Goal: Task Accomplishment & Management: Use online tool/utility

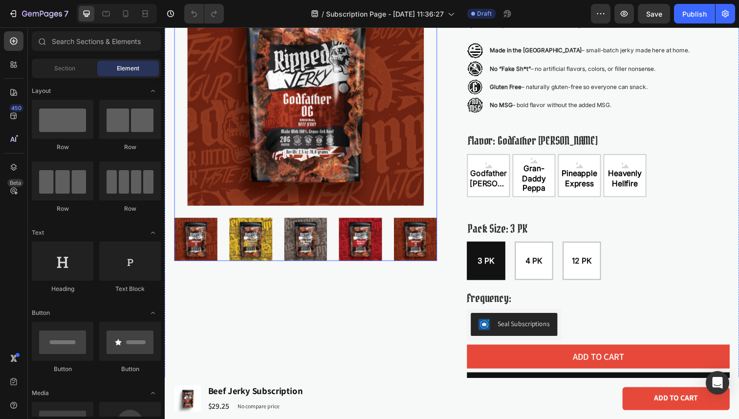
scroll to position [125, 0]
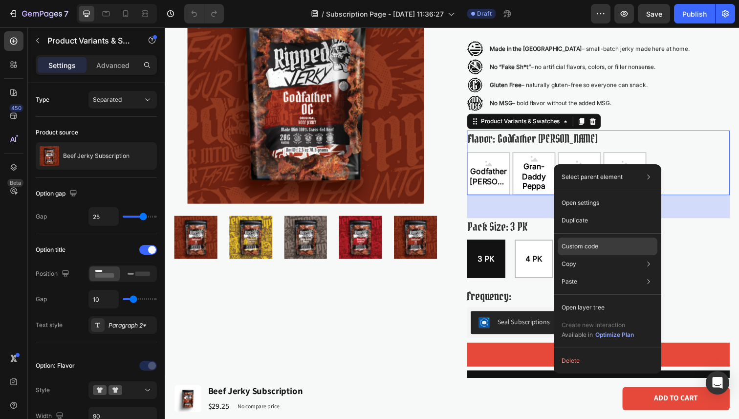
click at [629, 249] on div "Custom code" at bounding box center [608, 247] width 100 height 18
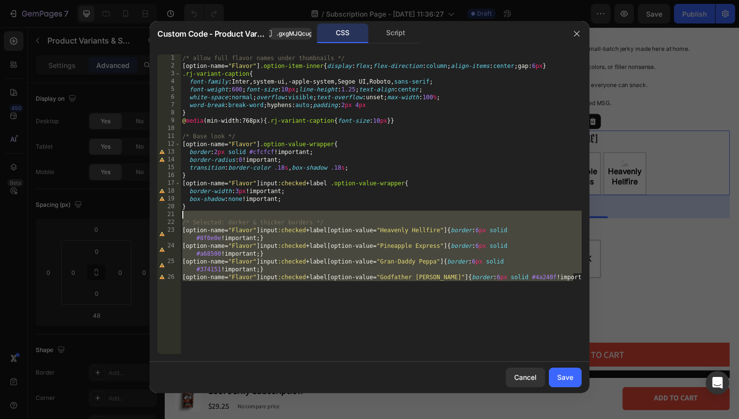
drag, startPoint x: 301, startPoint y: 299, endPoint x: 153, endPoint y: 214, distance: 170.8
click at [153, 214] on div "[option-name="Flavor"] input:checked + label [option-value="Godfather OG"]{bord…" at bounding box center [370, 203] width 440 height 315
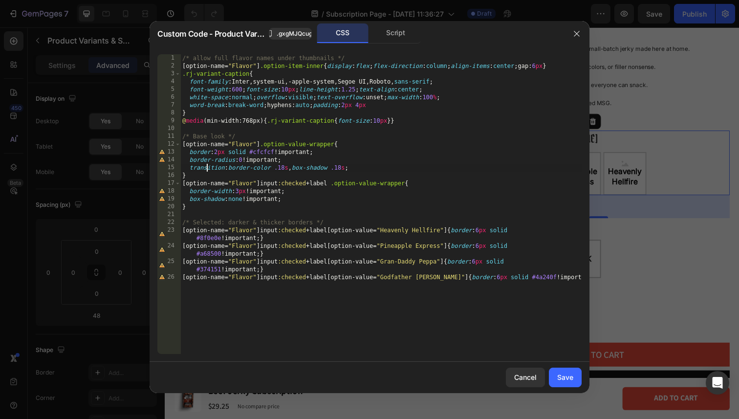
click at [207, 164] on div "/* allow full flavor names under thumbnails */ [ option-name = " Flavor " ] .op…" at bounding box center [380, 211] width 401 height 315
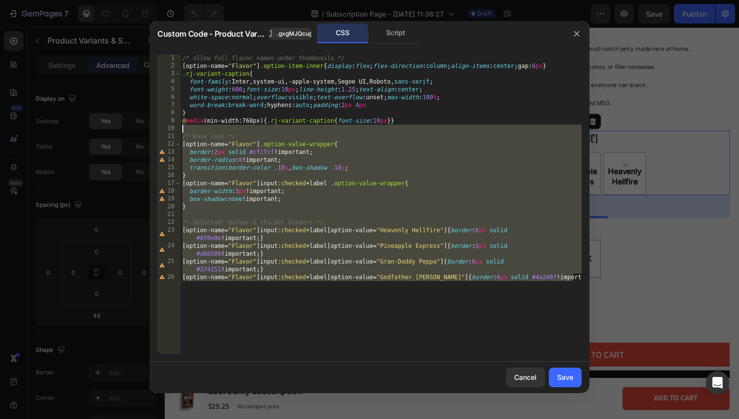
drag, startPoint x: 208, startPoint y: 311, endPoint x: 147, endPoint y: 128, distance: 192.7
click at [147, 128] on div "Custom Code - Product Variants & Swatches .gxgMJQcug8 CSS Script transition:bor…" at bounding box center [369, 209] width 739 height 419
type textarea "/* Base look */"
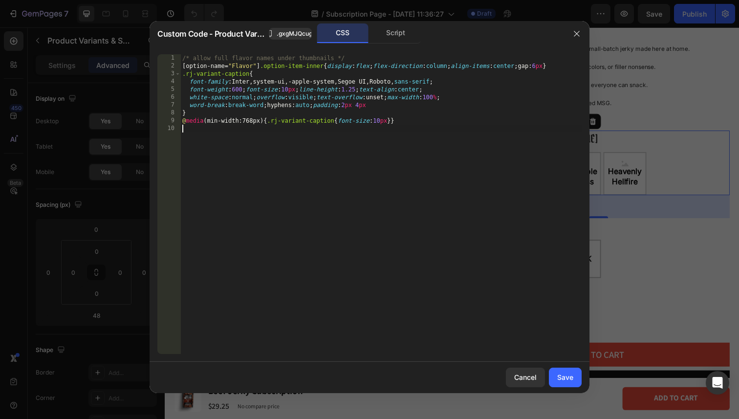
type textarea "@media(min-width:768px){.rj-variant-caption{font-size:10px}}"
click at [563, 377] on div "Save" at bounding box center [565, 377] width 16 height 10
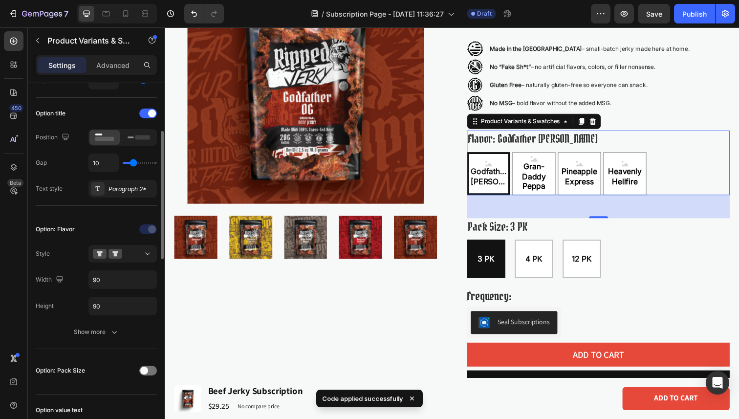
scroll to position [137, 0]
click at [96, 331] on div "Show more" at bounding box center [96, 331] width 45 height 10
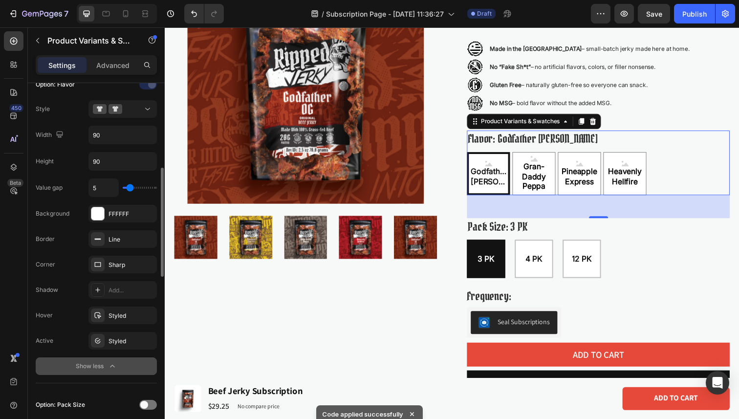
scroll to position [282, 0]
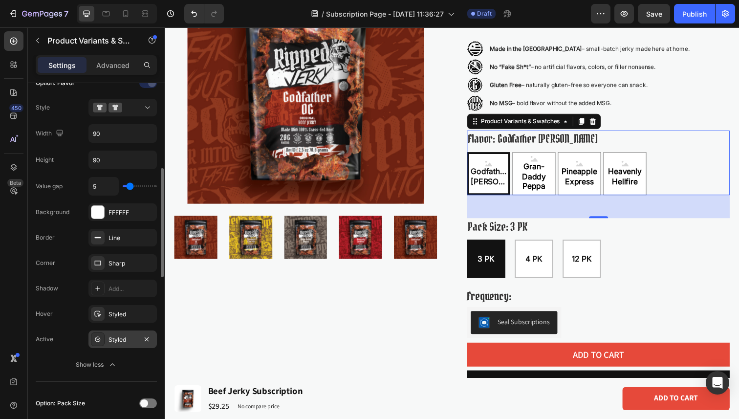
click at [111, 343] on div "Styled" at bounding box center [122, 339] width 28 height 9
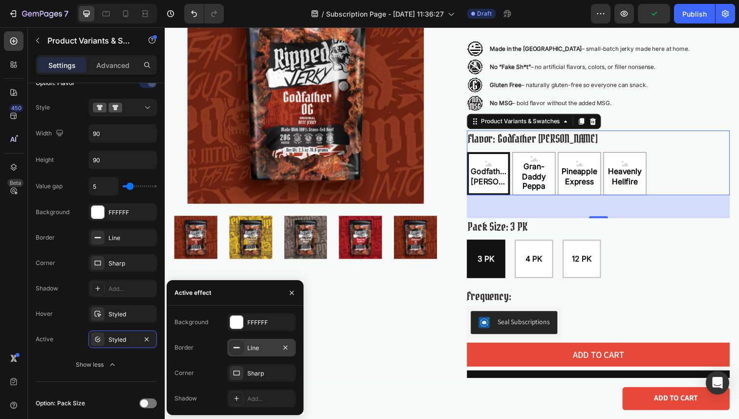
click at [247, 347] on div "Line" at bounding box center [261, 348] width 28 height 9
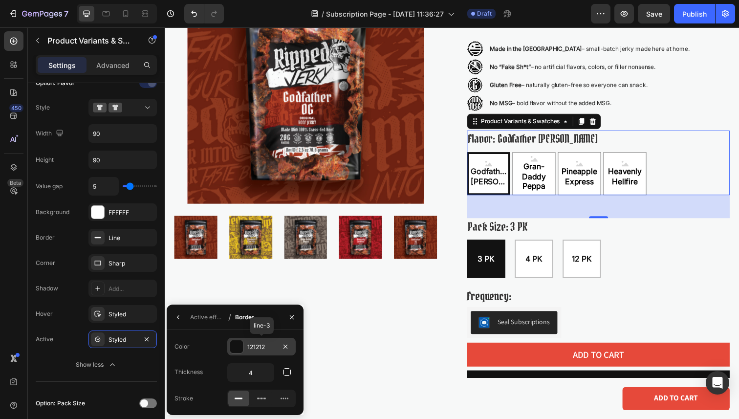
click at [233, 346] on div at bounding box center [236, 346] width 13 height 13
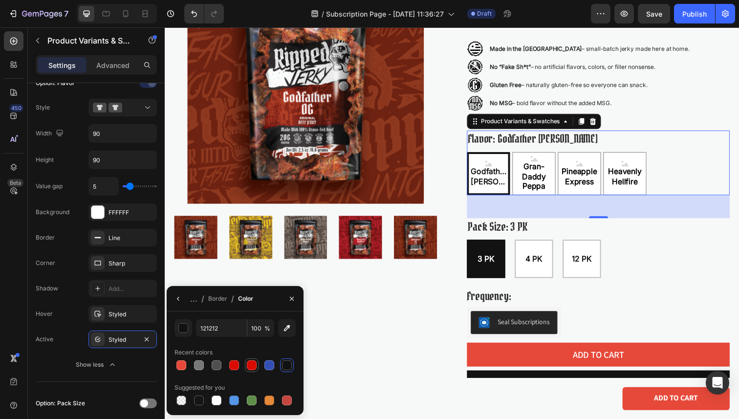
click at [248, 364] on div at bounding box center [252, 365] width 10 height 10
click at [234, 365] on div at bounding box center [234, 365] width 10 height 10
click at [258, 366] on div at bounding box center [252, 365] width 14 height 14
click at [287, 363] on div at bounding box center [287, 365] width 10 height 10
type input "121212"
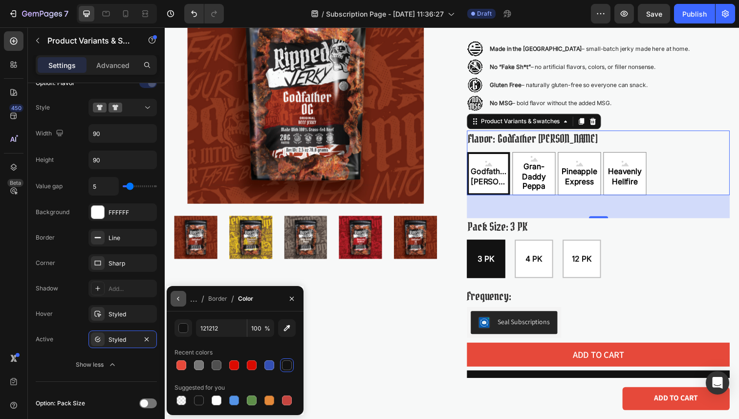
click at [178, 297] on icon "button" at bounding box center [178, 299] width 2 height 4
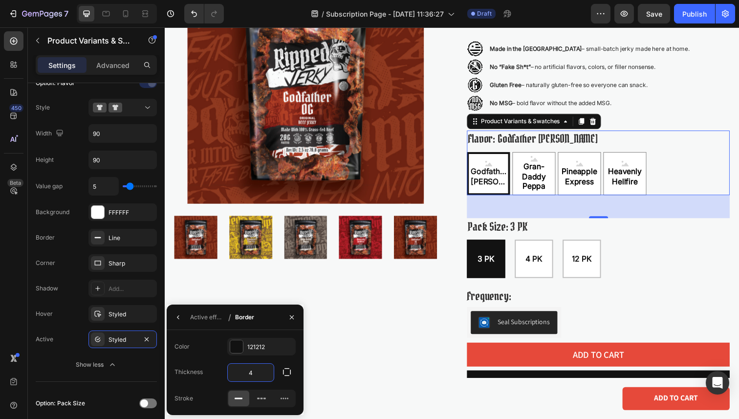
click at [258, 372] on input "4" at bounding box center [251, 373] width 46 height 18
type input "5"
click at [660, 13] on span "Save" at bounding box center [654, 14] width 16 height 8
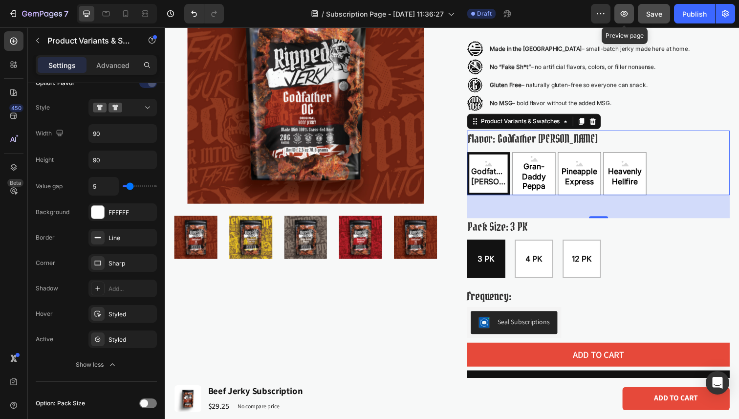
click at [621, 16] on icon "button" at bounding box center [624, 14] width 10 height 10
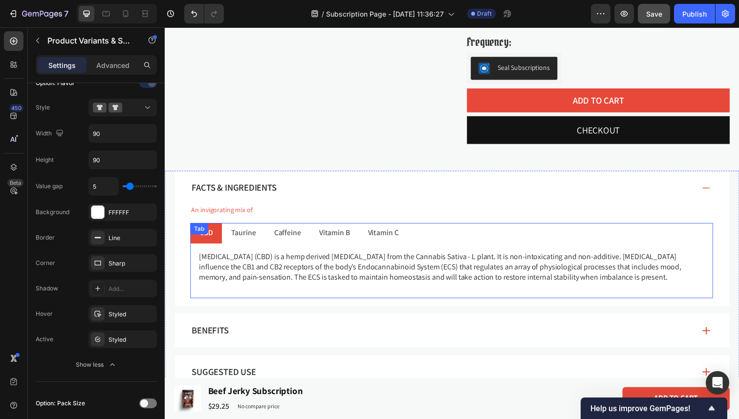
scroll to position [386, 0]
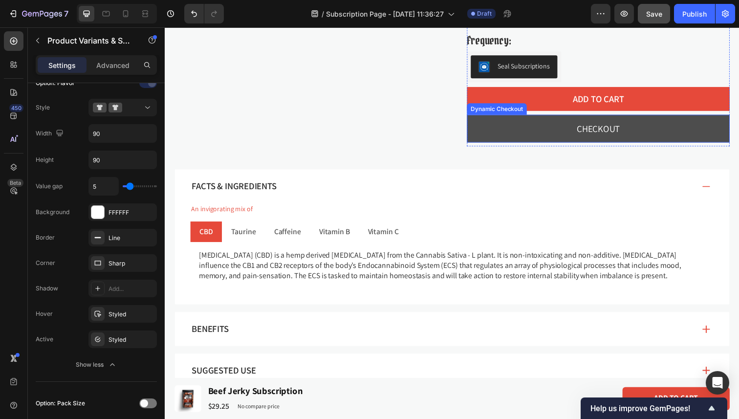
click at [492, 141] on button "CHECKOUT" at bounding box center [607, 131] width 268 height 28
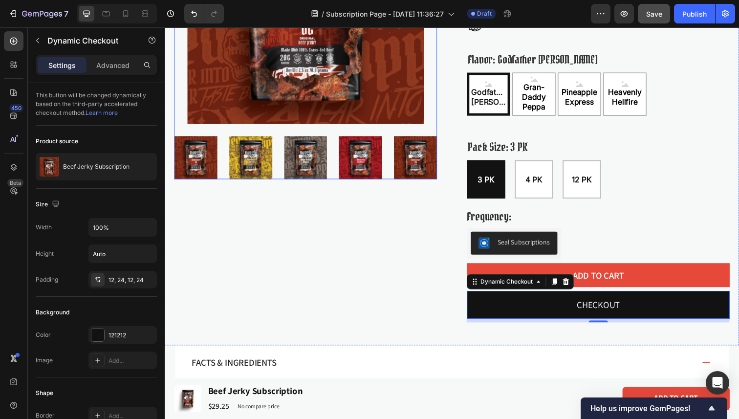
scroll to position [213, 0]
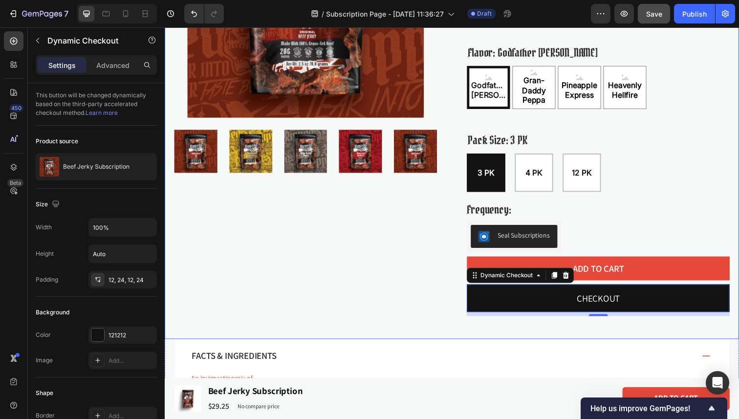
click at [443, 246] on div "Product Images Icon Icon Icon Icon Icon Icon List 1,329 Reviews Text Block Row …" at bounding box center [458, 100] width 586 height 491
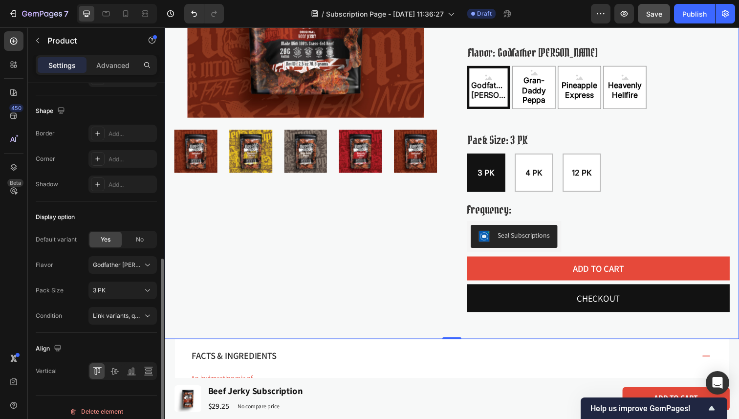
scroll to position [323, 0]
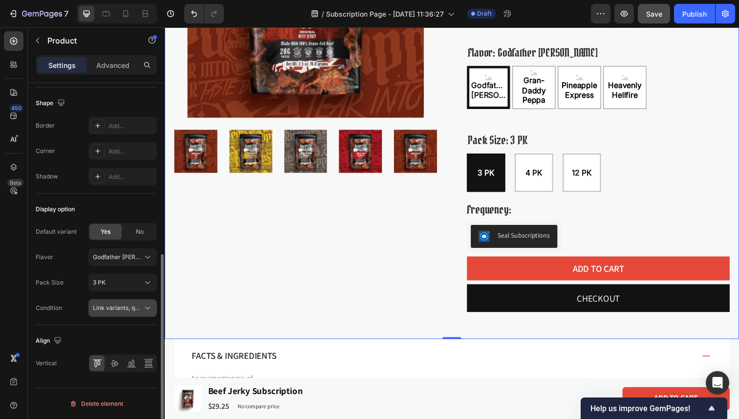
click at [95, 312] on span "Link variants, quantity <br> between same products" at bounding box center [118, 307] width 50 height 9
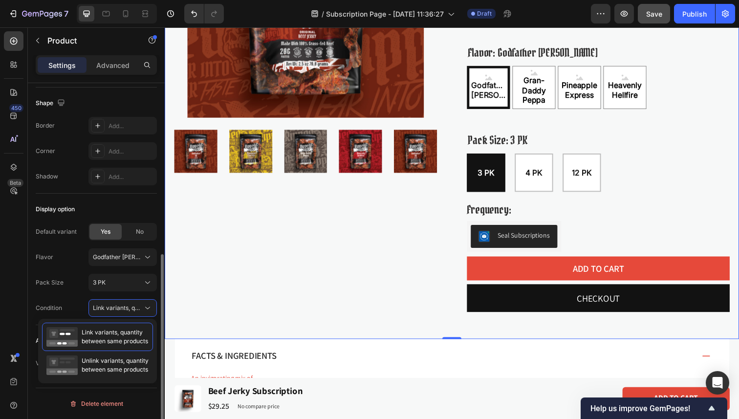
click at [79, 308] on div "Condition Link variants, quantity <br> between same products" at bounding box center [96, 308] width 121 height 18
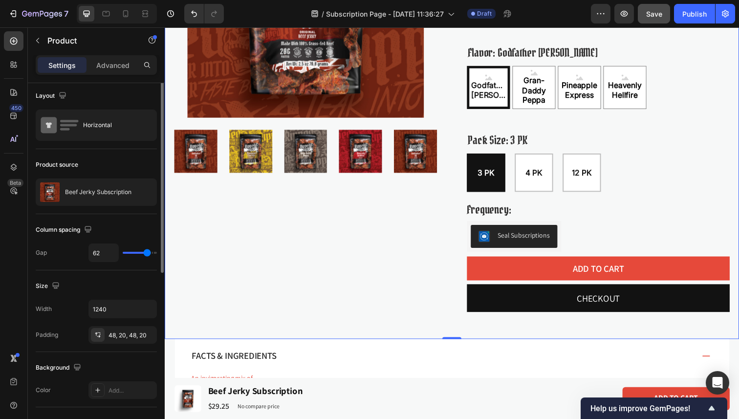
scroll to position [0, 0]
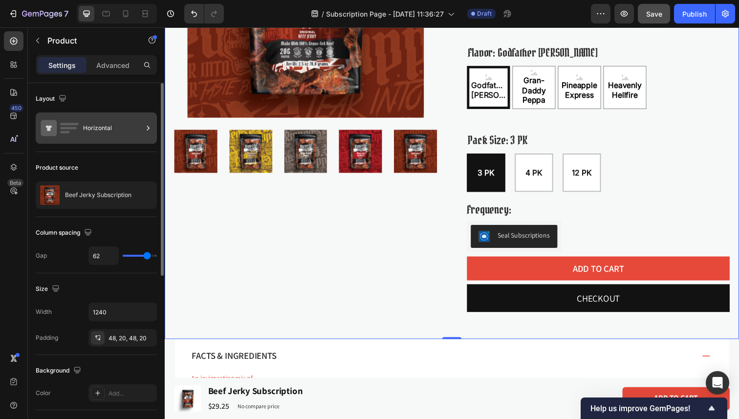
click at [98, 130] on div "Horizontal" at bounding box center [113, 128] width 60 height 22
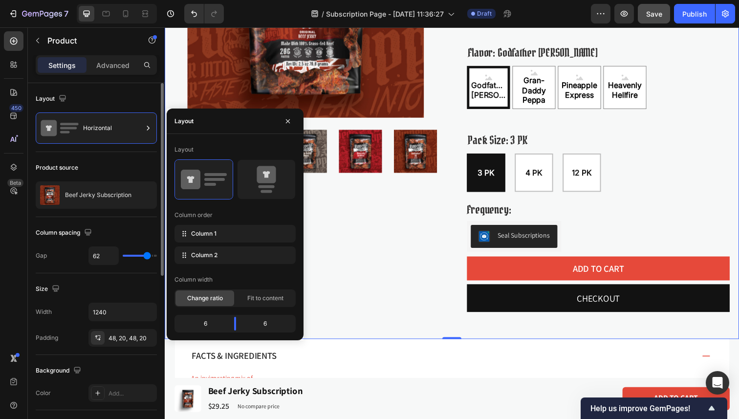
click at [103, 111] on div "Layout Horizontal" at bounding box center [96, 117] width 121 height 69
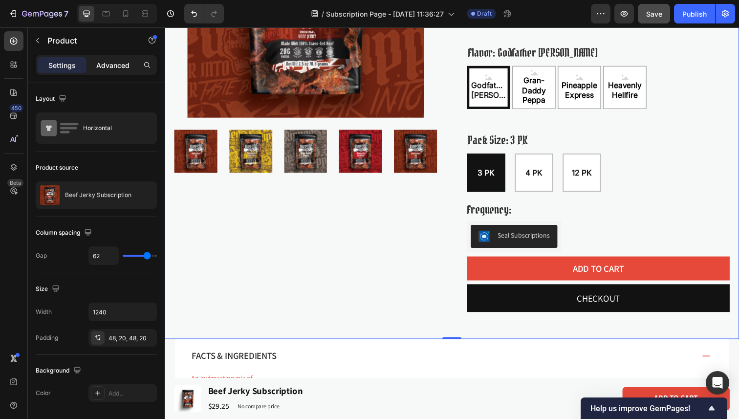
click at [107, 71] on div "Advanced" at bounding box center [112, 65] width 49 height 16
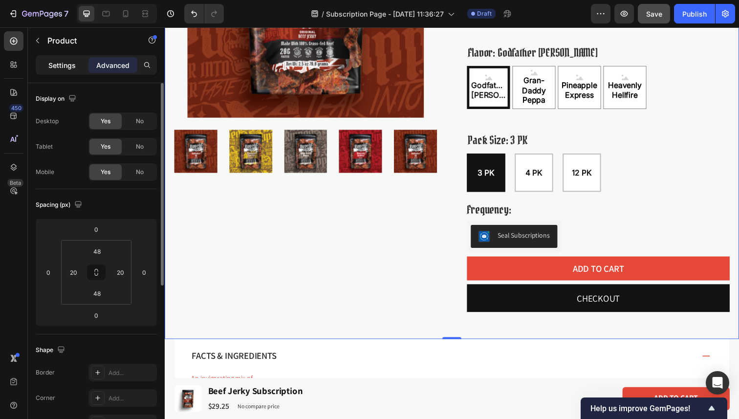
click at [62, 70] on div "Settings" at bounding box center [62, 65] width 49 height 16
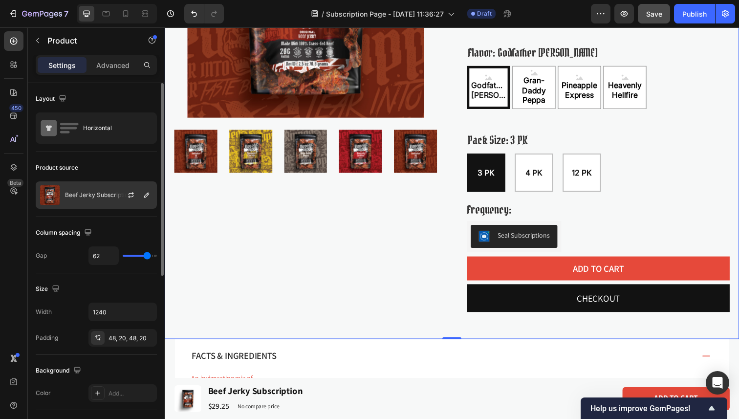
scroll to position [323, 0]
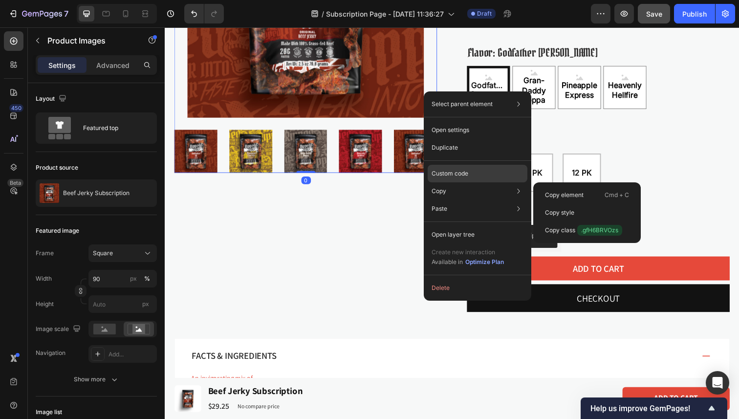
click at [454, 175] on p "Custom code" at bounding box center [450, 173] width 37 height 9
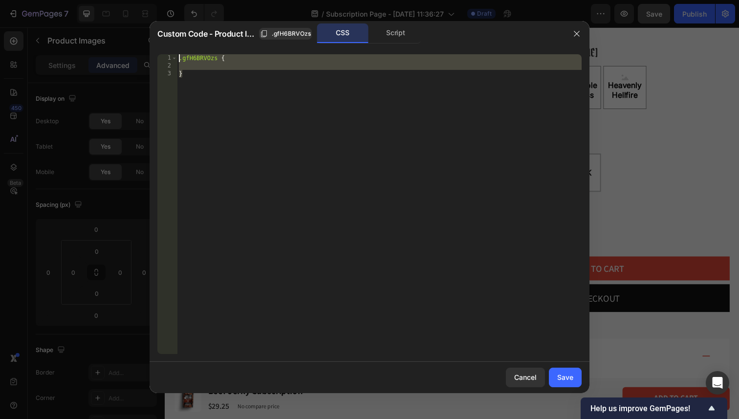
drag, startPoint x: 244, startPoint y: 115, endPoint x: 157, endPoint y: 39, distance: 115.3
click at [157, 39] on div "Custom Code - Product Images .gfH6BRVOzs CSS Script } 1 2 3 .gfH6BRVOzs { } ההה…" at bounding box center [370, 207] width 440 height 372
type textarea ".gfH6BRVOzs {"
click at [522, 372] on div "Cancel" at bounding box center [525, 377] width 22 height 10
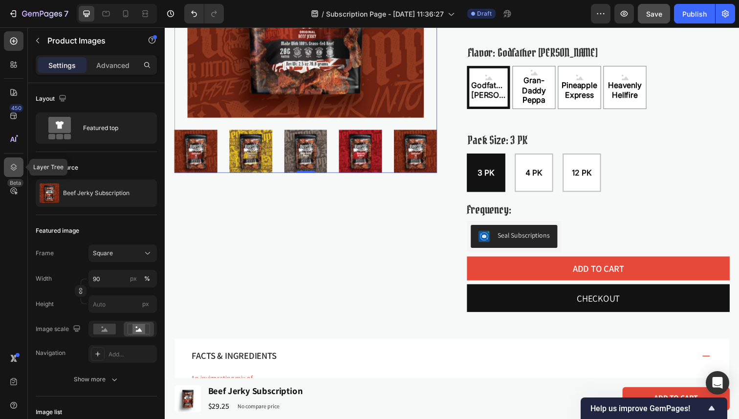
click at [18, 163] on icon at bounding box center [14, 167] width 10 height 10
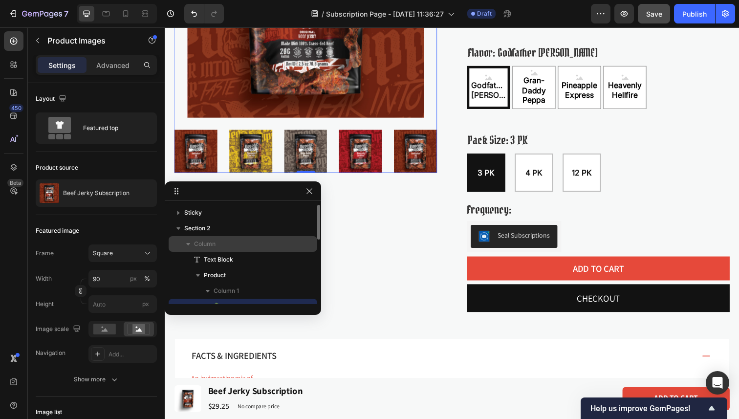
click at [235, 241] on p "Column" at bounding box center [243, 244] width 98 height 10
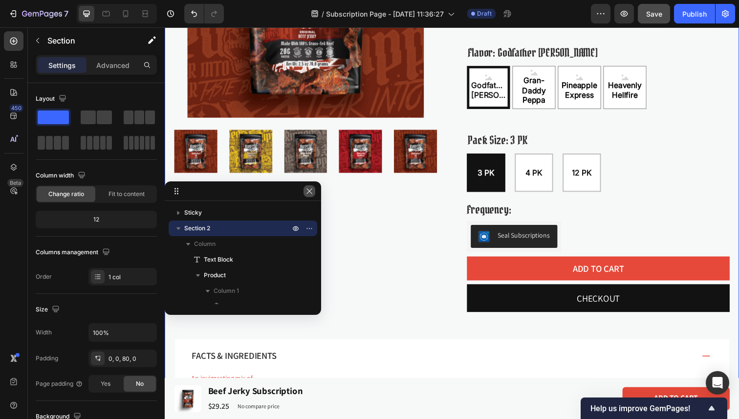
click at [310, 188] on icon "button" at bounding box center [309, 191] width 8 height 8
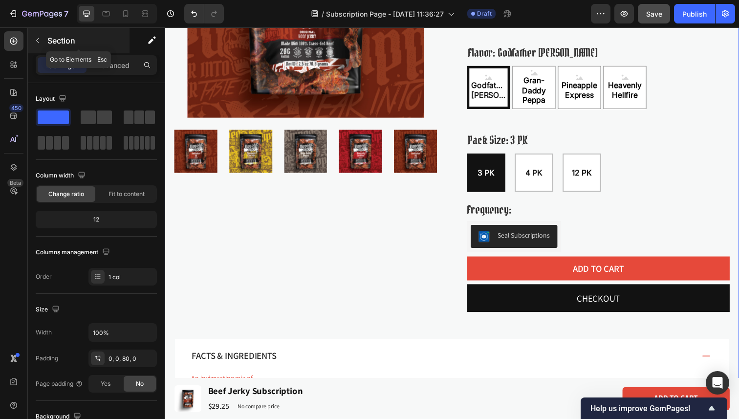
click at [37, 41] on icon "button" at bounding box center [38, 41] width 8 height 8
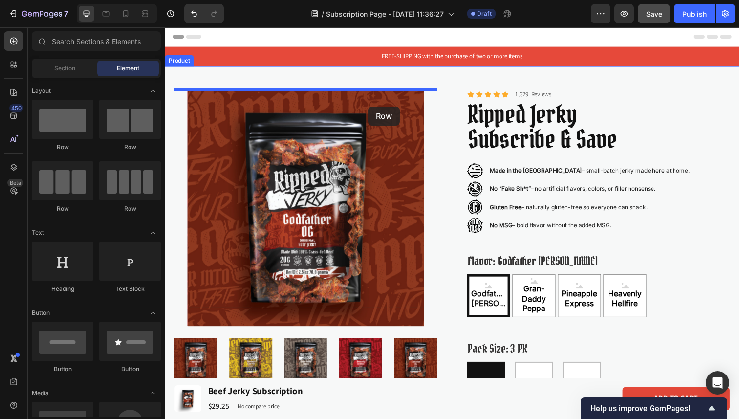
drag, startPoint x: 228, startPoint y: 162, endPoint x: 372, endPoint y: 108, distance: 154.5
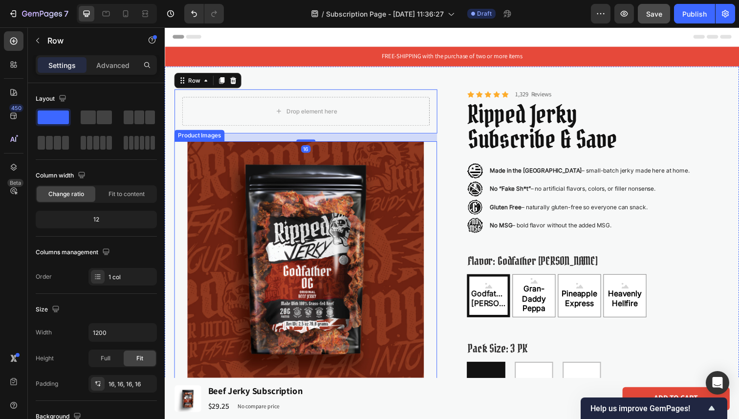
click at [343, 241] on img at bounding box center [308, 264] width 241 height 241
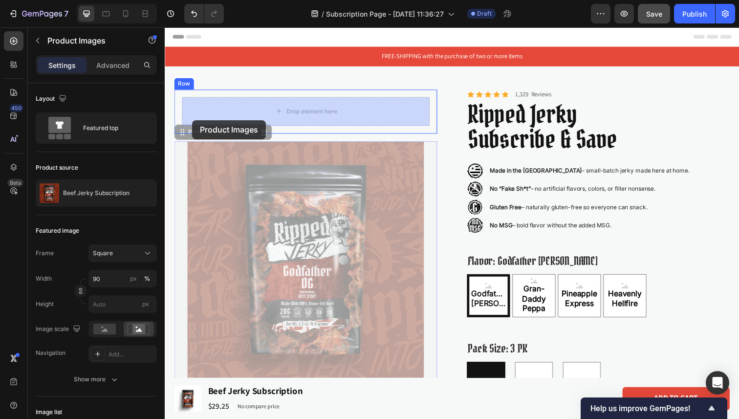
drag, startPoint x: 183, startPoint y: 135, endPoint x: 193, endPoint y: 122, distance: 16.1
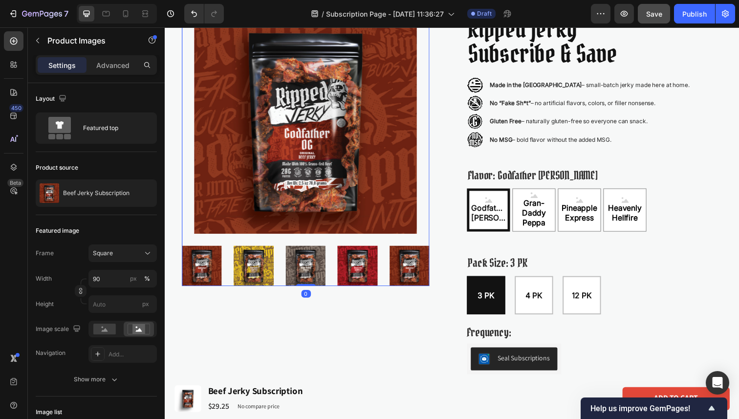
scroll to position [94, 0]
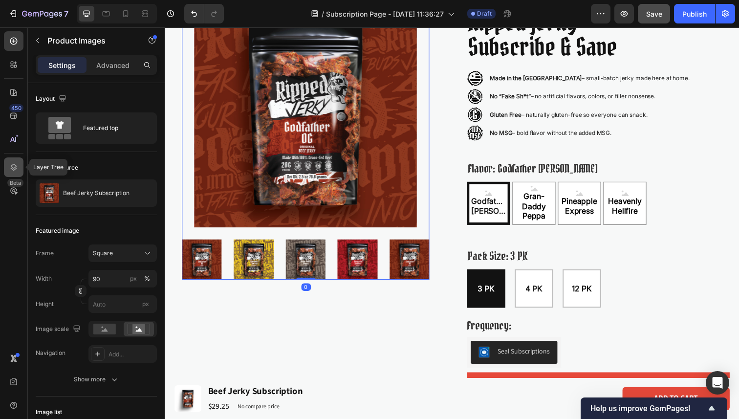
click at [18, 168] on icon at bounding box center [14, 167] width 10 height 10
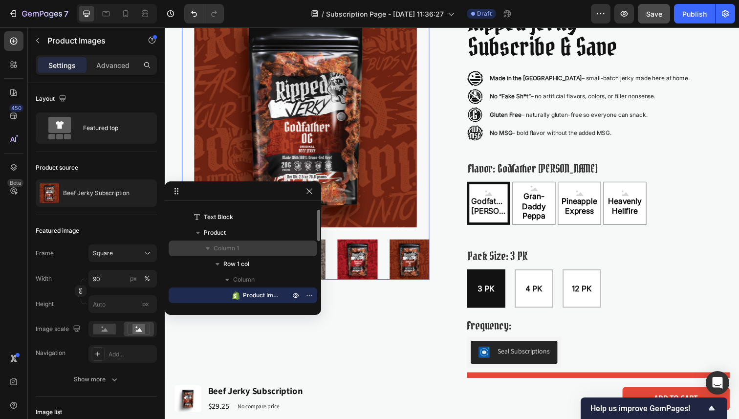
scroll to position [57, 0]
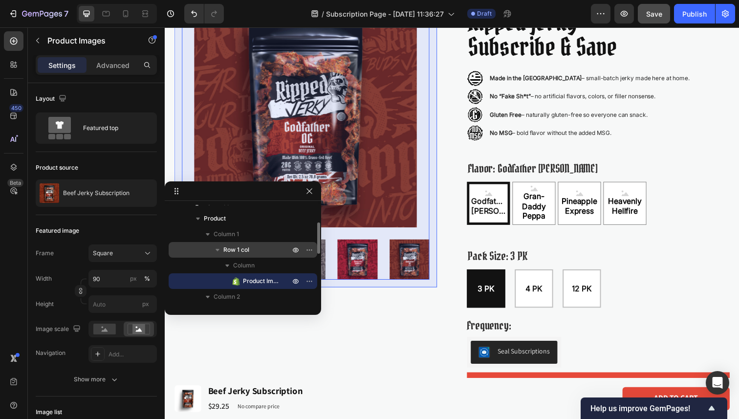
click at [247, 249] on span "Row 1 col" at bounding box center [236, 250] width 26 height 10
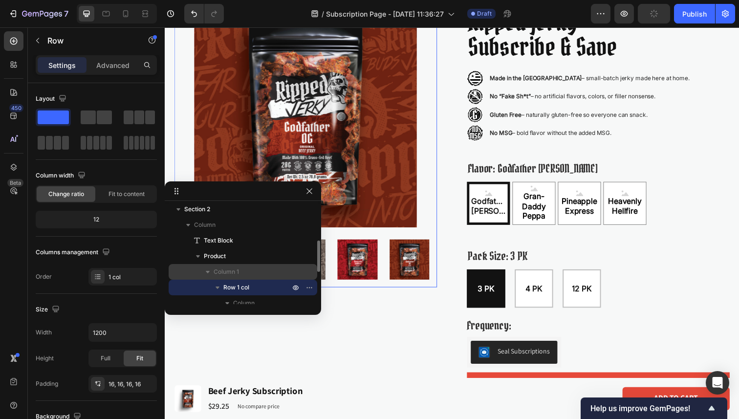
scroll to position [17, 0]
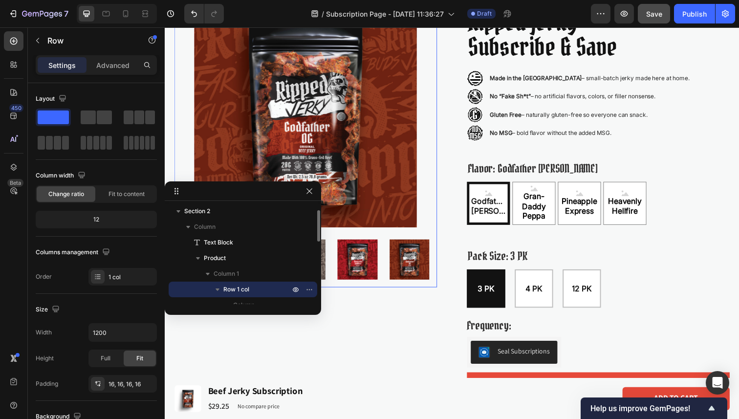
click at [235, 290] on span "Row 1 col" at bounding box center [236, 289] width 26 height 10
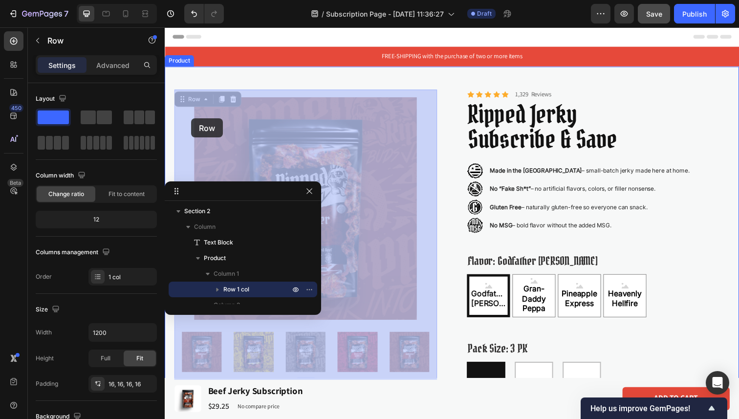
drag, startPoint x: 181, startPoint y: 100, endPoint x: 192, endPoint y: 120, distance: 22.5
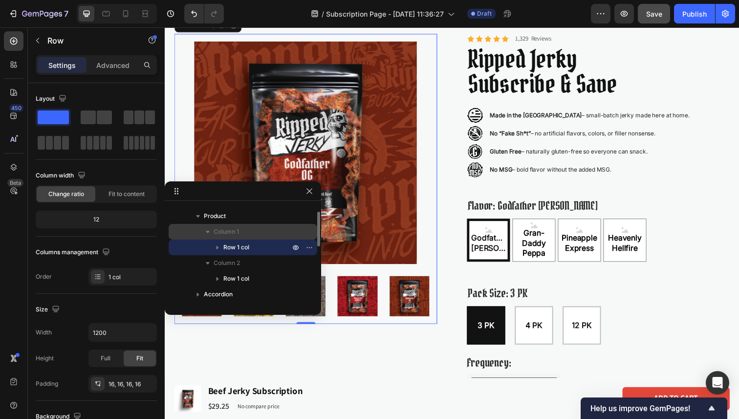
scroll to position [61, 0]
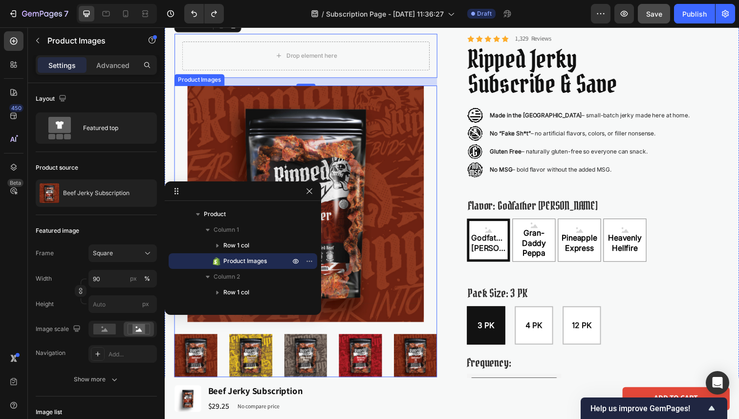
click at [208, 105] on img at bounding box center [308, 207] width 241 height 241
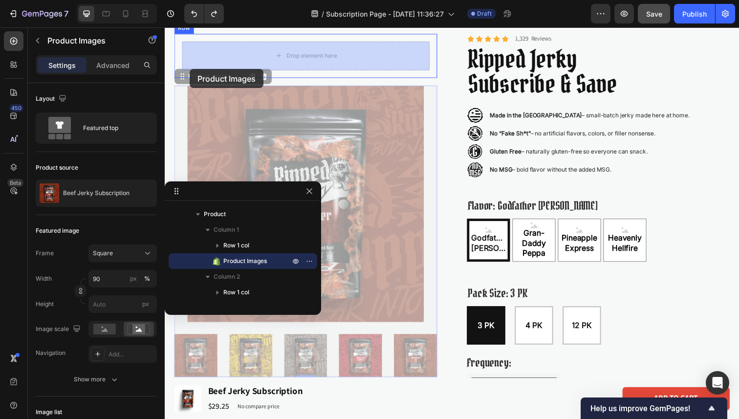
drag, startPoint x: 182, startPoint y: 79, endPoint x: 190, endPoint y: 70, distance: 12.1
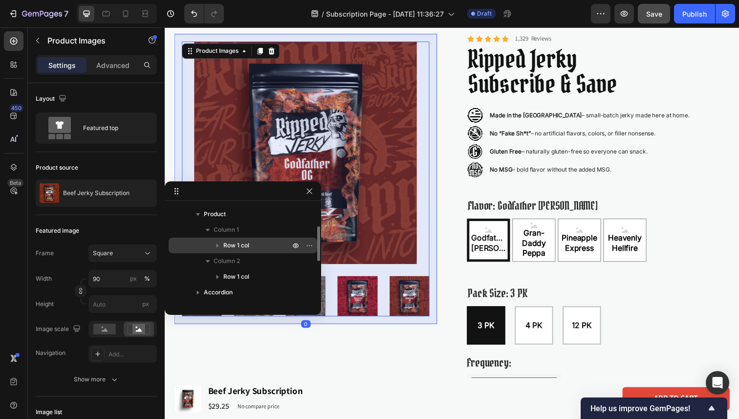
click at [215, 245] on icon "button" at bounding box center [218, 245] width 10 height 10
click at [246, 248] on span "Row 1 col" at bounding box center [236, 245] width 26 height 10
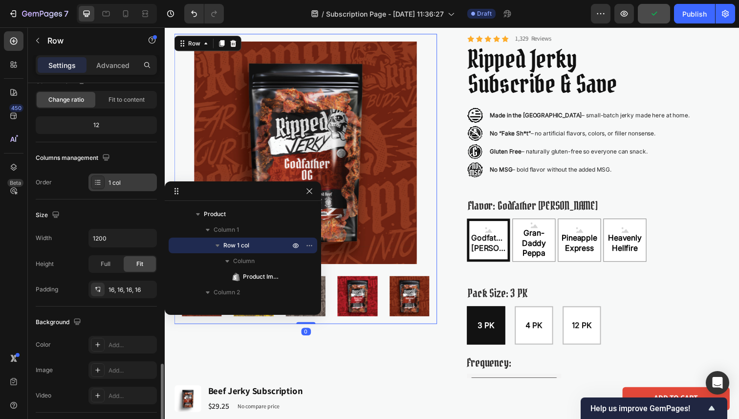
scroll to position [233, 0]
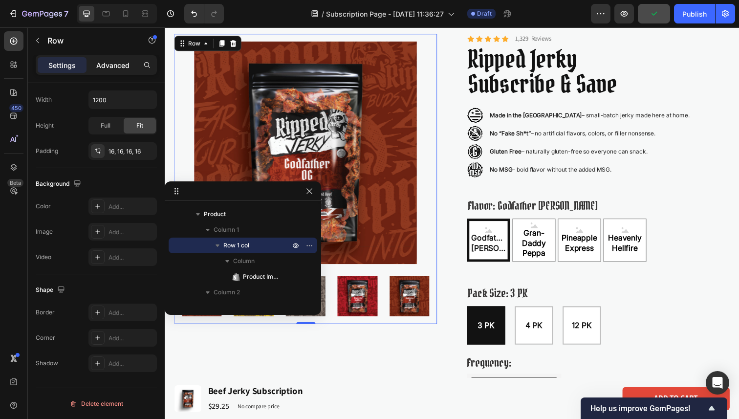
click at [113, 67] on p "Advanced" at bounding box center [112, 65] width 33 height 10
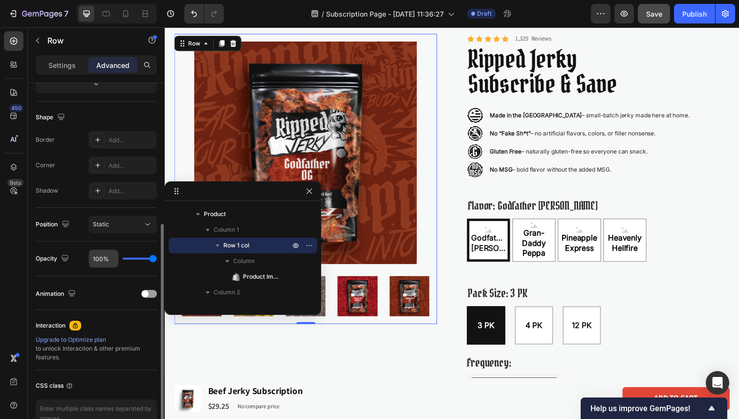
scroll to position [288, 0]
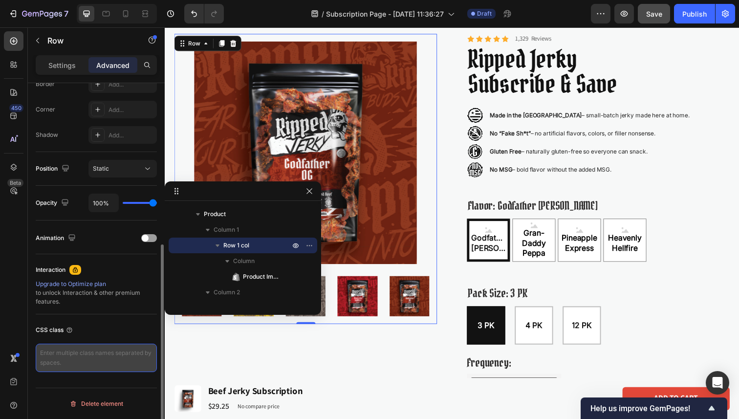
click at [87, 362] on textarea at bounding box center [96, 358] width 121 height 28
paste textarea "pdp-sticky"
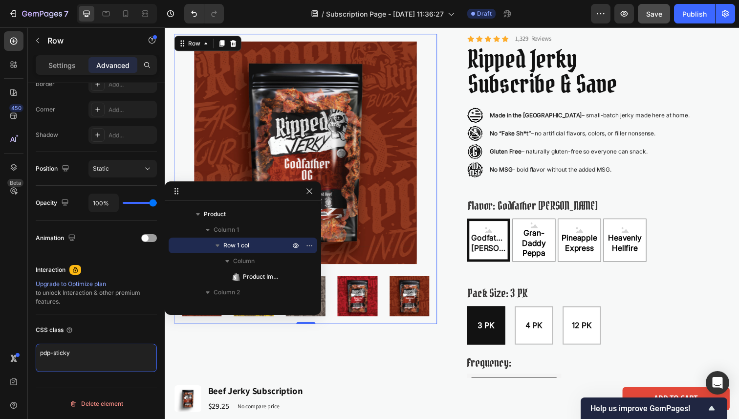
type textarea "pdp-sticky"
click at [437, 38] on div "Product Images Row 0" at bounding box center [308, 182] width 268 height 296
click at [438, 39] on div "Product Images Row 0" at bounding box center [308, 182] width 268 height 296
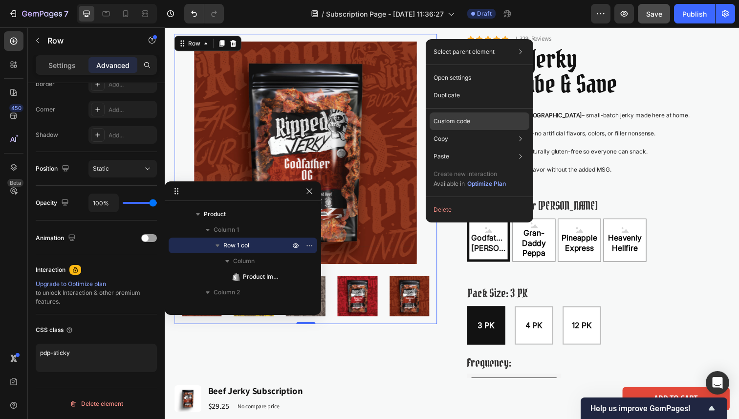
click at [448, 125] on div "Custom code" at bounding box center [480, 121] width 100 height 18
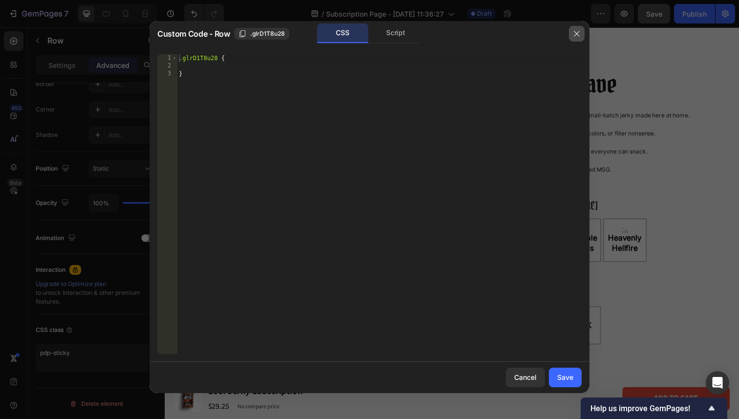
click at [576, 34] on icon "button" at bounding box center [576, 33] width 5 height 5
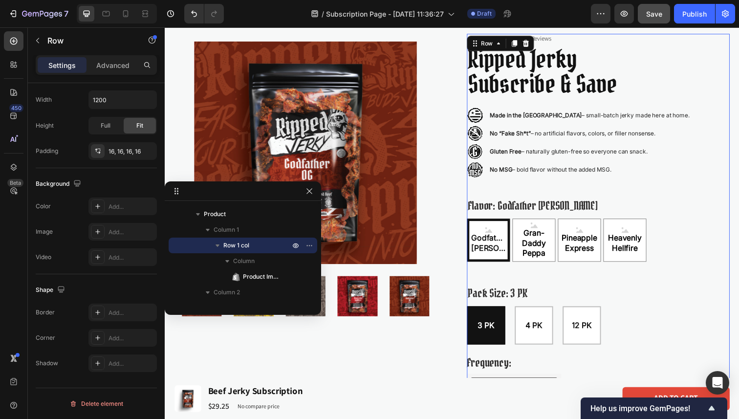
click at [668, 286] on div "Icon Icon Icon Icon Icon Icon List 1,329 Reviews Text Block Row Ripped Jerky Su…" at bounding box center [607, 256] width 268 height 444
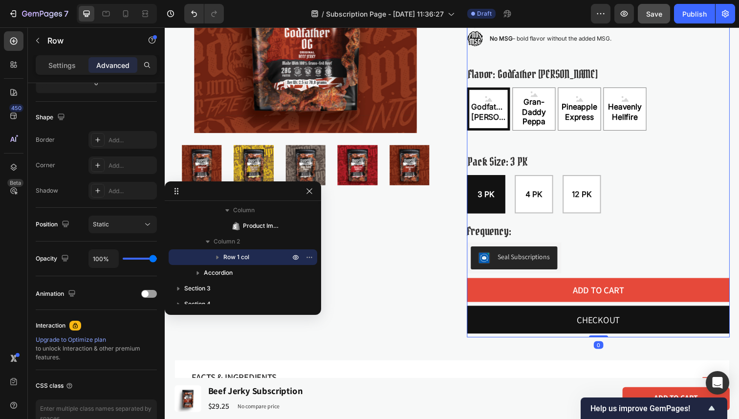
scroll to position [194, 0]
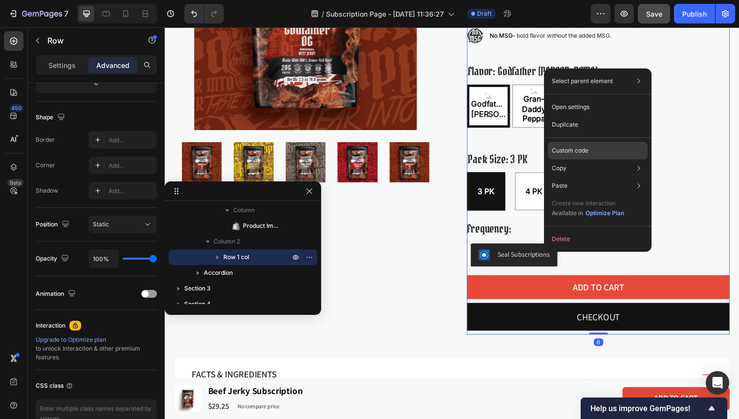
click at [605, 154] on div "Custom code" at bounding box center [598, 151] width 100 height 18
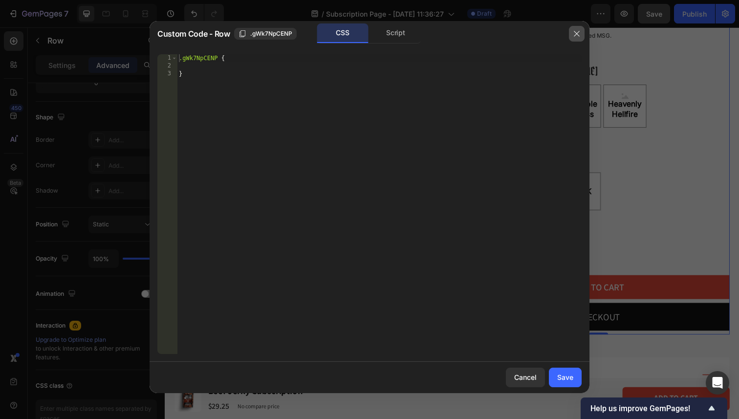
click at [577, 31] on icon "button" at bounding box center [577, 34] width 8 height 8
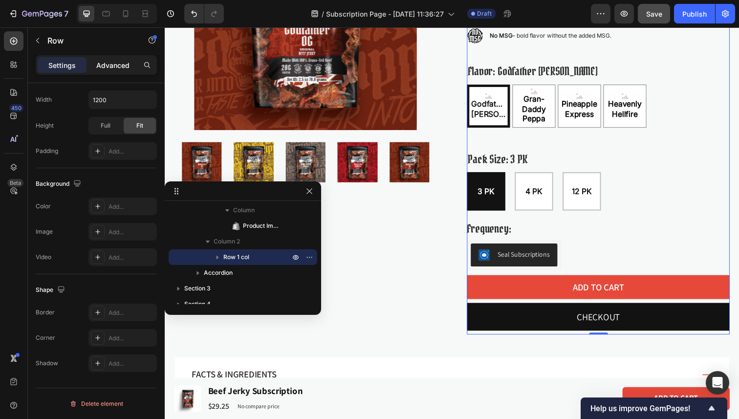
click at [122, 70] on div "Advanced" at bounding box center [112, 65] width 49 height 16
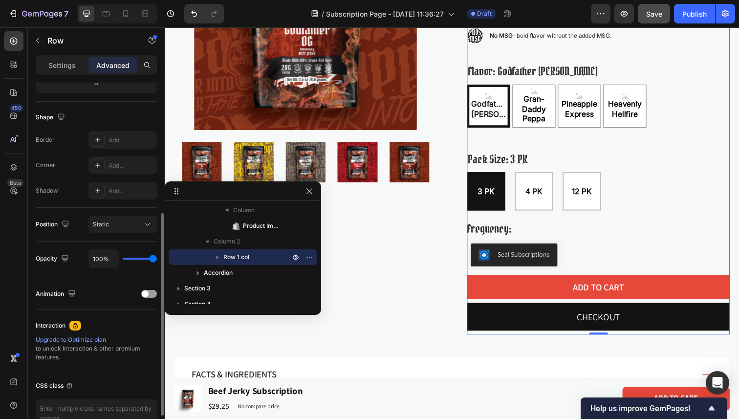
scroll to position [288, 0]
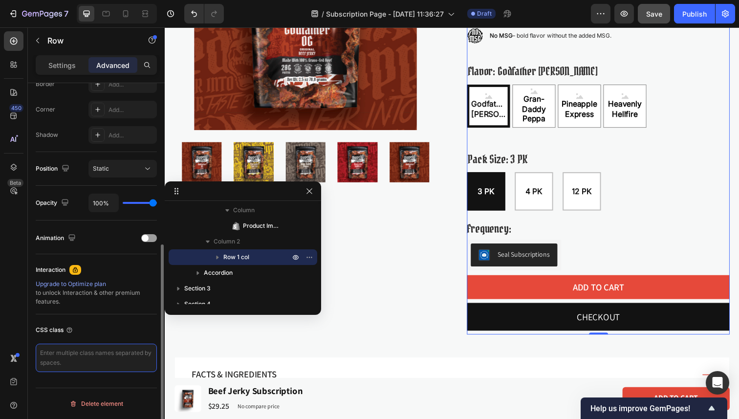
paste textarea "pdp-main"
type textarea "pdp-main"
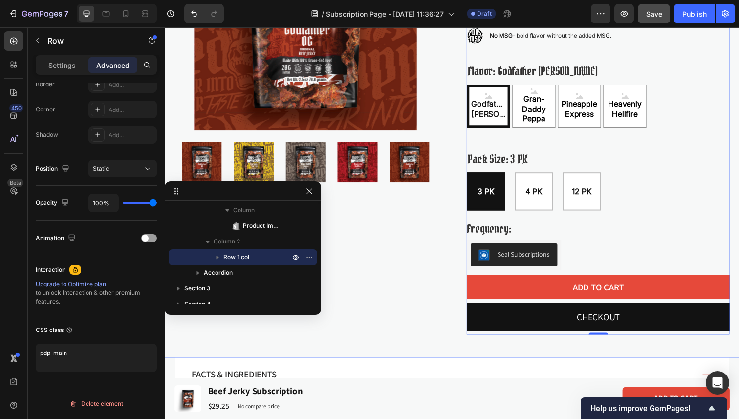
click at [442, 348] on div "Product Images Row Icon Icon Icon Icon Icon Icon List 1,329 Reviews Text Block …" at bounding box center [458, 119] width 586 height 491
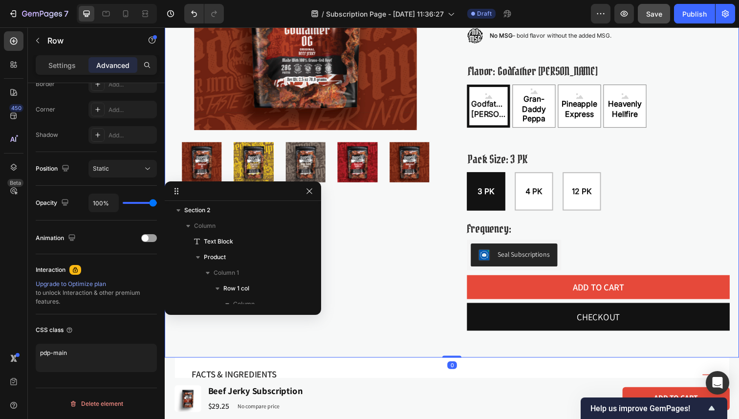
scroll to position [0, 0]
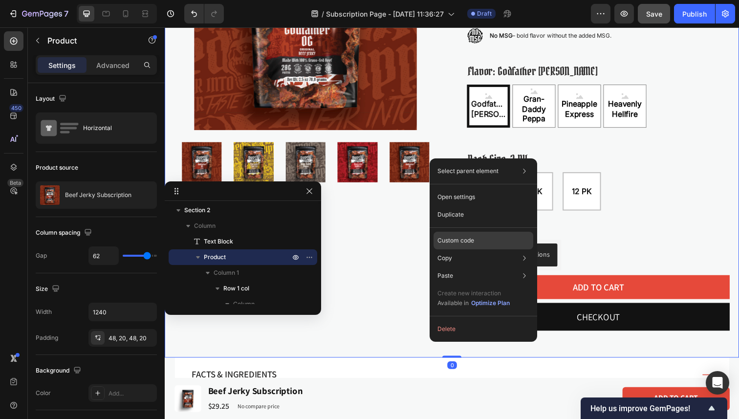
click at [475, 243] on div "Custom code" at bounding box center [483, 241] width 100 height 18
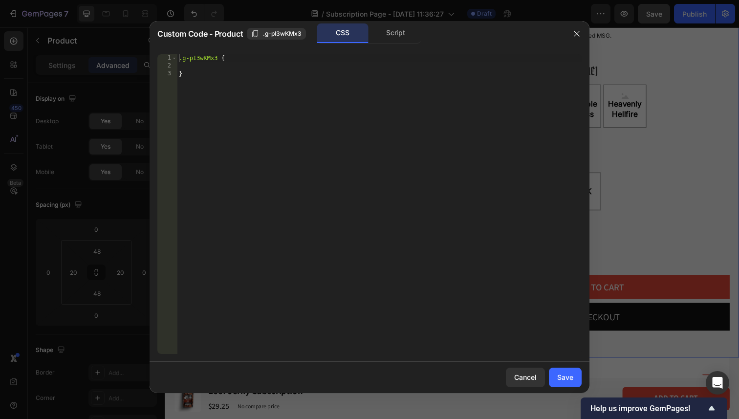
drag, startPoint x: 564, startPoint y: 33, endPoint x: 413, endPoint y: 5, distance: 153.0
click at [564, 33] on div at bounding box center [576, 33] width 25 height 25
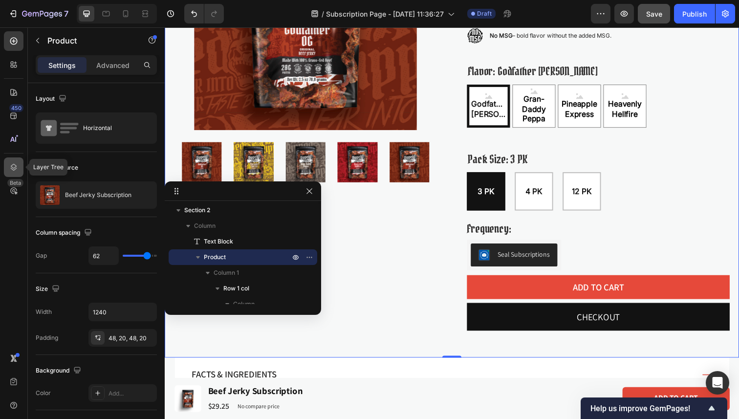
click at [11, 173] on div at bounding box center [14, 167] width 20 height 20
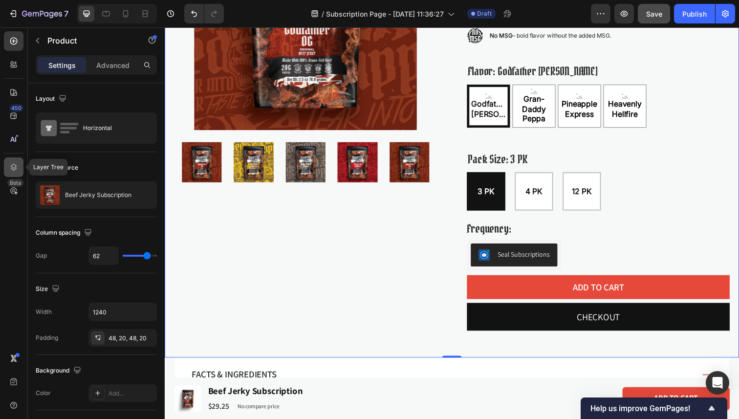
click at [12, 162] on div at bounding box center [14, 167] width 20 height 20
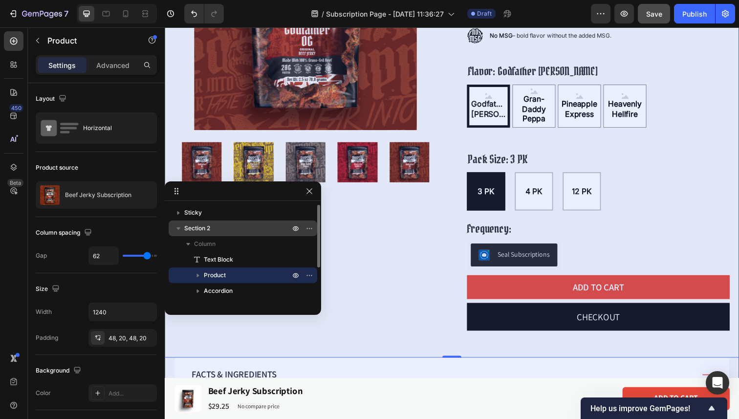
click at [217, 222] on div "Section 2" at bounding box center [243, 228] width 141 height 16
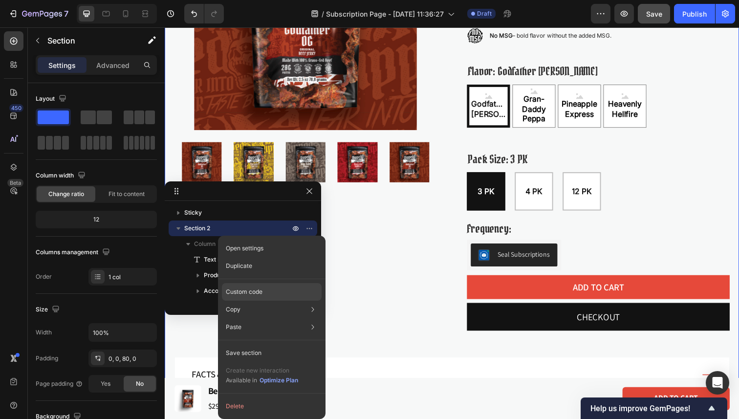
click at [243, 298] on div "Custom code" at bounding box center [272, 292] width 100 height 18
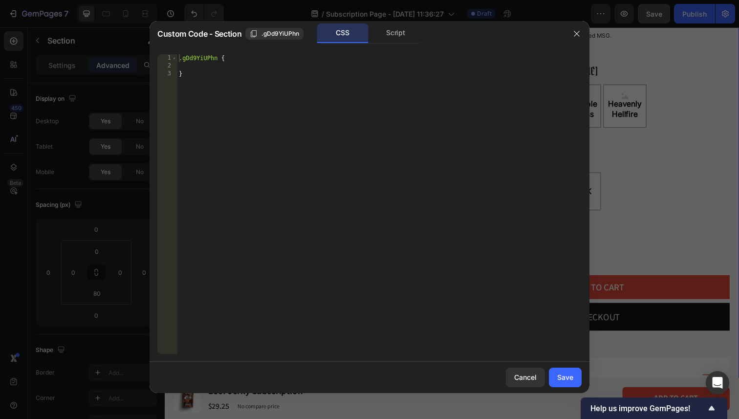
type textarea "}"
click at [268, 138] on div ".gDd9YiUPhn { }" at bounding box center [379, 211] width 405 height 315
click at [575, 38] on button "button" at bounding box center [577, 34] width 16 height 16
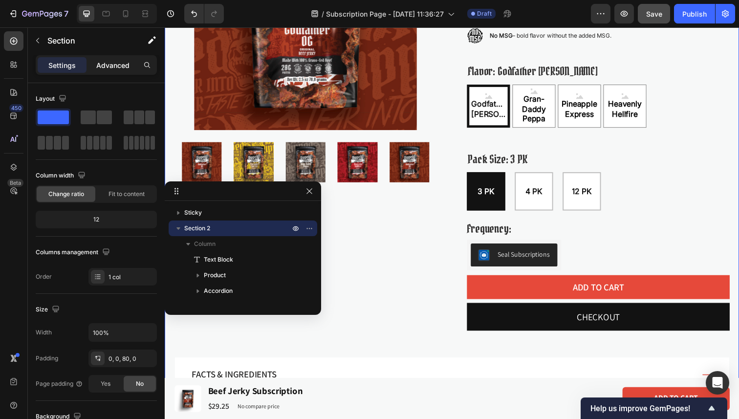
click at [113, 60] on p "Advanced" at bounding box center [112, 65] width 33 height 10
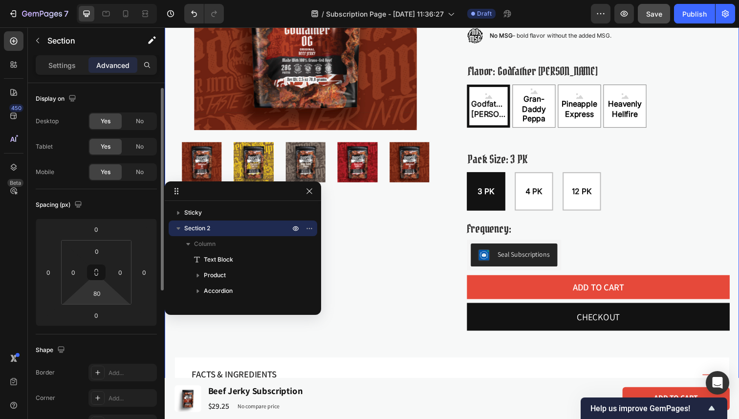
scroll to position [288, 0]
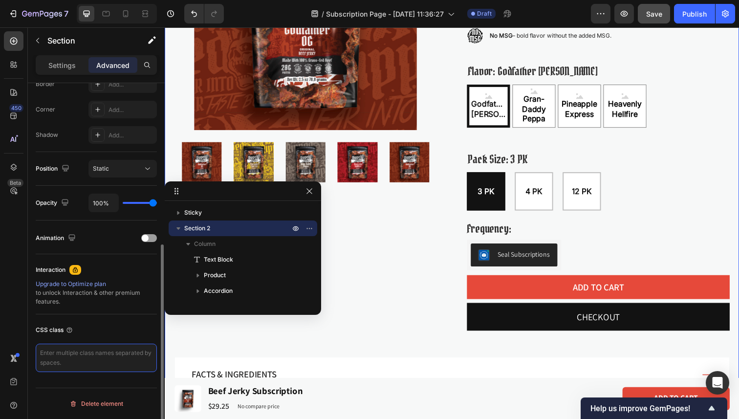
paste textarea "pdp-wrap"
type textarea "pdp-wrap"
click at [119, 328] on div "CSS class" at bounding box center [96, 330] width 121 height 16
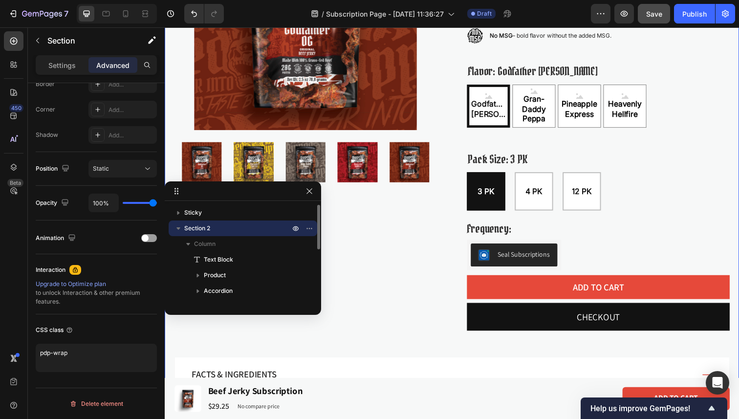
click at [210, 228] on span "Section 2" at bounding box center [197, 228] width 26 height 10
click at [212, 227] on p "Section 2" at bounding box center [238, 228] width 108 height 10
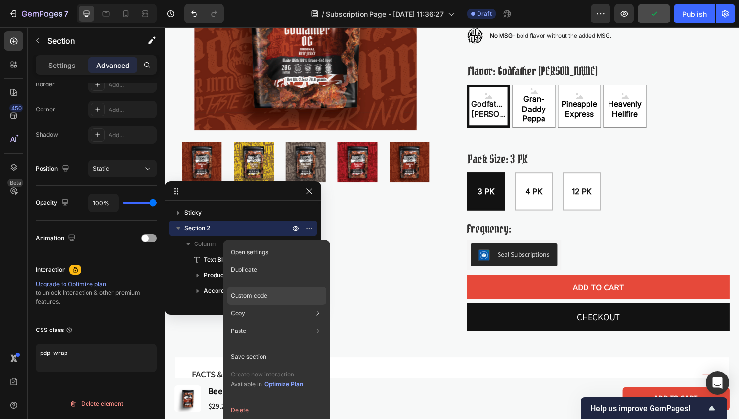
click at [250, 294] on p "Custom code" at bounding box center [249, 295] width 37 height 9
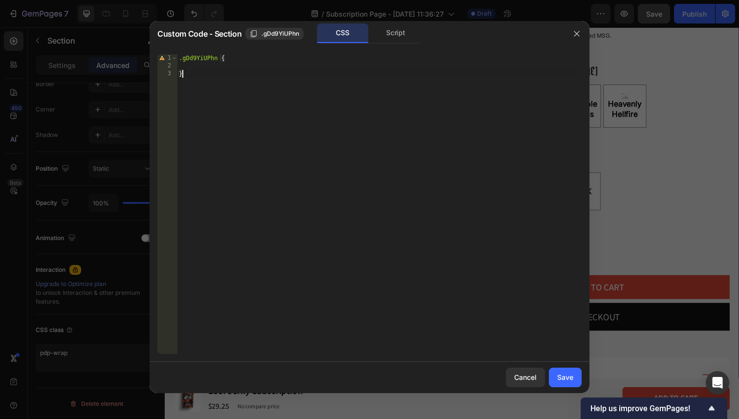
drag, startPoint x: 252, startPoint y: 103, endPoint x: 132, endPoint y: 36, distance: 137.2
click at [132, 36] on div "Custom Code - Section .gDd9YiUPhn CSS Script } 1 2 3 .gDd9YiUPhn { } הההההההההה…" at bounding box center [369, 209] width 739 height 419
type textarea ".gDd9YiUPhn {"
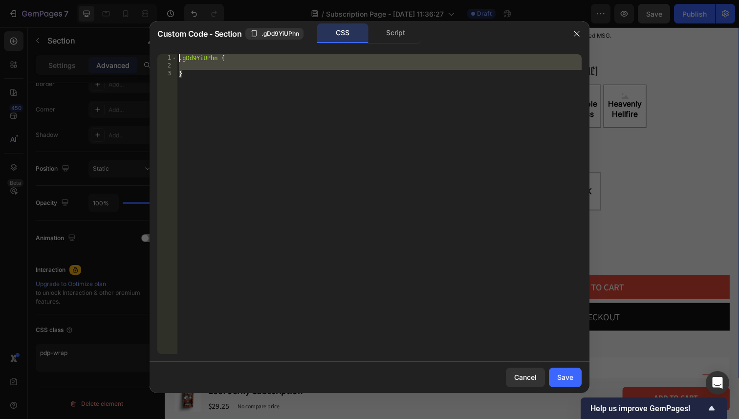
paste textarea
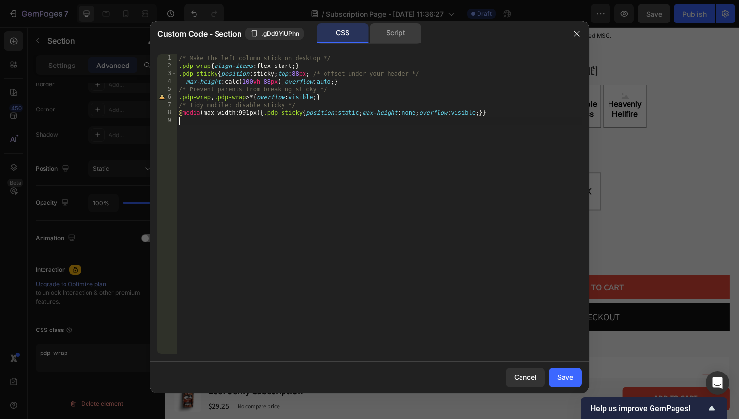
click at [389, 36] on div "Script" at bounding box center [395, 33] width 51 height 20
type textarea "//const currentElement = document.getElementsByClassName('gDd9YiUPhn');"
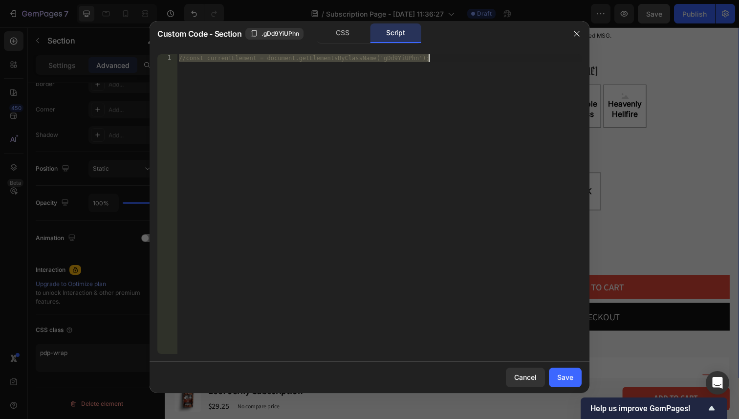
paste textarea
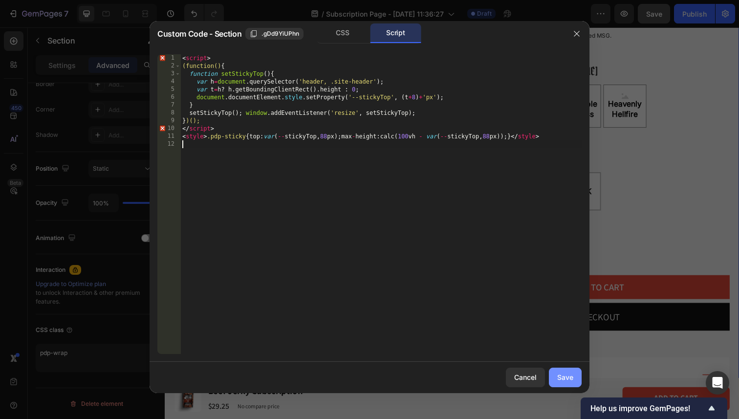
click at [562, 375] on div "Save" at bounding box center [565, 377] width 16 height 10
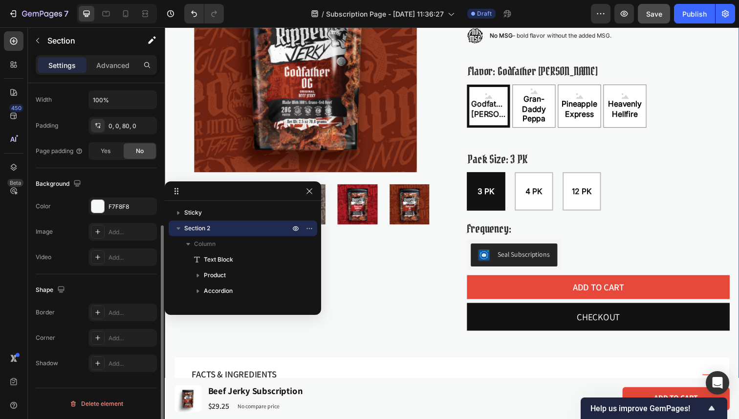
scroll to position [233, 0]
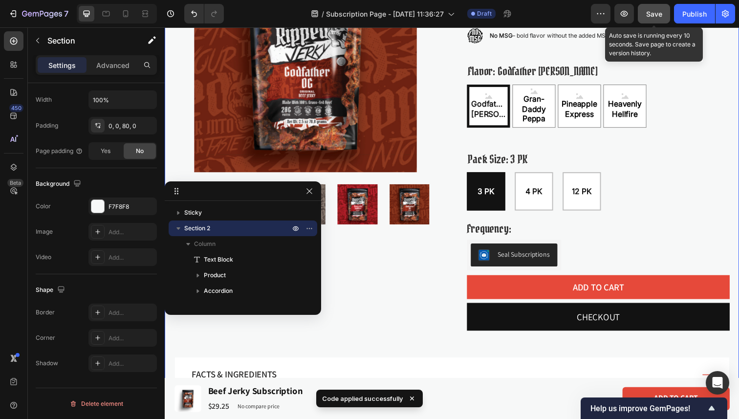
click at [656, 16] on span "Save" at bounding box center [654, 14] width 16 height 8
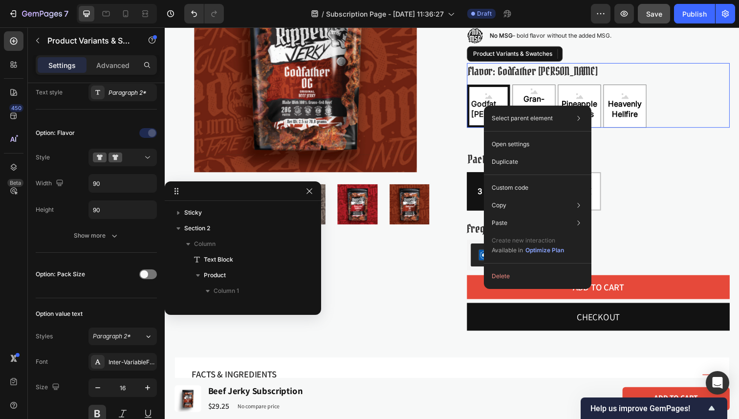
scroll to position [0, 0]
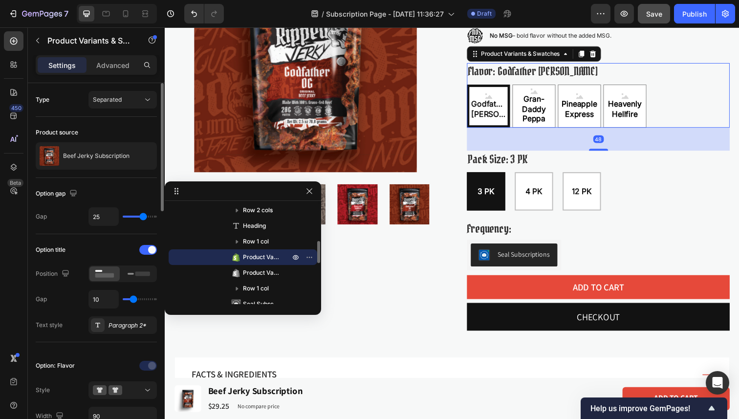
click at [487, 94] on div "Godfather [PERSON_NAME]" at bounding box center [495, 108] width 39 height 34
click at [473, 86] on input "Godfather OG Godfather OG Godfather OG" at bounding box center [473, 86] width 0 height 0
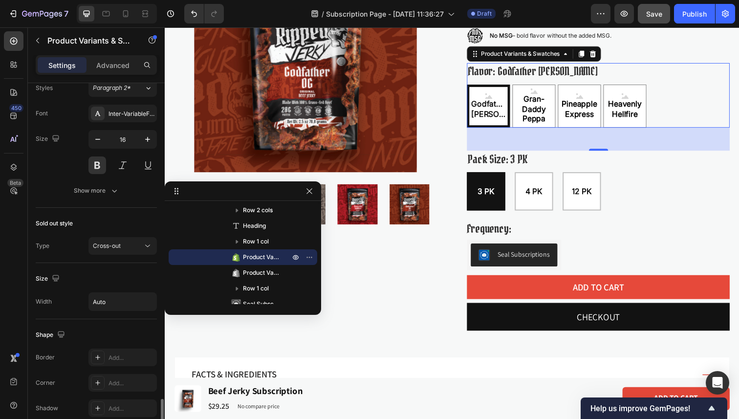
scroll to position [400, 0]
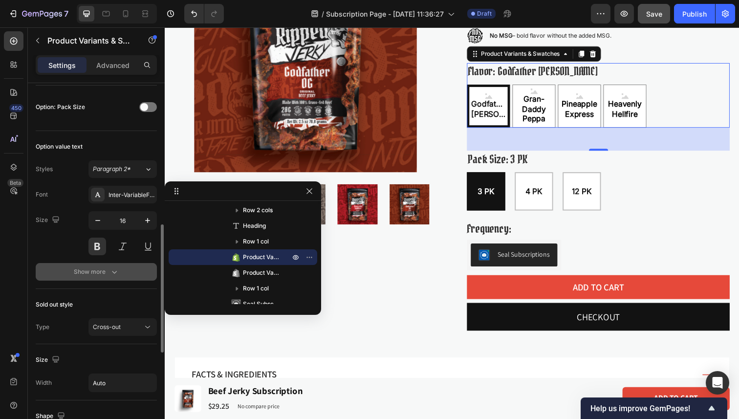
click at [102, 273] on div "Show more" at bounding box center [96, 272] width 45 height 10
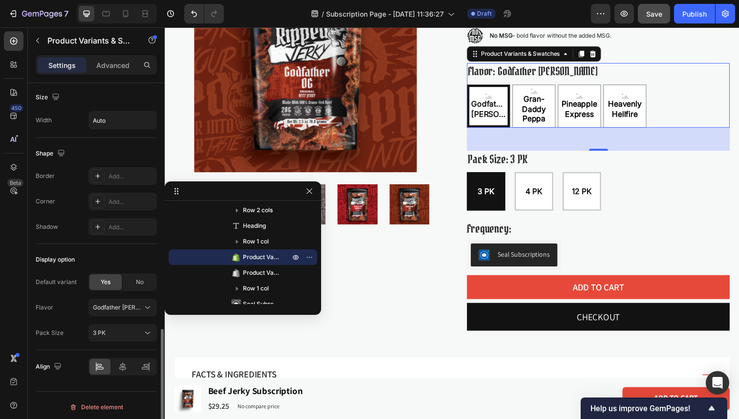
scroll to position [761, 0]
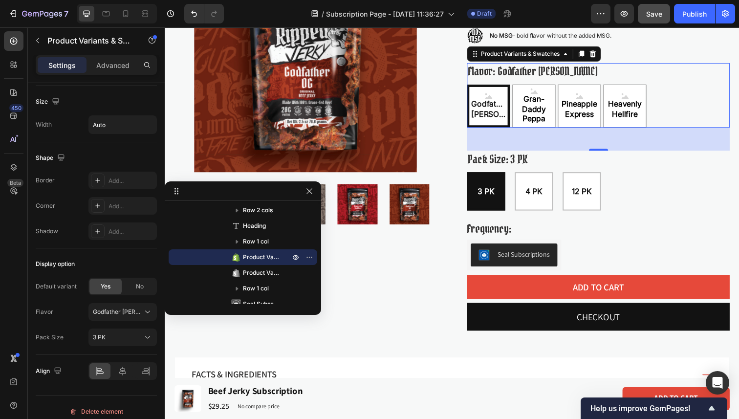
click at [695, 103] on div "Godfather OG Godfather OG Godfather OG Gran-Daddy Peppa Gran-Daddy Peppa Gran-D…" at bounding box center [607, 108] width 268 height 44
click at [670, 167] on div "Pack Size: 3 PK 3 PK 3 PK 3 PK 4 PK 4 PK 4 PK 12 PK 12 PK 12 PK" at bounding box center [607, 183] width 268 height 61
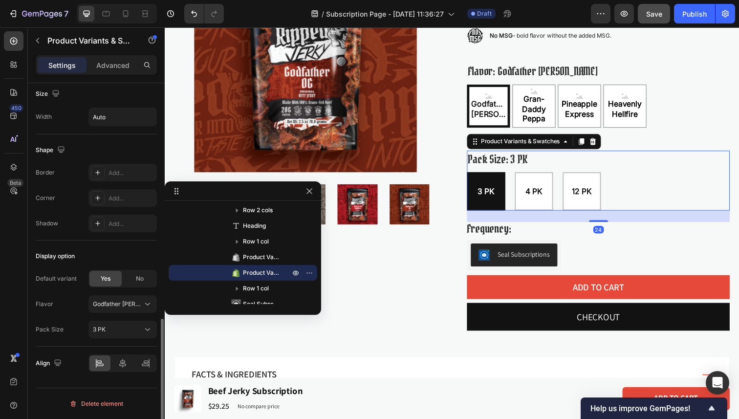
scroll to position [666, 0]
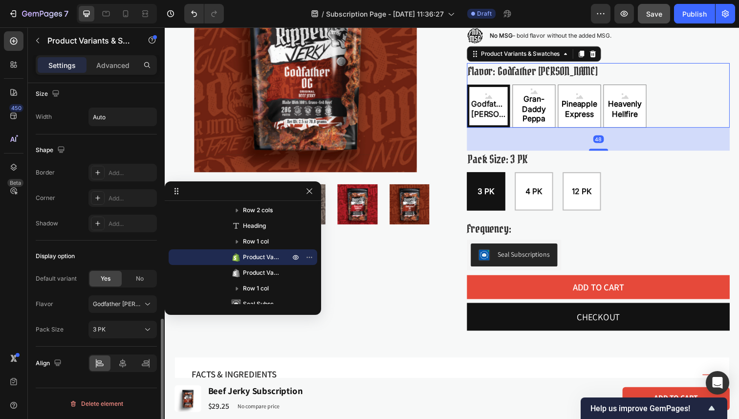
click at [675, 102] on div "Godfather OG Godfather OG Godfather OG Gran-Daddy Peppa Gran-Daddy Peppa Gran-D…" at bounding box center [607, 108] width 268 height 44
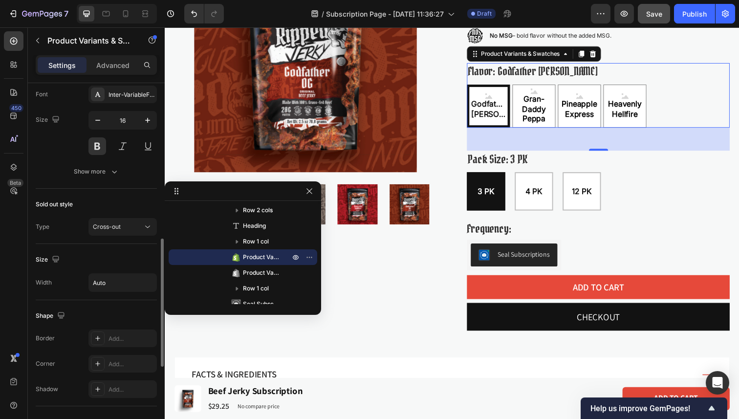
scroll to position [479, 0]
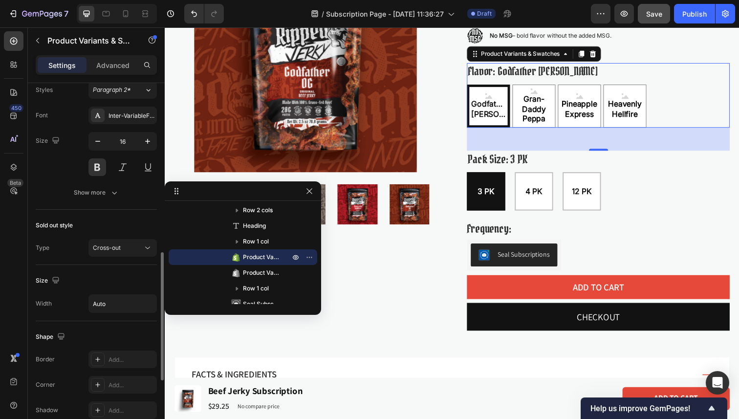
click at [90, 205] on div "Option value text Styles Paragraph 2* Font Inter-VariableFont_opszwght Size 16 …" at bounding box center [96, 131] width 121 height 158
click at [92, 195] on div "Show more" at bounding box center [96, 193] width 45 height 10
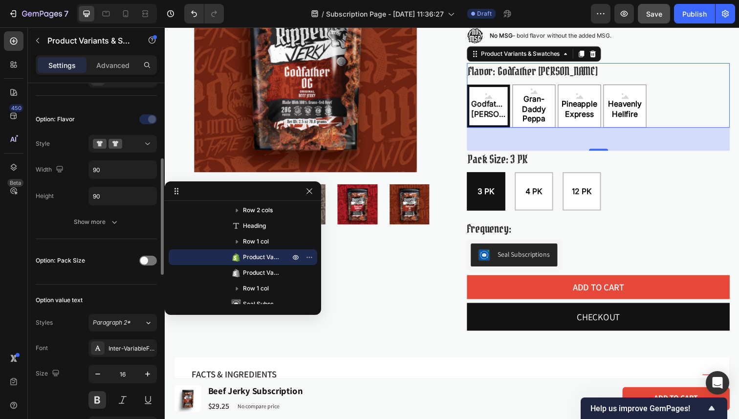
scroll to position [236, 0]
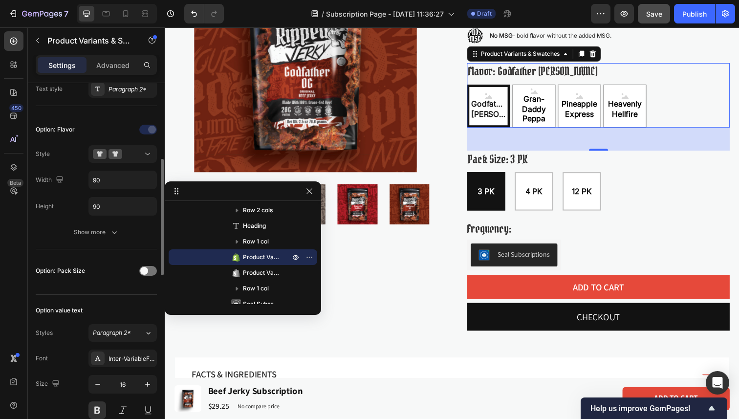
click at [80, 231] on div "Show more" at bounding box center [96, 232] width 45 height 10
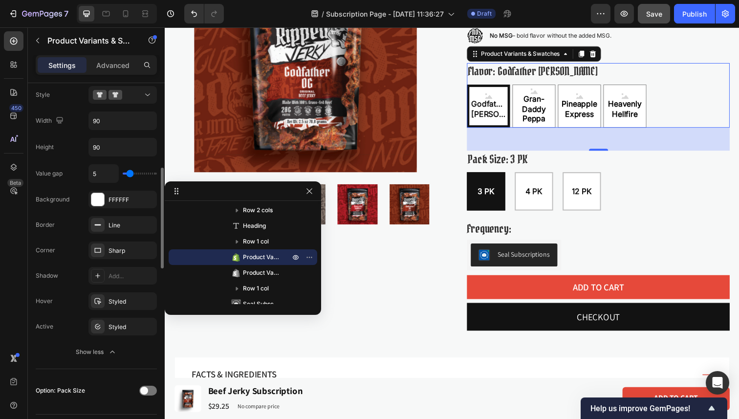
scroll to position [311, 0]
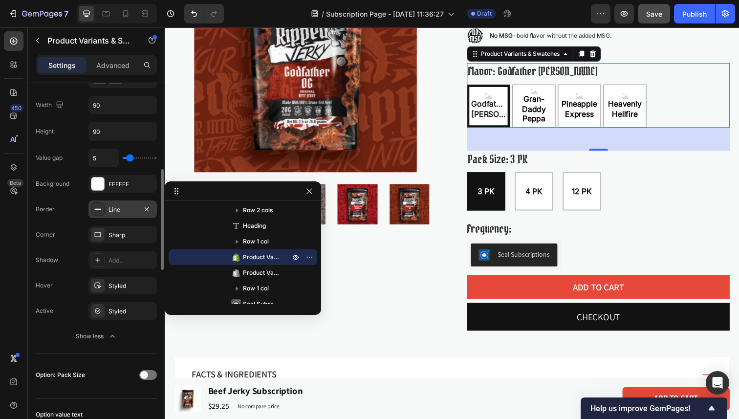
click at [120, 204] on div "Line" at bounding box center [122, 209] width 68 height 18
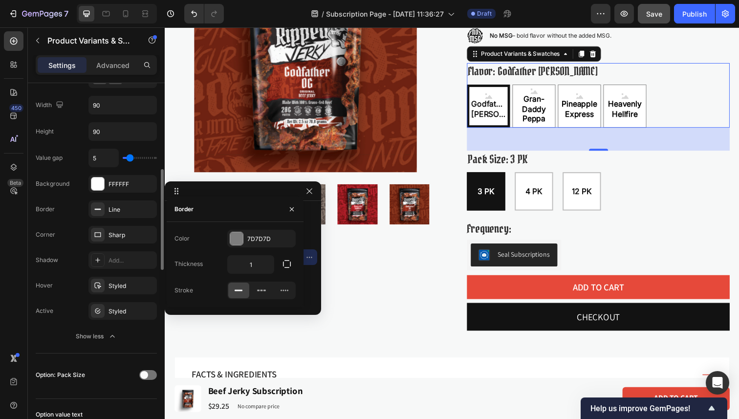
click at [123, 297] on div "Value gap 5 Background FFFFFF Border Line Corner Sharp Shadow Add... Hover Styl…" at bounding box center [96, 247] width 121 height 196
click at [123, 298] on div "Value gap 5 Background FFFFFF Border Line Corner Sharp Shadow Add... Hover Styl…" at bounding box center [96, 247] width 121 height 196
click at [123, 304] on div "Styled" at bounding box center [122, 311] width 68 height 18
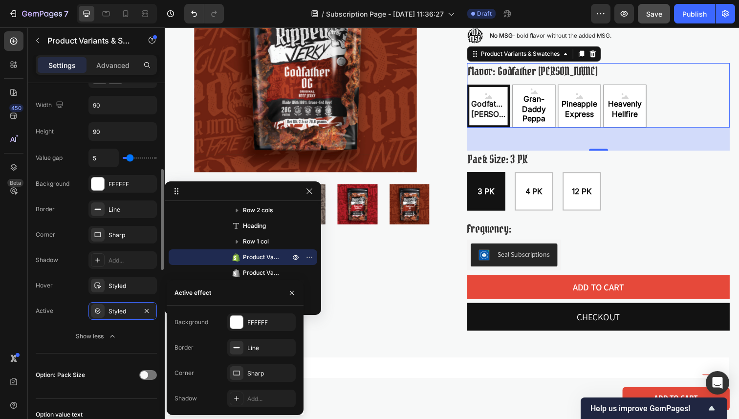
click at [54, 302] on div "Active Styled" at bounding box center [96, 311] width 121 height 18
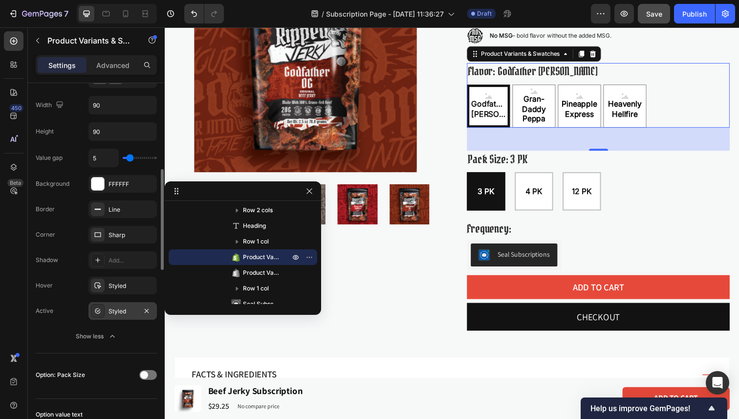
click at [124, 307] on div "Styled" at bounding box center [122, 311] width 28 height 9
click at [309, 195] on icon "button" at bounding box center [309, 191] width 8 height 8
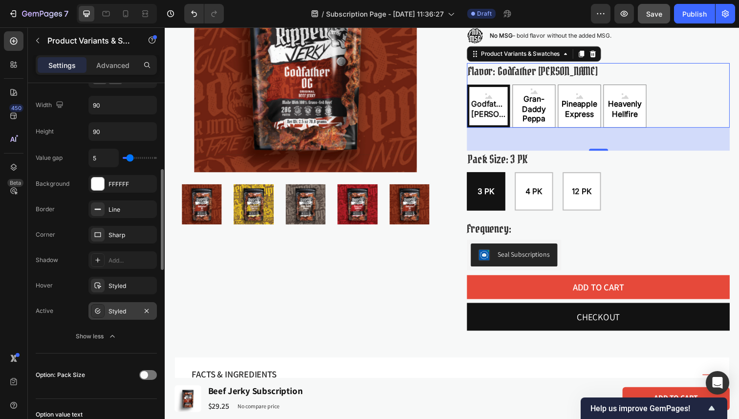
click at [123, 313] on div "Styled" at bounding box center [122, 311] width 28 height 9
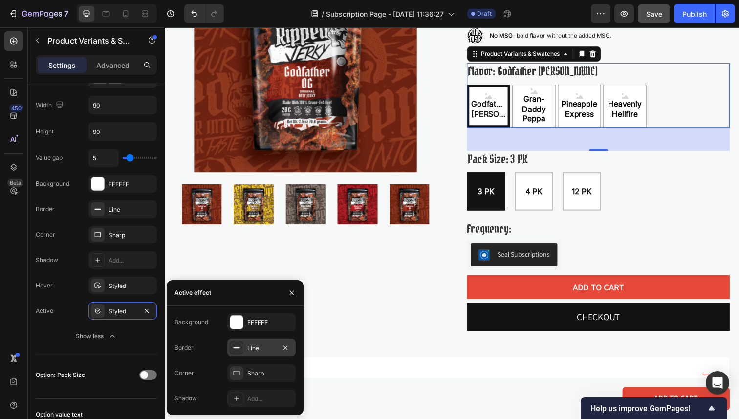
click at [252, 347] on div "Line" at bounding box center [261, 348] width 28 height 9
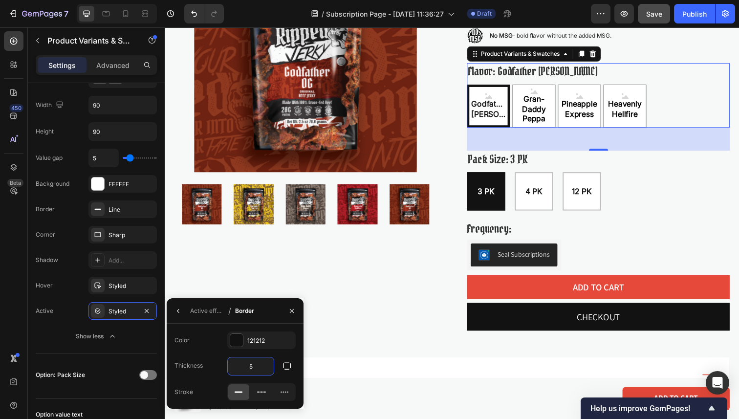
click at [258, 369] on input "5" at bounding box center [251, 366] width 46 height 18
type input "6"
type input "8"
type input "7"
type input "6"
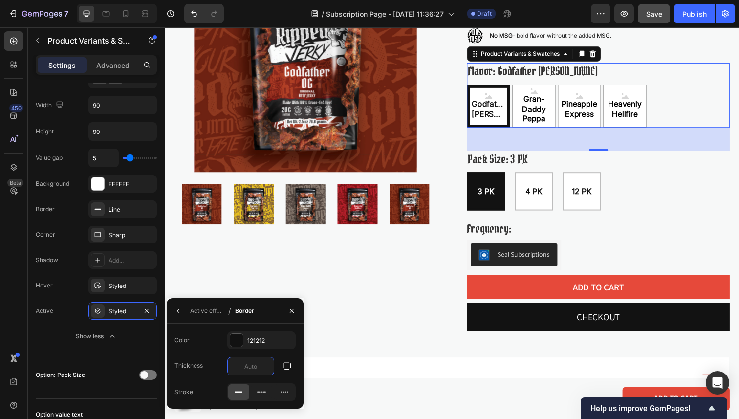
type input "7"
type input "6"
click at [294, 312] on icon "button" at bounding box center [292, 311] width 8 height 8
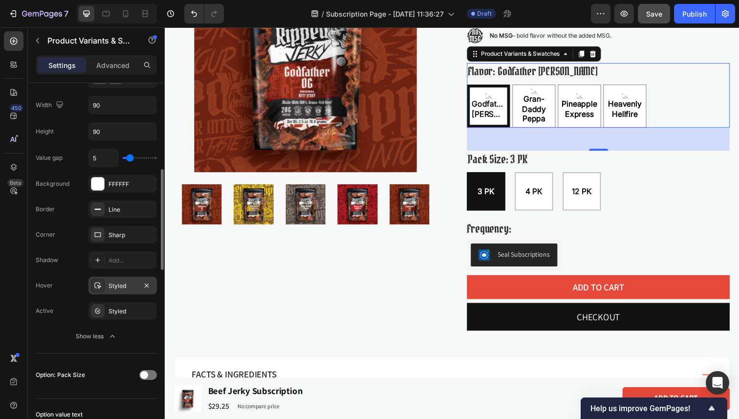
click at [115, 289] on div "Styled" at bounding box center [122, 285] width 28 height 9
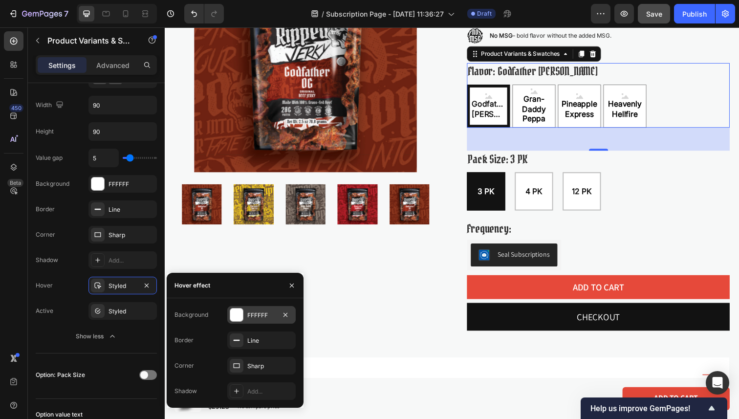
click at [233, 312] on div at bounding box center [236, 314] width 13 height 13
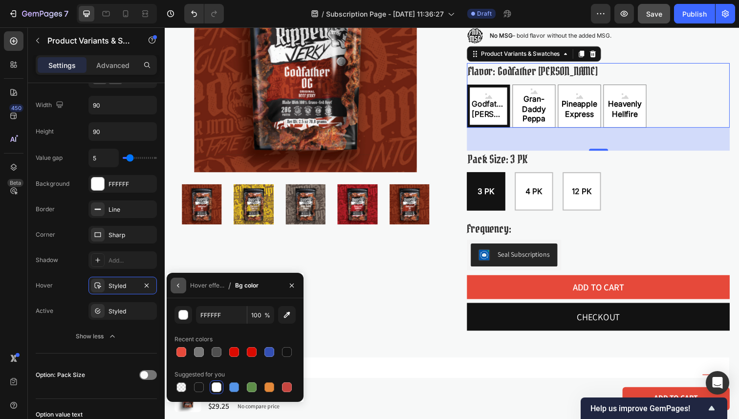
click at [177, 281] on icon "button" at bounding box center [178, 285] width 8 height 8
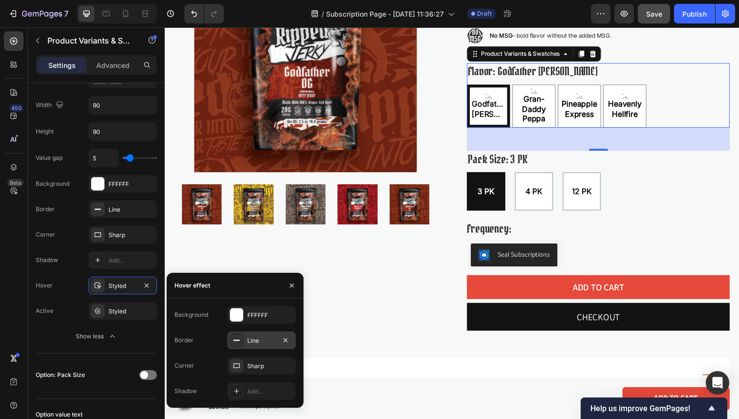
click at [254, 343] on div "Line" at bounding box center [261, 340] width 28 height 9
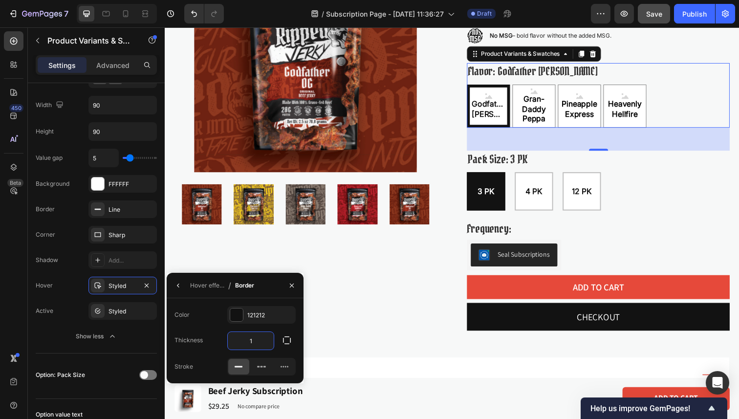
click at [258, 343] on input "1" at bounding box center [251, 341] width 46 height 18
type input "7"
click at [258, 318] on div "121212" at bounding box center [261, 315] width 28 height 9
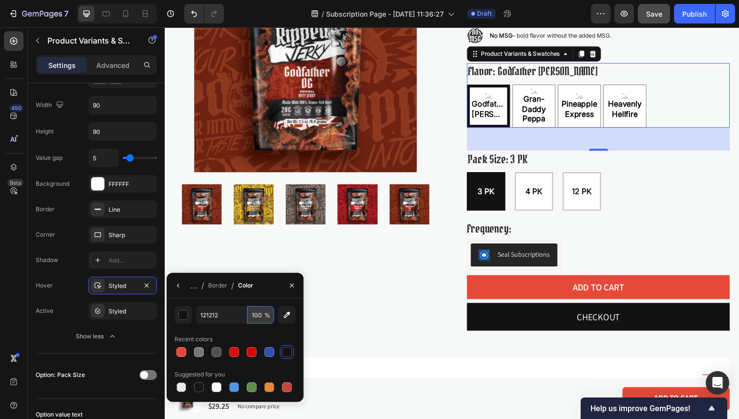
click at [255, 313] on input "100" at bounding box center [260, 315] width 27 height 18
type input "25"
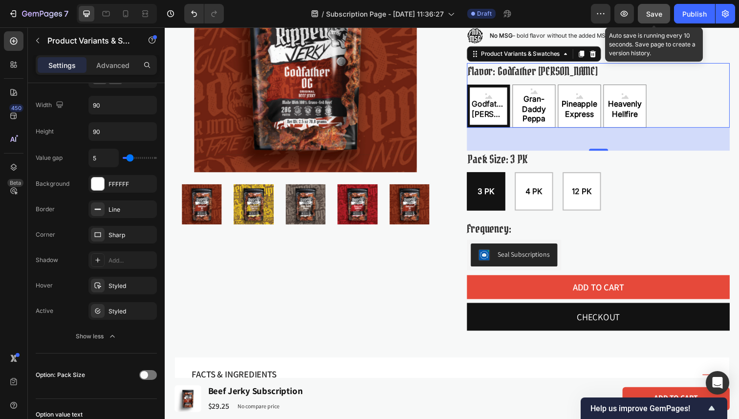
click at [657, 15] on span "Save" at bounding box center [654, 14] width 16 height 8
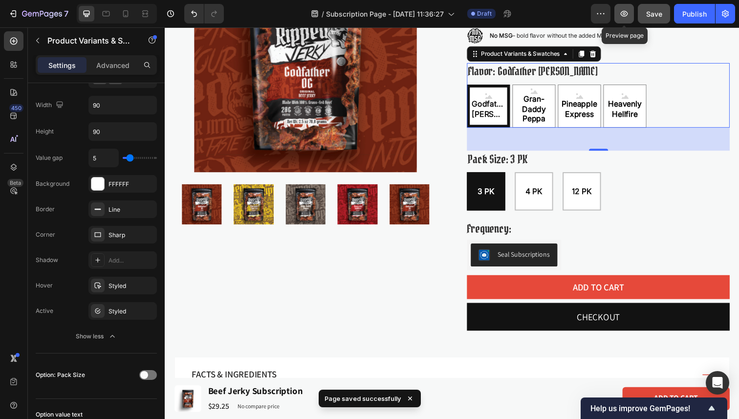
click at [626, 13] on icon "button" at bounding box center [624, 13] width 3 height 3
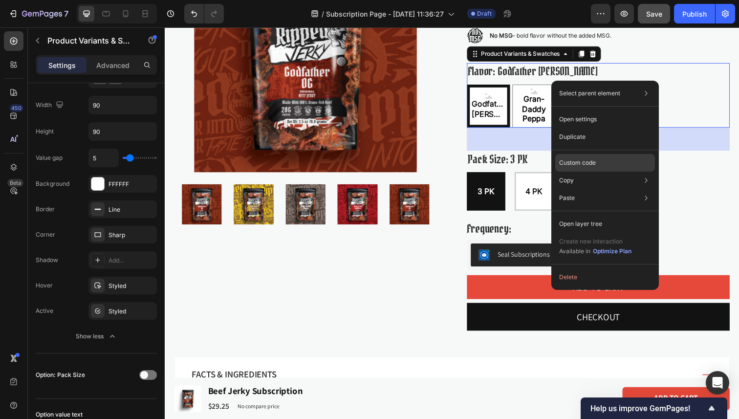
click at [609, 162] on div "Custom code" at bounding box center [605, 163] width 100 height 18
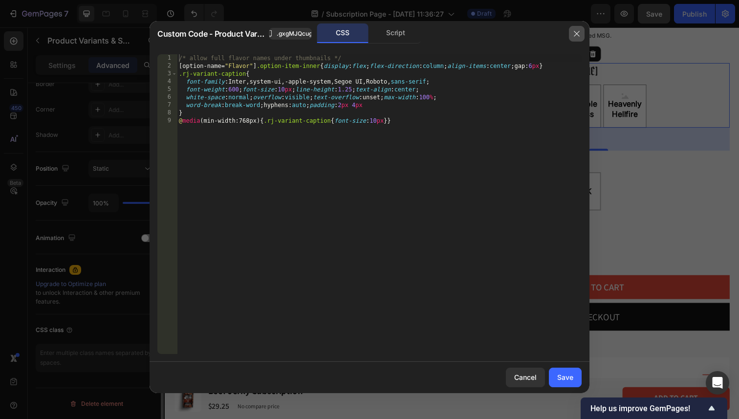
drag, startPoint x: 420, startPoint y: 5, endPoint x: 576, endPoint y: 33, distance: 157.9
click at [576, 33] on icon "button" at bounding box center [577, 34] width 8 height 8
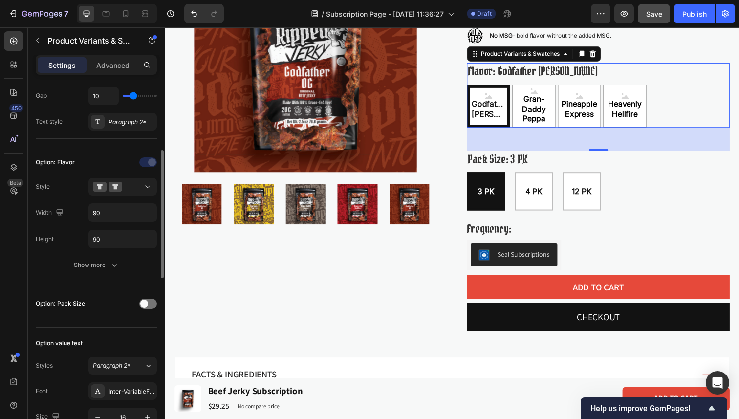
scroll to position [200, 0]
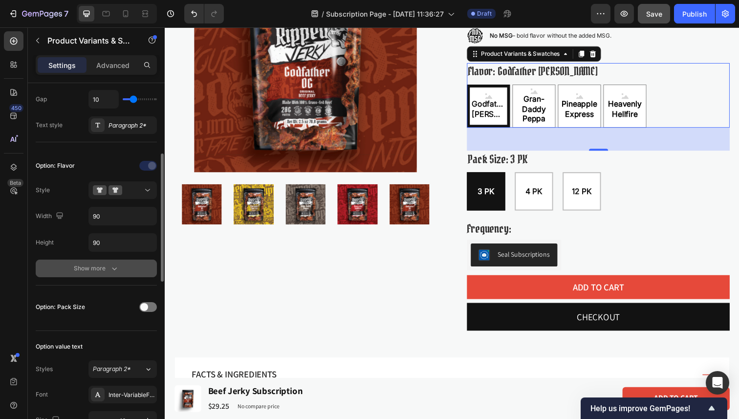
click at [98, 270] on div "Show more" at bounding box center [96, 268] width 45 height 10
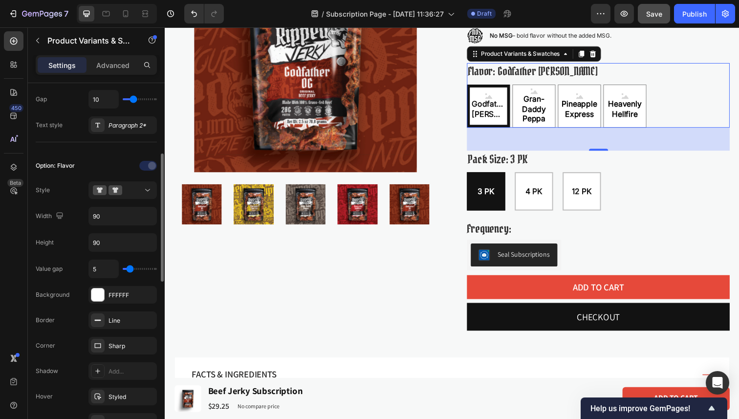
scroll to position [351, 0]
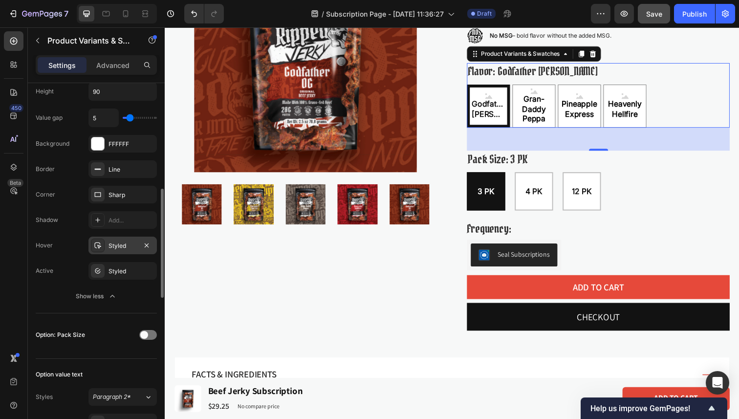
click at [125, 242] on div "Styled" at bounding box center [122, 245] width 28 height 9
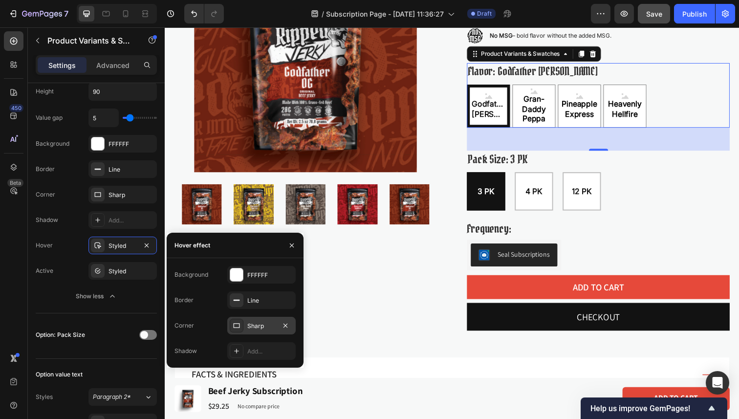
click at [257, 324] on div "Sharp" at bounding box center [261, 326] width 28 height 9
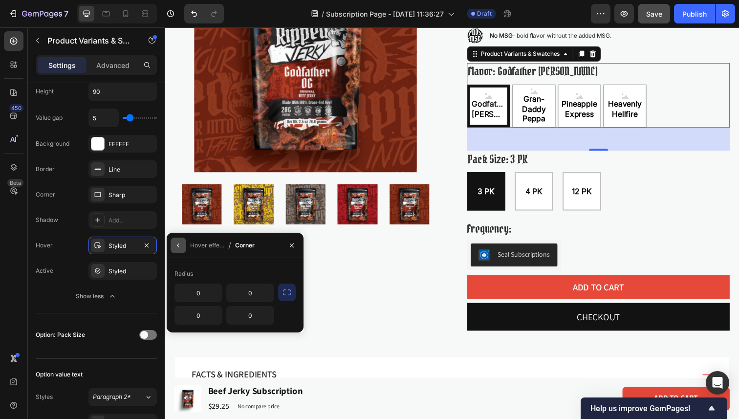
click at [177, 244] on icon "button" at bounding box center [178, 245] width 8 height 8
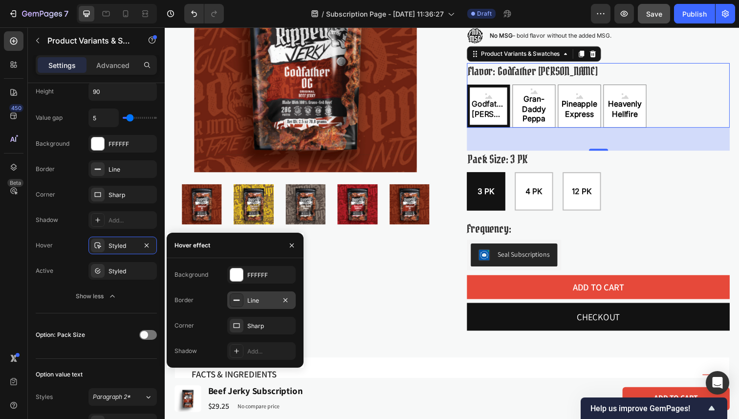
click at [261, 299] on div "Line" at bounding box center [261, 300] width 28 height 9
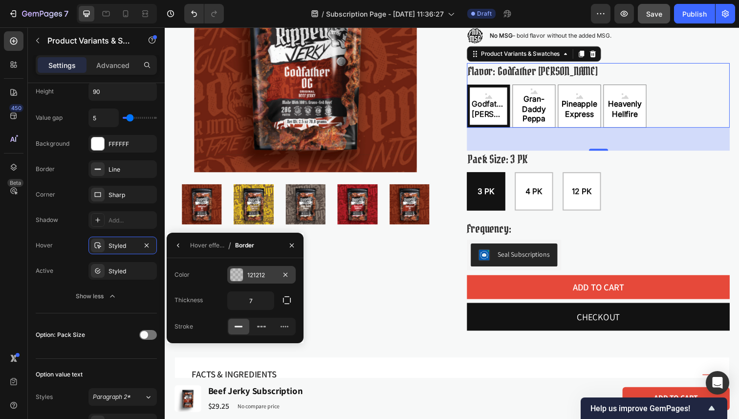
click at [236, 272] on div at bounding box center [236, 274] width 13 height 13
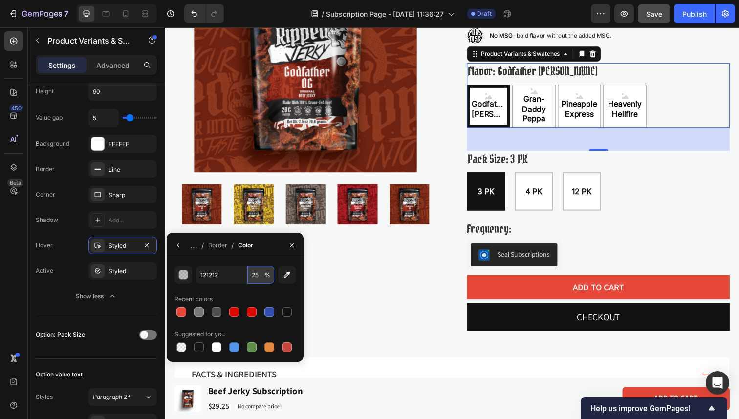
click at [263, 274] on input "25" at bounding box center [260, 275] width 27 height 18
click at [287, 246] on button "button" at bounding box center [292, 246] width 16 height 16
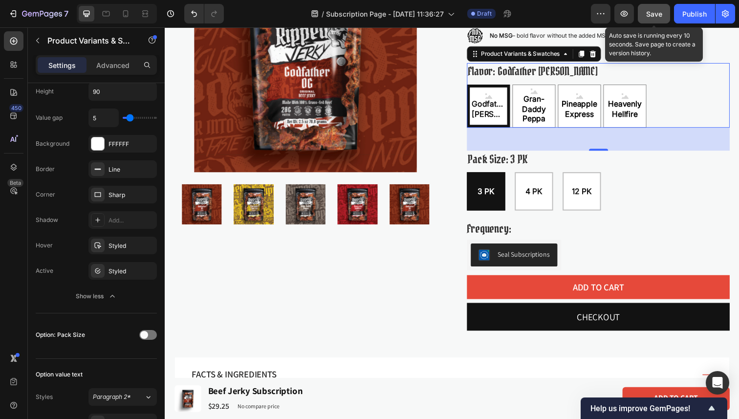
click at [652, 15] on span "Save" at bounding box center [654, 14] width 16 height 8
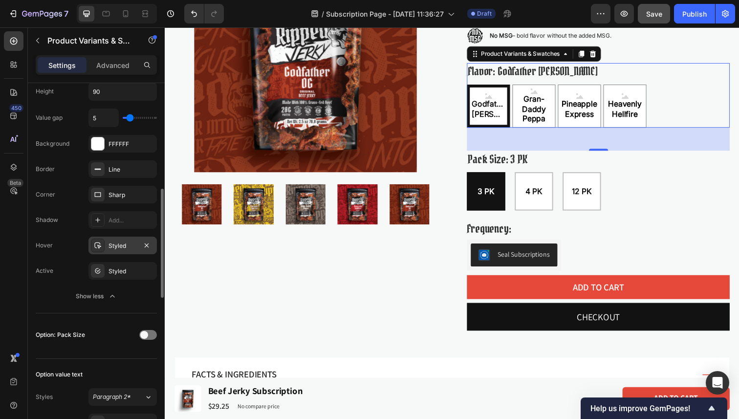
click at [122, 247] on div "Styled" at bounding box center [122, 245] width 28 height 9
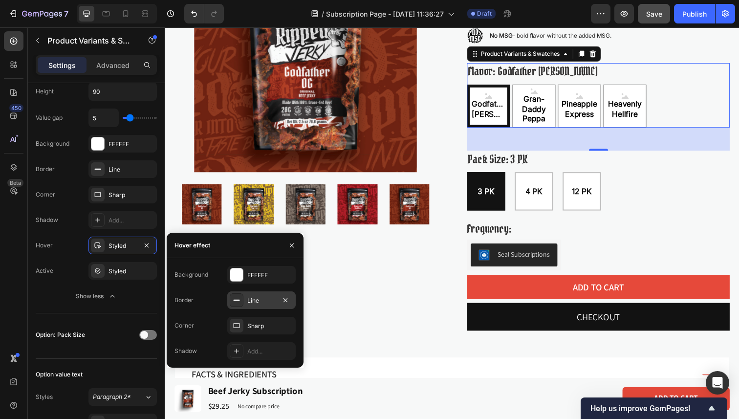
click at [264, 304] on div "Line" at bounding box center [261, 300] width 28 height 9
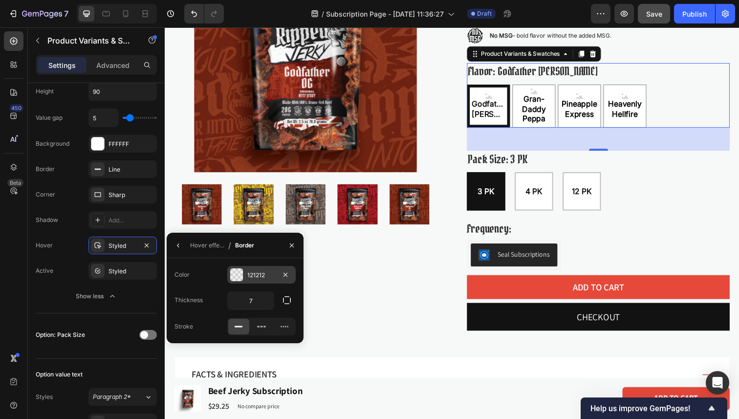
click at [238, 279] on div at bounding box center [236, 274] width 13 height 13
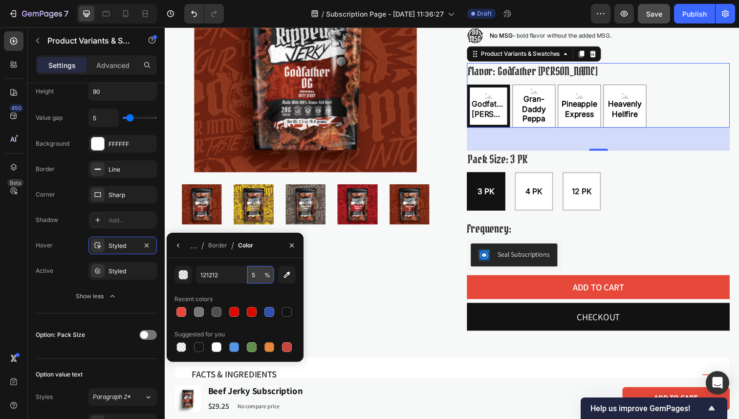
click at [263, 276] on input "5" at bounding box center [260, 275] width 27 height 18
type input "10"
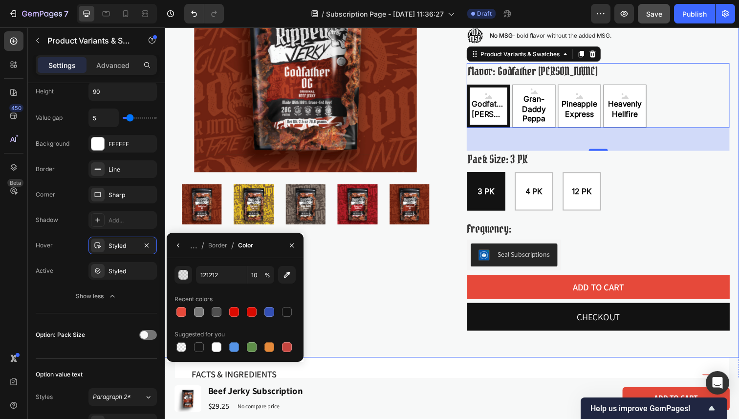
click at [331, 286] on div "Product Images Row" at bounding box center [308, 119] width 268 height 444
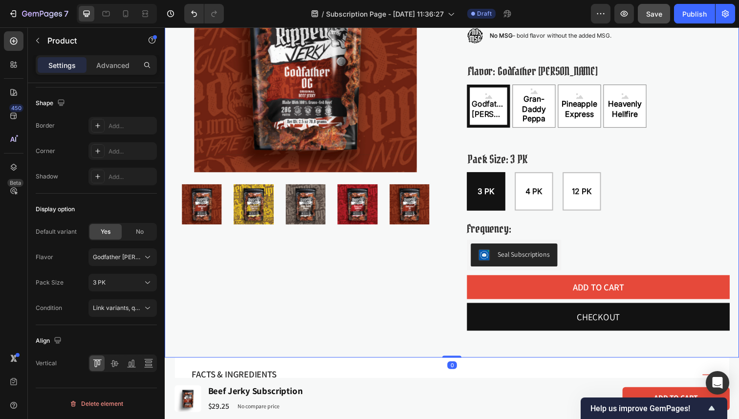
scroll to position [0, 0]
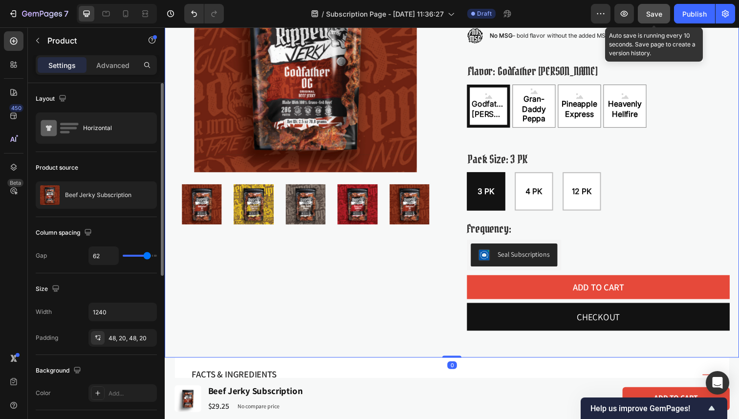
click at [651, 10] on span "Save" at bounding box center [654, 14] width 16 height 8
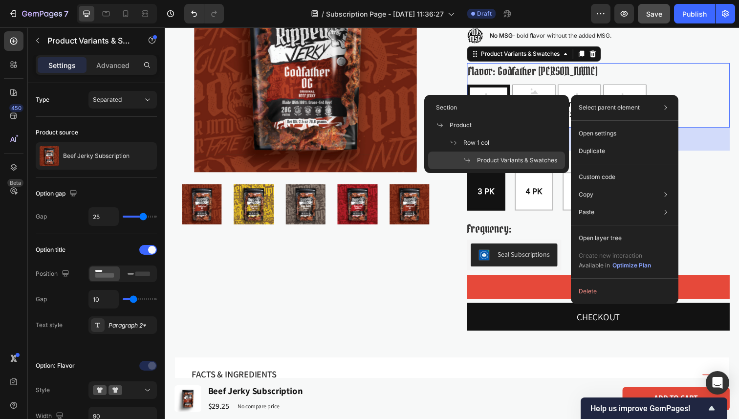
click at [693, 82] on div "Flavor: Godfather OG Godfather OG Godfather OG Godfather OG Gran-Daddy Peppa Gr…" at bounding box center [607, 97] width 268 height 66
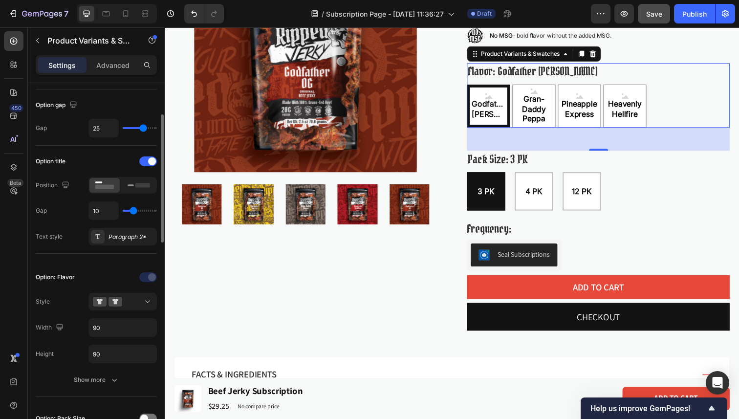
scroll to position [122, 0]
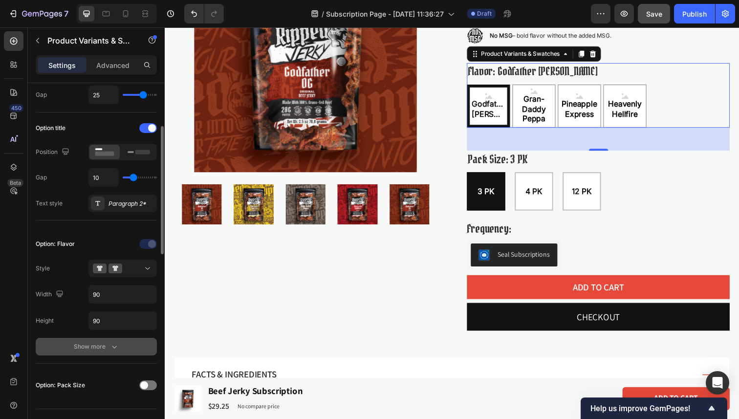
click at [111, 353] on button "Show more" at bounding box center [96, 347] width 121 height 18
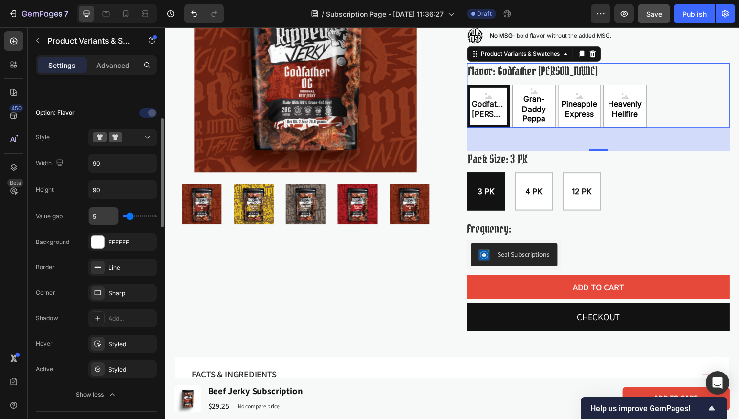
scroll to position [254, 0]
click at [106, 347] on div "Styled" at bounding box center [122, 343] width 68 height 18
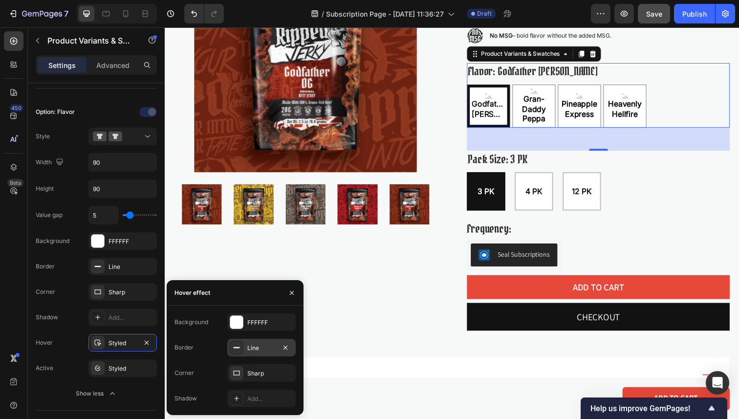
click at [245, 344] on div "Line" at bounding box center [261, 348] width 68 height 18
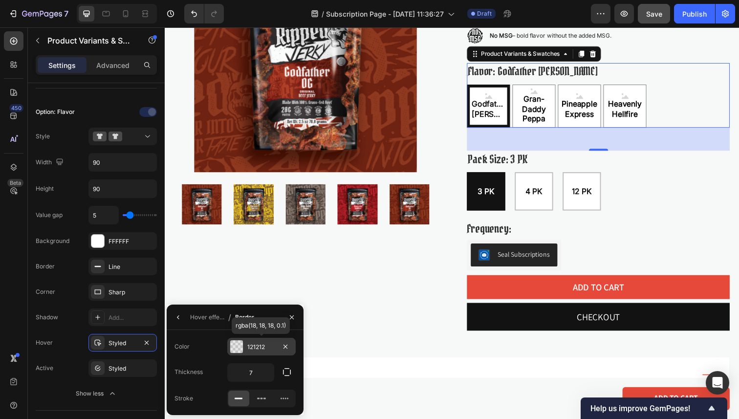
click at [236, 344] on div at bounding box center [236, 346] width 13 height 13
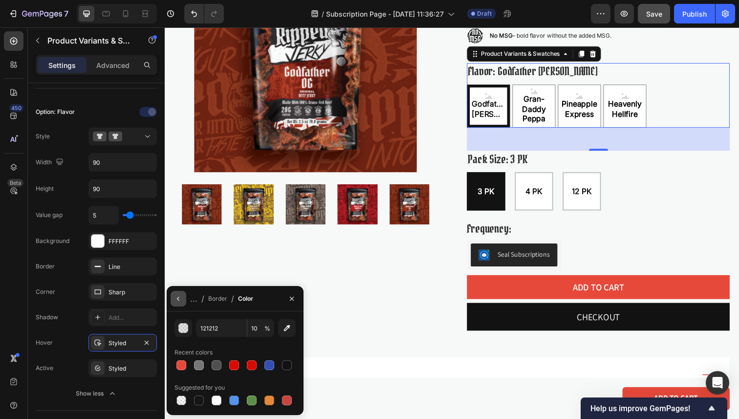
click at [177, 295] on icon "button" at bounding box center [178, 299] width 8 height 8
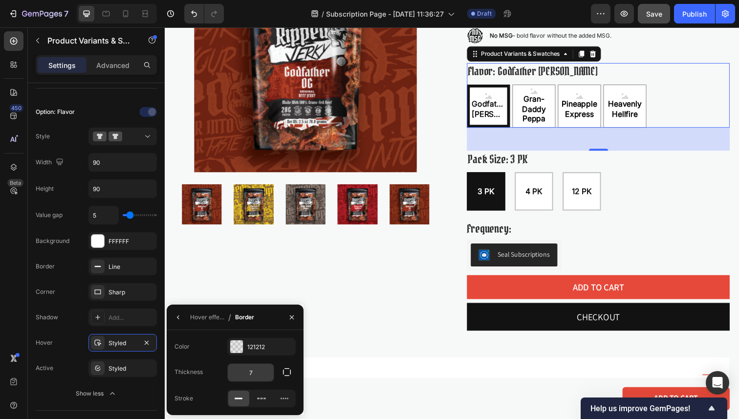
click at [261, 374] on input "7" at bounding box center [251, 373] width 46 height 18
type input "0"
click at [248, 352] on div "121212" at bounding box center [261, 347] width 68 height 18
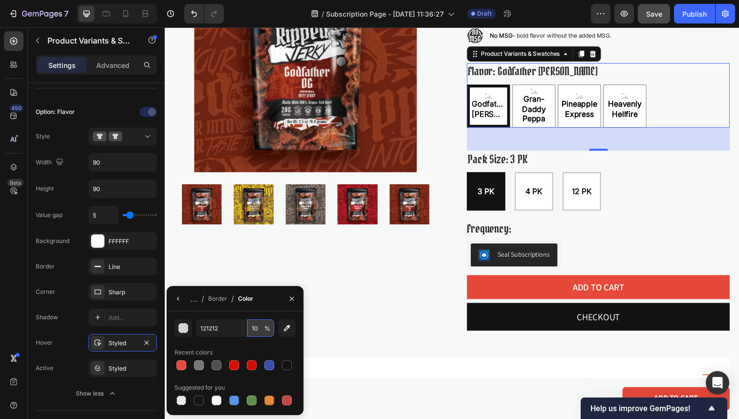
click at [258, 333] on input "10" at bounding box center [260, 328] width 27 height 18
type input "0"
click at [259, 293] on div "... / Border / Color" at bounding box center [235, 298] width 137 height 25
click at [294, 302] on icon "button" at bounding box center [292, 299] width 8 height 8
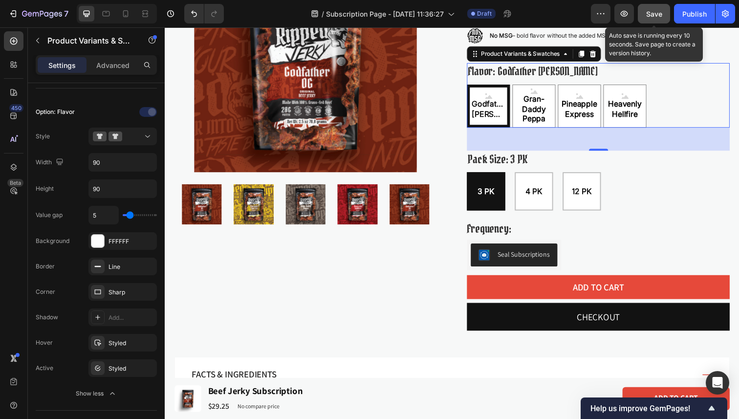
click at [653, 15] on span "Save" at bounding box center [654, 14] width 16 height 8
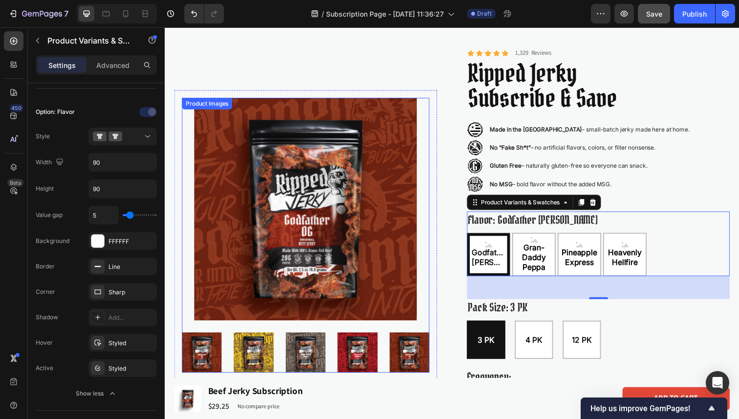
scroll to position [0, 0]
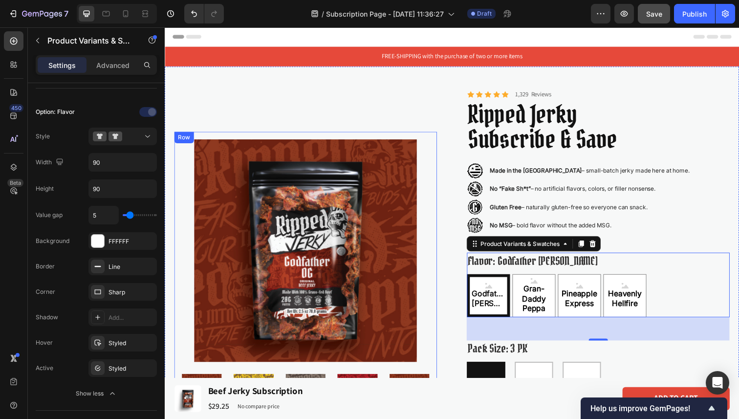
click at [317, 138] on div "Product Images Row" at bounding box center [308, 282] width 268 height 296
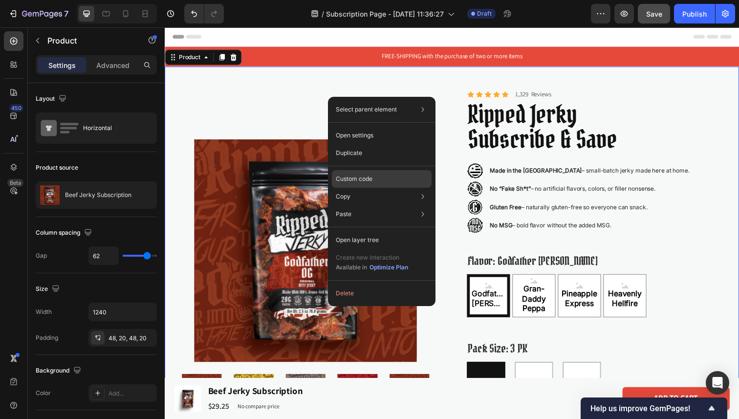
click at [370, 174] on div "Custom code" at bounding box center [382, 179] width 100 height 18
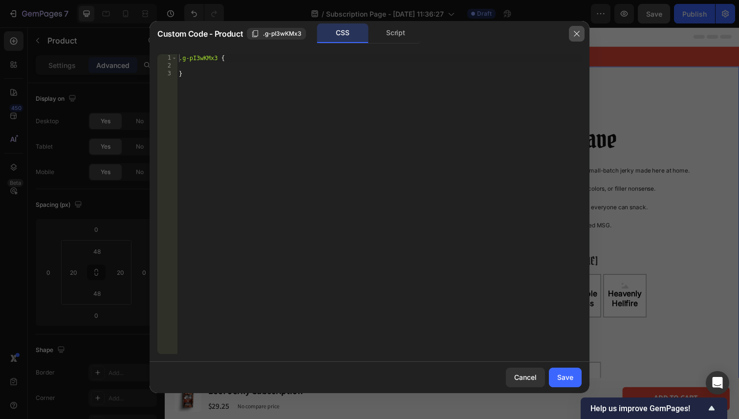
click at [570, 38] on button "button" at bounding box center [577, 34] width 16 height 16
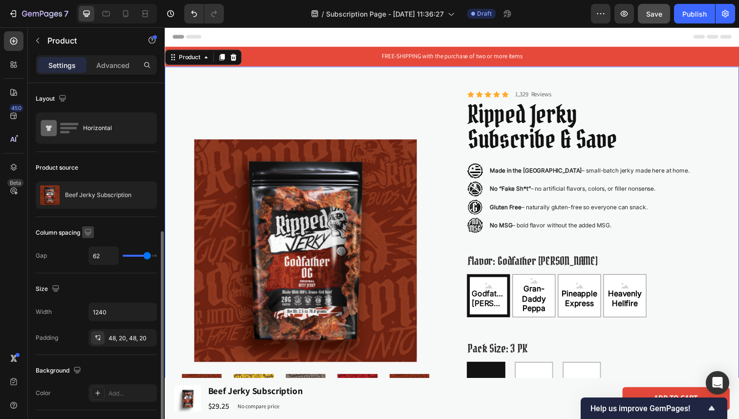
scroll to position [323, 0]
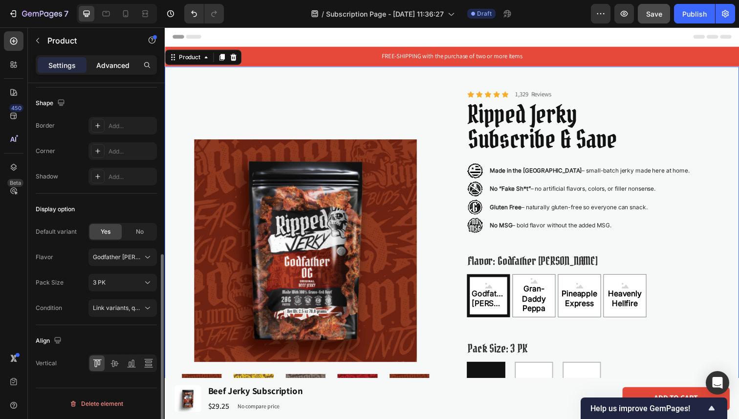
click at [111, 59] on div "Advanced" at bounding box center [112, 65] width 49 height 16
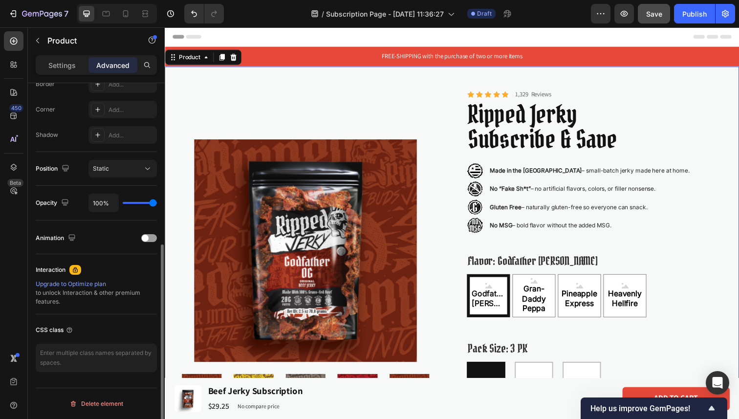
scroll to position [288, 0]
click at [21, 171] on div at bounding box center [14, 167] width 20 height 20
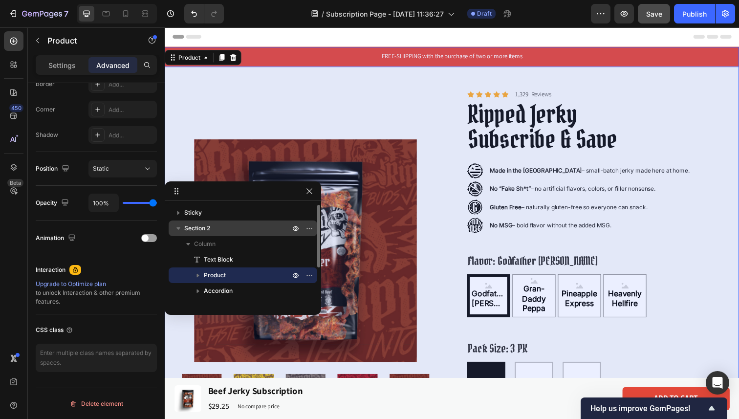
click at [220, 226] on p "Section 2" at bounding box center [238, 228] width 108 height 10
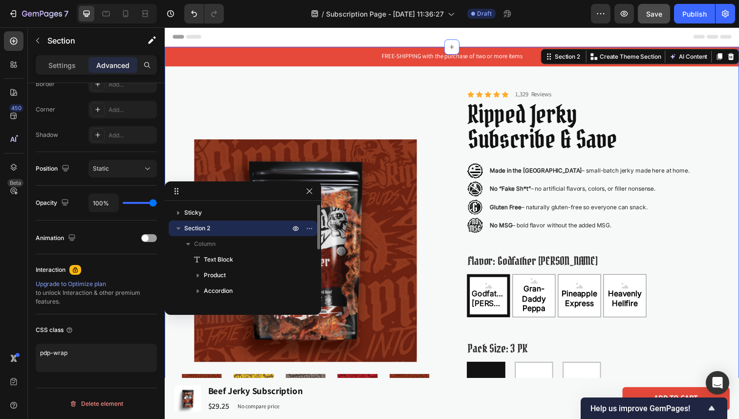
scroll to position [0, 0]
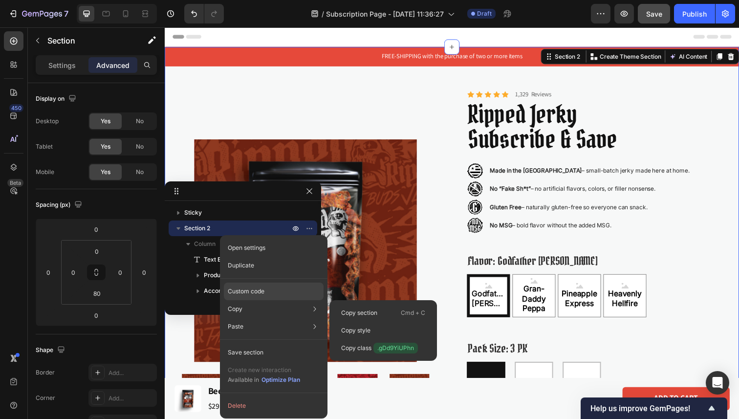
click at [250, 286] on div "Custom code" at bounding box center [274, 291] width 100 height 18
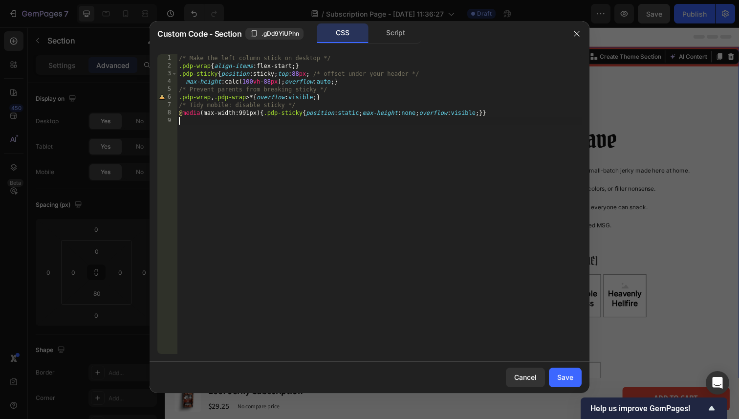
drag, startPoint x: 273, startPoint y: 227, endPoint x: 152, endPoint y: -2, distance: 259.7
click at [152, 0] on html "7 Version history / Subscription Page - [DATE] 11:36:27 Draft Preview Save Publ…" at bounding box center [369, 0] width 739 height 0
type textarea "/* Make the left column stick on desktop */ .pdp-wrap{align-items:flex-start;}"
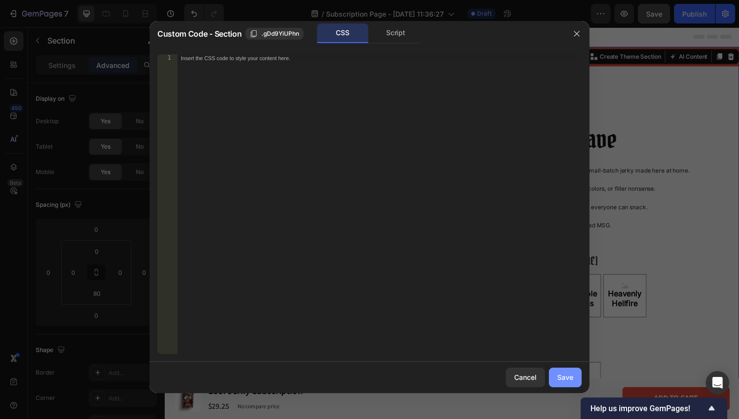
click at [571, 375] on div "Save" at bounding box center [565, 377] width 16 height 10
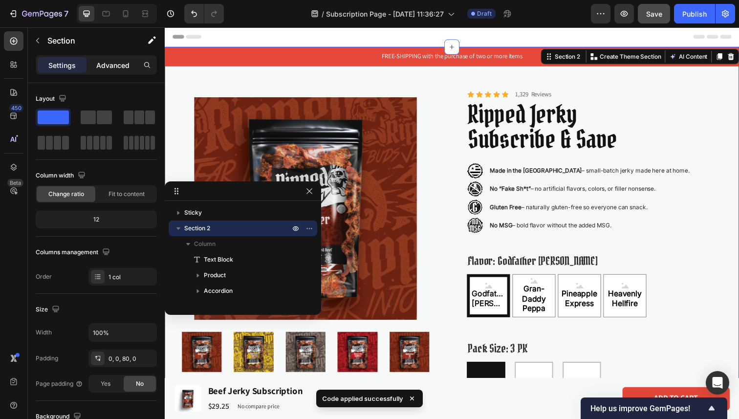
click at [118, 64] on p "Advanced" at bounding box center [112, 65] width 33 height 10
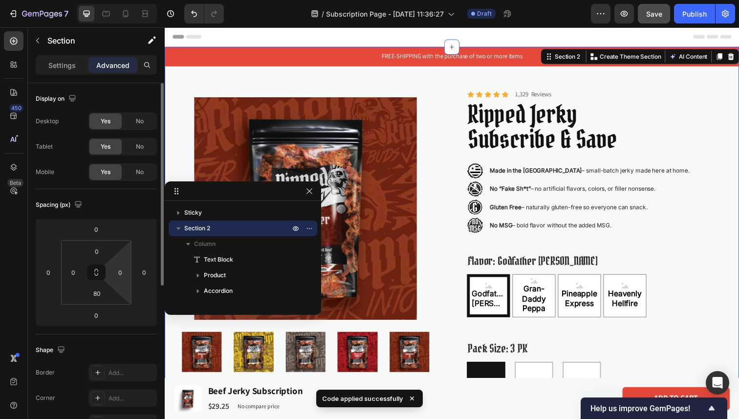
scroll to position [288, 0]
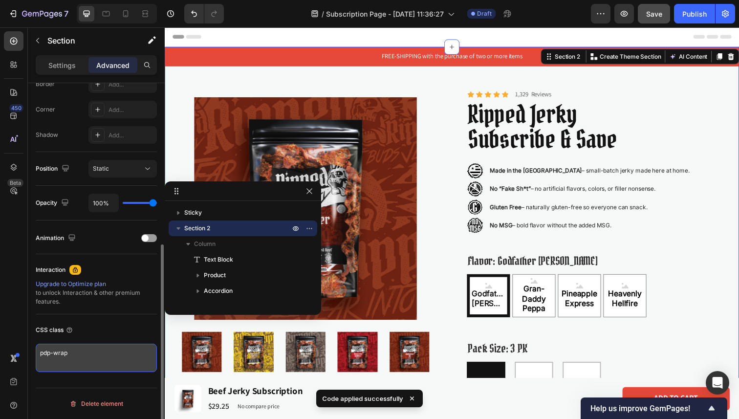
click at [83, 367] on textarea "pdp-wrap" at bounding box center [96, 358] width 121 height 28
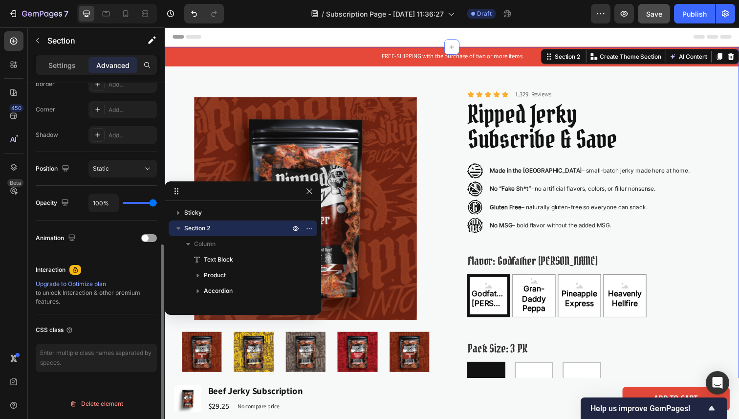
click at [91, 328] on div "CSS class" at bounding box center [96, 330] width 121 height 16
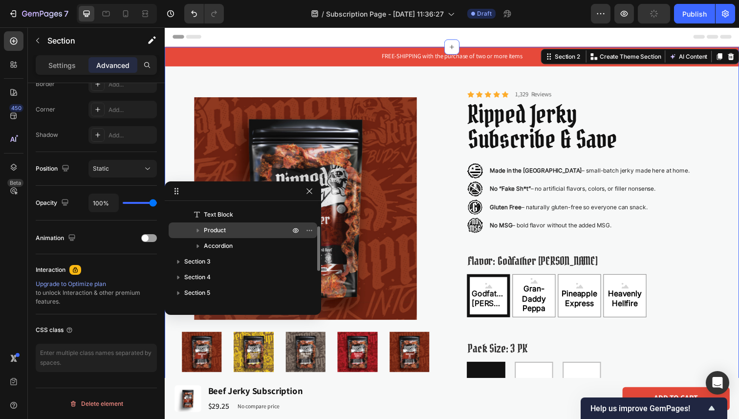
scroll to position [46, 0]
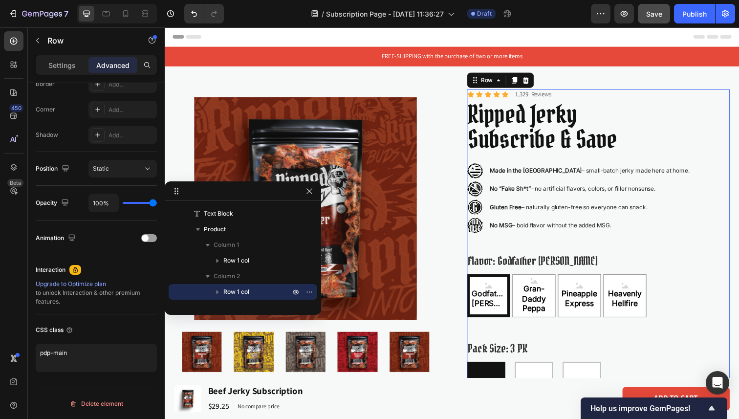
click at [738, 338] on div "Icon Icon Icon Icon Icon Icon List 1,329 Reviews Text Block Row Ripped Jerky Su…" at bounding box center [607, 313] width 268 height 444
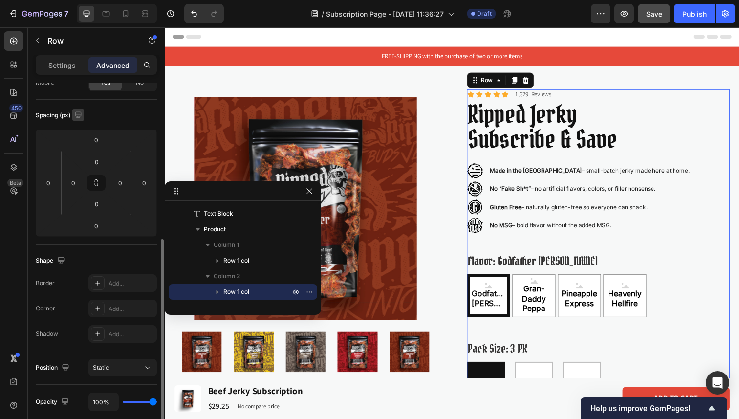
scroll to position [288, 0]
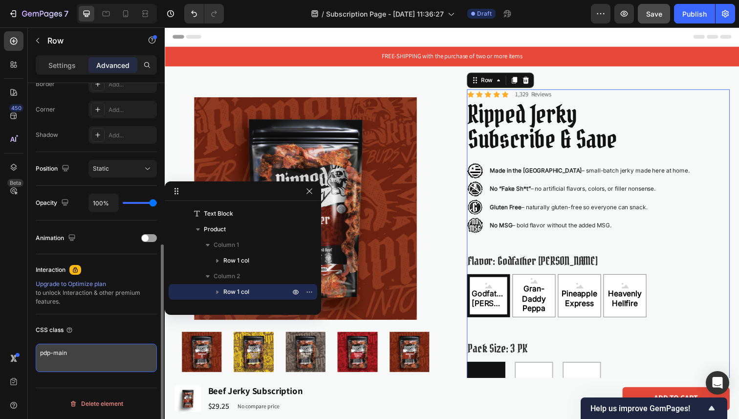
click at [77, 351] on textarea "pdp-main" at bounding box center [96, 358] width 121 height 28
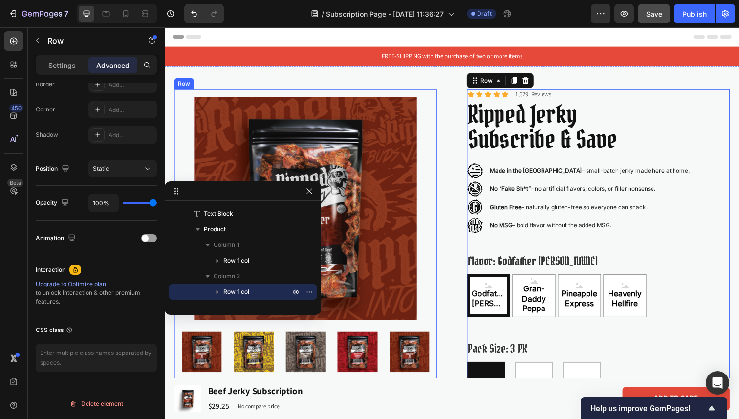
click at [419, 94] on div "Product Images Row" at bounding box center [308, 239] width 268 height 296
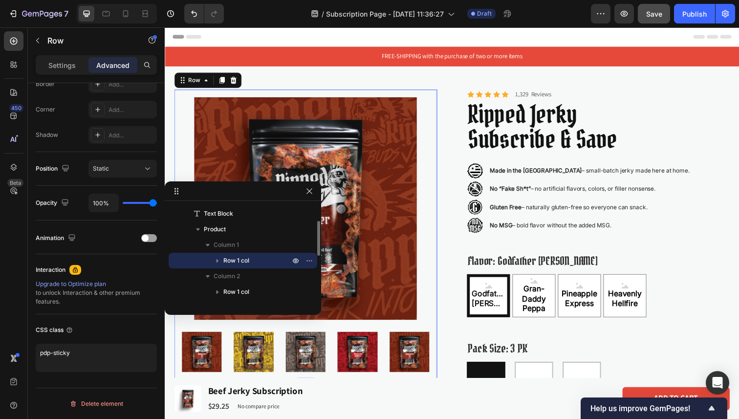
click at [216, 261] on icon "button" at bounding box center [218, 261] width 10 height 10
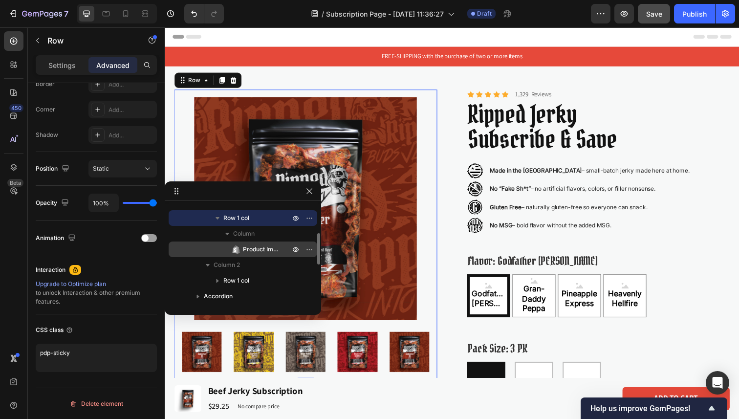
scroll to position [89, 0]
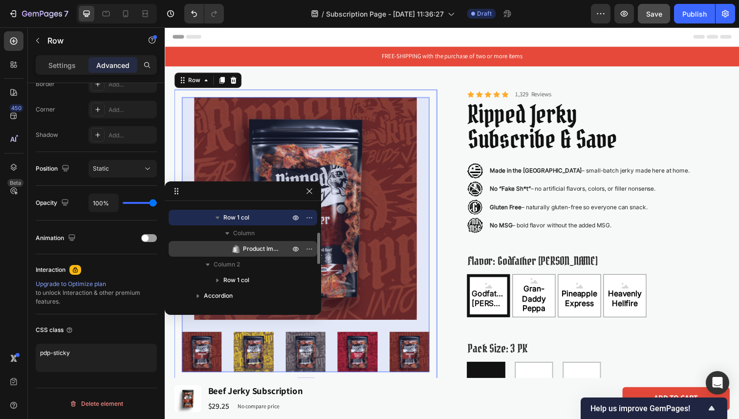
drag, startPoint x: 252, startPoint y: 246, endPoint x: 224, endPoint y: 254, distance: 28.6
click at [224, 254] on div "Product Images" at bounding box center [243, 249] width 141 height 16
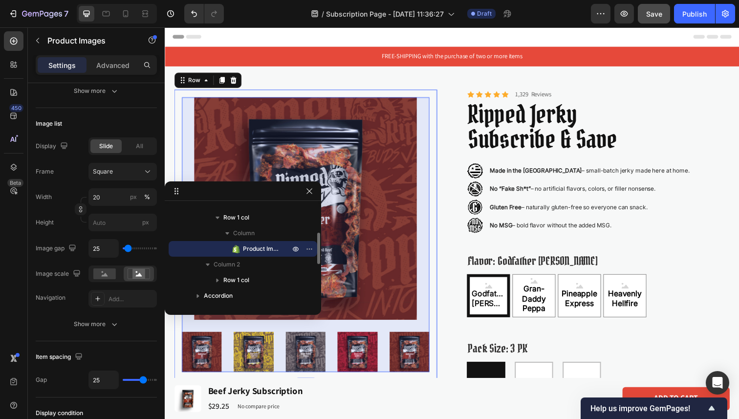
scroll to position [0, 0]
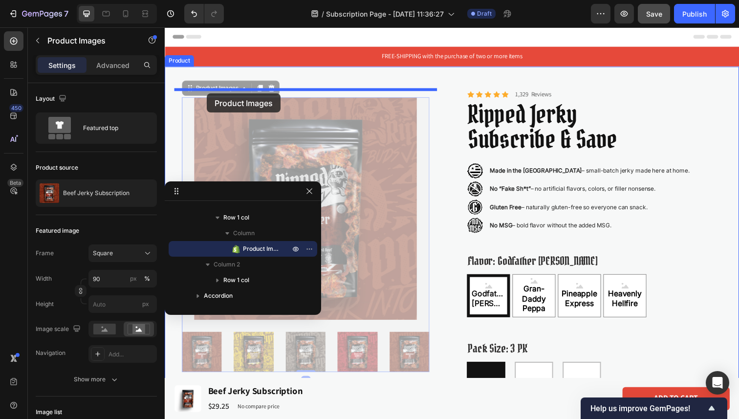
drag, startPoint x: 192, startPoint y: 91, endPoint x: 208, endPoint y: 95, distance: 16.6
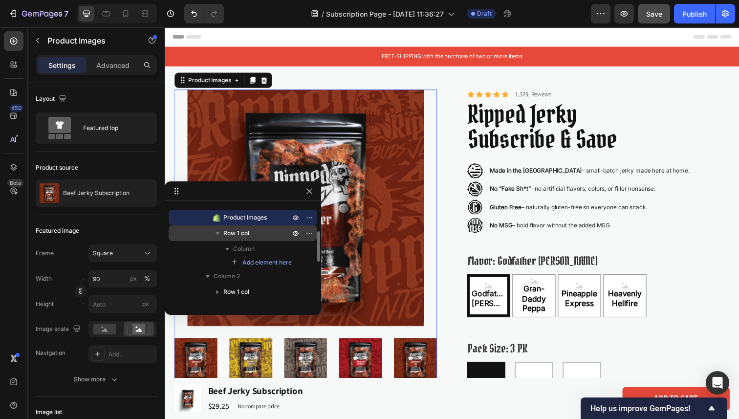
scroll to position [51, 0]
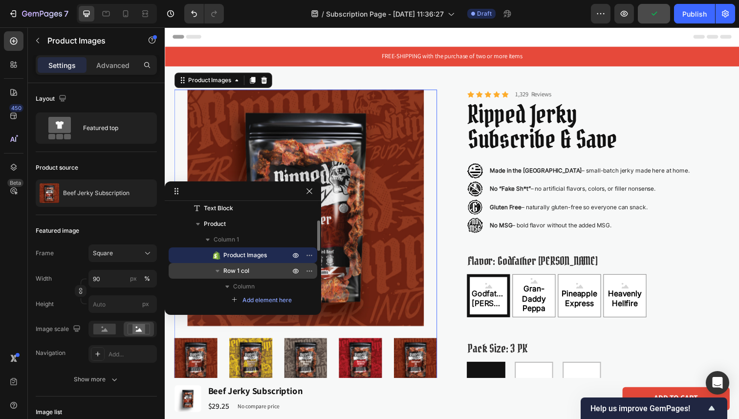
click at [245, 272] on span "Row 1 col" at bounding box center [236, 271] width 26 height 10
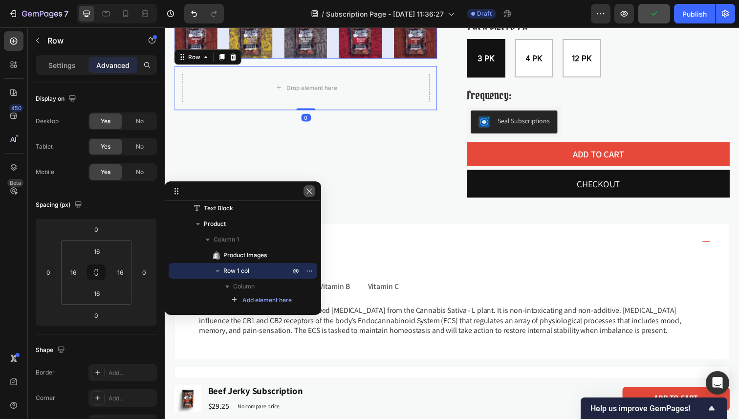
scroll to position [335, 0]
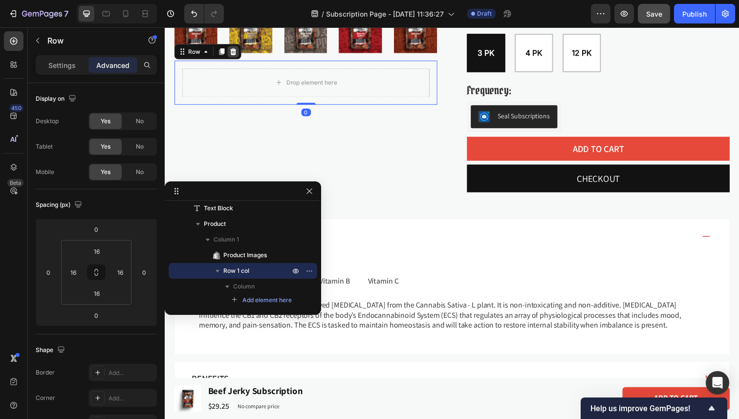
click at [233, 54] on icon at bounding box center [235, 52] width 6 height 7
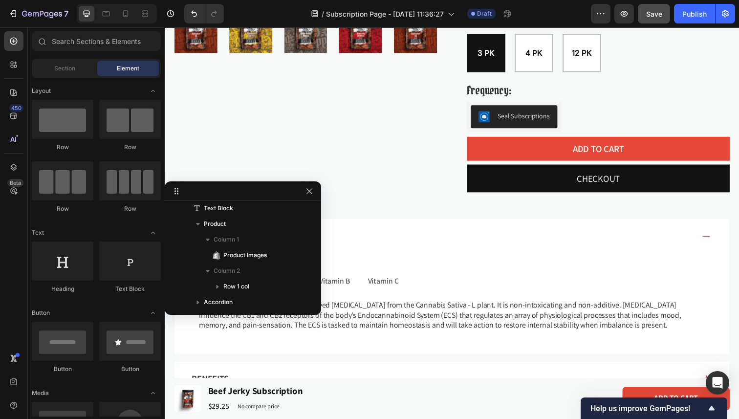
click at [658, 9] on div "Save" at bounding box center [654, 14] width 16 height 10
click at [309, 193] on icon "button" at bounding box center [309, 191] width 8 height 8
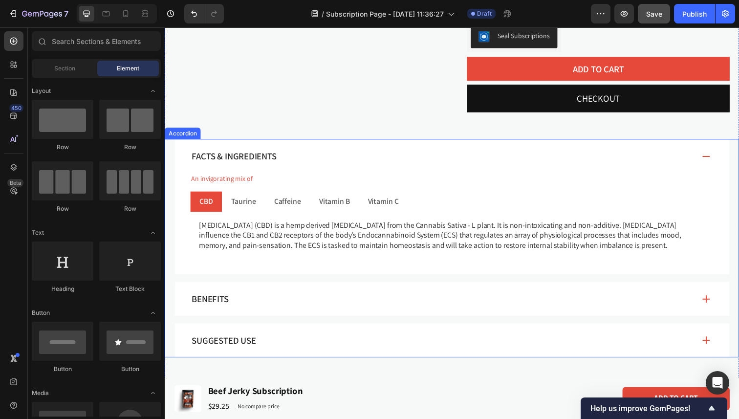
scroll to position [417, 0]
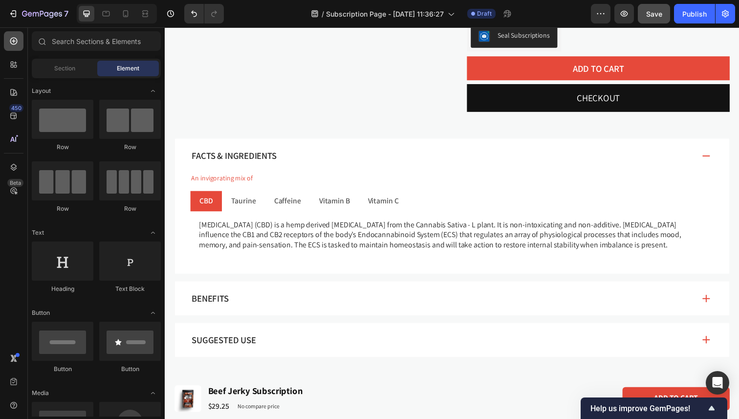
click at [13, 42] on icon at bounding box center [14, 41] width 10 height 10
click at [81, 65] on div "Section" at bounding box center [65, 69] width 62 height 16
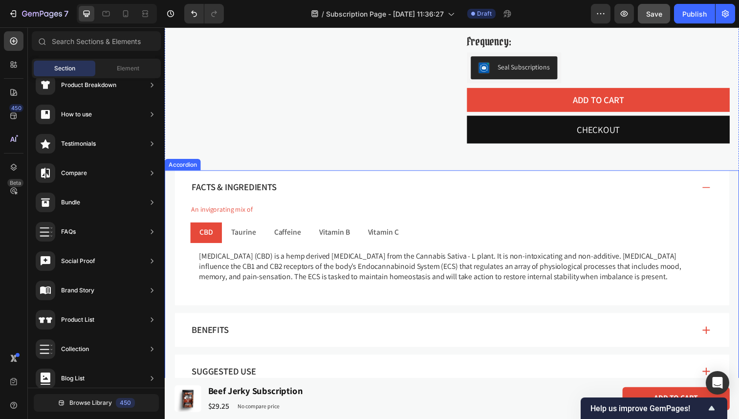
scroll to position [386, 0]
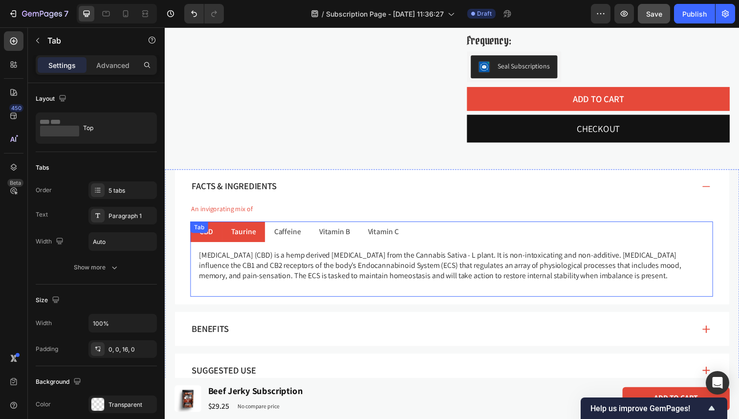
click at [247, 238] on div "CBD Taurine Caffeine Vitamin B Vitamin C [MEDICAL_DATA] (CBD) is a hemp derived…" at bounding box center [458, 264] width 534 height 77
click at [280, 237] on p "Caffeine" at bounding box center [289, 236] width 27 height 10
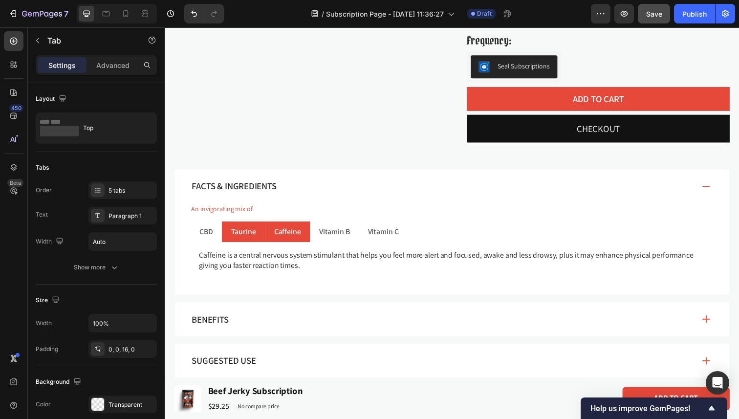
click at [230, 237] on li "Taurine" at bounding box center [245, 236] width 44 height 21
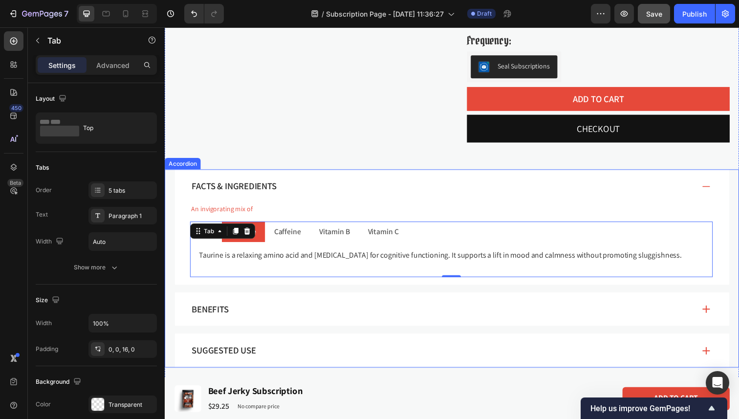
click at [217, 222] on div "An invigorating mix of Text Block CBD Taurine Caffeine Vitamin B Vitamin C [MED…" at bounding box center [458, 244] width 534 height 75
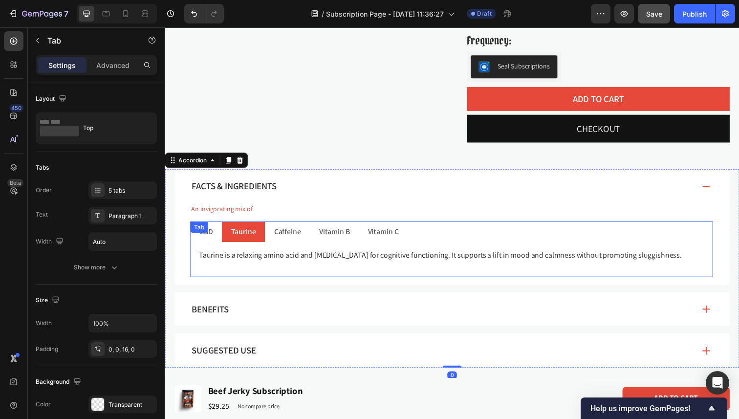
click at [216, 236] on div "CBD Taurine Caffeine Vitamin B Vitamin C [MEDICAL_DATA] (CBD) is a hemp derived…" at bounding box center [458, 254] width 534 height 57
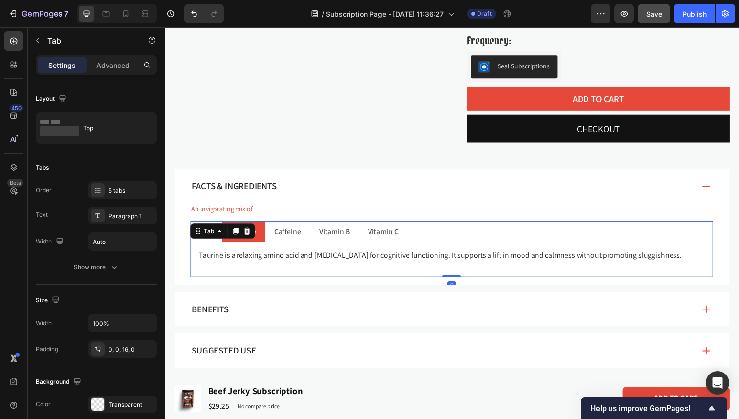
click at [473, 235] on ul "CBD Taurine Caffeine Vitamin B Vitamin C" at bounding box center [458, 236] width 534 height 21
click at [122, 196] on div "5 tabs" at bounding box center [122, 190] width 68 height 18
click at [120, 167] on div "Tabs" at bounding box center [96, 168] width 121 height 16
click at [30, 37] on button "button" at bounding box center [38, 41] width 16 height 16
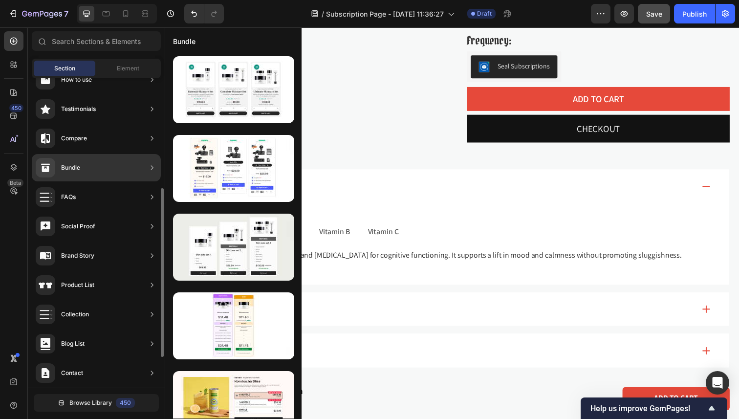
scroll to position [199, 0]
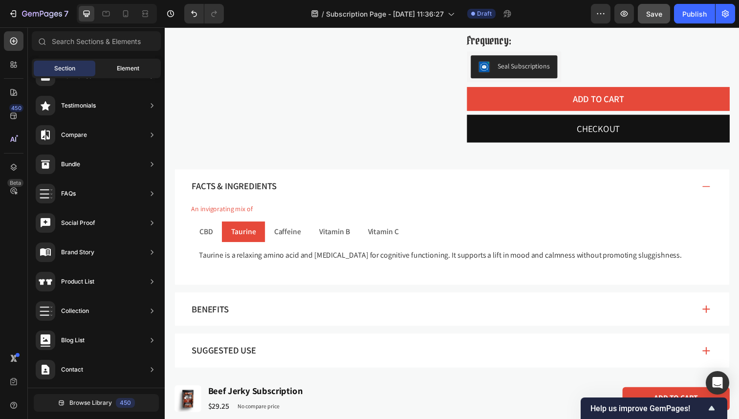
click at [111, 68] on div "Element" at bounding box center [128, 69] width 62 height 16
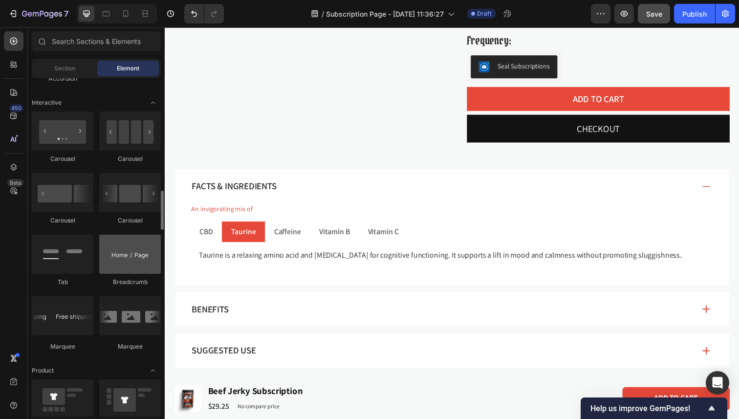
scroll to position [967, 0]
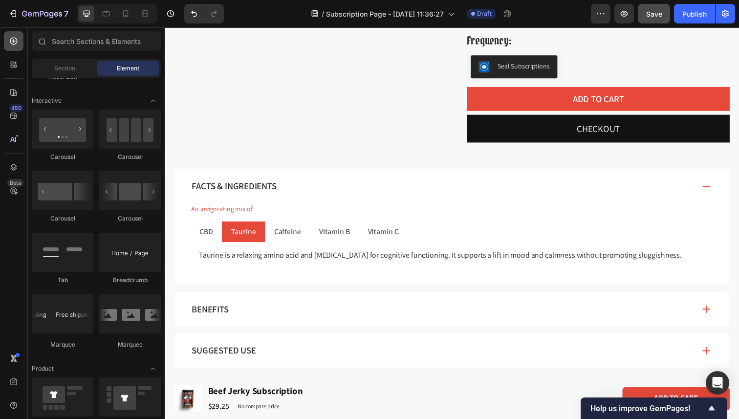
click at [19, 46] on div at bounding box center [14, 41] width 20 height 20
click at [48, 77] on div "Section Element" at bounding box center [96, 69] width 129 height 20
click at [49, 73] on div "Section" at bounding box center [65, 69] width 62 height 16
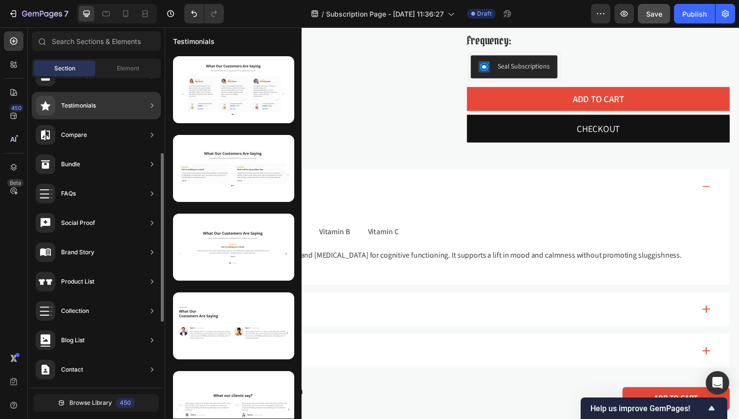
scroll to position [0, 0]
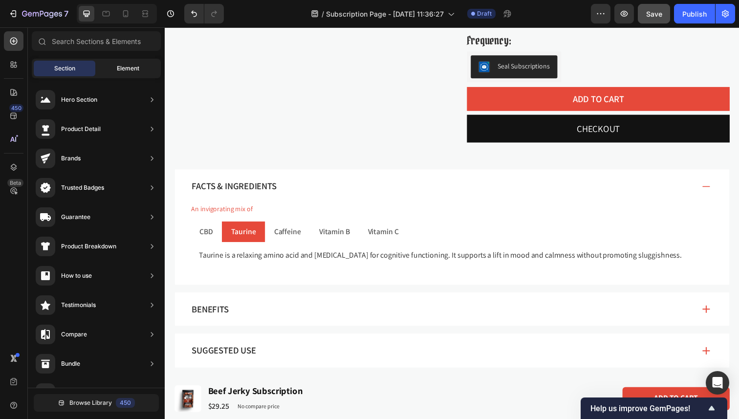
click at [113, 72] on div "Element" at bounding box center [128, 69] width 62 height 16
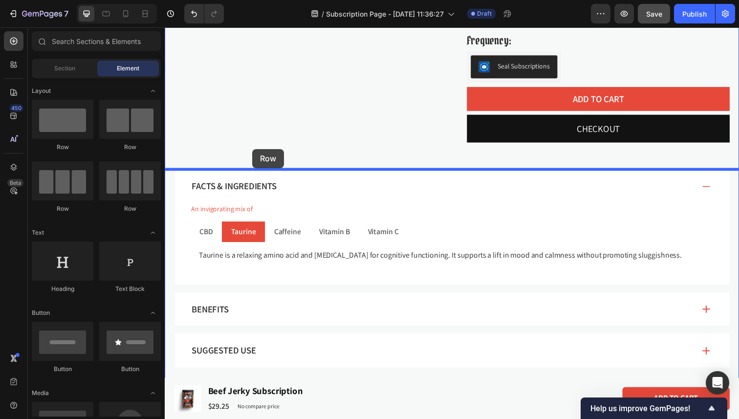
drag, startPoint x: 226, startPoint y: 143, endPoint x: 254, endPoint y: 151, distance: 29.1
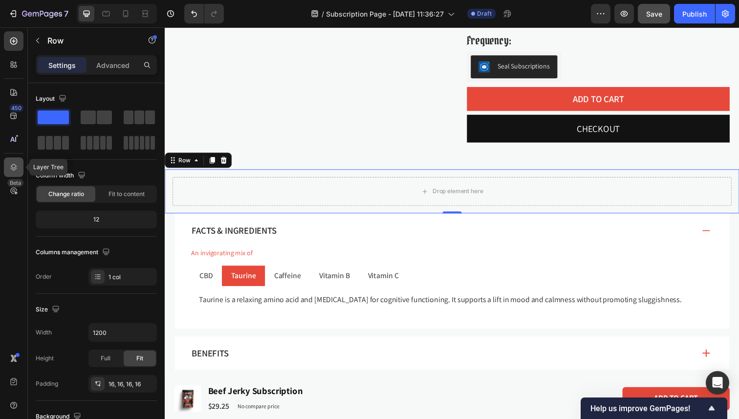
click at [17, 166] on icon at bounding box center [14, 167] width 10 height 10
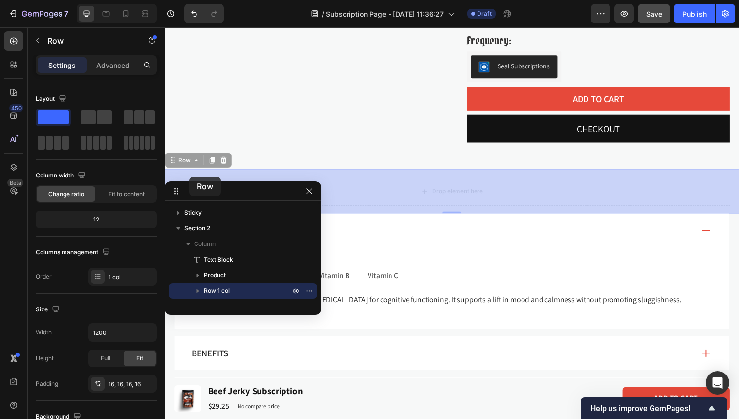
drag, startPoint x: 174, startPoint y: 161, endPoint x: 190, endPoint y: 180, distance: 24.0
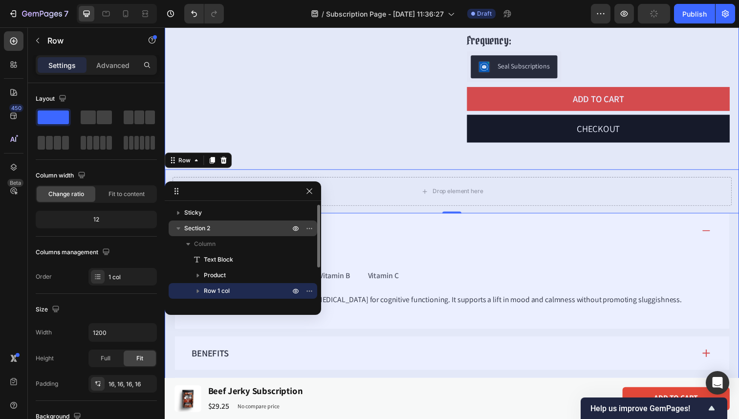
click at [216, 223] on div "Section 2" at bounding box center [243, 228] width 141 height 16
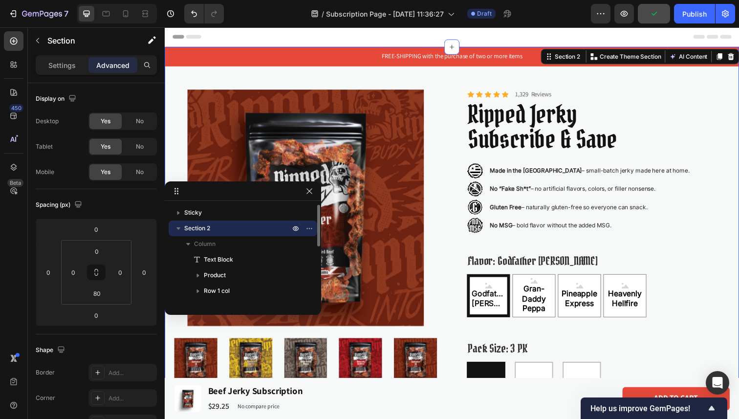
click at [180, 228] on icon "button" at bounding box center [178, 228] width 10 height 10
click at [178, 228] on icon "button" at bounding box center [178, 229] width 2 height 4
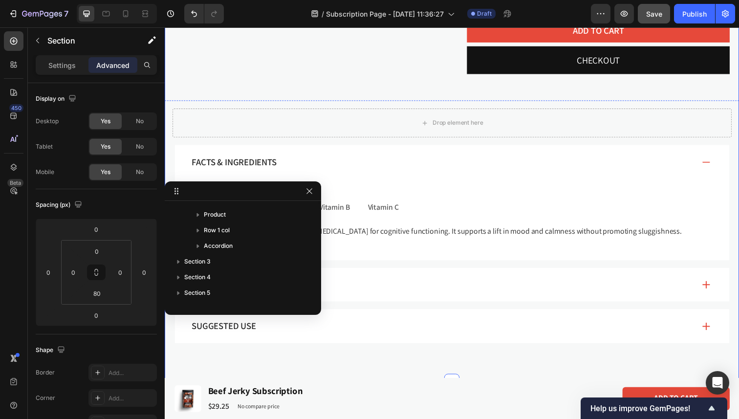
scroll to position [486, 0]
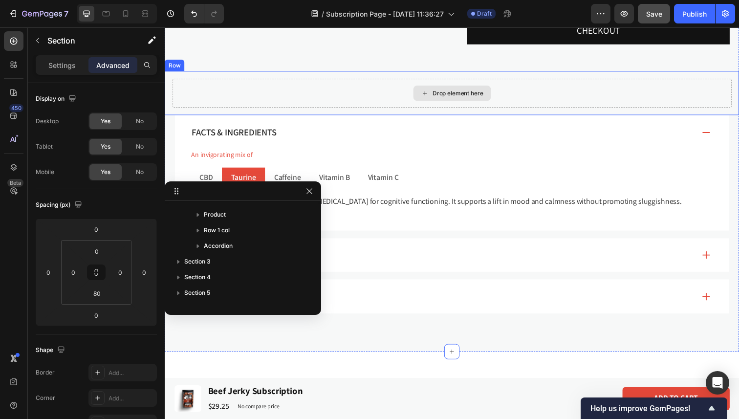
click at [191, 91] on div "Drop element here" at bounding box center [458, 94] width 571 height 29
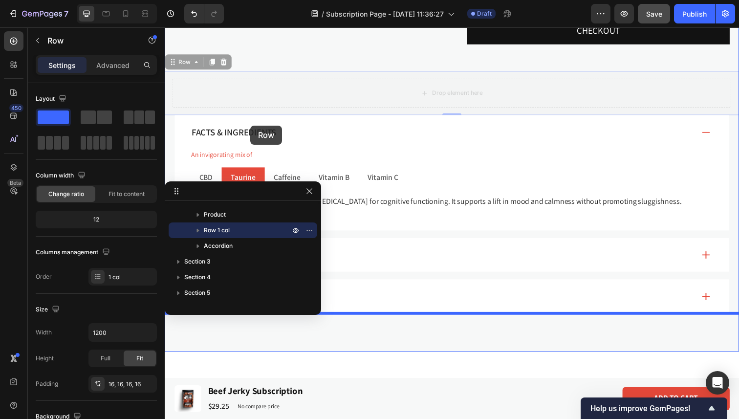
drag, startPoint x: 173, startPoint y: 62, endPoint x: 254, endPoint y: 127, distance: 104.0
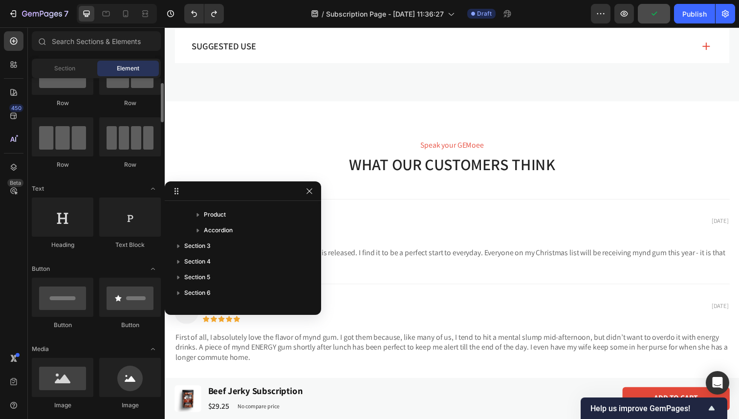
scroll to position [0, 0]
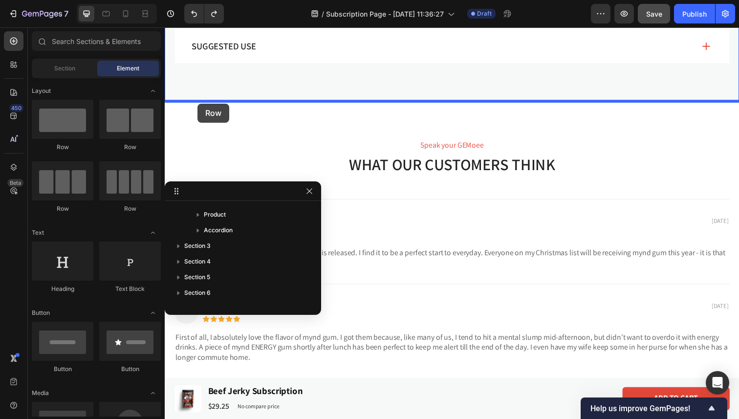
drag, startPoint x: 233, startPoint y: 145, endPoint x: 198, endPoint y: 105, distance: 53.3
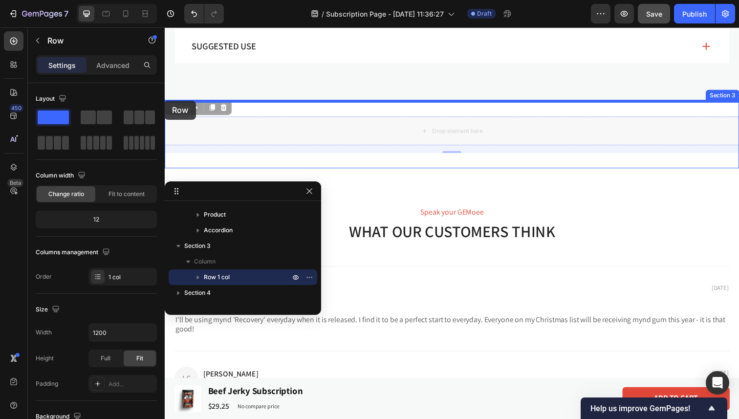
drag, startPoint x: 173, startPoint y: 111, endPoint x: 164, endPoint y: 102, distance: 12.8
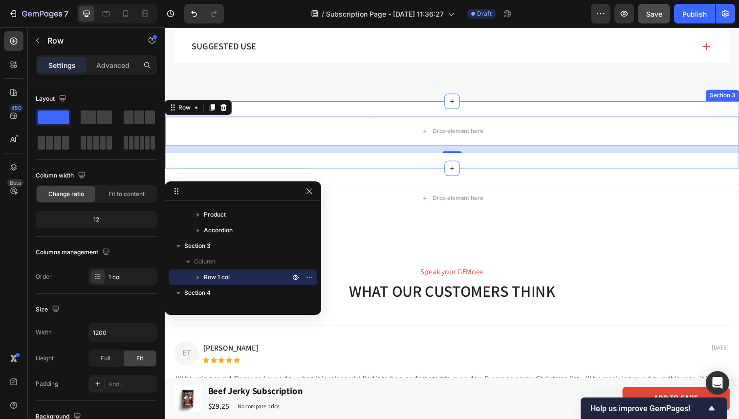
click at [363, 110] on div "Drop element here Row 16 Section 3" at bounding box center [458, 137] width 586 height 68
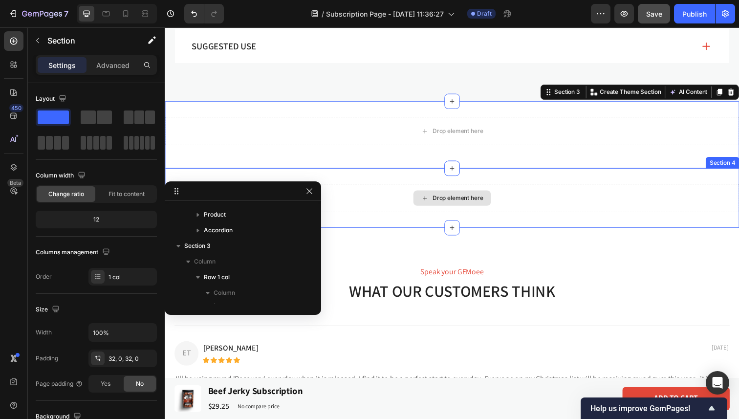
click at [358, 193] on div "Drop element here" at bounding box center [458, 201] width 586 height 29
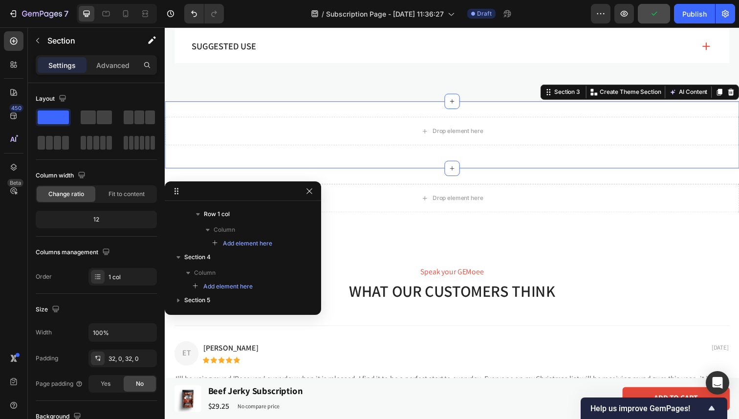
click at [353, 109] on div "Drop element here Row Section 3 You can create reusable sections Create Theme S…" at bounding box center [458, 137] width 586 height 68
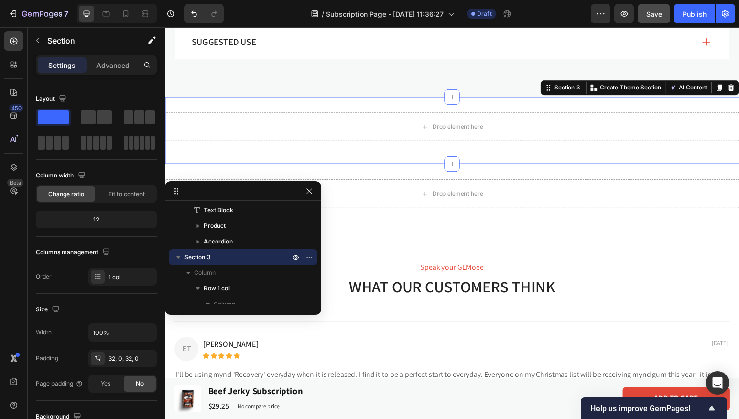
scroll to position [704, 0]
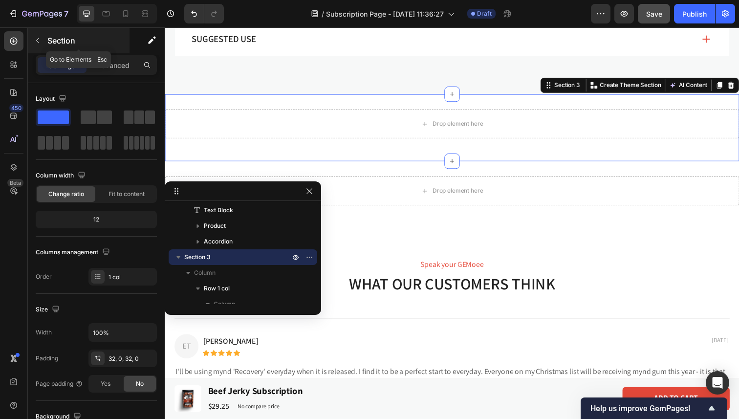
click at [40, 43] on icon "button" at bounding box center [38, 41] width 8 height 8
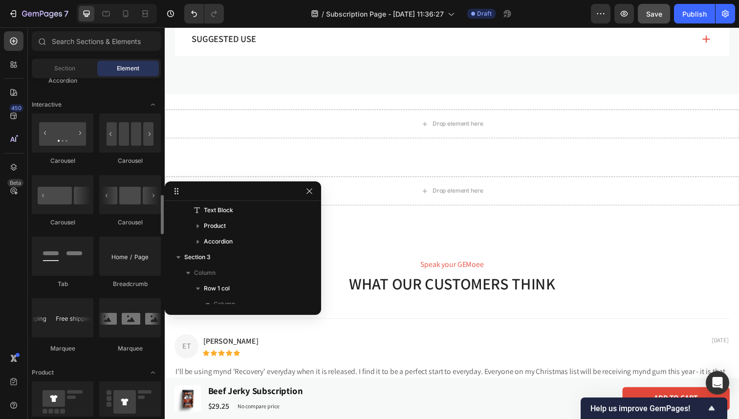
scroll to position [972, 0]
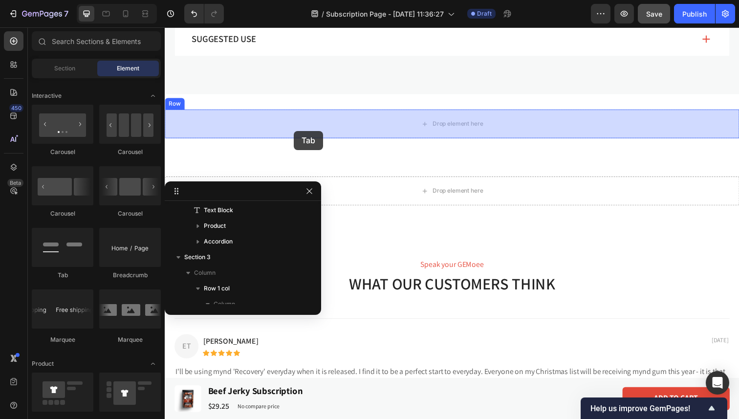
drag, startPoint x: 239, startPoint y: 275, endPoint x: 299, endPoint y: 130, distance: 156.5
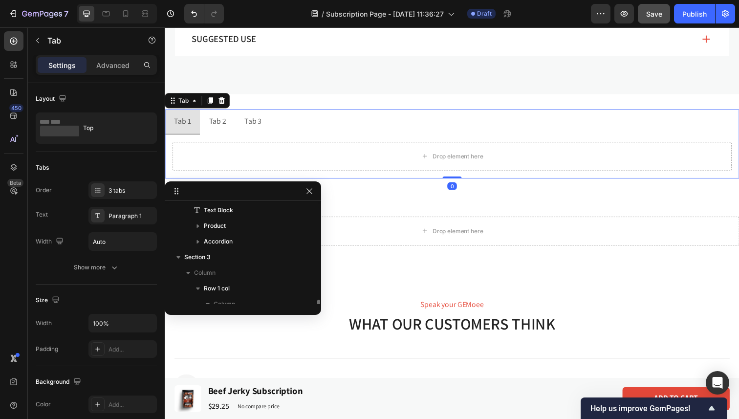
scroll to position [112, 0]
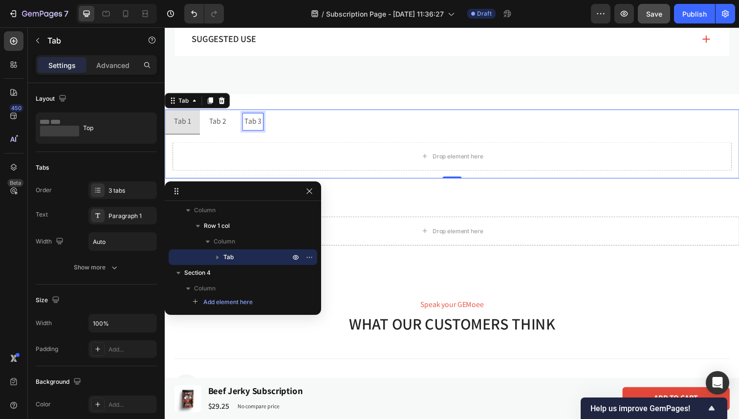
click at [253, 125] on div "Tab 3" at bounding box center [254, 123] width 21 height 17
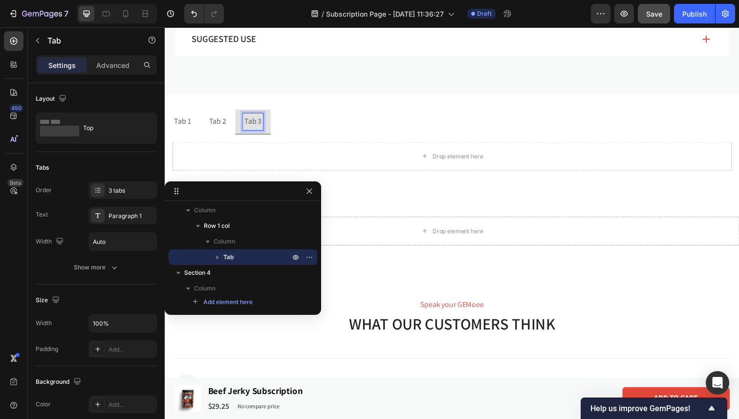
click at [223, 124] on p "Tab 2" at bounding box center [219, 124] width 18 height 14
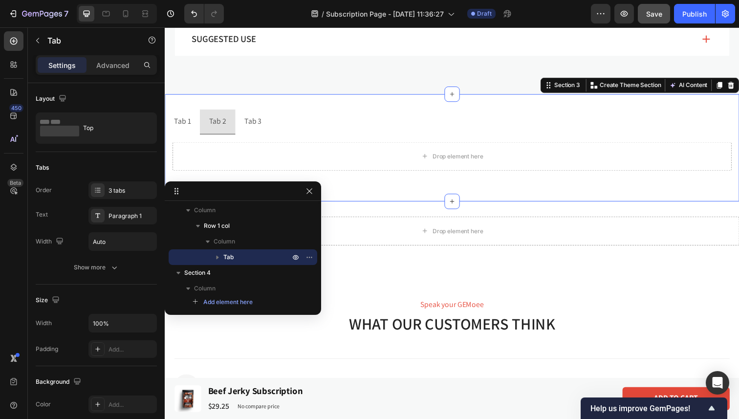
click at [278, 105] on div "Tab 1 Tab 2 Tab 3 Drop element here Tab Row Section 3 You can create reusable s…" at bounding box center [458, 150] width 586 height 109
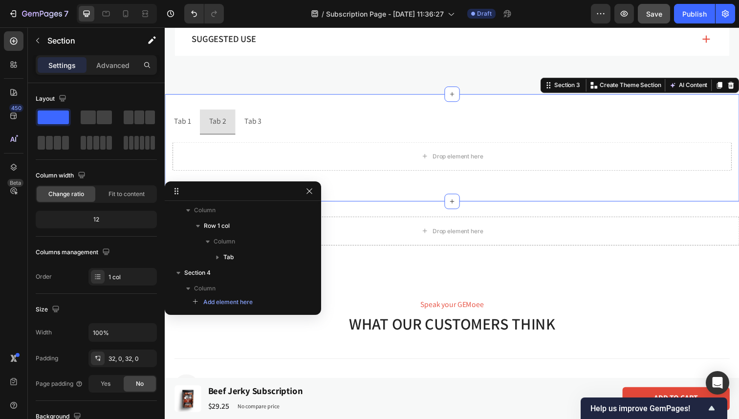
scroll to position [49, 0]
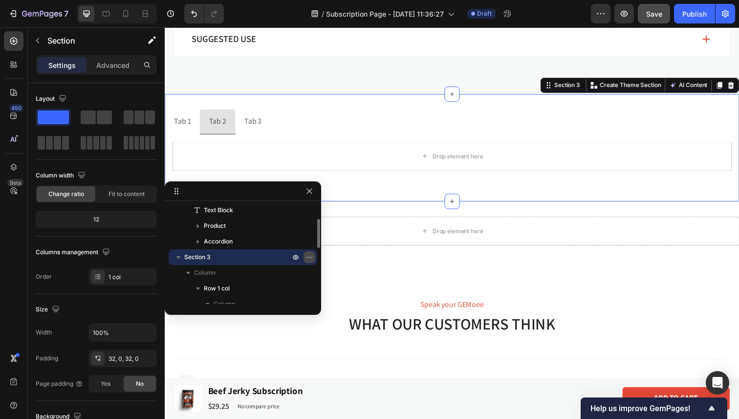
click at [305, 254] on icon "button" at bounding box center [309, 257] width 8 height 8
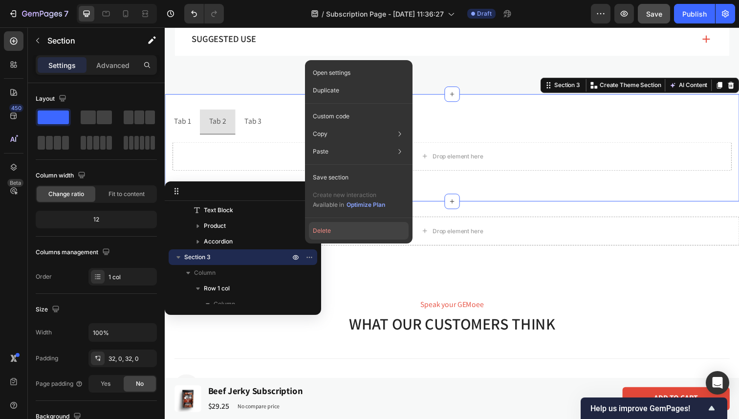
click at [322, 234] on button "Delete" at bounding box center [359, 231] width 100 height 18
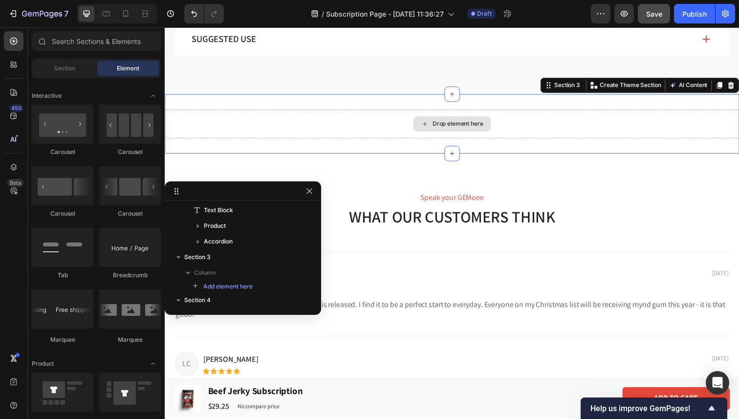
click at [299, 115] on div "Drop element here" at bounding box center [458, 125] width 586 height 29
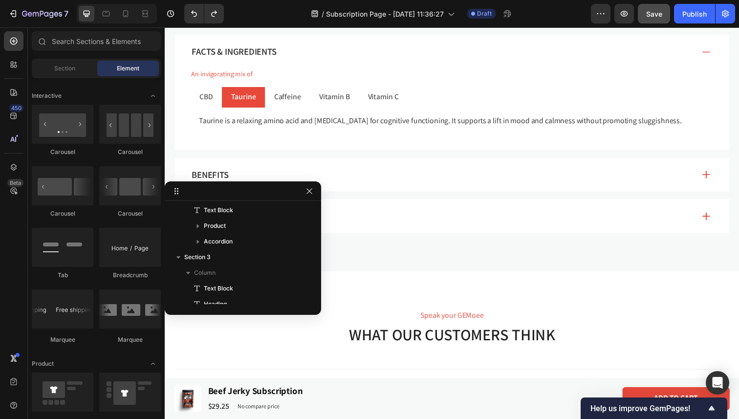
scroll to position [553, 0]
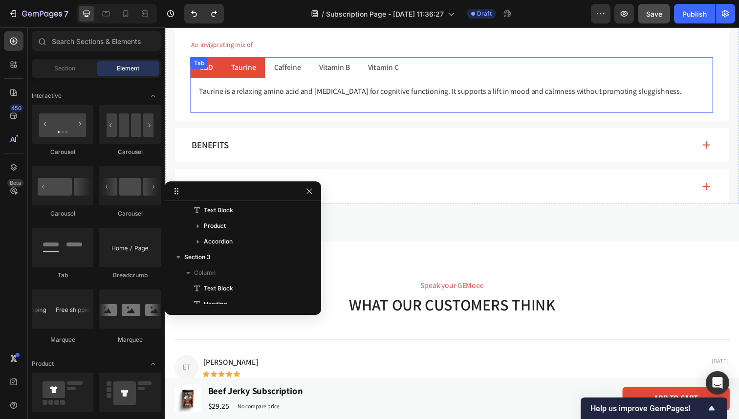
click at [216, 67] on div "CBD Taurine Caffeine Vitamin B Vitamin C [MEDICAL_DATA] (CBD) is a hemp derived…" at bounding box center [458, 86] width 534 height 57
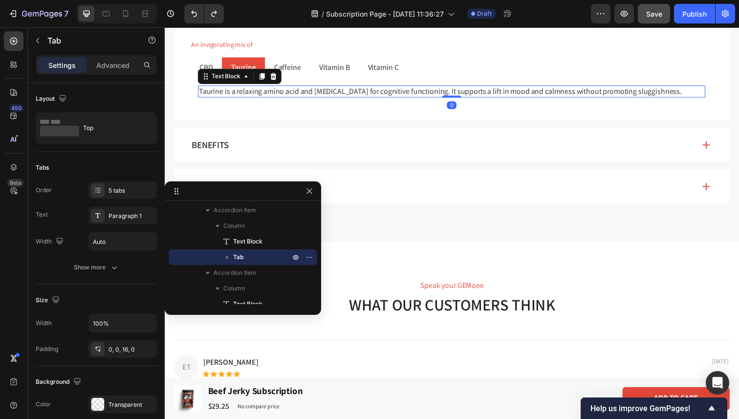
click at [296, 92] on p "Taurine is a relaxing amino acid and [MEDICAL_DATA] for cognitive functioning. …" at bounding box center [457, 93] width 516 height 10
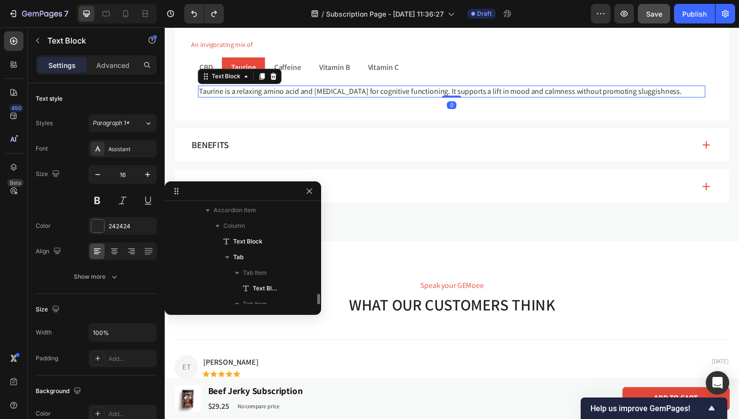
scroll to position [221, 0]
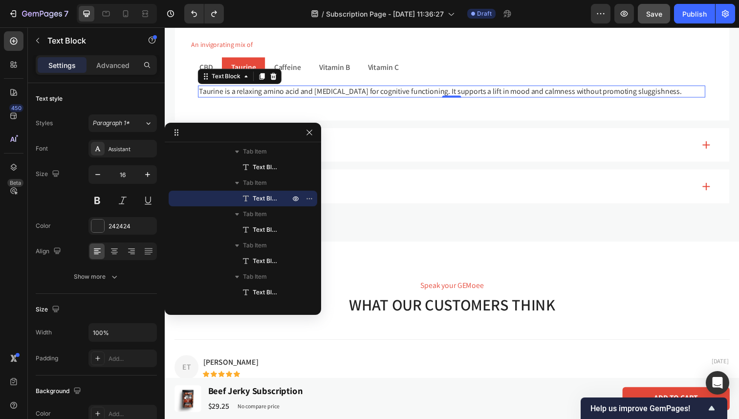
drag, startPoint x: 215, startPoint y: 182, endPoint x: 237, endPoint y: 110, distance: 75.6
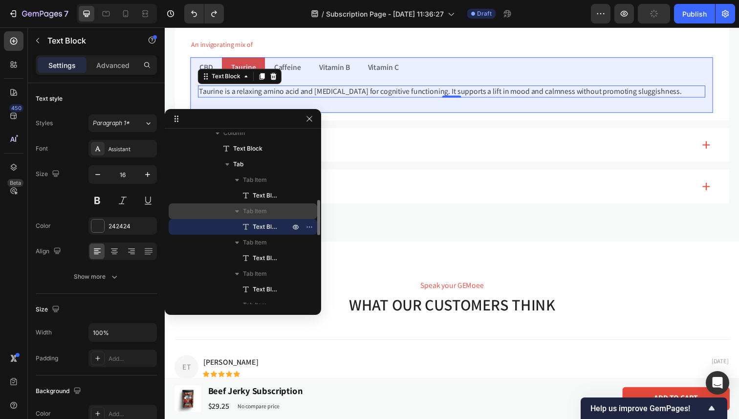
scroll to position [176, 0]
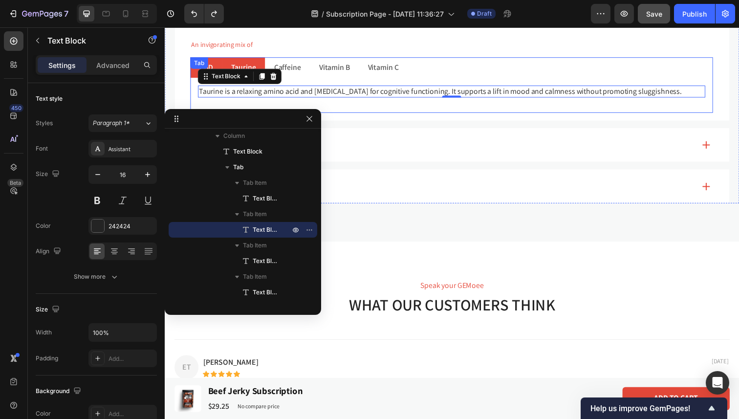
click at [219, 60] on li "CBD" at bounding box center [207, 68] width 32 height 21
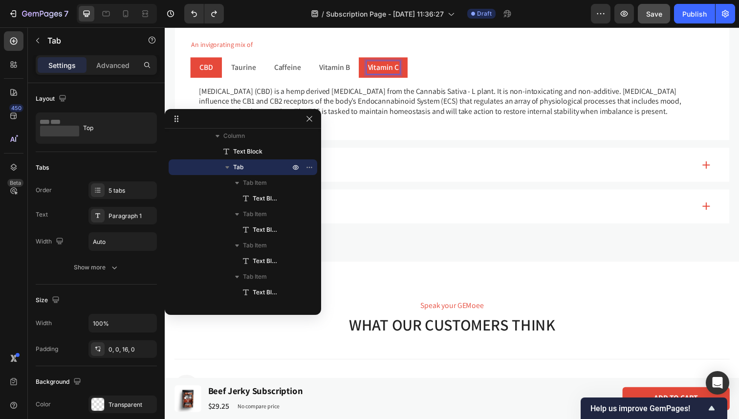
click at [412, 59] on li "Vitamin C" at bounding box center [388, 68] width 50 height 21
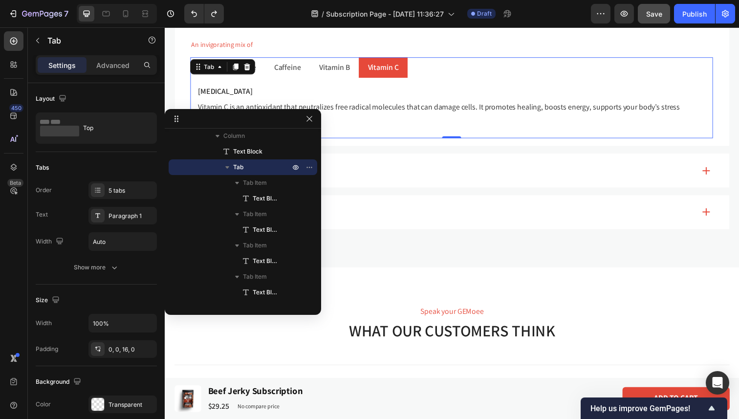
click at [409, 71] on li "Vitamin C" at bounding box center [388, 68] width 50 height 21
click at [311, 165] on icon "button" at bounding box center [309, 167] width 8 height 8
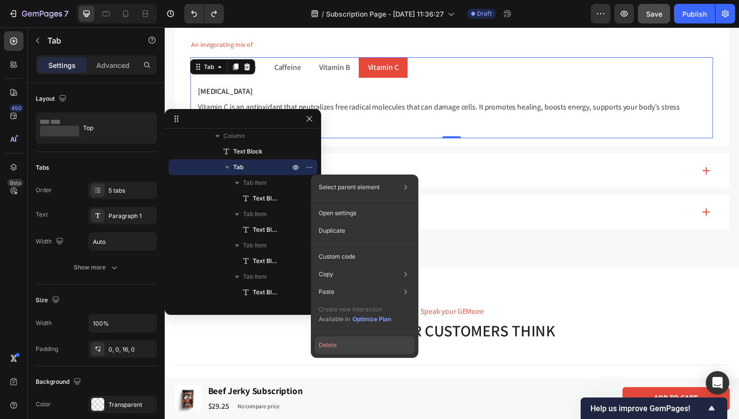
click at [332, 344] on button "Delete" at bounding box center [365, 345] width 100 height 18
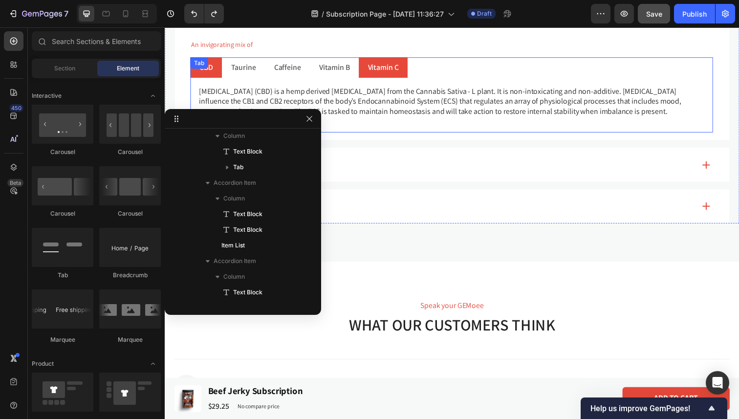
click at [393, 77] on li "Vitamin C" at bounding box center [388, 68] width 50 height 21
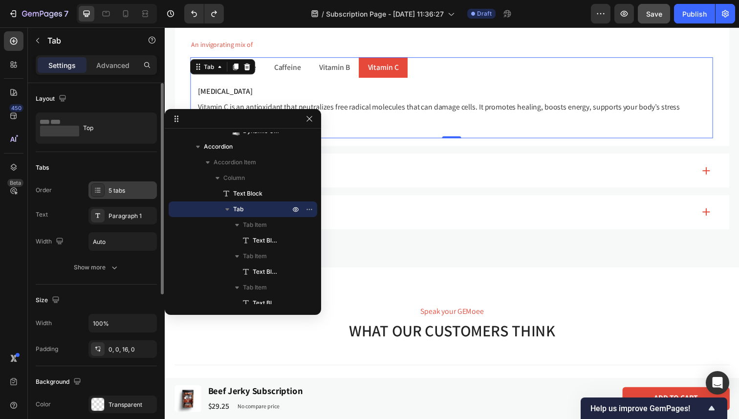
click at [127, 190] on div "5 tabs" at bounding box center [131, 190] width 46 height 9
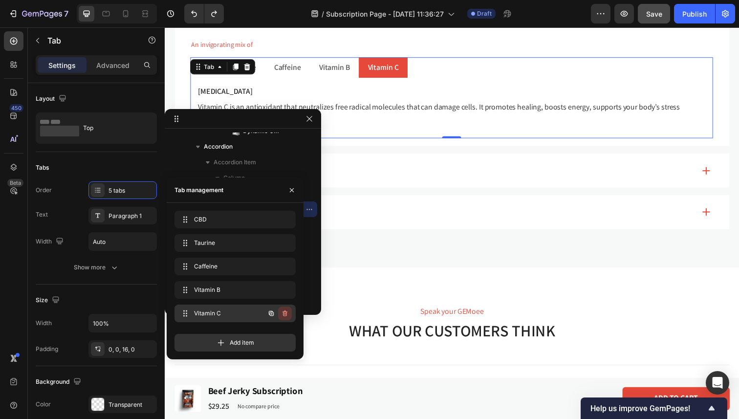
click at [285, 311] on icon "button" at bounding box center [284, 313] width 5 height 6
click at [285, 311] on div "Delete" at bounding box center [278, 313] width 18 height 9
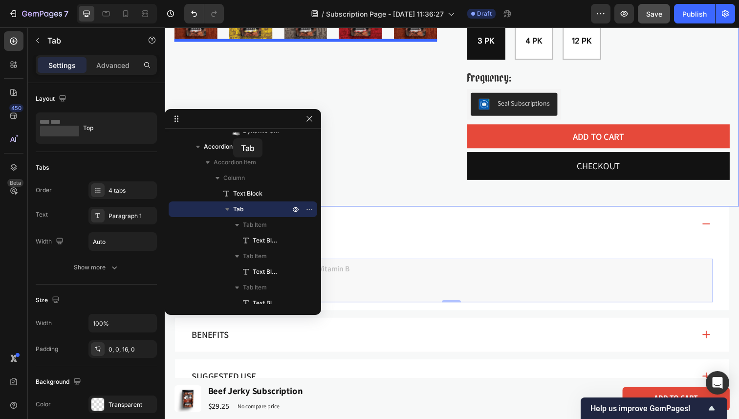
scroll to position [333, 0]
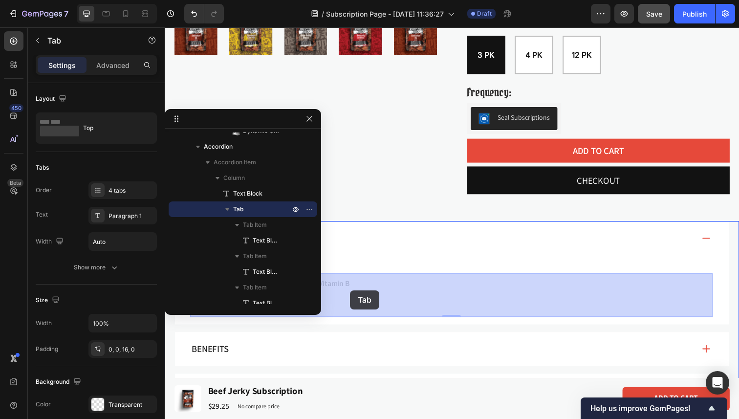
drag, startPoint x: 198, startPoint y: 71, endPoint x: 354, endPoint y: 296, distance: 273.2
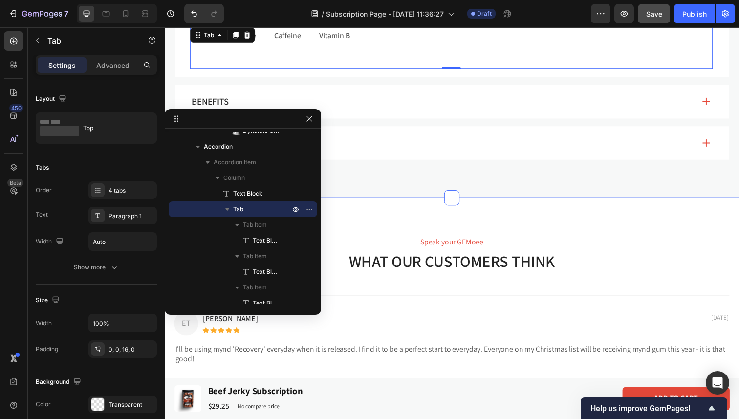
scroll to position [582, 0]
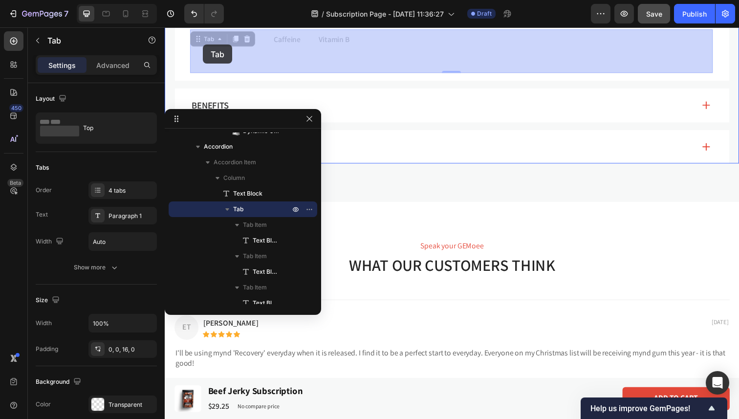
drag, startPoint x: 198, startPoint y: 38, endPoint x: 204, endPoint y: 45, distance: 9.0
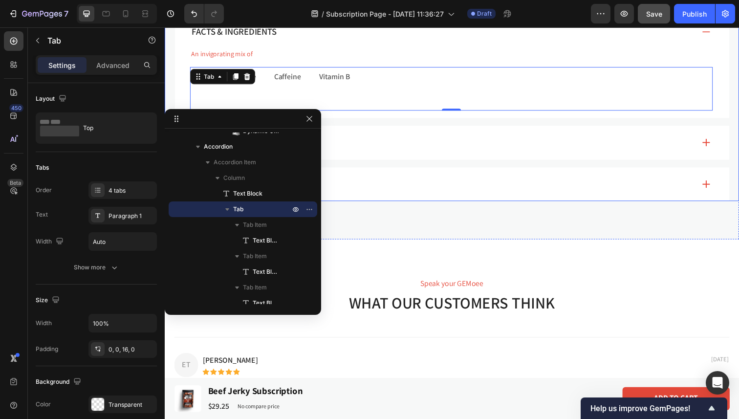
scroll to position [555, 0]
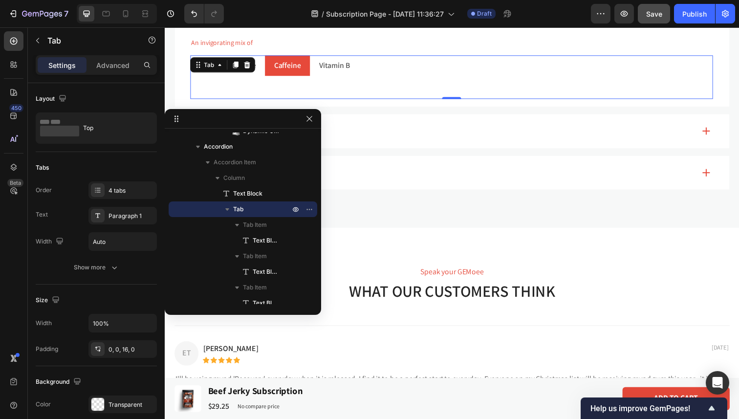
click at [281, 68] on p "Caffeine" at bounding box center [289, 67] width 27 height 10
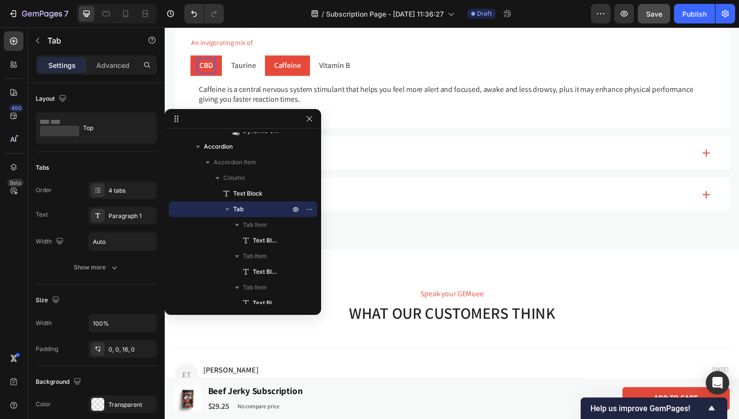
click at [206, 72] on div "CBD" at bounding box center [206, 66] width 17 height 13
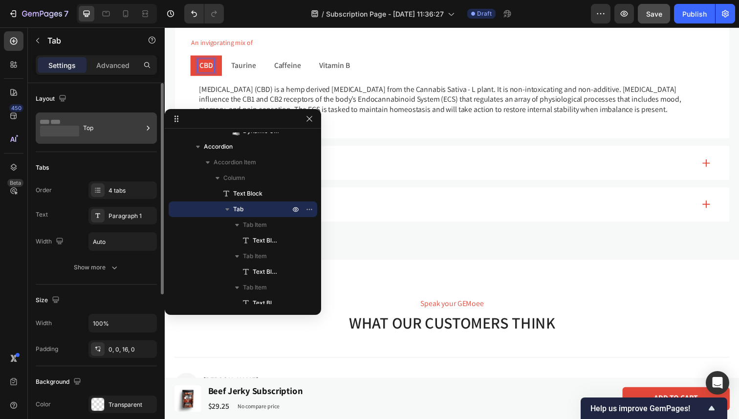
click at [111, 129] on div "Top" at bounding box center [113, 128] width 60 height 22
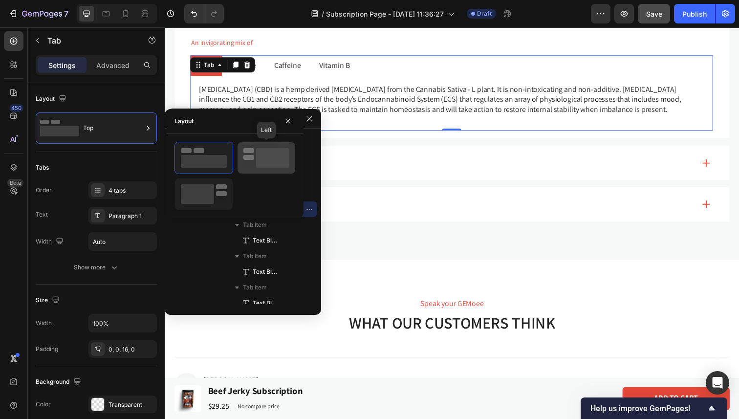
click at [256, 152] on rect at bounding box center [272, 158] width 33 height 20
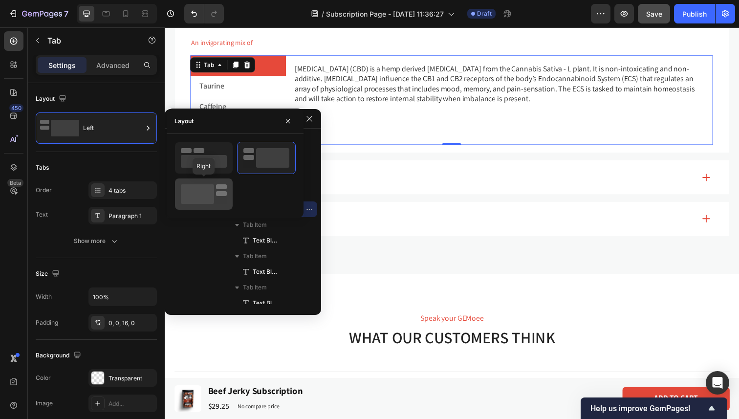
click at [218, 185] on rect at bounding box center [221, 186] width 11 height 5
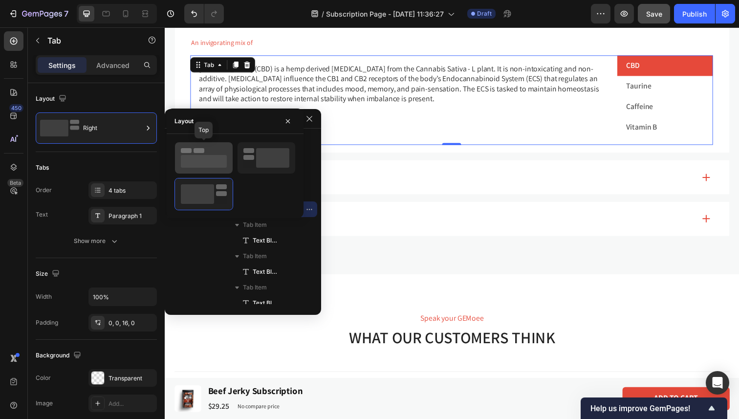
click at [220, 164] on rect at bounding box center [204, 161] width 46 height 13
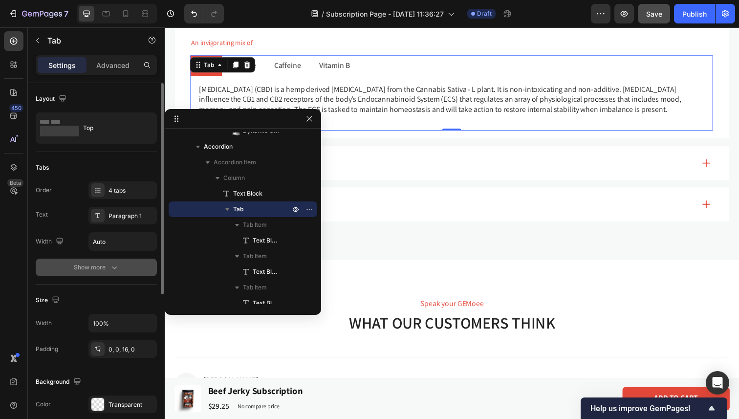
click at [98, 268] on div "Show more" at bounding box center [96, 267] width 45 height 10
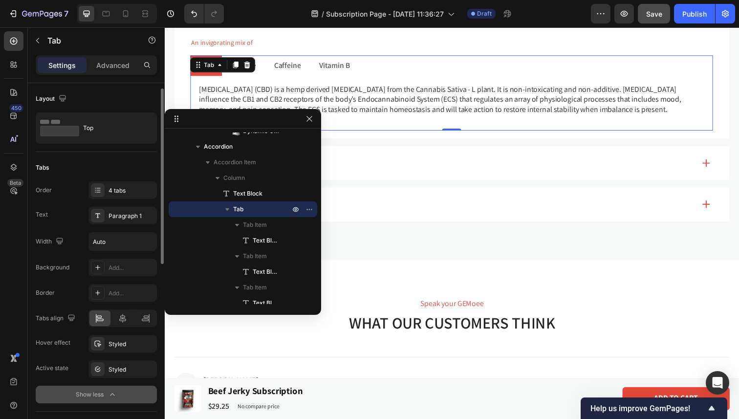
scroll to position [23, 0]
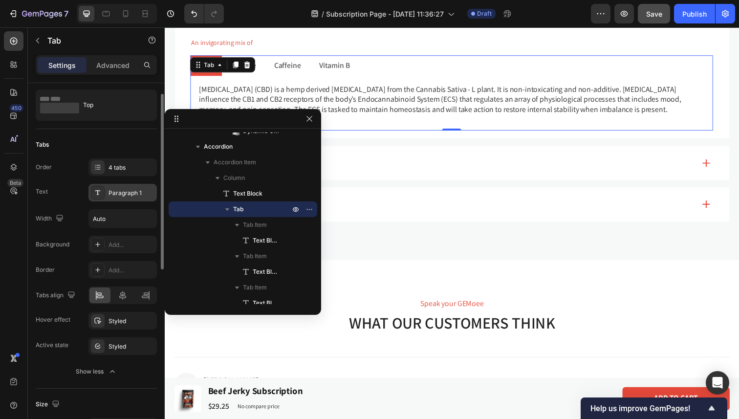
click at [110, 192] on div "Paragraph 1" at bounding box center [131, 193] width 46 height 9
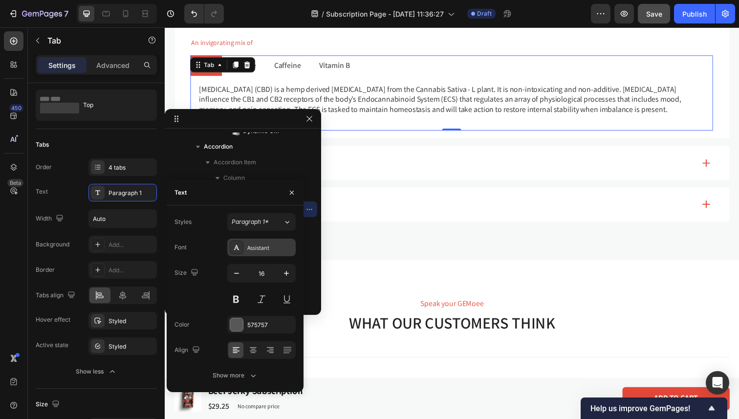
click at [256, 248] on div "Assistant" at bounding box center [270, 247] width 46 height 9
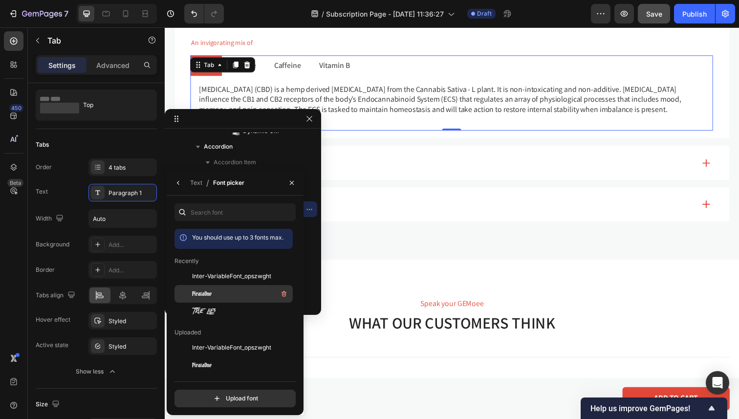
click at [233, 292] on div "PirataOne" at bounding box center [241, 294] width 99 height 12
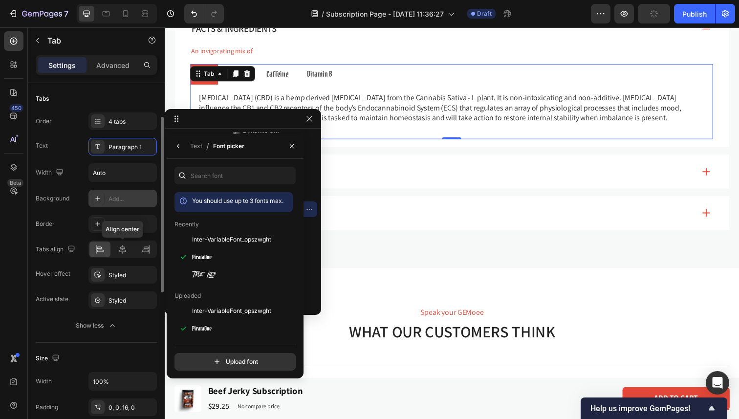
scroll to position [69, 0]
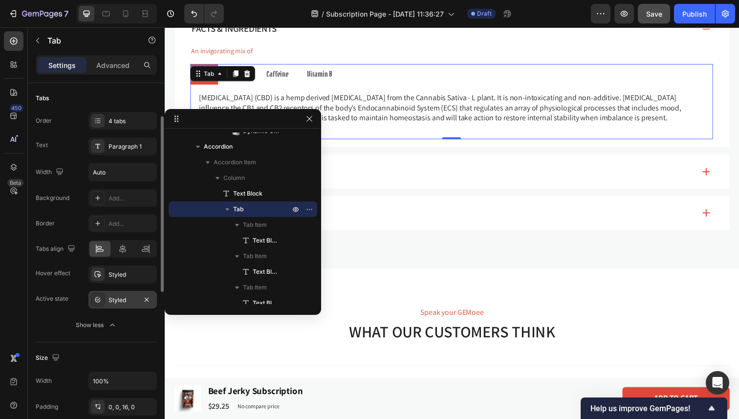
click at [120, 302] on div "Styled" at bounding box center [122, 300] width 28 height 9
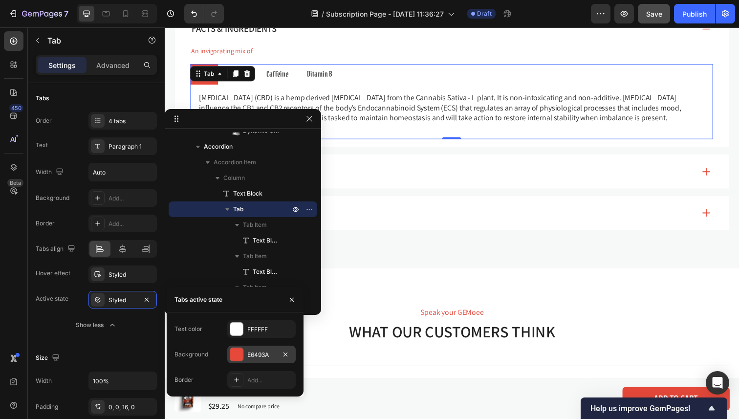
click at [233, 353] on div at bounding box center [236, 354] width 13 height 13
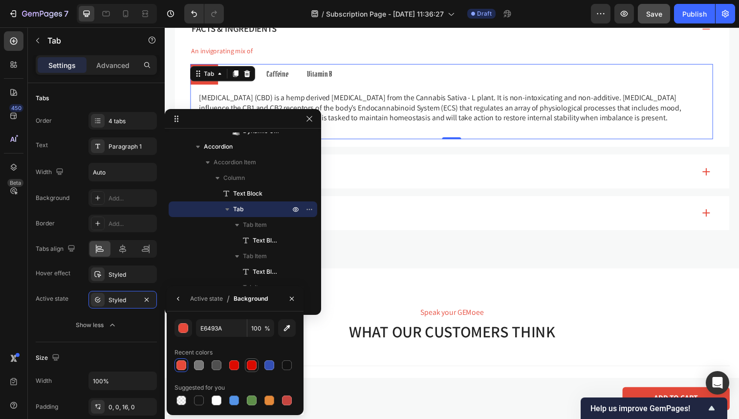
click at [247, 364] on div at bounding box center [252, 365] width 10 height 10
type input "D80A00"
click at [72, 308] on div "Active state Styled" at bounding box center [96, 300] width 121 height 18
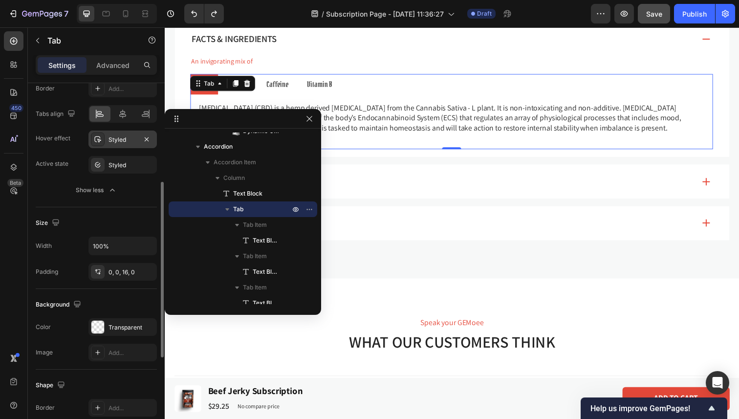
scroll to position [0, 0]
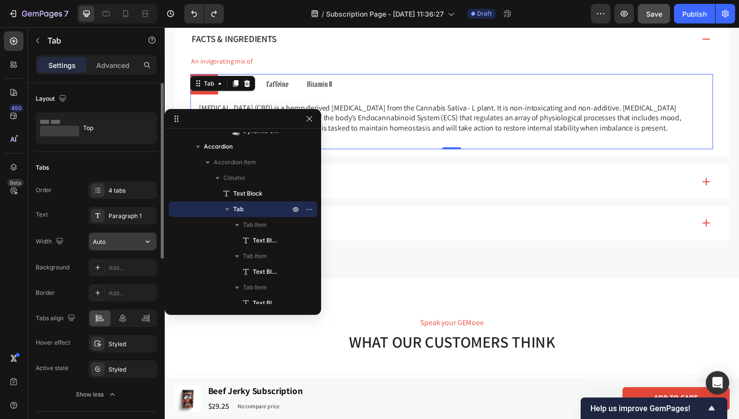
click at [112, 244] on input "Auto" at bounding box center [122, 242] width 67 height 18
click at [147, 240] on icon "button" at bounding box center [148, 242] width 10 height 10
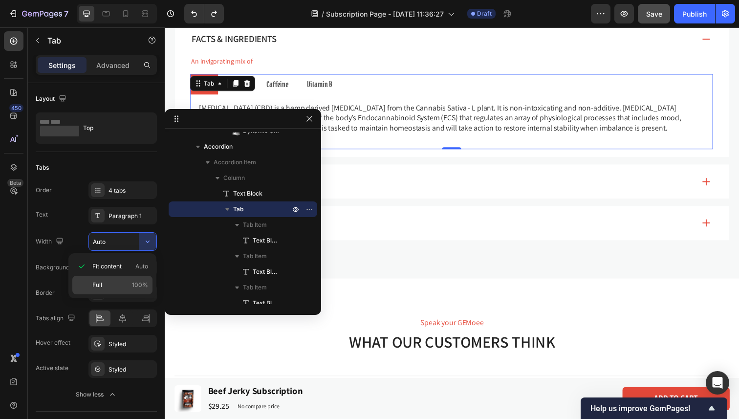
click at [127, 280] on div "Full 100%" at bounding box center [112, 285] width 80 height 19
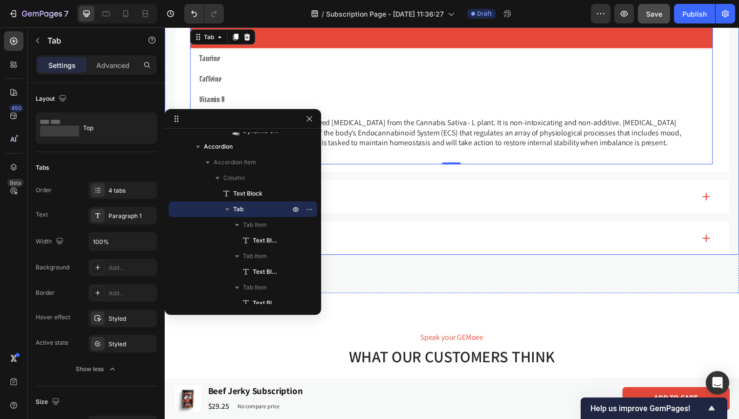
scroll to position [584, 0]
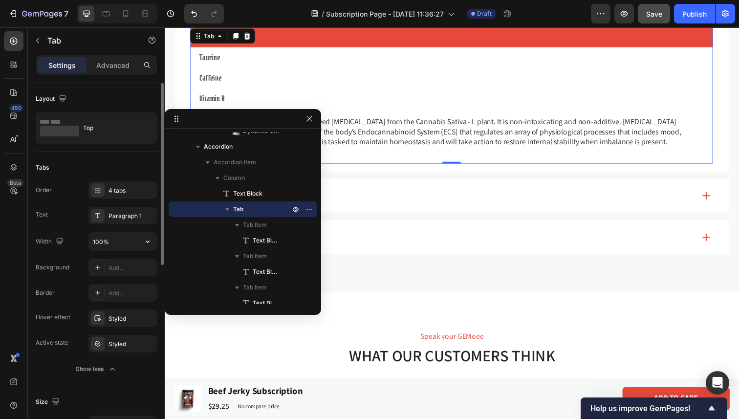
click at [112, 252] on div "Order 4 tabs Text Paragraph 1 Width 100% Background Add... Border Add... Hover …" at bounding box center [96, 279] width 121 height 196
click at [111, 240] on input "100%" at bounding box center [122, 242] width 67 height 18
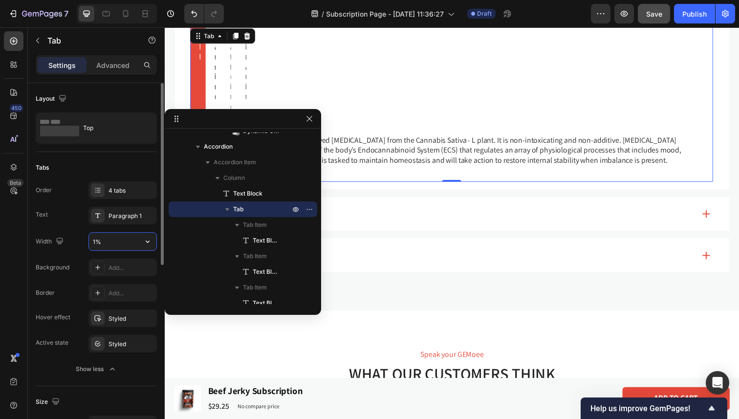
type input "10%"
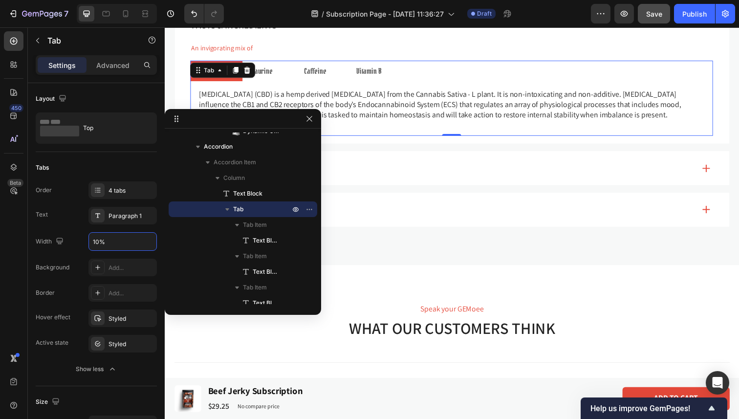
scroll to position [561, 0]
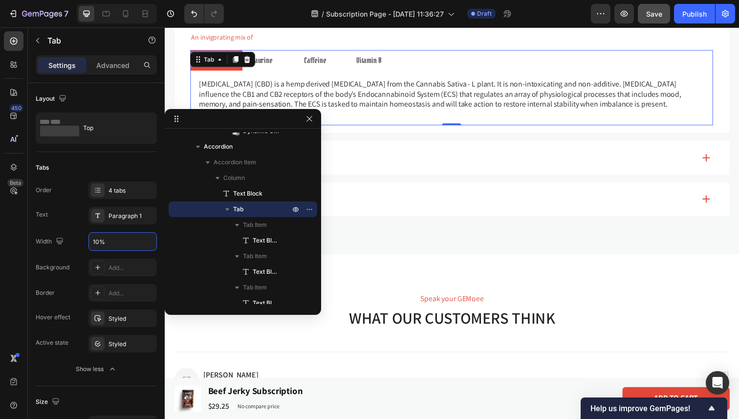
click at [321, 33] on p "An invigorating mix of" at bounding box center [458, 37] width 532 height 9
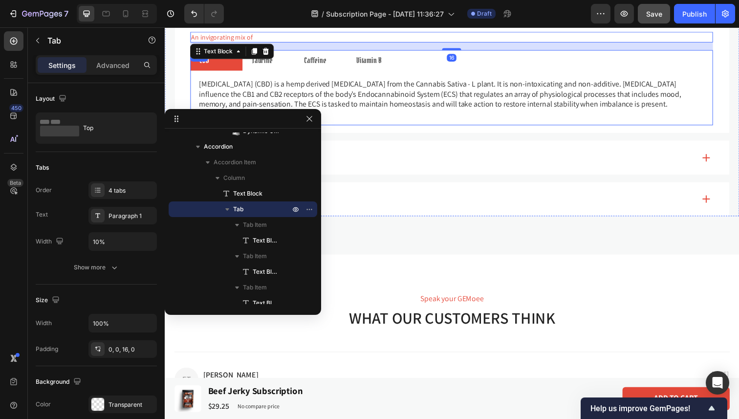
click at [209, 63] on div "CBD Taurine Caffeine Vitamin B [MEDICAL_DATA] (CBD) is a hemp derived [MEDICAL_…" at bounding box center [458, 89] width 534 height 77
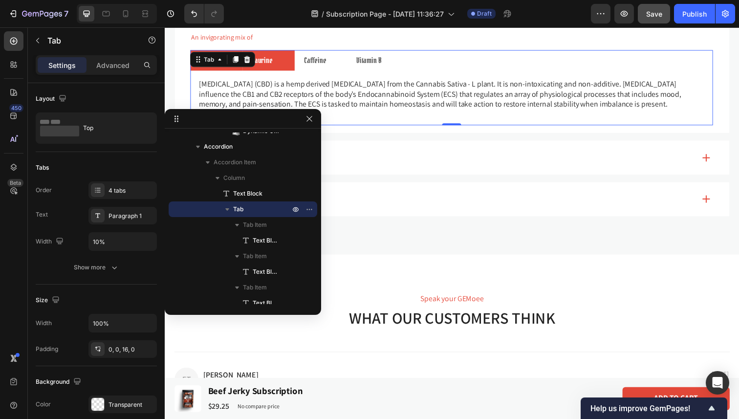
click at [273, 68] on li "Taurine" at bounding box center [270, 61] width 53 height 21
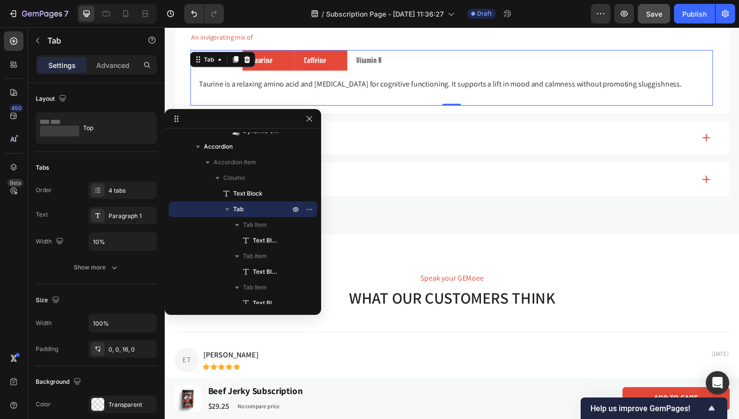
click at [321, 53] on li "Caffeine" at bounding box center [323, 61] width 53 height 21
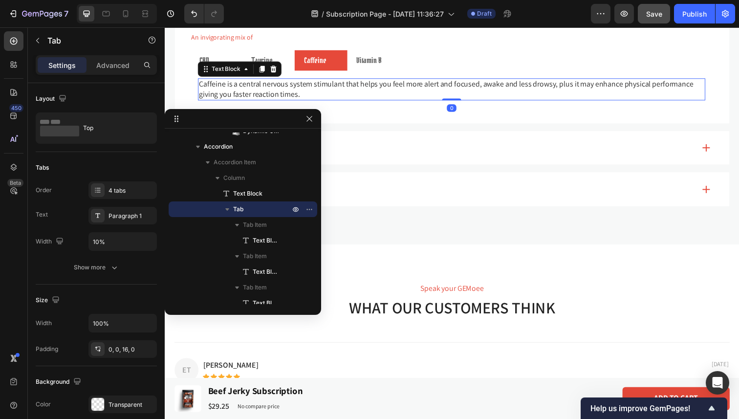
click at [319, 90] on p "Caffeine is a central nervous system stimulant that helps you feel more alert a…" at bounding box center [457, 91] width 516 height 21
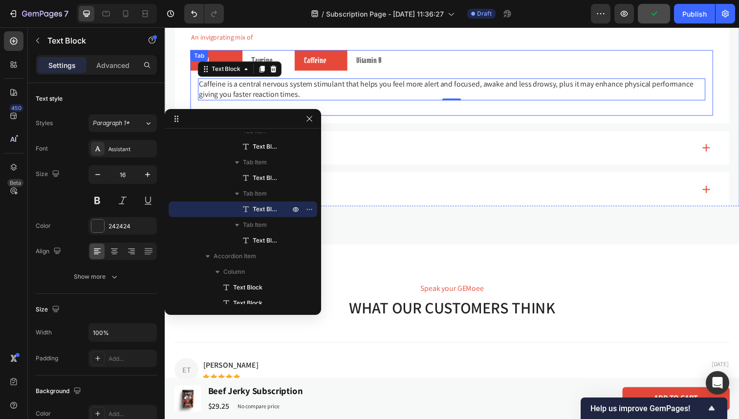
scroll to position [291, 0]
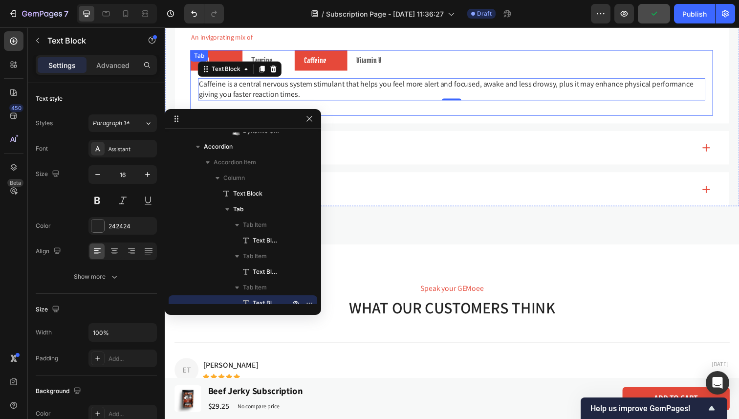
click at [210, 61] on div "CBD Taurine Caffeine Vitamin B [MEDICAL_DATA] (CBD) is a hemp derived [MEDICAL_…" at bounding box center [458, 84] width 534 height 66
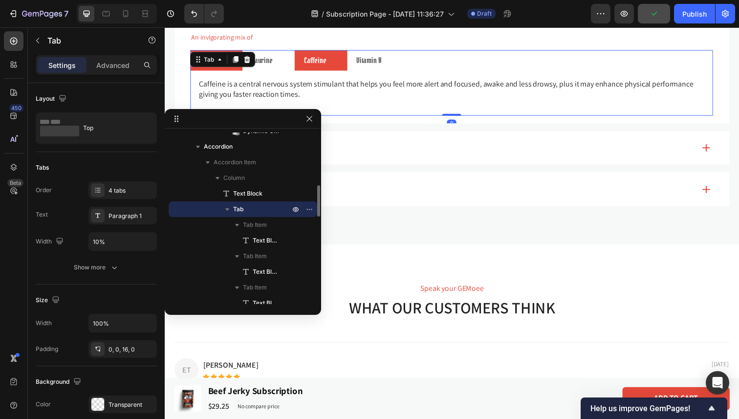
click at [210, 61] on div "Tab" at bounding box center [210, 60] width 14 height 9
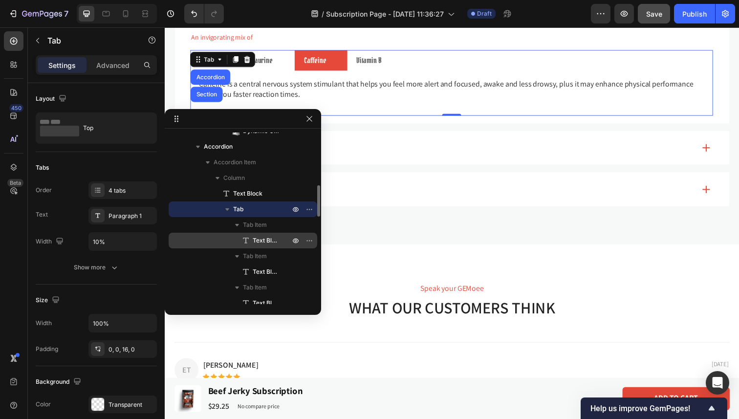
click at [255, 239] on span "Text Block" at bounding box center [266, 241] width 27 height 10
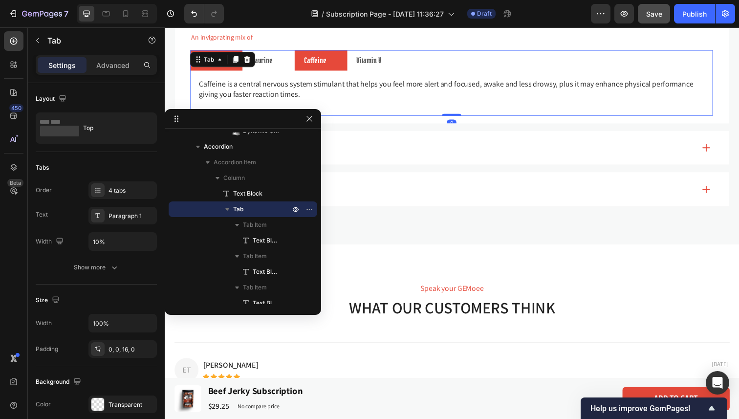
click at [208, 64] on div "CBD Taurine Caffeine Vitamin B [MEDICAL_DATA] (CBD) is a hemp derived [MEDICAL_…" at bounding box center [458, 84] width 534 height 66
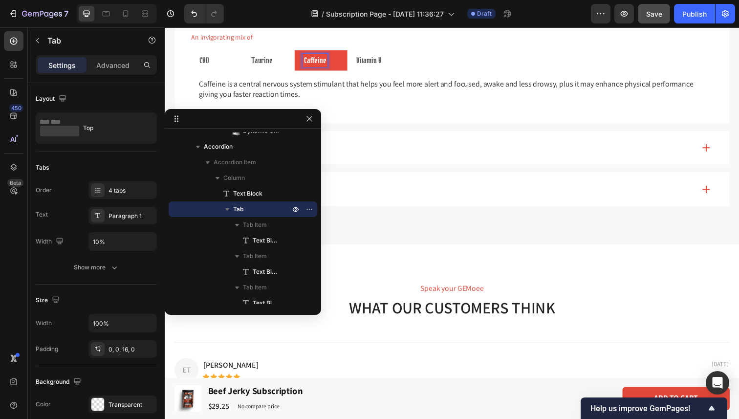
click at [320, 61] on p "Caffeine" at bounding box center [317, 61] width 23 height 10
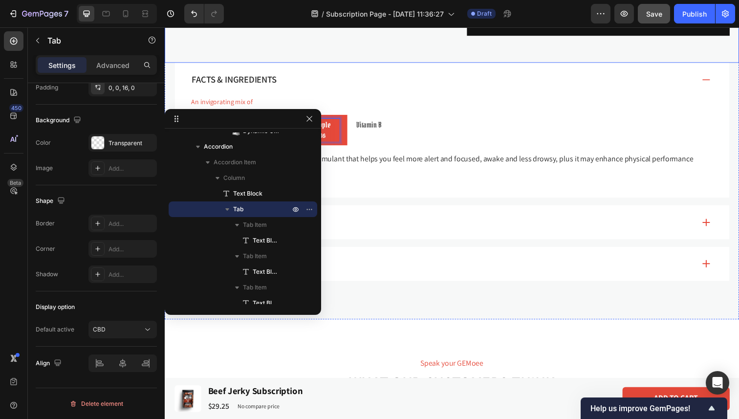
scroll to position [478, 0]
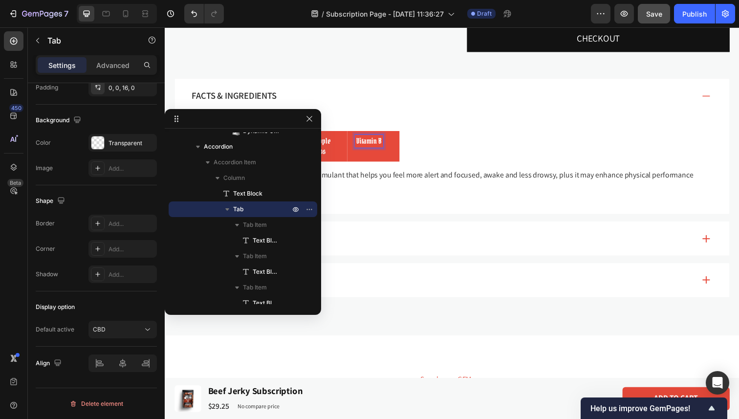
click at [378, 145] on p "Vitamin B" at bounding box center [373, 144] width 26 height 10
click at [346, 149] on li "Pineapple Express" at bounding box center [323, 148] width 53 height 31
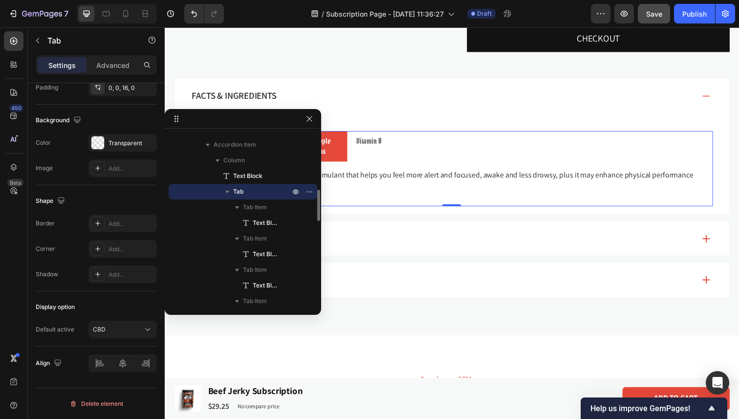
scroll to position [311, 0]
click at [311, 185] on icon "button" at bounding box center [309, 189] width 8 height 8
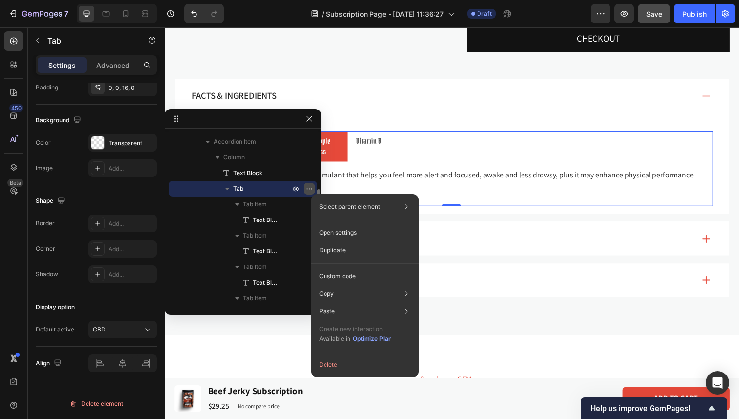
click at [311, 188] on icon "button" at bounding box center [309, 189] width 8 height 8
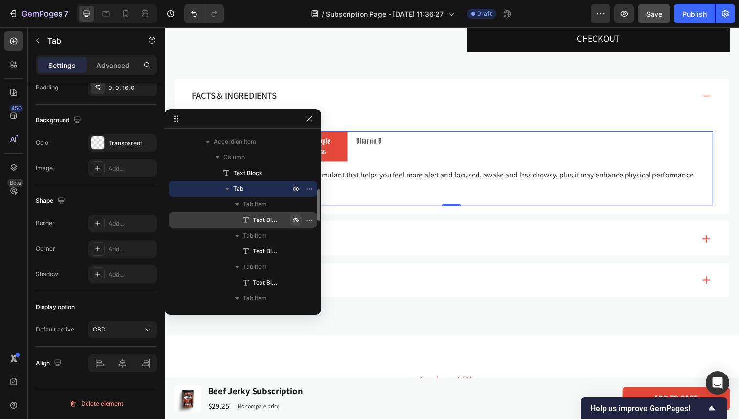
click at [292, 219] on icon "button" at bounding box center [296, 220] width 8 height 8
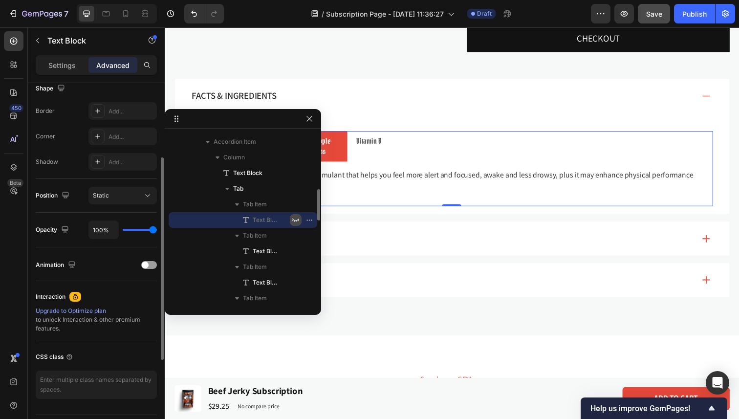
scroll to position [0, 0]
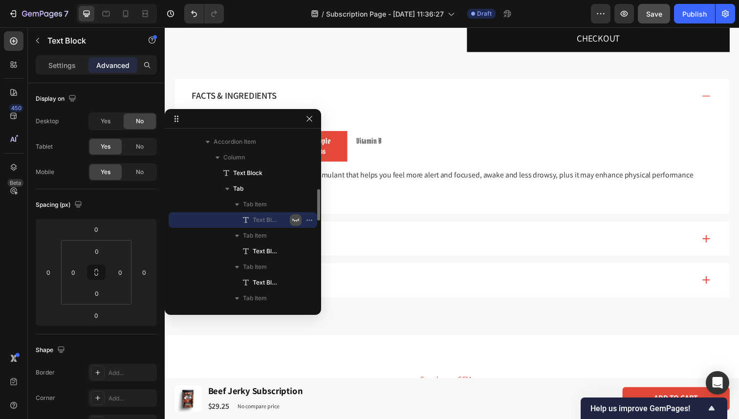
click at [295, 219] on icon "button" at bounding box center [296, 220] width 8 height 8
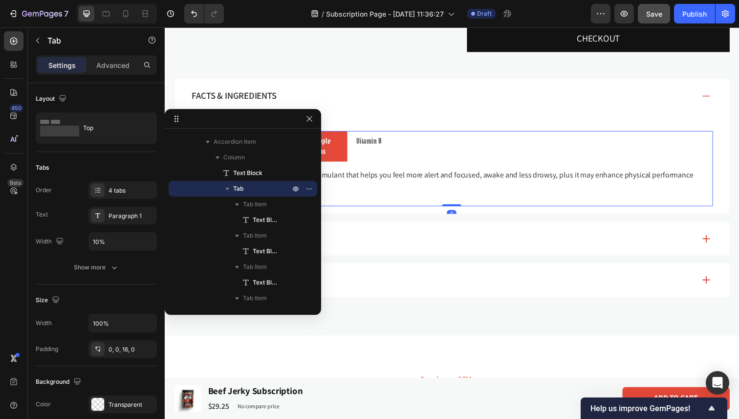
click at [348, 137] on li "Pineapple Express" at bounding box center [323, 148] width 53 height 31
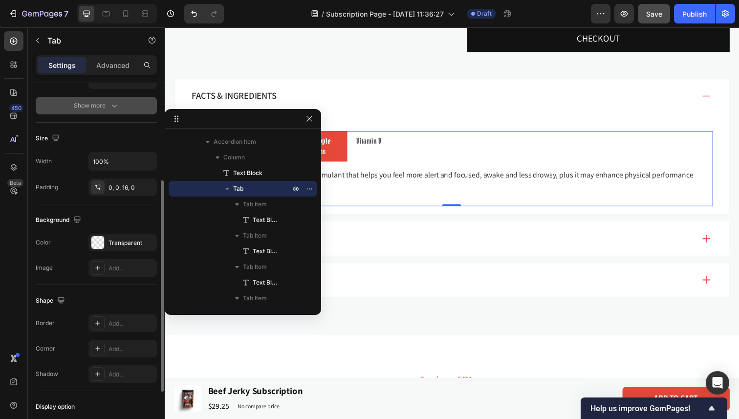
scroll to position [261, 0]
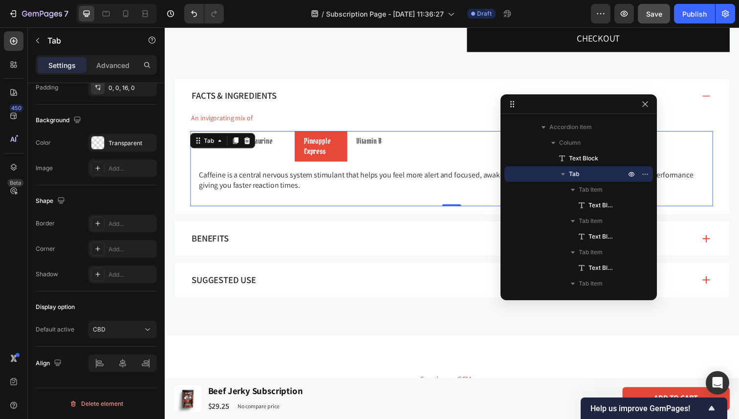
drag, startPoint x: 174, startPoint y: 120, endPoint x: 509, endPoint y: 105, distance: 335.1
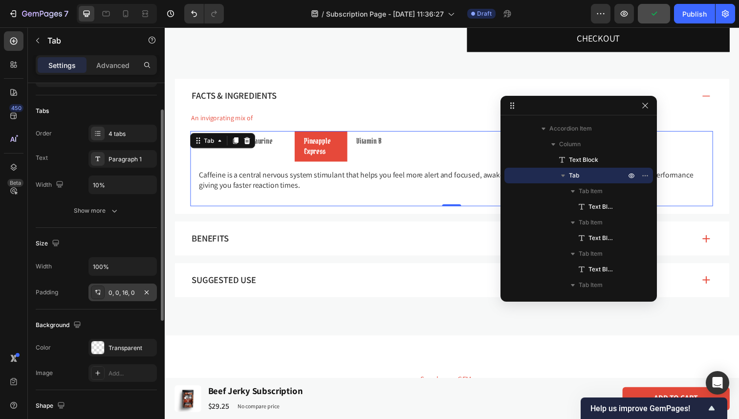
scroll to position [49, 0]
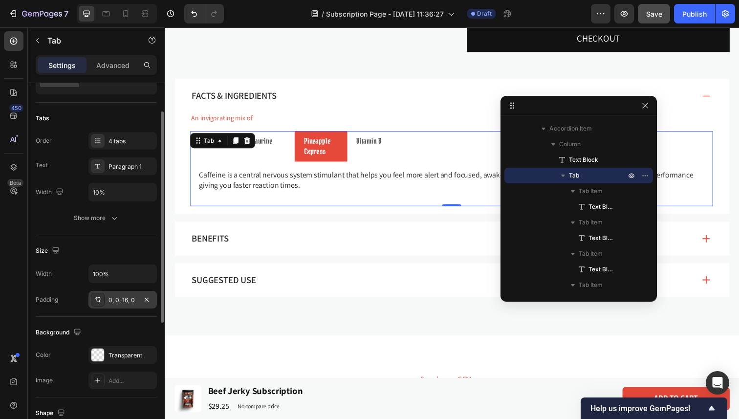
click at [124, 216] on button "Show more" at bounding box center [96, 218] width 121 height 18
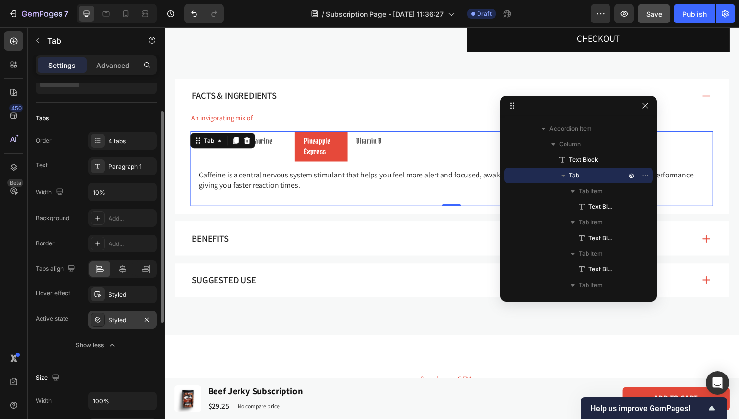
click at [125, 324] on div "Styled" at bounding box center [122, 320] width 68 height 18
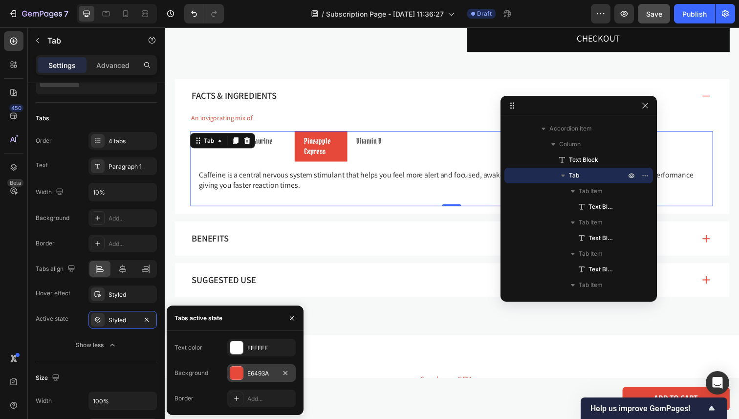
click at [237, 371] on div at bounding box center [236, 373] width 13 height 13
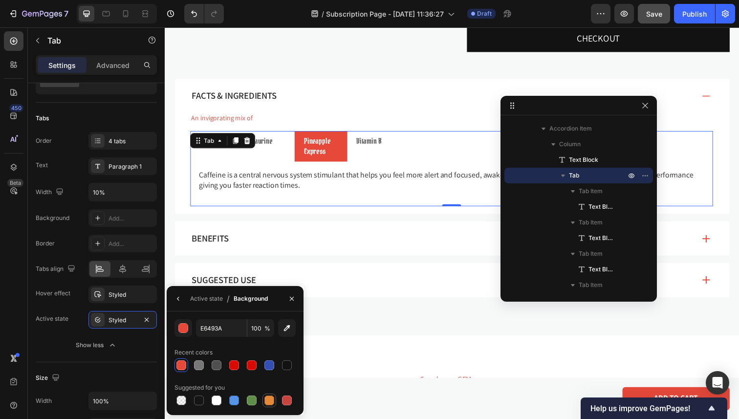
click at [266, 398] on div at bounding box center [269, 400] width 10 height 10
type input "E4893A"
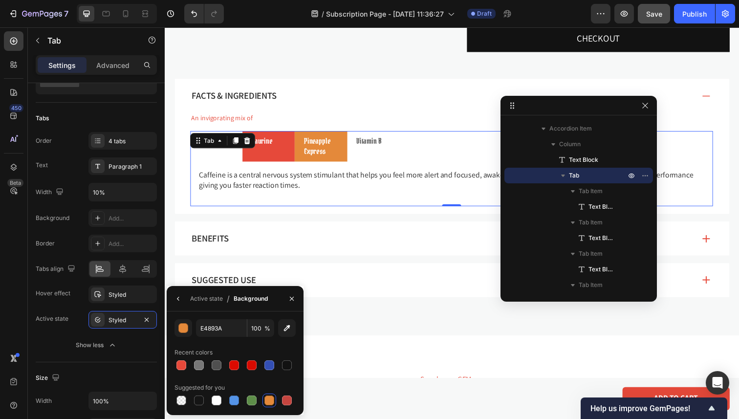
click at [286, 155] on li "Taurine" at bounding box center [270, 148] width 53 height 31
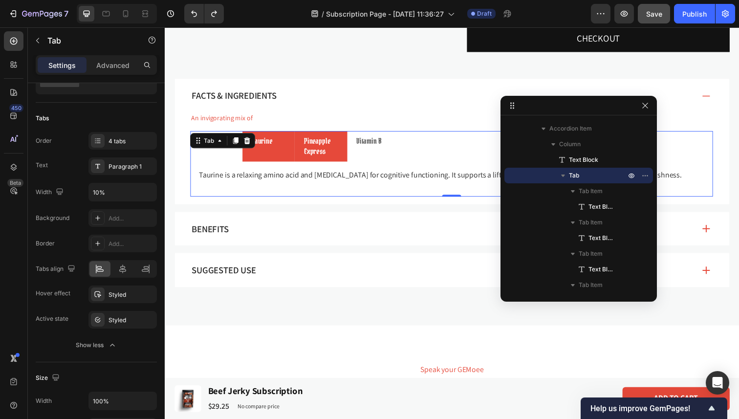
click at [343, 158] on li "Pineapple Express" at bounding box center [323, 148] width 53 height 31
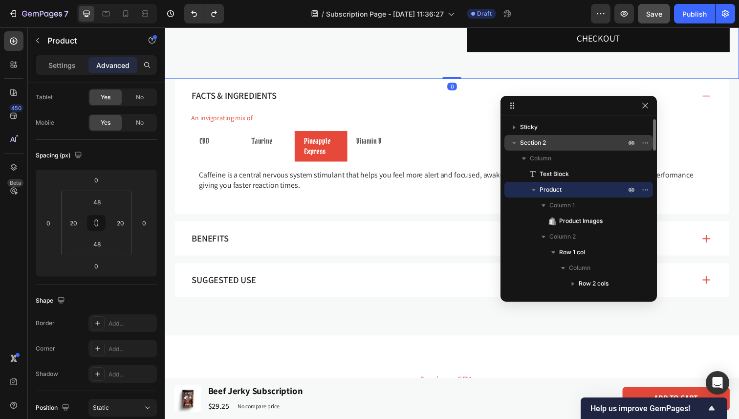
scroll to position [0, 0]
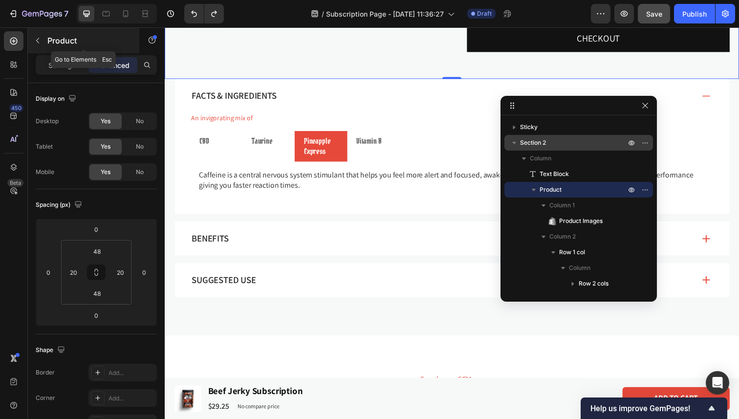
click at [36, 43] on icon "button" at bounding box center [38, 41] width 8 height 8
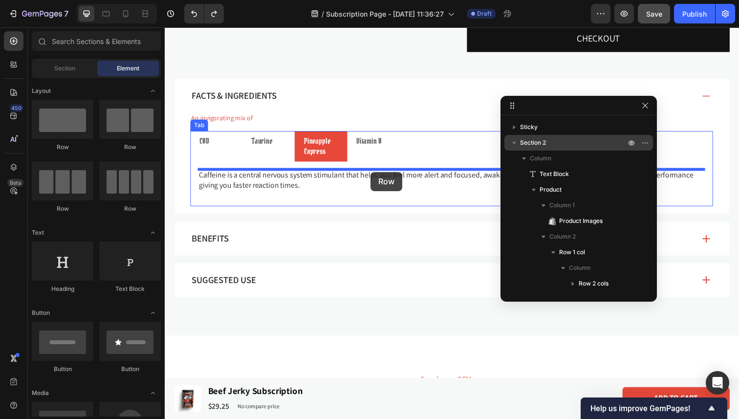
drag, startPoint x: 287, startPoint y: 145, endPoint x: 375, endPoint y: 175, distance: 92.4
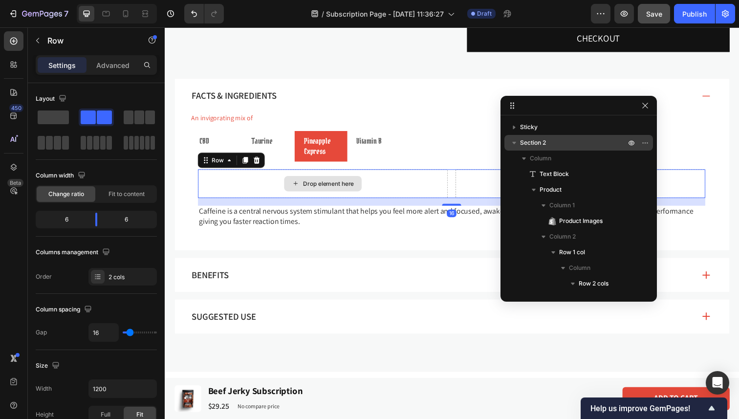
scroll to position [557, 0]
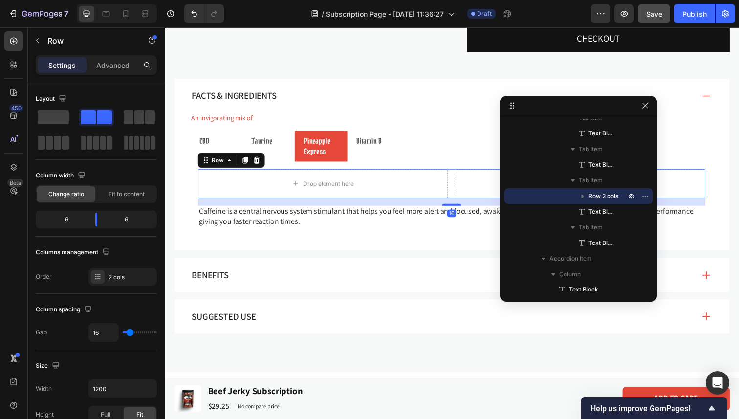
click at [458, 183] on div "Drop element here Drop element here Row 16" at bounding box center [457, 187] width 518 height 29
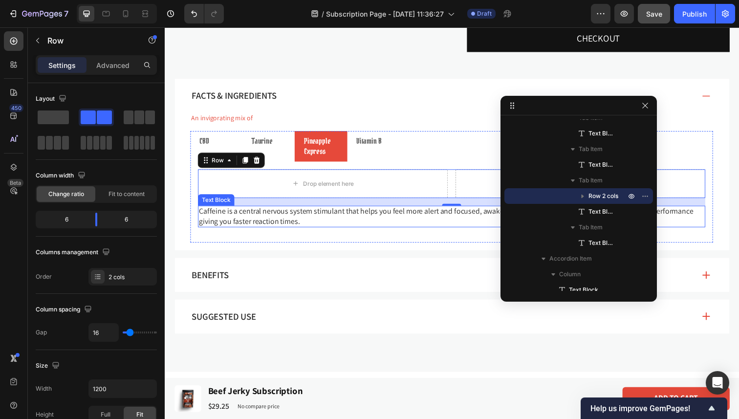
click at [395, 222] on p "Caffeine is a central nervous system stimulant that helps you feel more alert a…" at bounding box center [457, 221] width 516 height 21
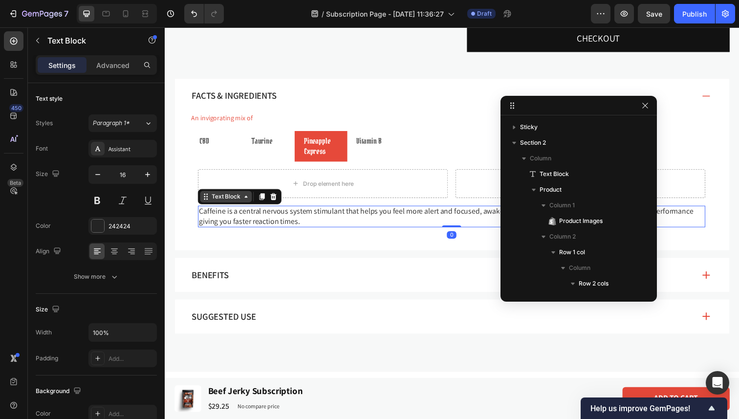
scroll to position [557, 0]
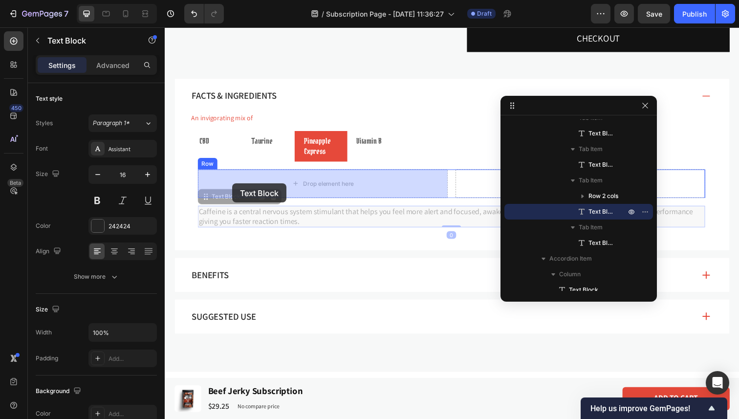
drag, startPoint x: 208, startPoint y: 201, endPoint x: 234, endPoint y: 187, distance: 29.8
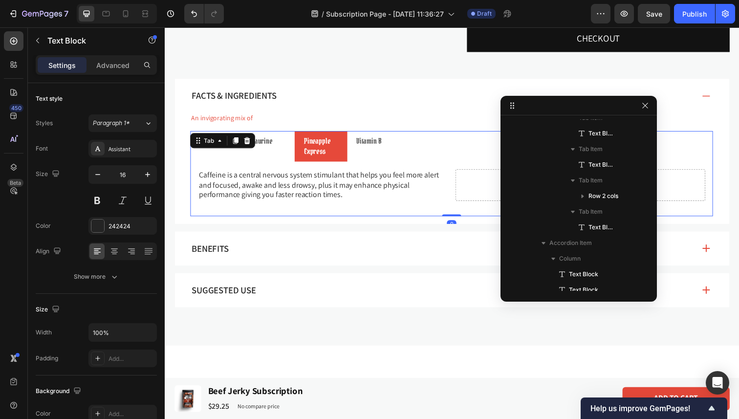
click at [410, 216] on div "CBD Taurine Pineapple Express Vitamin B Cannabidiol (CBD) is a hemp derived can…" at bounding box center [458, 176] width 534 height 87
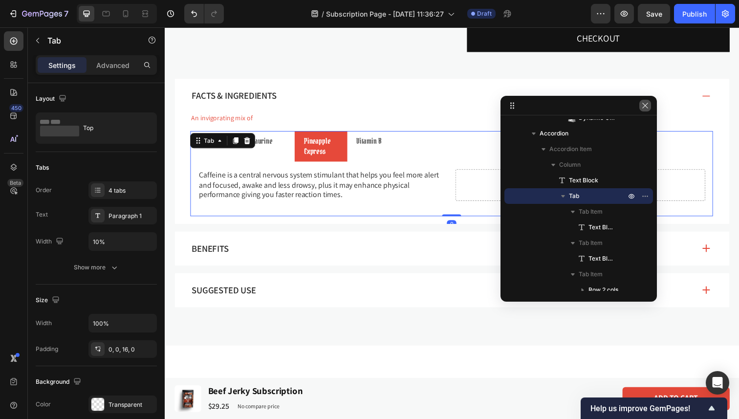
click at [648, 102] on icon "button" at bounding box center [645, 106] width 8 height 8
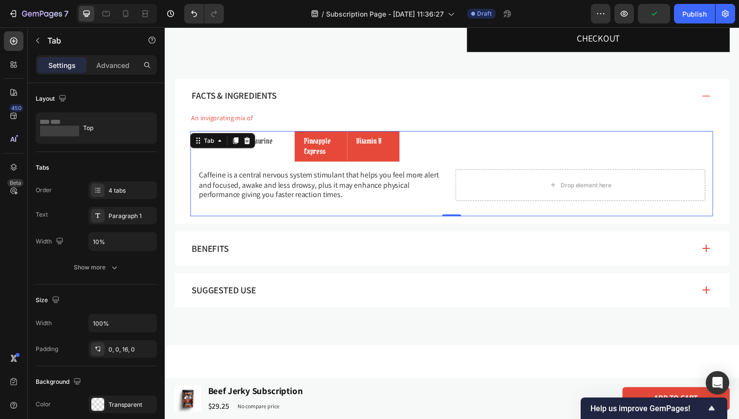
click at [354, 151] on li "Vitamin B" at bounding box center [377, 148] width 53 height 31
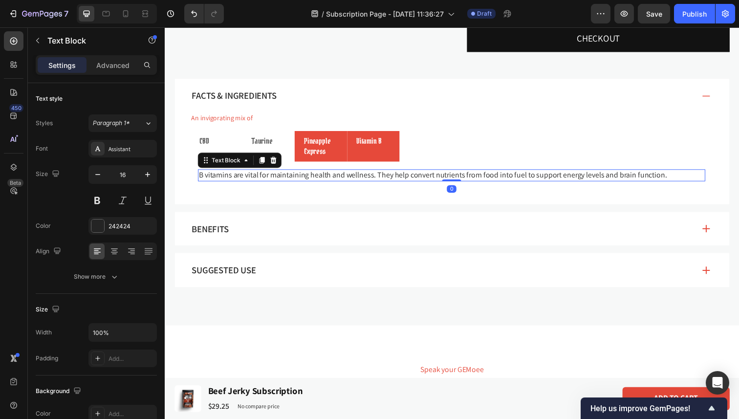
click at [342, 174] on p "B vitamins are vital for maintaining health and wellness. They help convert nut…" at bounding box center [457, 178] width 516 height 10
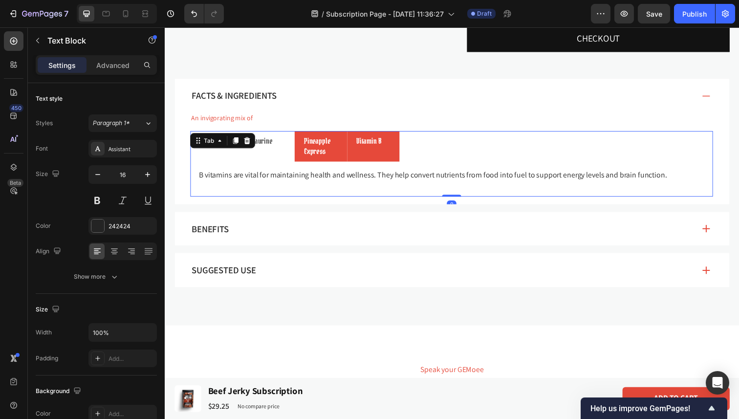
click at [321, 155] on p "Pineapple Express" at bounding box center [323, 149] width 35 height 21
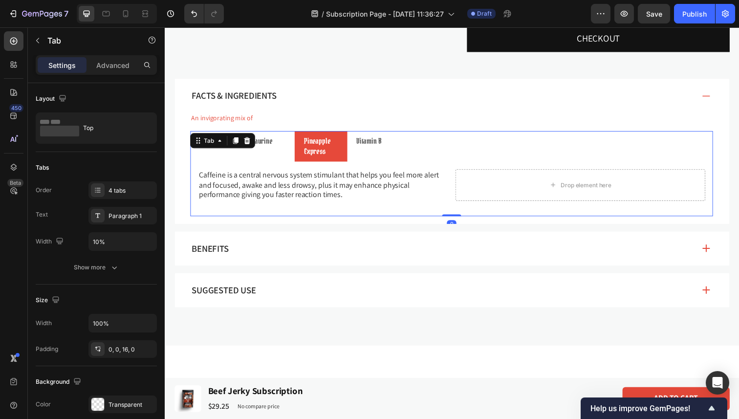
click at [436, 212] on div "Cannabidiol (CBD) is a hemp derived cannabinoid from the Cannabis Sativa - L pl…" at bounding box center [458, 189] width 534 height 48
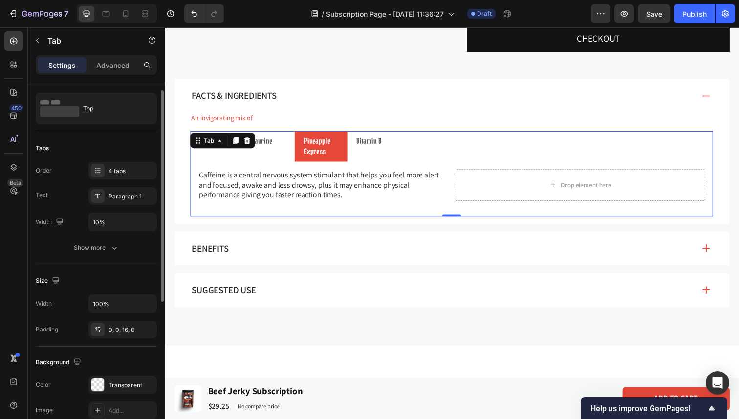
scroll to position [23, 0]
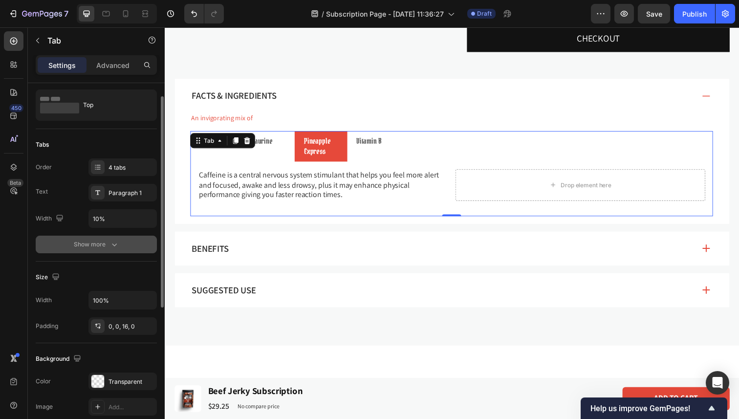
click at [111, 250] on button "Show more" at bounding box center [96, 245] width 121 height 18
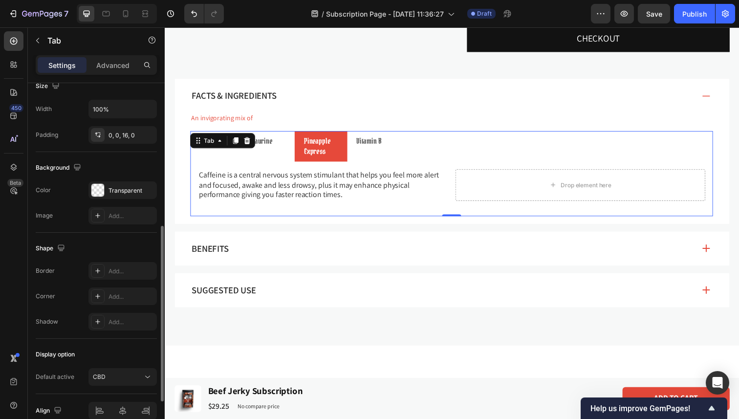
scroll to position [389, 0]
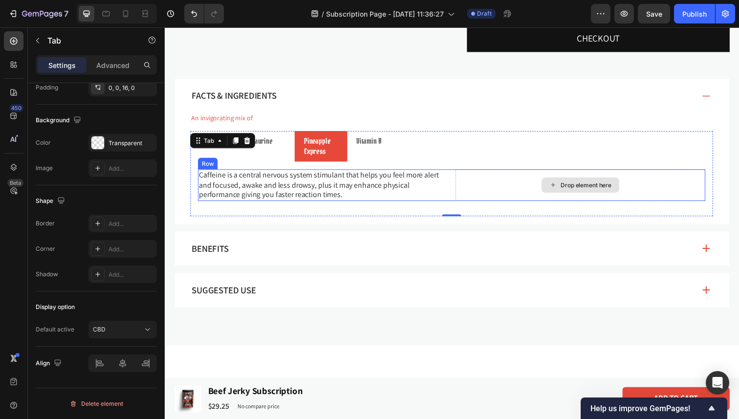
click at [507, 183] on div "Drop element here" at bounding box center [588, 189] width 255 height 32
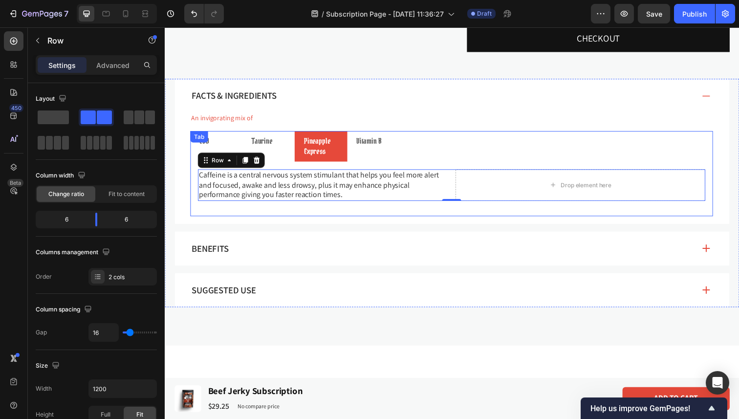
click at [214, 211] on div "Cannabidiol (CBD) is a hemp derived cannabinoid from the Cannabis Sativa - L pl…" at bounding box center [458, 189] width 534 height 48
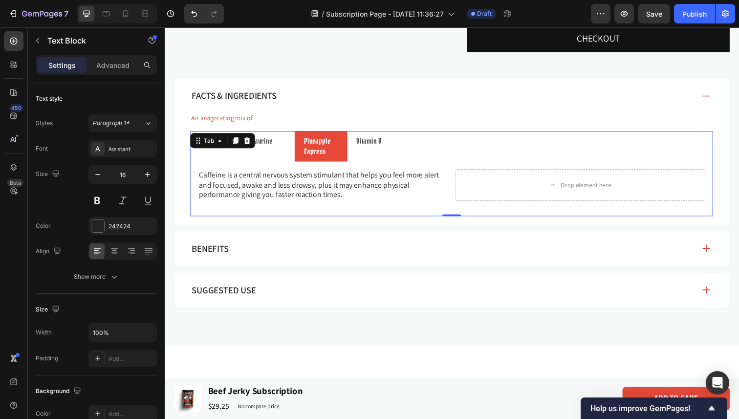
click at [453, 177] on div "Caffeine is a central nervous system stimulant that helps you feel more alert a…" at bounding box center [325, 189] width 255 height 32
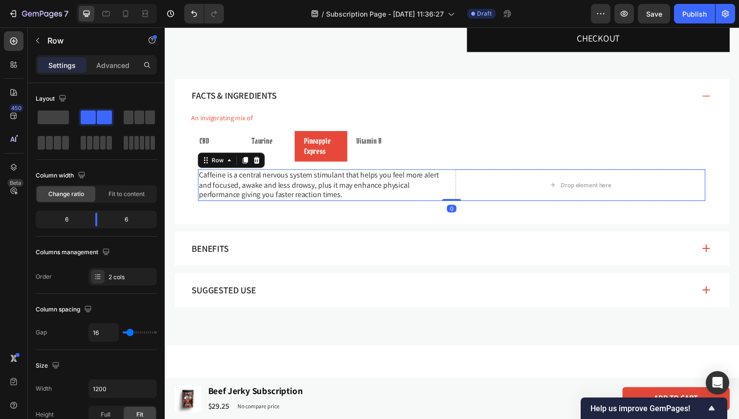
click at [458, 184] on div "Caffeine is a central nervous system stimulant that helps you feel more alert a…" at bounding box center [457, 189] width 518 height 32
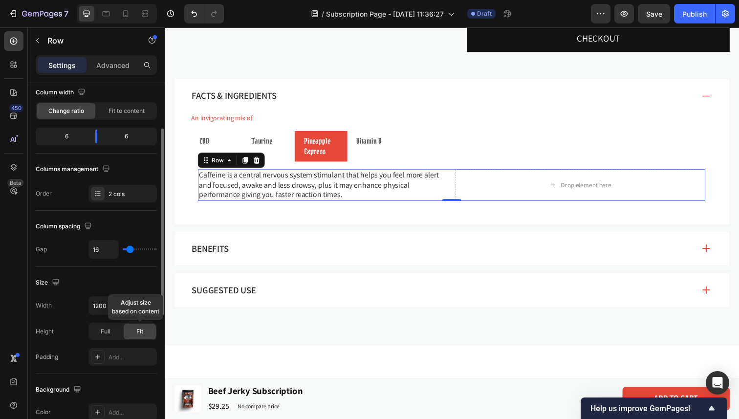
scroll to position [87, 0]
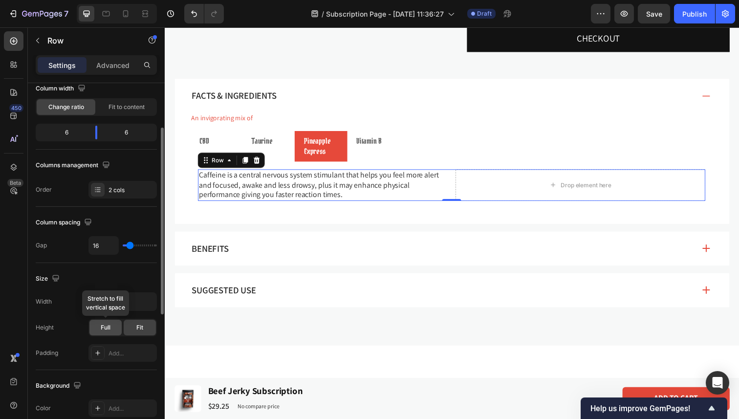
click at [115, 324] on div "Full" at bounding box center [105, 328] width 32 height 16
click at [141, 327] on span "Fit" at bounding box center [139, 327] width 7 height 9
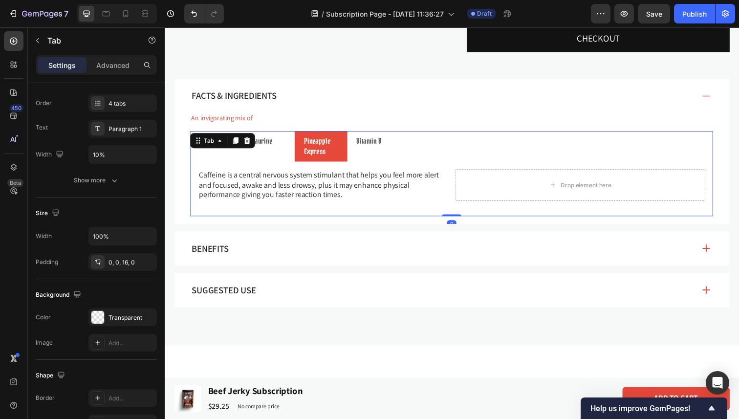
click at [426, 149] on ul "CBD Taurine Pineapple Express Vitamin B" at bounding box center [458, 148] width 534 height 31
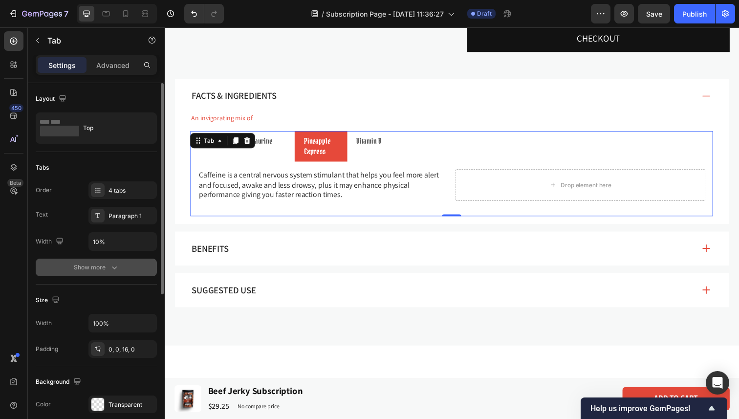
click at [106, 264] on div "Show more" at bounding box center [96, 267] width 45 height 10
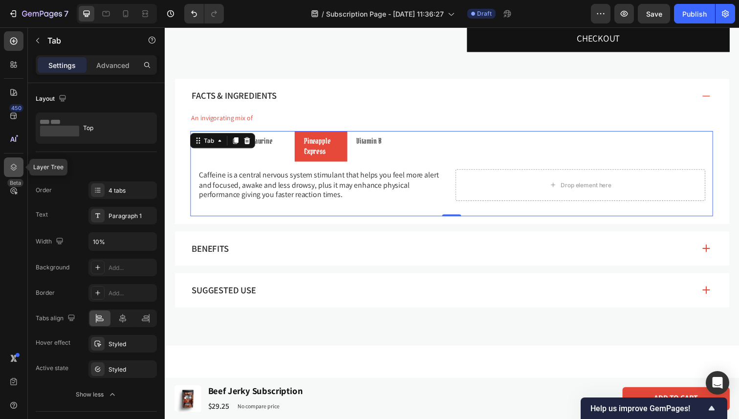
click at [17, 165] on icon at bounding box center [14, 167] width 10 height 10
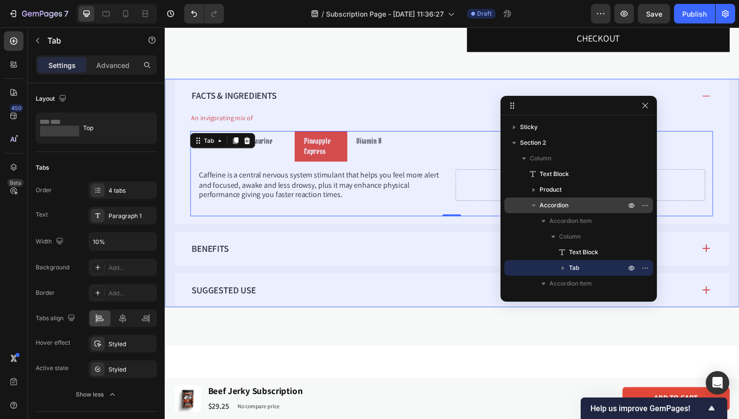
click at [570, 208] on p "Accordion" at bounding box center [584, 205] width 88 height 10
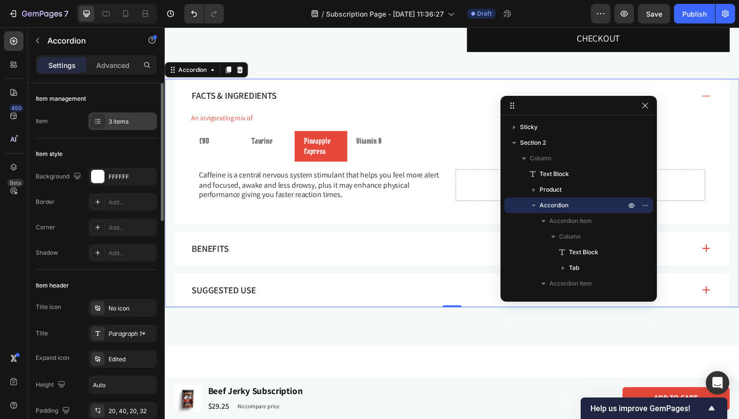
click at [108, 116] on div "3 items" at bounding box center [122, 121] width 68 height 18
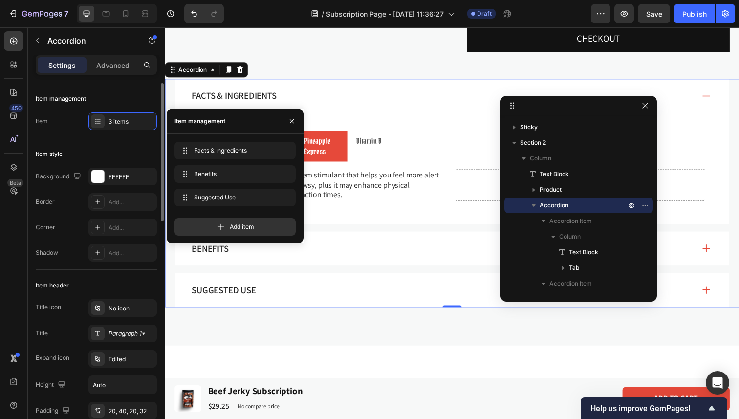
click at [105, 151] on div "Item style" at bounding box center [96, 154] width 121 height 16
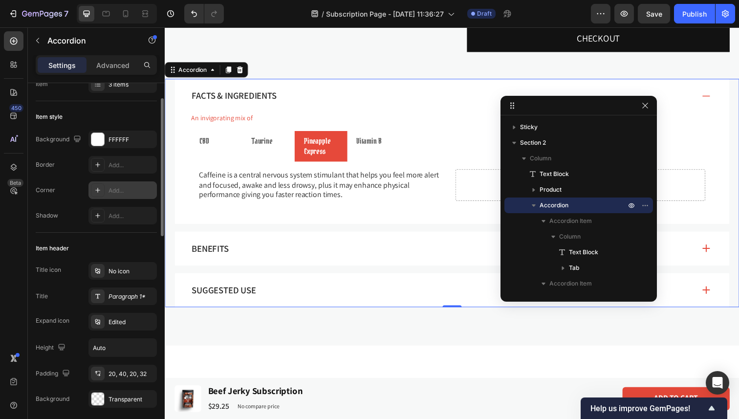
scroll to position [41, 0]
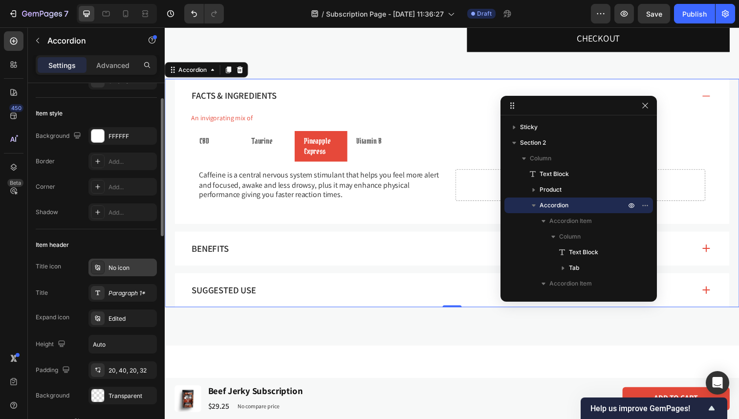
click at [114, 267] on div "No icon" at bounding box center [131, 267] width 46 height 9
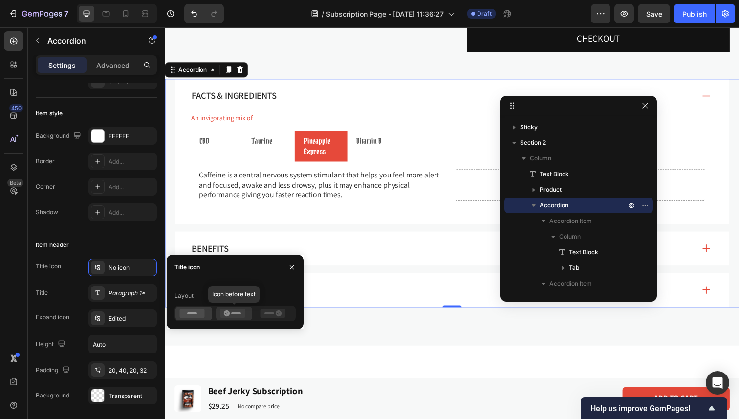
click at [231, 314] on rect at bounding box center [236, 313] width 10 height 2
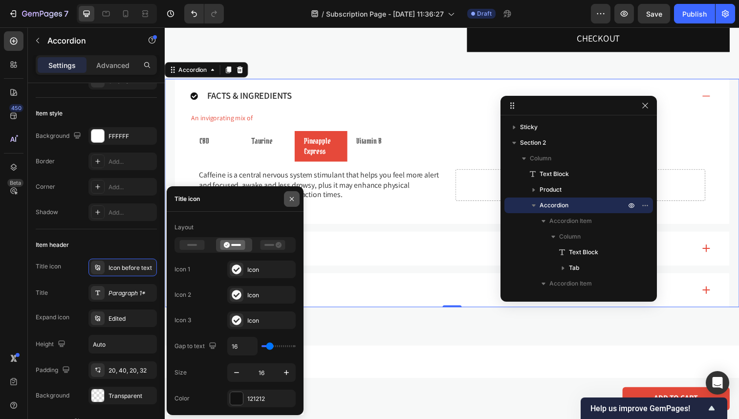
click at [294, 199] on icon "button" at bounding box center [292, 199] width 8 height 8
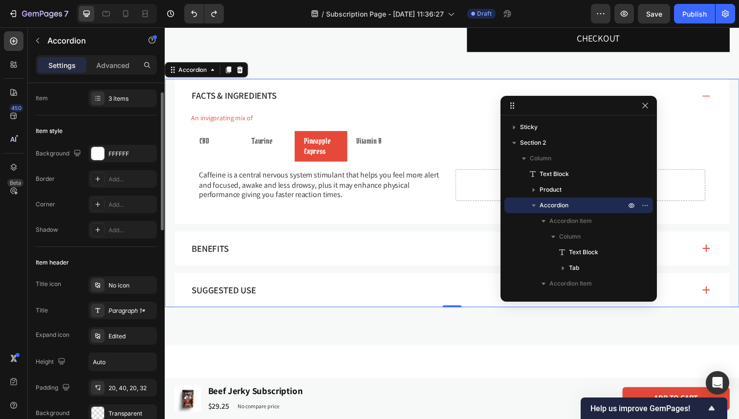
scroll to position [5, 0]
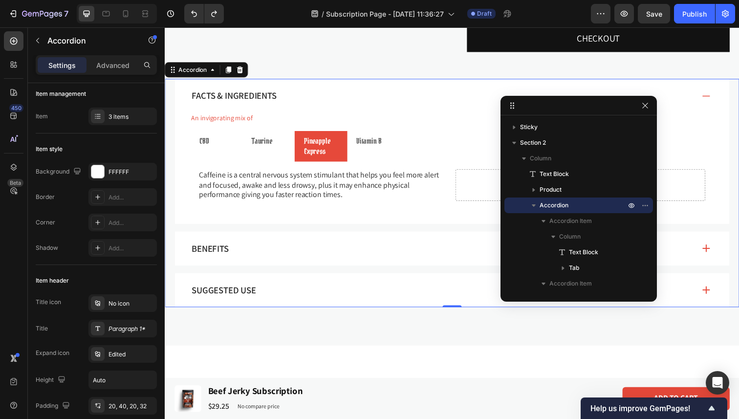
click at [651, 104] on div at bounding box center [578, 106] width 156 height 20
click at [650, 105] on button "button" at bounding box center [645, 106] width 12 height 12
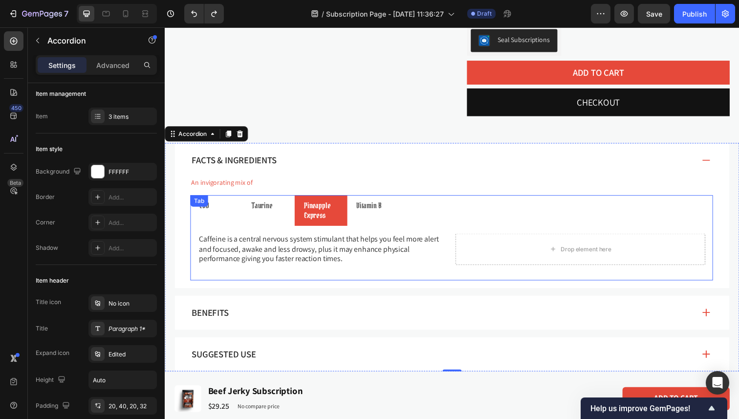
scroll to position [417, 0]
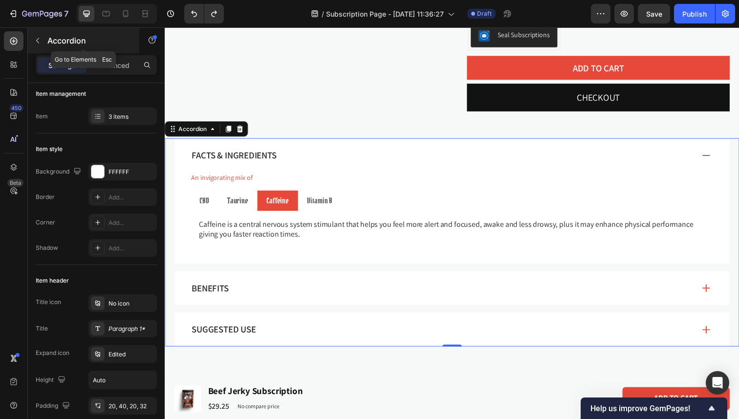
click at [39, 46] on button "button" at bounding box center [38, 41] width 16 height 16
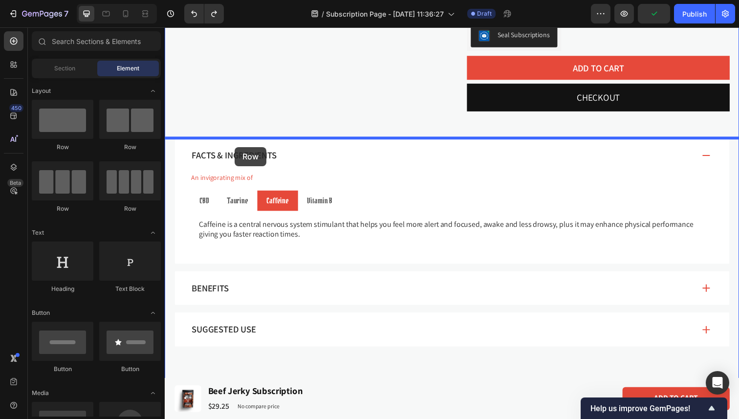
drag, startPoint x: 244, startPoint y: 159, endPoint x: 236, endPoint y: 150, distance: 12.5
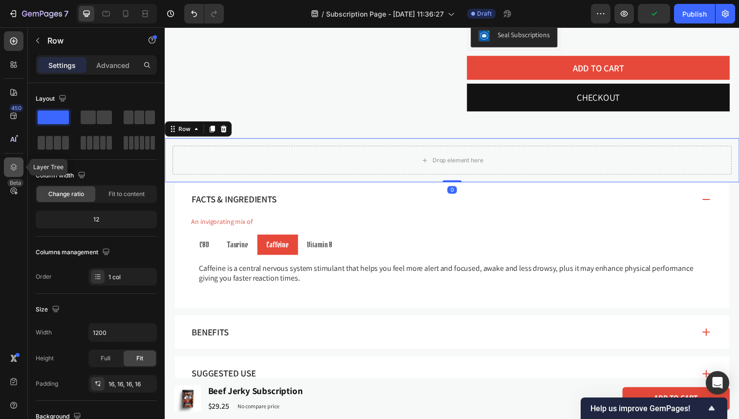
click at [15, 169] on icon at bounding box center [14, 167] width 6 height 7
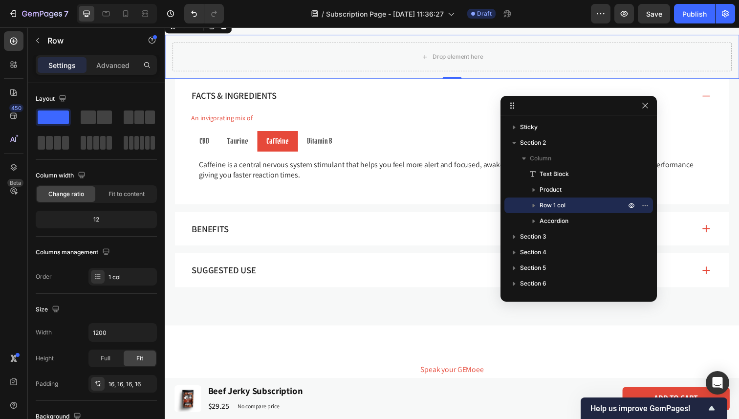
scroll to position [517, 0]
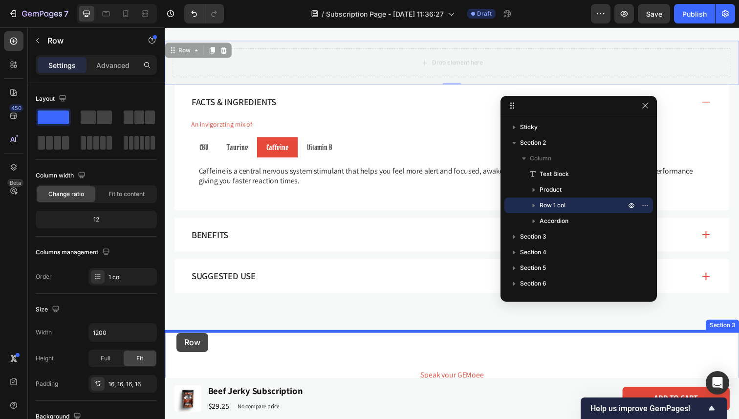
drag, startPoint x: 174, startPoint y: 34, endPoint x: 176, endPoint y: 339, distance: 305.4
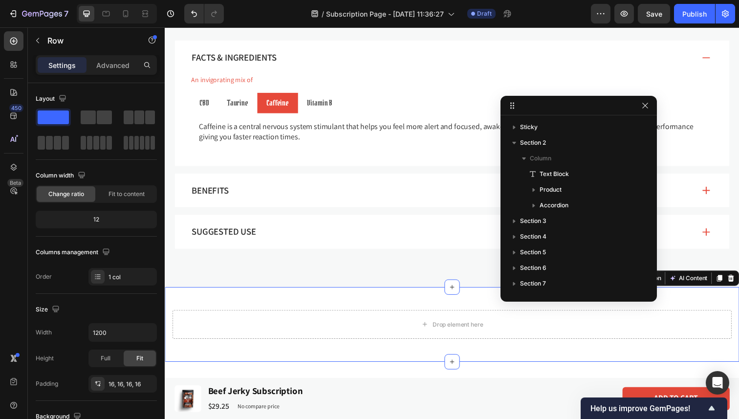
click at [260, 299] on div "Drop element here Row Section 3 You can create reusable sections Create Theme S…" at bounding box center [458, 331] width 586 height 76
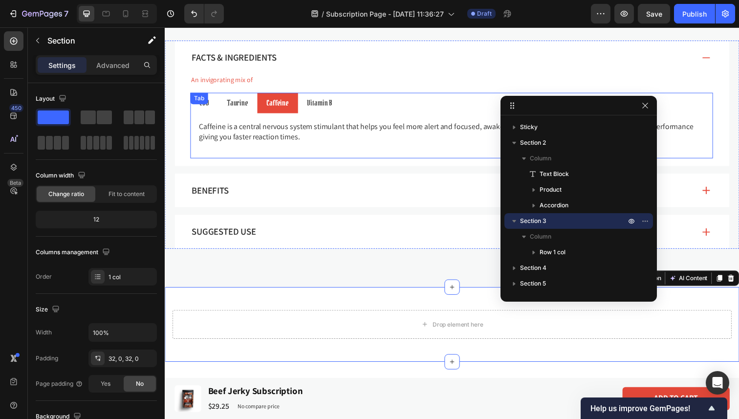
click at [382, 98] on ul "CBD Taurine Caffeine Vitamin B" at bounding box center [458, 104] width 534 height 21
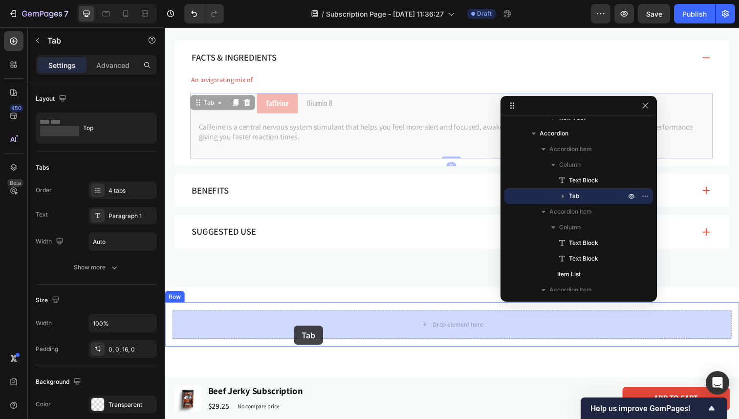
drag, startPoint x: 198, startPoint y: 103, endPoint x: 297, endPoint y: 332, distance: 249.1
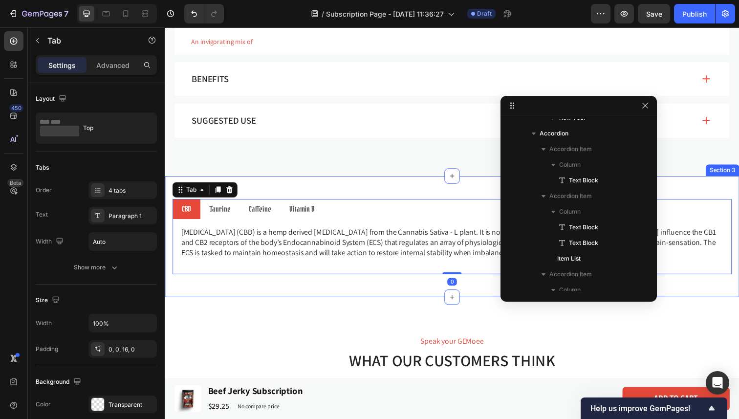
scroll to position [573, 0]
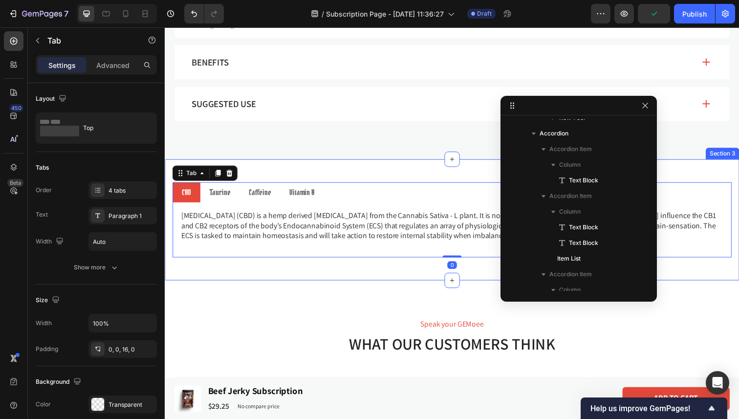
click at [321, 176] on div "CBD Taurine Caffeine Vitamin B Cannabidiol (CBD) is a hemp derived cannabinoid …" at bounding box center [458, 224] width 586 height 124
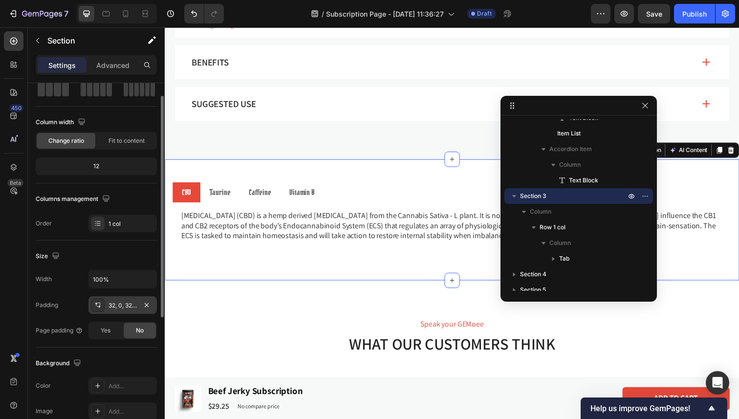
scroll to position [54, 0]
click at [128, 307] on div "32, 0, 32, 0" at bounding box center [122, 304] width 28 height 9
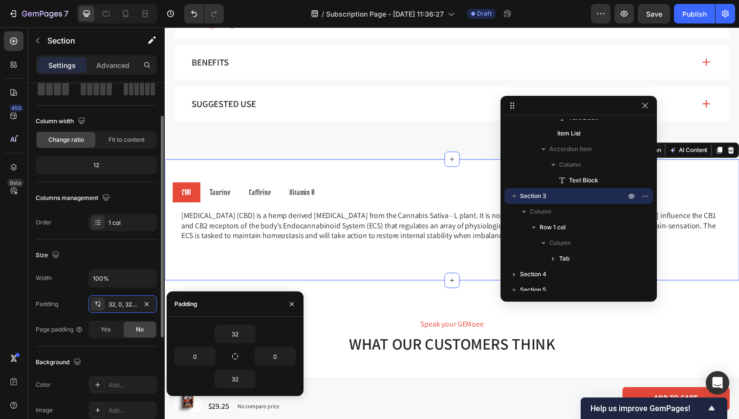
click at [105, 251] on div "Size" at bounding box center [96, 255] width 121 height 16
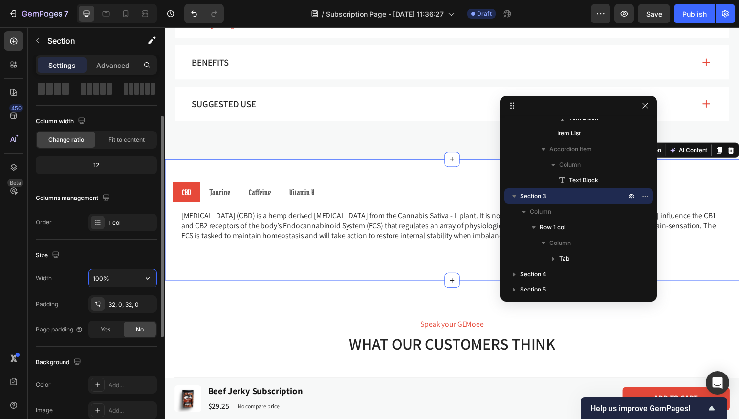
click at [109, 284] on input "100%" at bounding box center [122, 278] width 67 height 18
click at [151, 286] on button "button" at bounding box center [148, 278] width 18 height 18
click at [127, 242] on div "Size Width 100% Padding 32, 0, 32, 0 Page padding Yes No" at bounding box center [96, 292] width 121 height 107
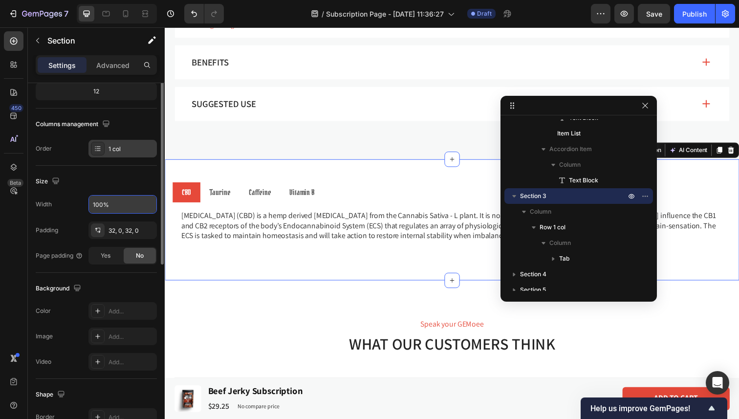
scroll to position [0, 0]
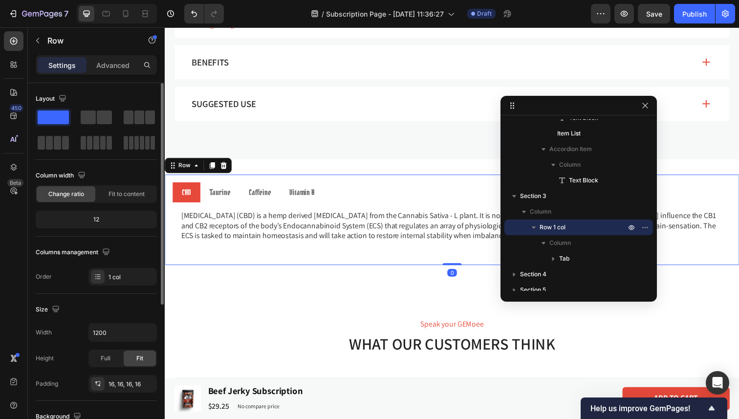
click at [375, 180] on div "CBD Taurine Caffeine Vitamin B Cannabidiol (CBD) is a hemp derived cannabinoid …" at bounding box center [458, 224] width 586 height 92
click at [110, 354] on div "Full" at bounding box center [105, 358] width 32 height 16
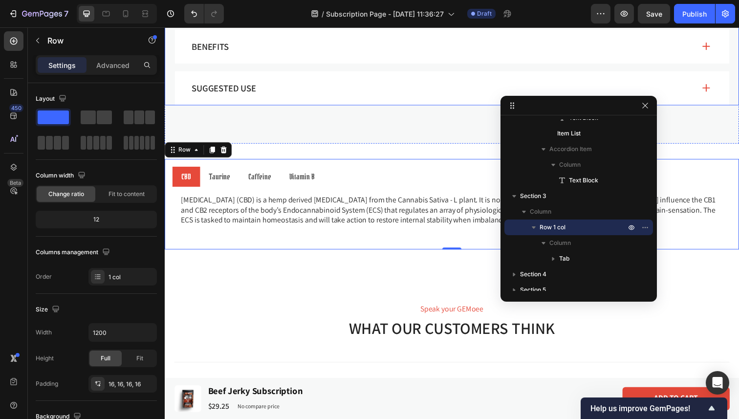
scroll to position [592, 0]
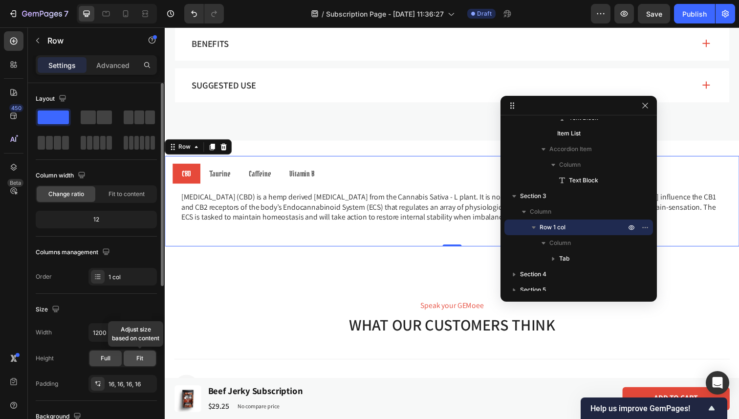
click at [139, 355] on span "Fit" at bounding box center [139, 358] width 7 height 9
click at [118, 357] on div "Full" at bounding box center [105, 358] width 32 height 16
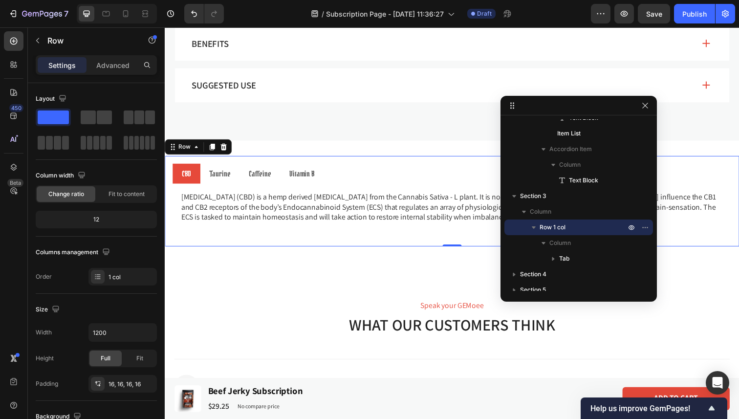
click at [146, 22] on div at bounding box center [117, 14] width 80 height 20
click at [145, 18] on icon at bounding box center [145, 14] width 10 height 10
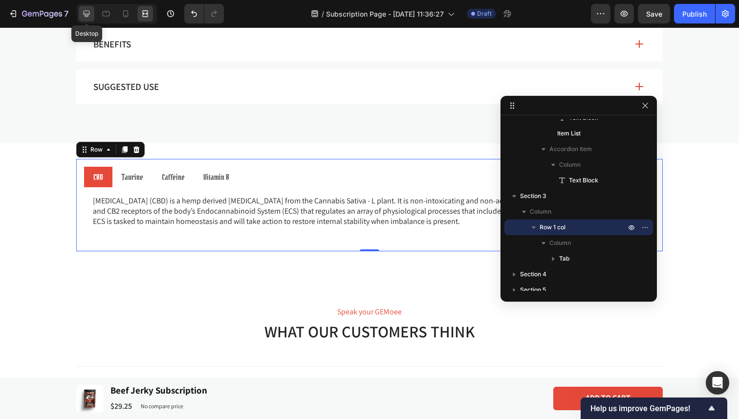
click at [86, 17] on icon at bounding box center [87, 14] width 10 height 10
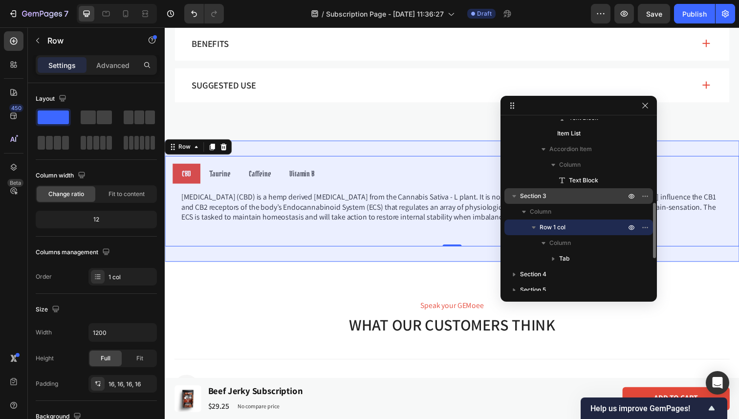
click at [556, 193] on p "Section 3" at bounding box center [574, 196] width 108 height 10
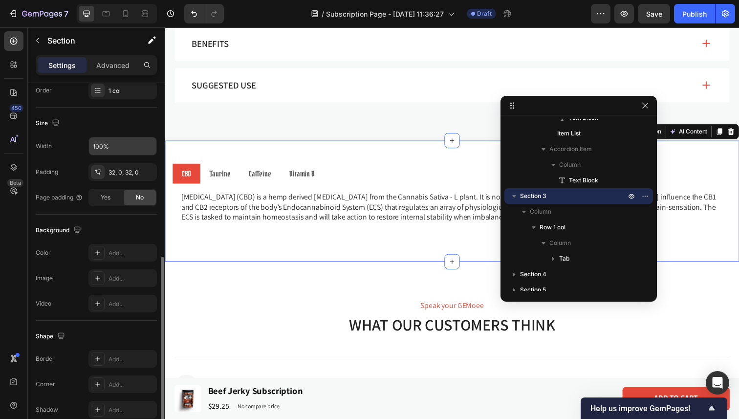
scroll to position [233, 0]
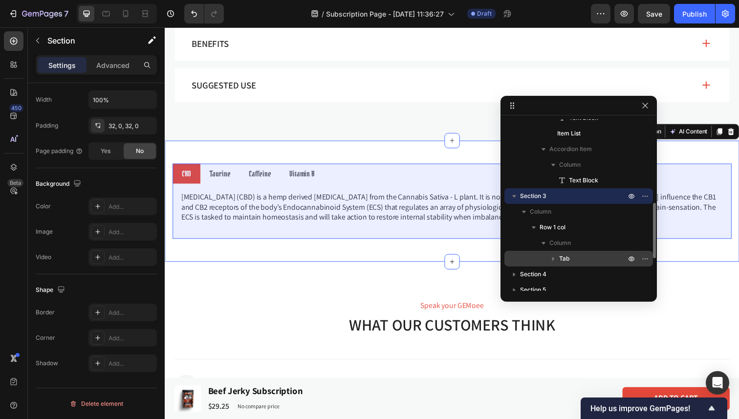
click at [599, 254] on p "Tab" at bounding box center [593, 259] width 68 height 10
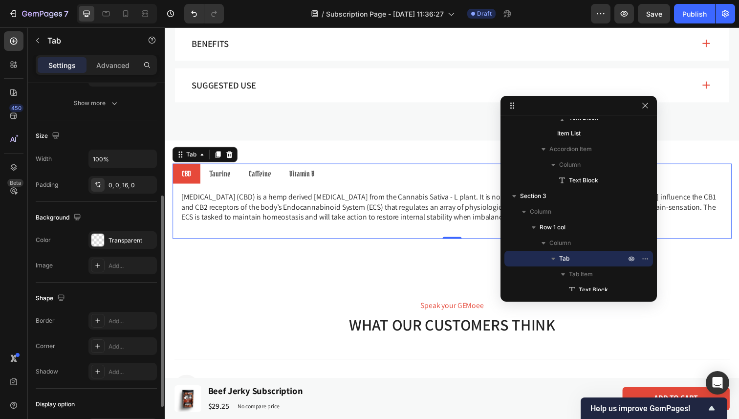
scroll to position [152, 0]
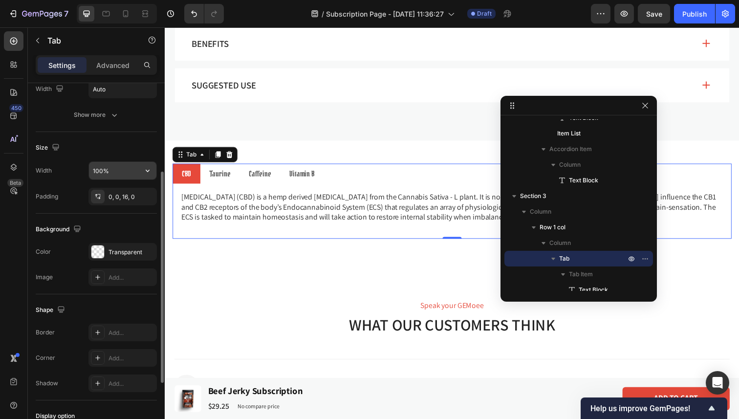
click at [133, 171] on input "100%" at bounding box center [122, 171] width 67 height 18
click at [149, 170] on icon "button" at bounding box center [148, 171] width 4 height 2
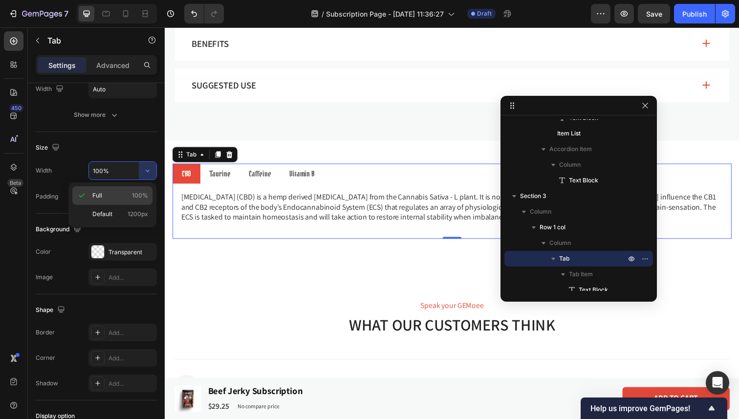
click at [136, 197] on span "100%" at bounding box center [140, 195] width 16 height 9
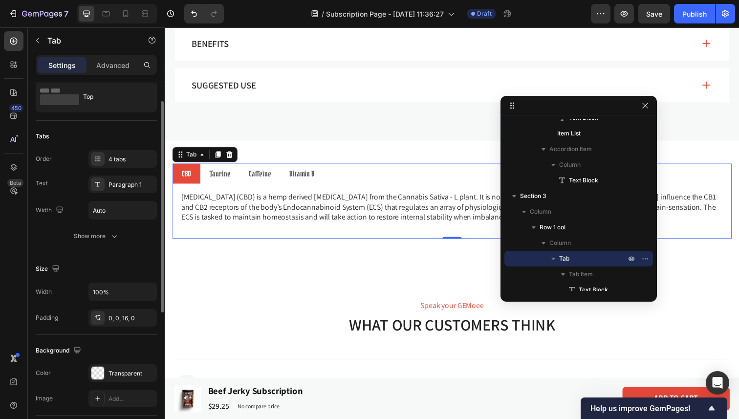
scroll to position [35, 0]
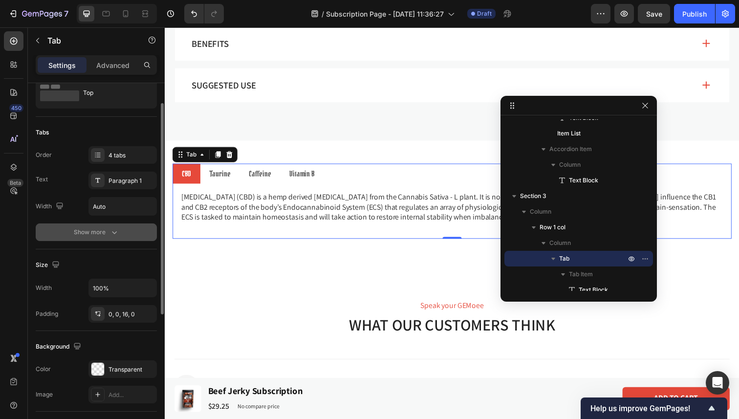
click at [127, 227] on button "Show more" at bounding box center [96, 232] width 121 height 18
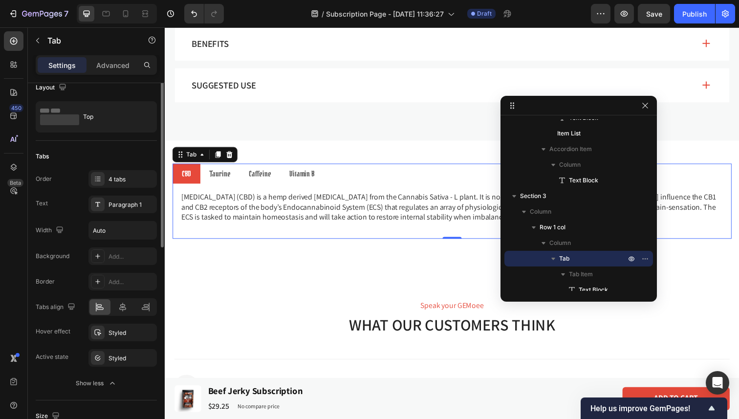
scroll to position [0, 0]
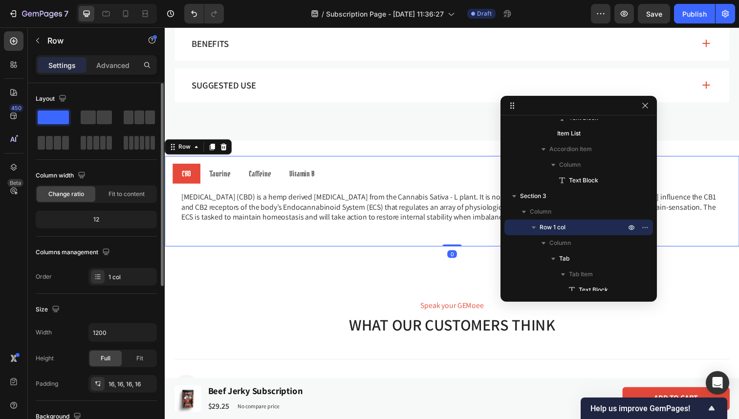
click at [315, 166] on div "CBD Taurine Caffeine Vitamin B Cannabidiol (CBD) is a hemp derived cannabinoid …" at bounding box center [458, 205] width 586 height 92
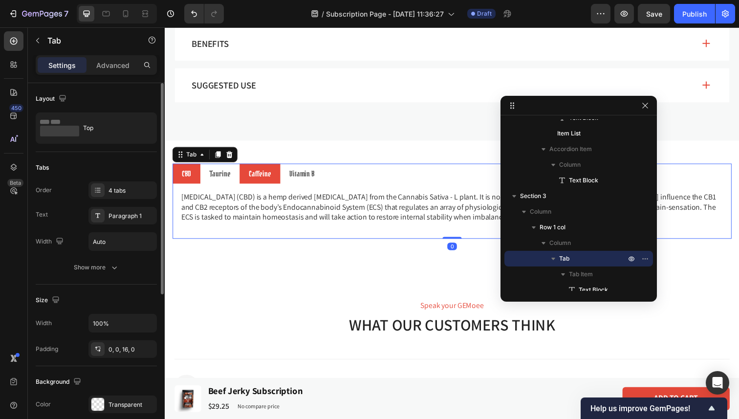
click at [263, 178] on p "Caffeine" at bounding box center [261, 177] width 23 height 10
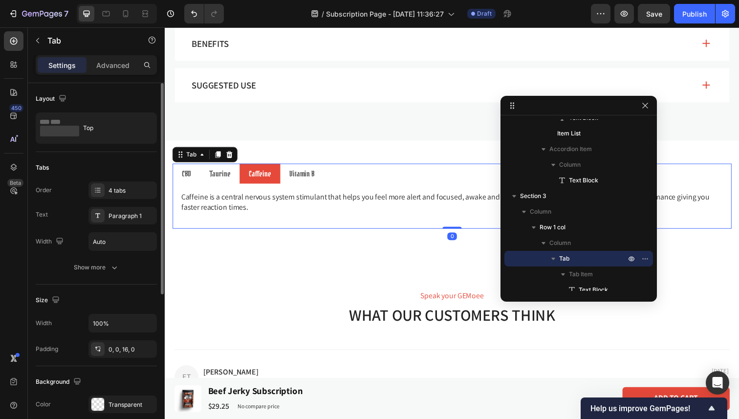
click at [278, 172] on li "Caffeine" at bounding box center [262, 177] width 42 height 21
click at [647, 106] on icon "button" at bounding box center [645, 106] width 8 height 8
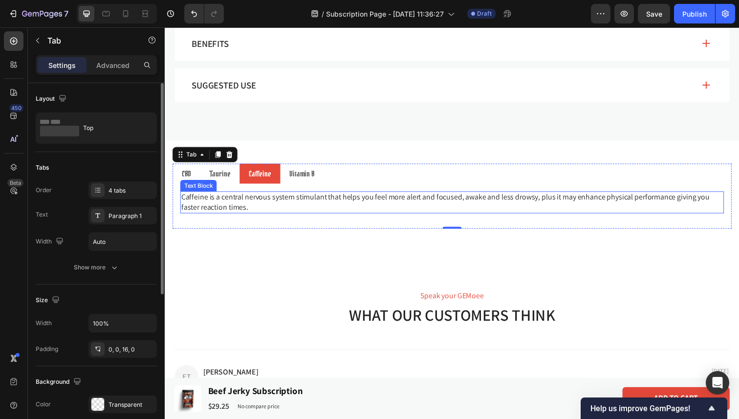
click at [330, 216] on p "Caffeine is a central nervous system stimulant that helps you feel more alert a…" at bounding box center [457, 206] width 553 height 21
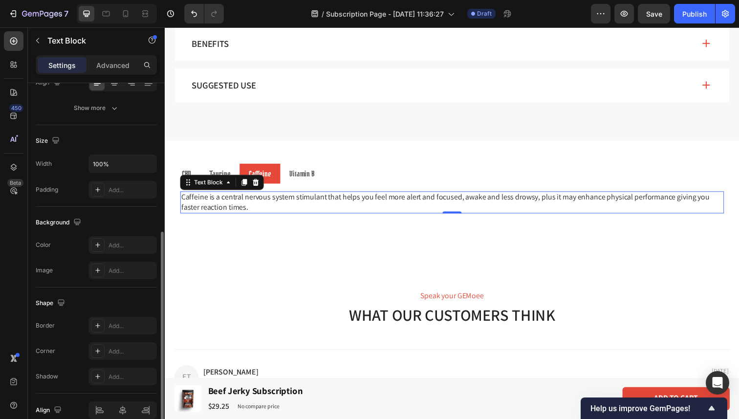
scroll to position [165, 0]
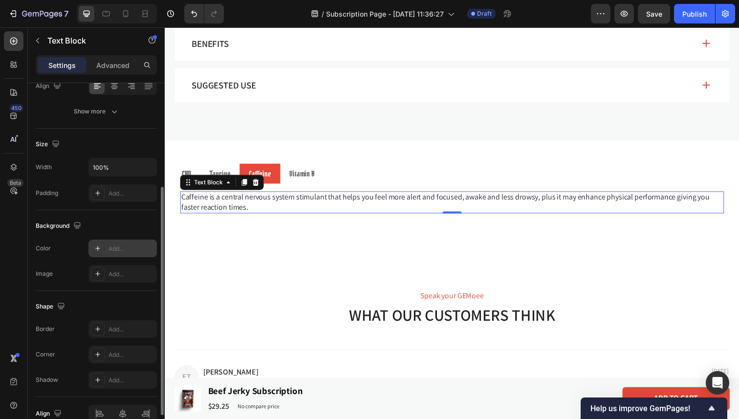
click at [128, 247] on div "Add..." at bounding box center [131, 248] width 46 height 9
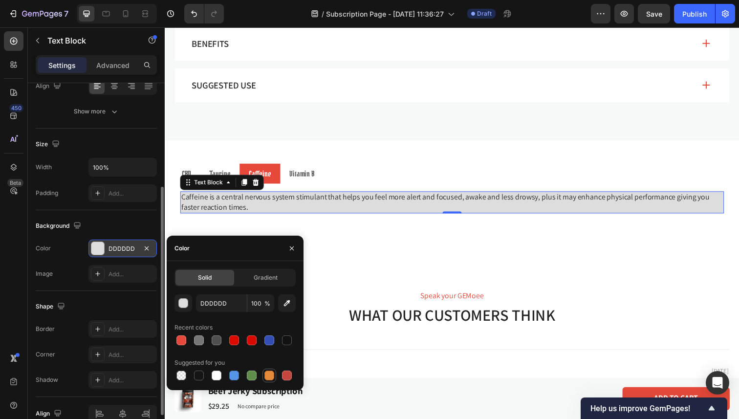
click at [268, 370] on div at bounding box center [269, 375] width 10 height 10
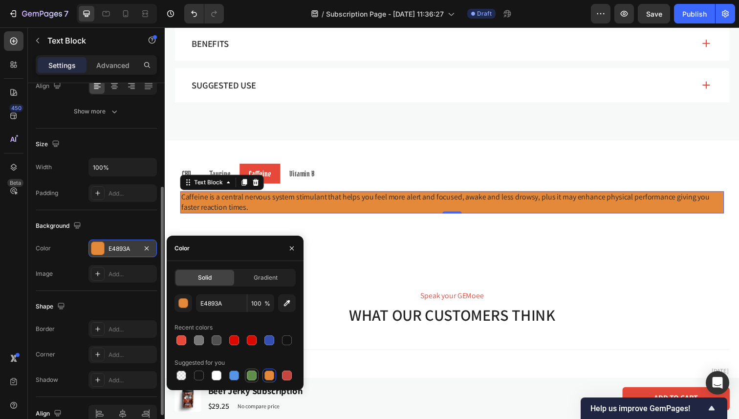
click at [256, 375] on div at bounding box center [252, 375] width 10 height 10
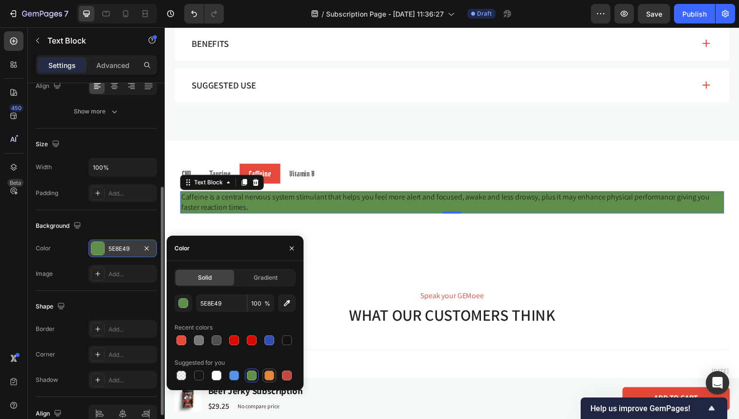
click at [269, 374] on div at bounding box center [269, 375] width 10 height 10
type input "E4893A"
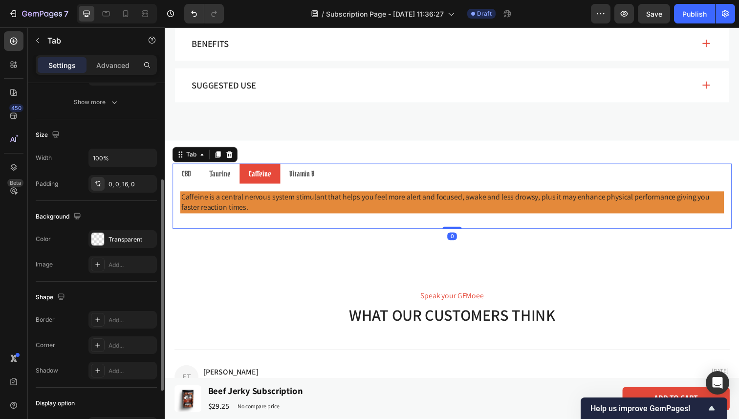
click at [406, 179] on ul "CBD Taurine Caffeine Vitamin B" at bounding box center [458, 177] width 571 height 21
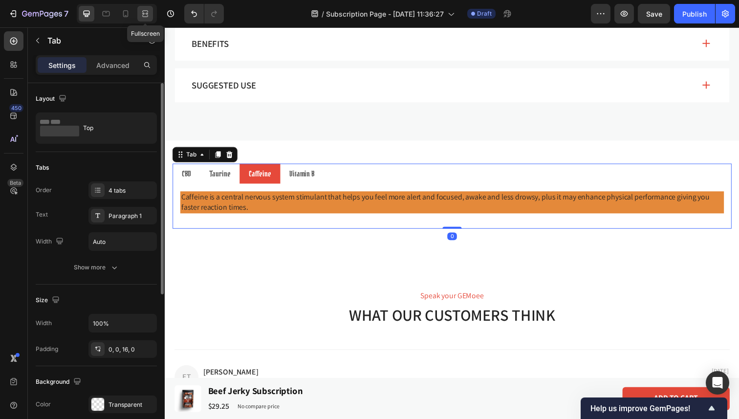
click at [147, 18] on icon at bounding box center [145, 14] width 10 height 10
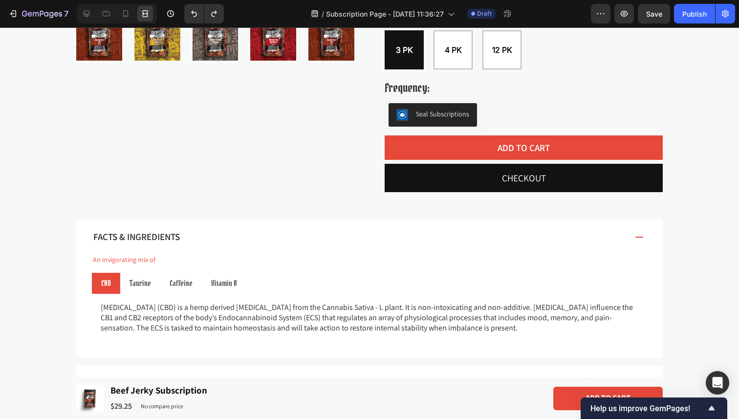
scroll to position [342, 0]
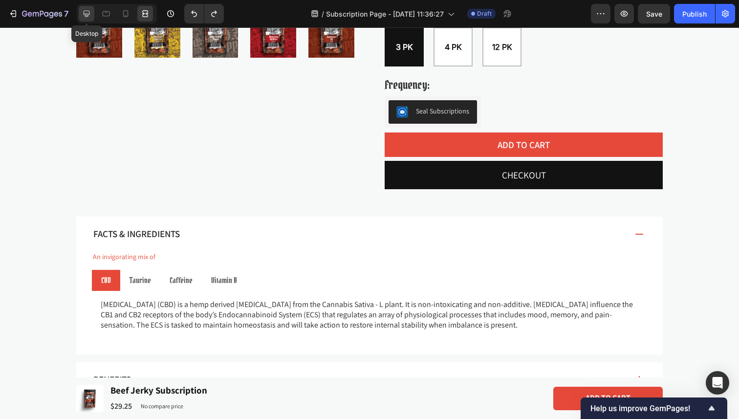
click at [86, 10] on icon at bounding box center [87, 14] width 10 height 10
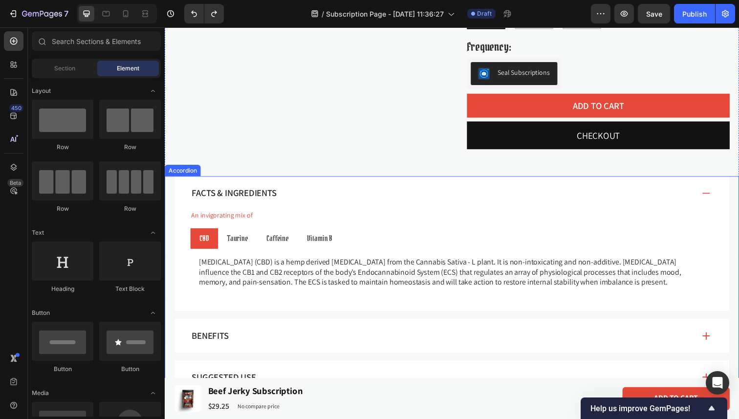
scroll to position [634, 0]
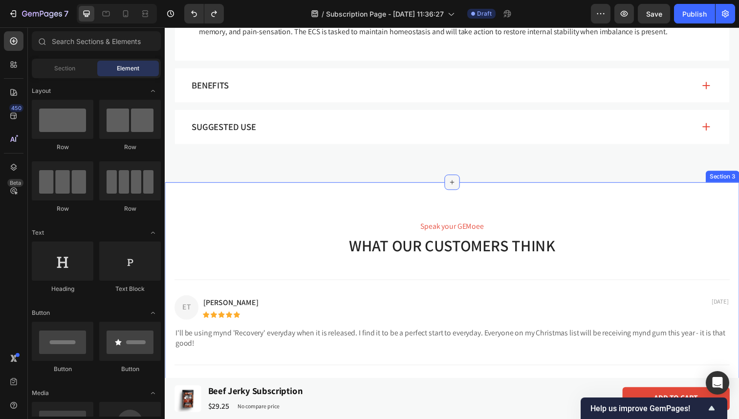
click at [460, 186] on icon at bounding box center [458, 186] width 8 height 8
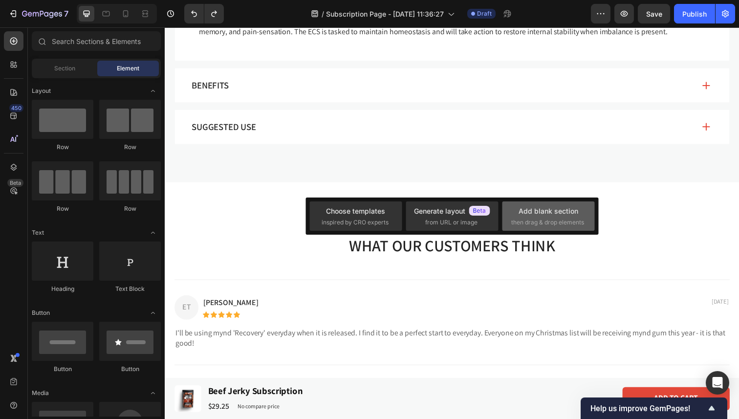
click at [525, 221] on span "then drag & drop elements" at bounding box center [547, 222] width 73 height 9
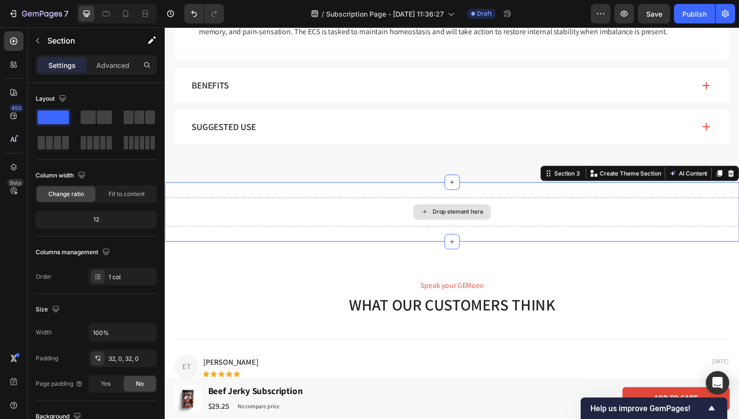
click at [345, 201] on div "Drop element here" at bounding box center [458, 215] width 586 height 29
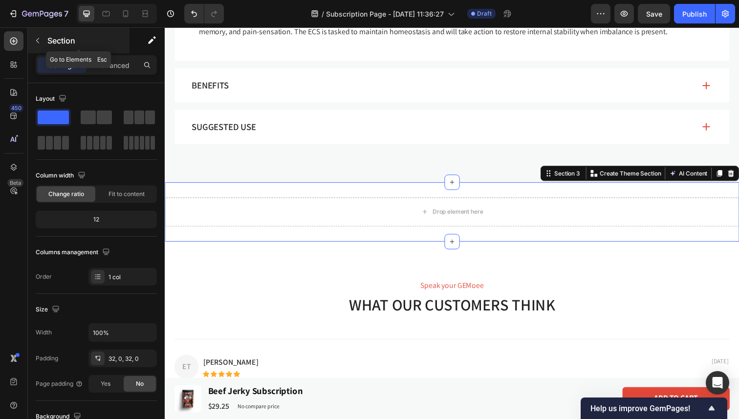
click at [42, 41] on button "button" at bounding box center [38, 41] width 16 height 16
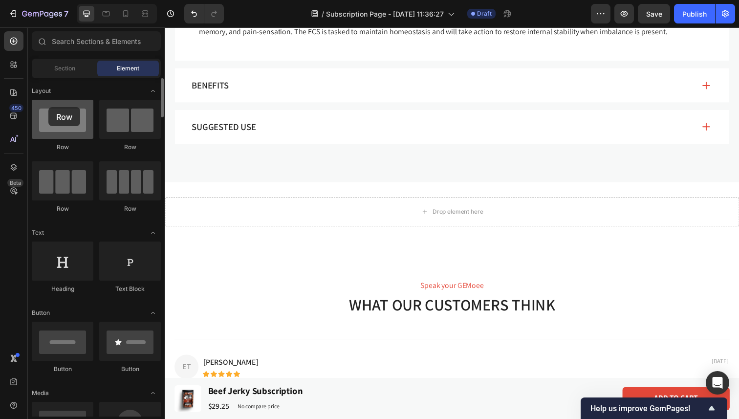
drag, startPoint x: 66, startPoint y: 119, endPoint x: 47, endPoint y: 107, distance: 22.4
click at [48, 107] on div at bounding box center [63, 119] width 62 height 39
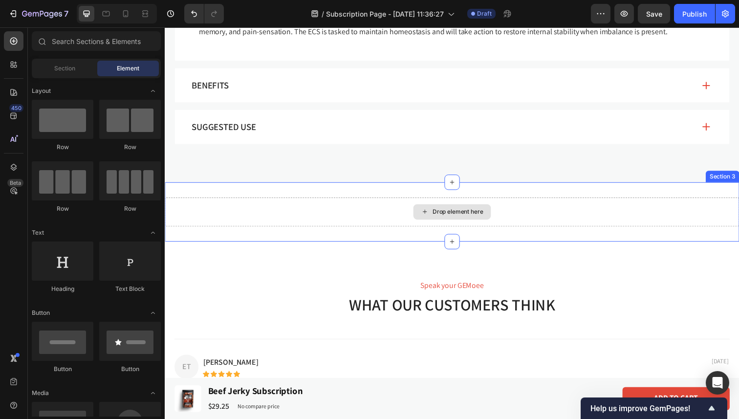
click at [257, 200] on div "Drop element here Section 3" at bounding box center [458, 216] width 586 height 61
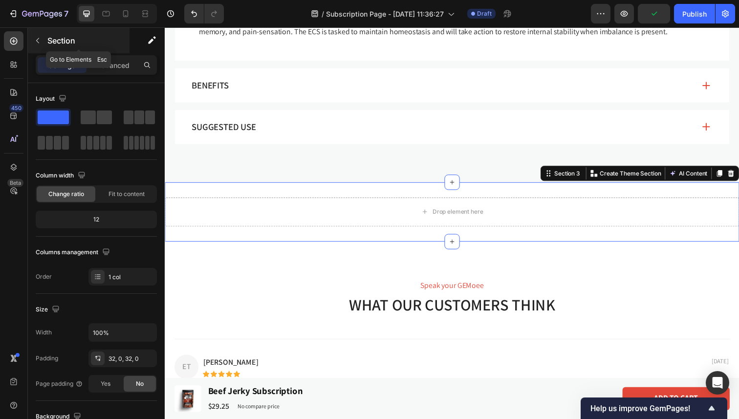
click at [43, 38] on button "button" at bounding box center [38, 41] width 16 height 16
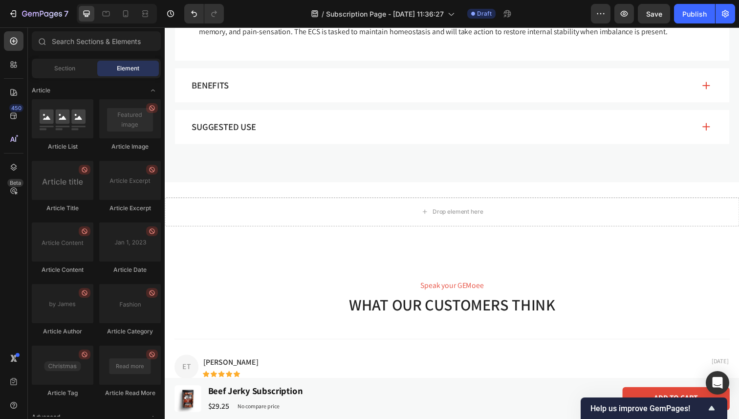
scroll to position [2558, 0]
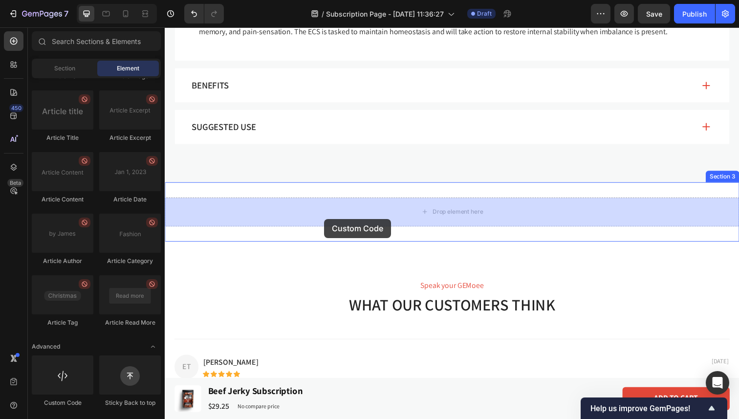
drag, startPoint x: 240, startPoint y: 398, endPoint x: 327, endPoint y: 223, distance: 195.6
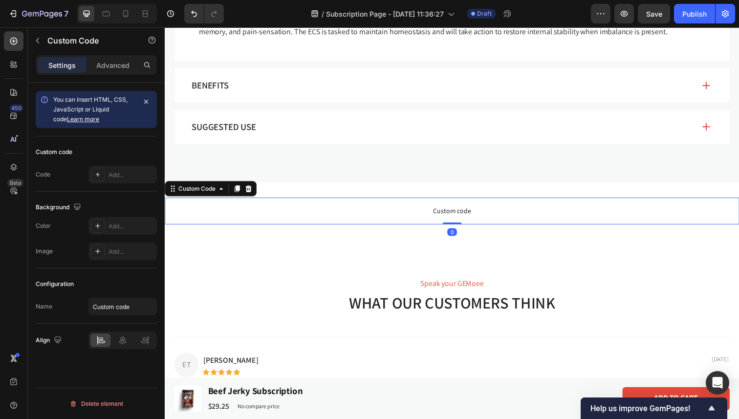
click at [327, 223] on p "Custom code" at bounding box center [458, 214] width 586 height 27
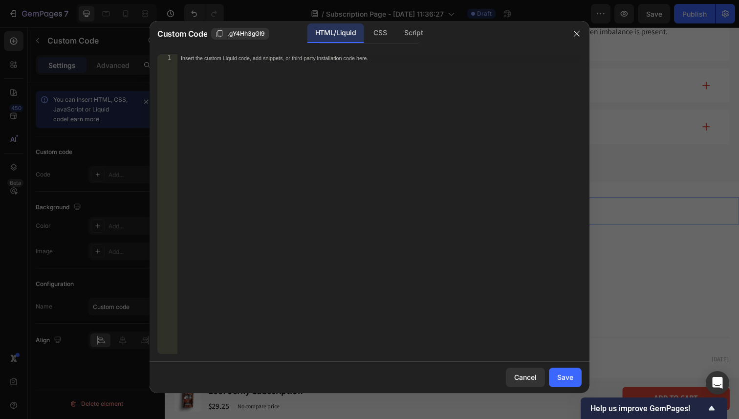
click at [274, 141] on div "Insert the custom Liquid code, add snippets, or third-party installation code h…" at bounding box center [379, 211] width 405 height 315
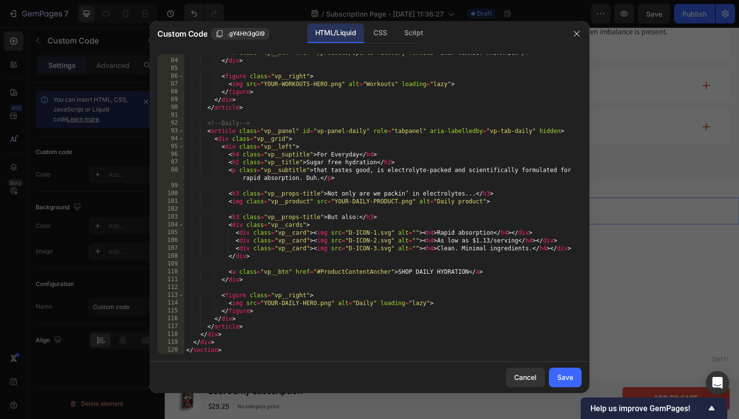
scroll to position [678, 0]
click at [380, 36] on div "CSS" at bounding box center [380, 33] width 29 height 20
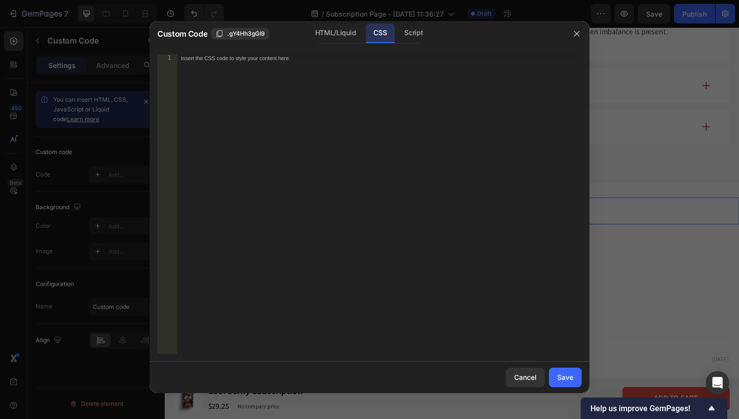
click at [316, 92] on div "Insert the CSS code to style your content here." at bounding box center [379, 211] width 405 height 315
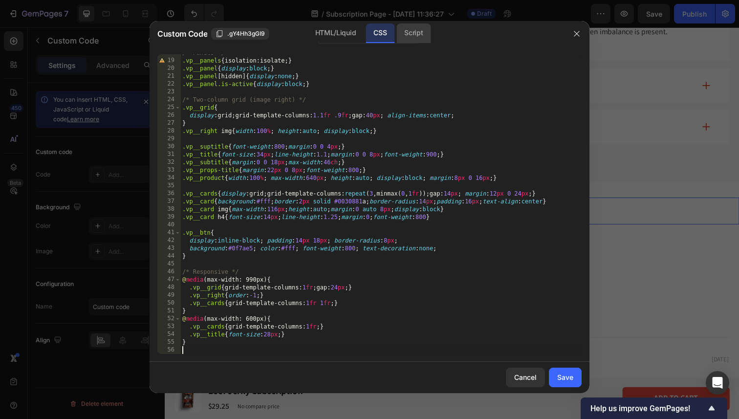
click at [414, 36] on div "Script" at bounding box center [413, 33] width 34 height 20
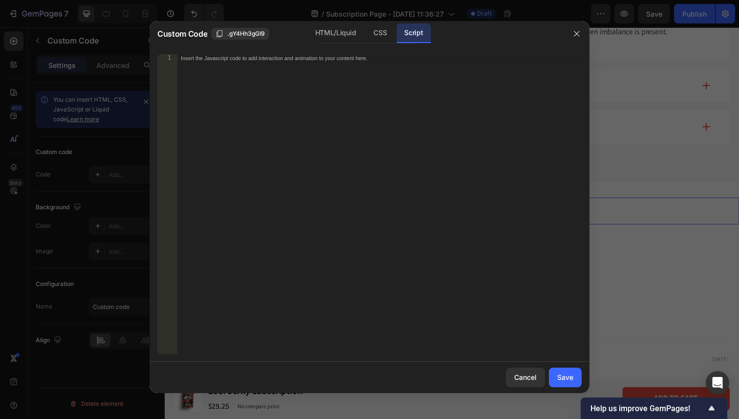
click at [252, 95] on div "Insert the Javascript code to add interaction and animation to your content her…" at bounding box center [379, 211] width 405 height 315
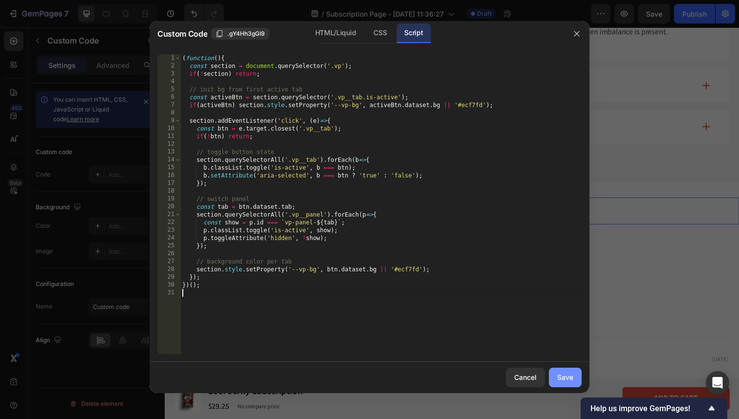
click at [561, 374] on div "Save" at bounding box center [565, 377] width 16 height 10
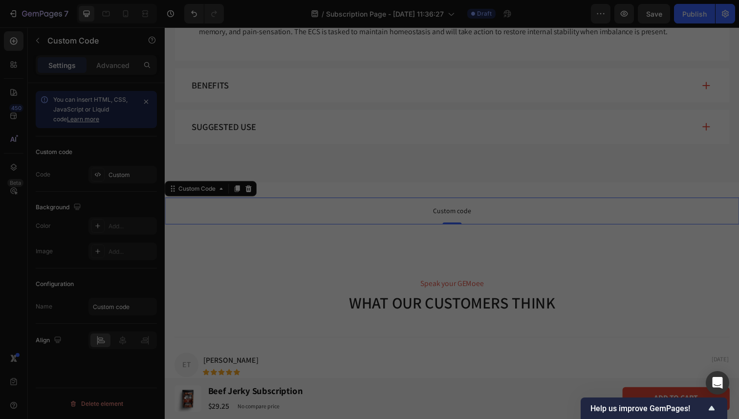
type textarea "})();"
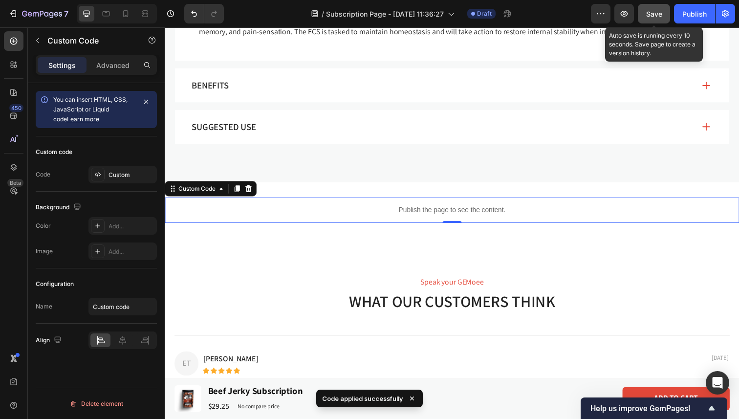
click at [652, 11] on span "Save" at bounding box center [654, 14] width 16 height 8
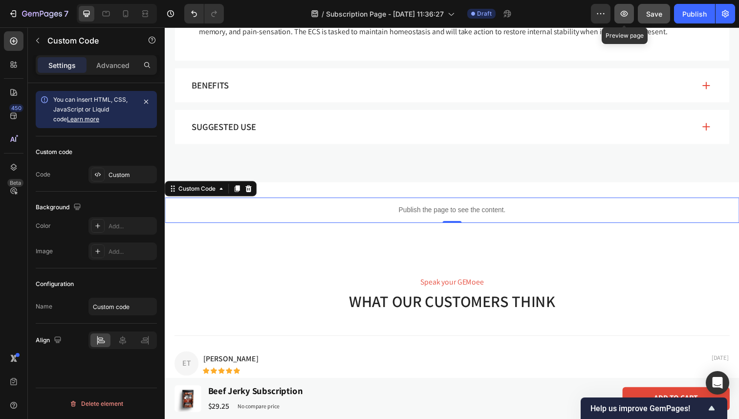
click at [627, 16] on icon "button" at bounding box center [624, 14] width 10 height 10
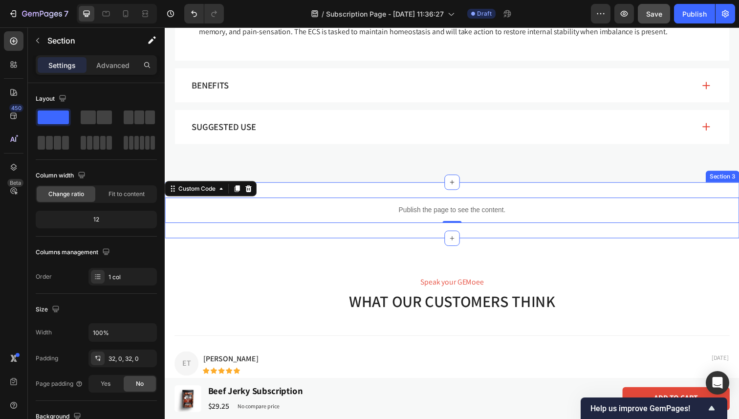
click at [345, 192] on div "Publish the page to see the content. Custom Code 0 Section 3" at bounding box center [458, 214] width 586 height 57
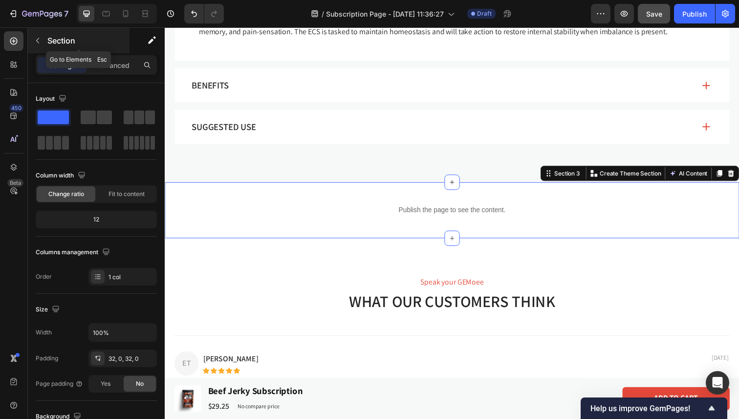
click at [41, 39] on icon "button" at bounding box center [38, 41] width 8 height 8
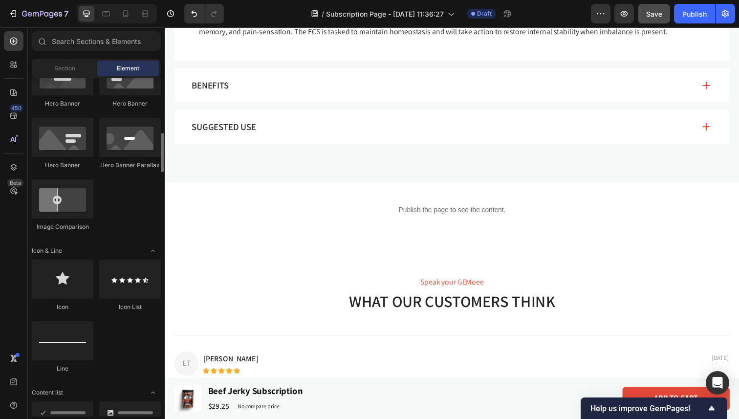
scroll to position [0, 0]
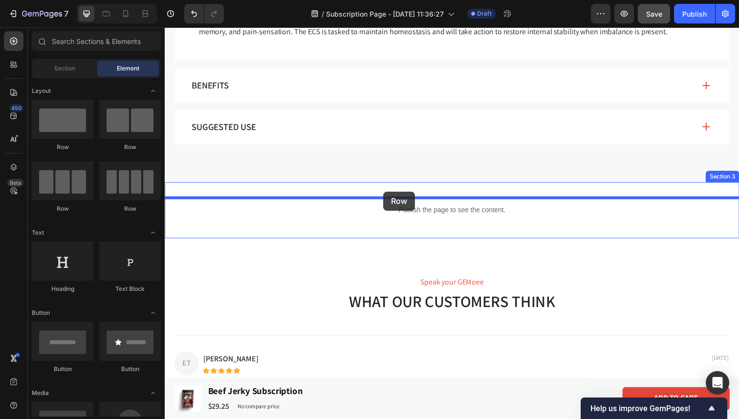
drag, startPoint x: 226, startPoint y: 154, endPoint x: 388, endPoint y: 195, distance: 167.4
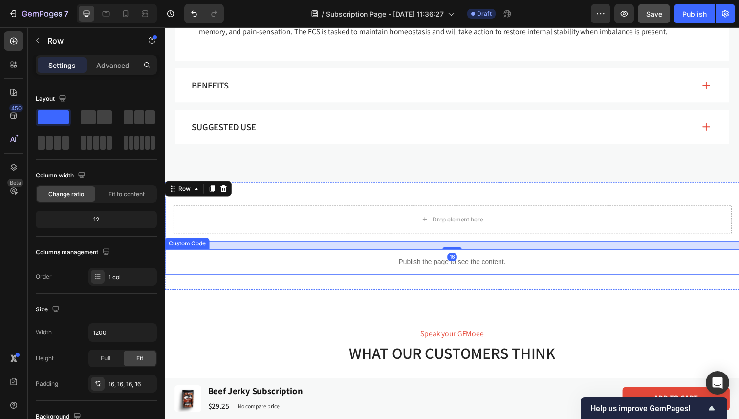
click at [338, 257] on div "Publish the page to see the content." at bounding box center [458, 267] width 586 height 26
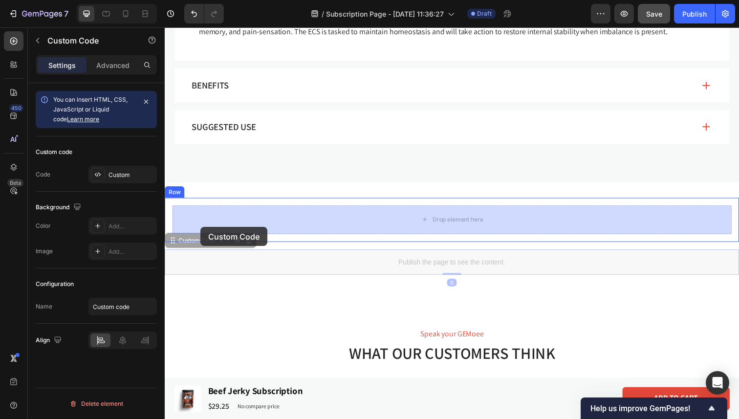
drag, startPoint x: 173, startPoint y: 245, endPoint x: 201, endPoint y: 231, distance: 32.3
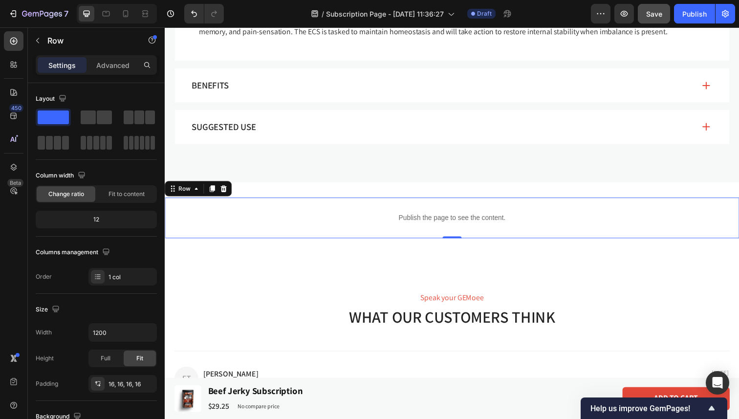
click at [170, 220] on div "Publish the page to see the content. Custom Code Row 0" at bounding box center [458, 222] width 586 height 42
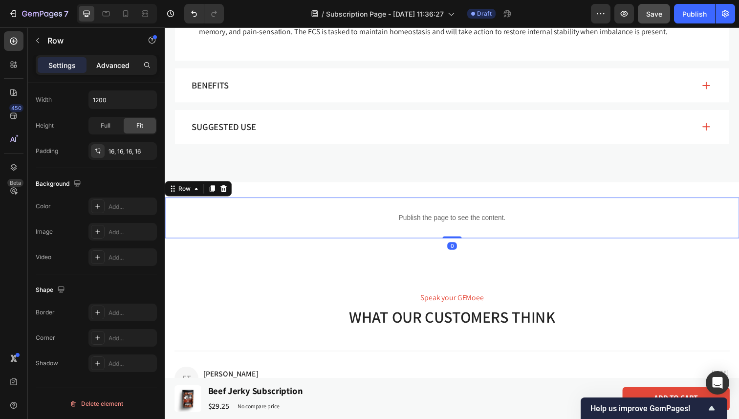
click at [119, 66] on p "Advanced" at bounding box center [112, 65] width 33 height 10
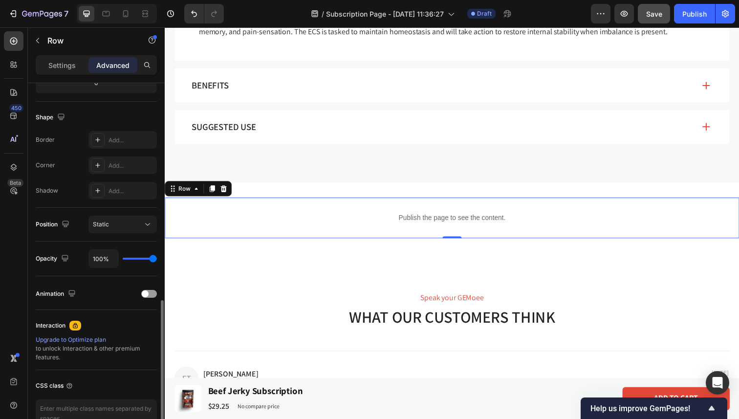
scroll to position [288, 0]
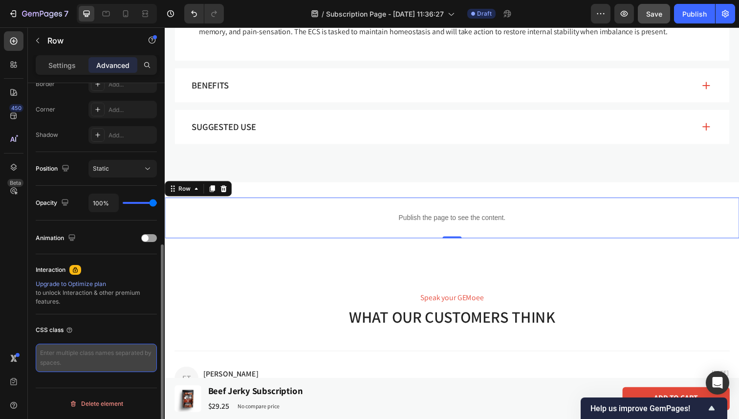
click at [95, 359] on textarea at bounding box center [96, 358] width 121 height 28
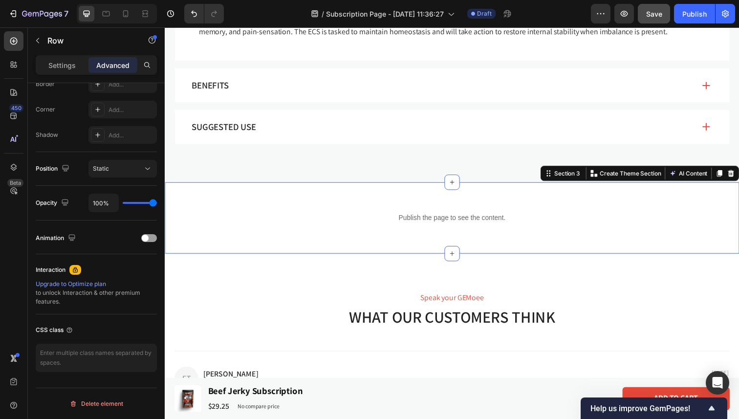
click at [271, 195] on div "Publish the page to see the content. Custom Code Row Section 3 You can create r…" at bounding box center [458, 222] width 586 height 73
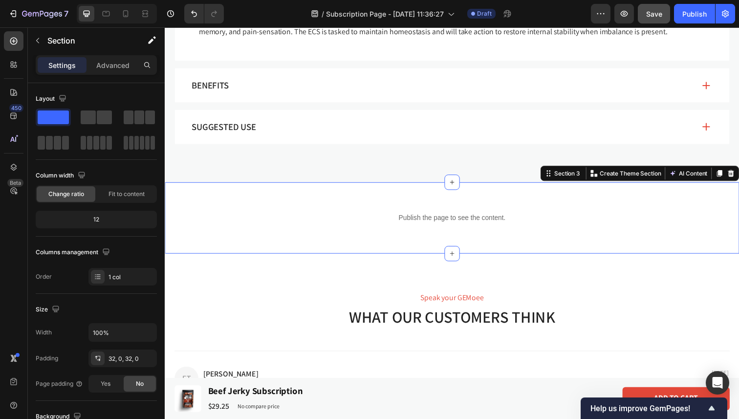
click at [105, 56] on div "Settings Advanced" at bounding box center [96, 65] width 121 height 20
click at [105, 65] on p "Advanced" at bounding box center [112, 65] width 33 height 10
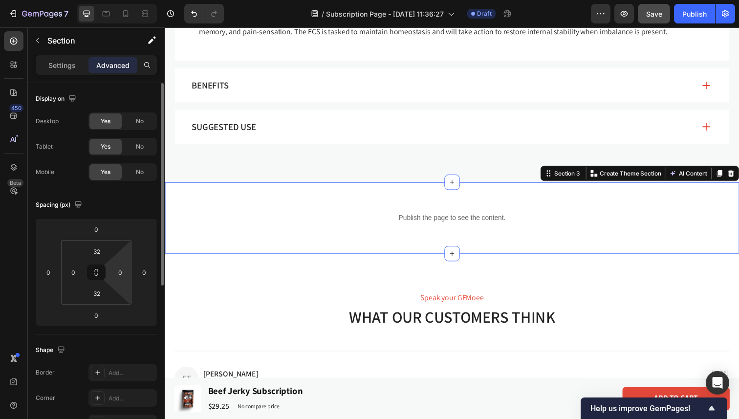
scroll to position [288, 0]
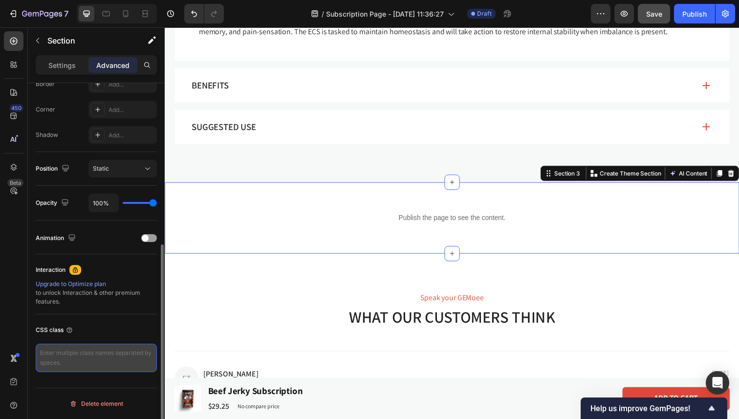
click at [98, 344] on textarea at bounding box center [96, 358] width 121 height 28
paste textarea "wb-value"
type textarea "wb-value"
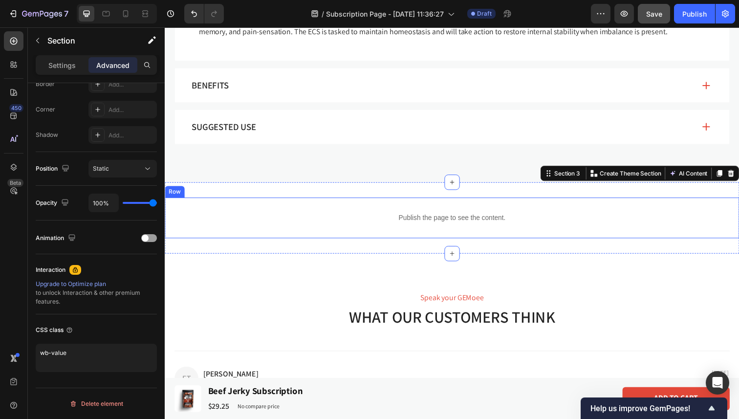
click at [299, 204] on div "Publish the page to see the content. Custom Code Row" at bounding box center [458, 222] width 586 height 42
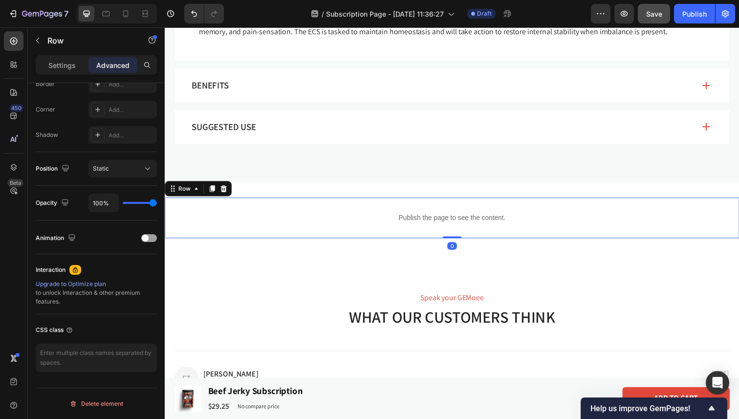
scroll to position [0, 0]
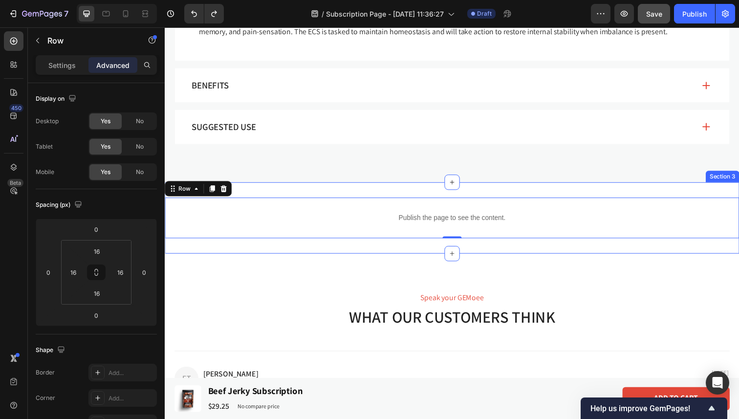
type input "16"
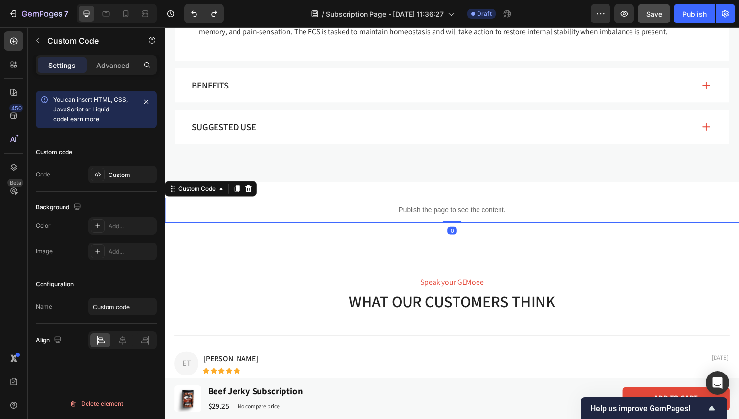
click at [370, 219] on p "Publish the page to see the content." at bounding box center [458, 214] width 586 height 10
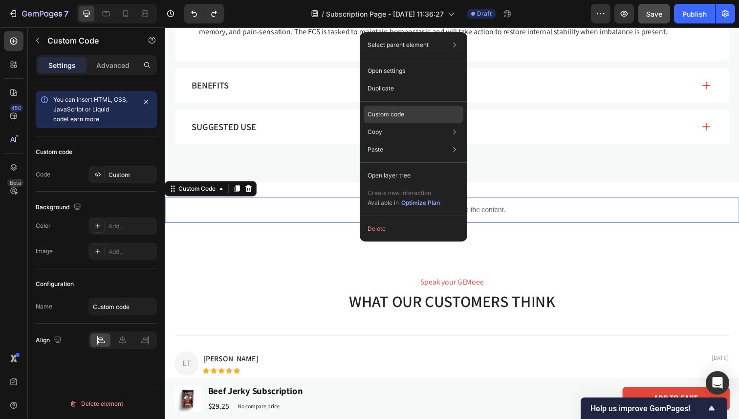
click at [415, 115] on div "Custom code" at bounding box center [414, 115] width 100 height 18
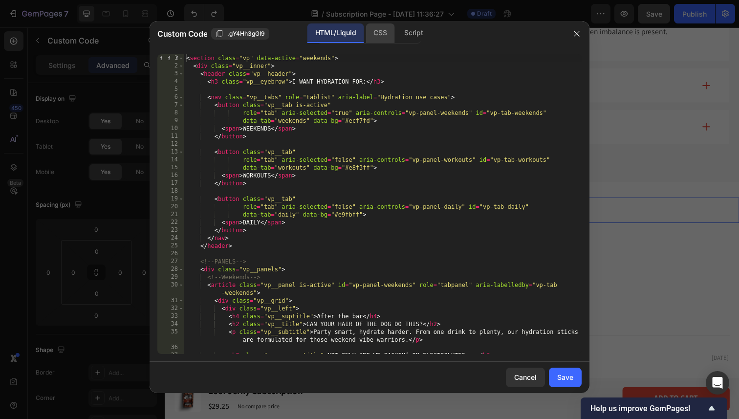
click at [384, 36] on div "CSS" at bounding box center [380, 33] width 29 height 20
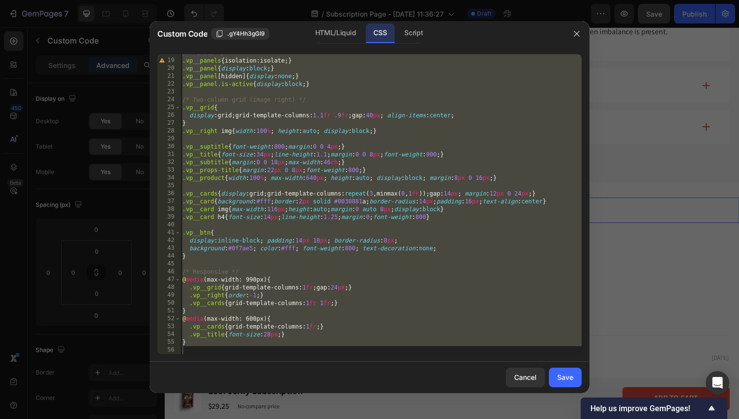
scroll to position [138, 0]
paste textarea ".wb-cta:hover{box-shadow:0 8px 22px rgba(8,56,143,.18); transform:translateY(-1…"
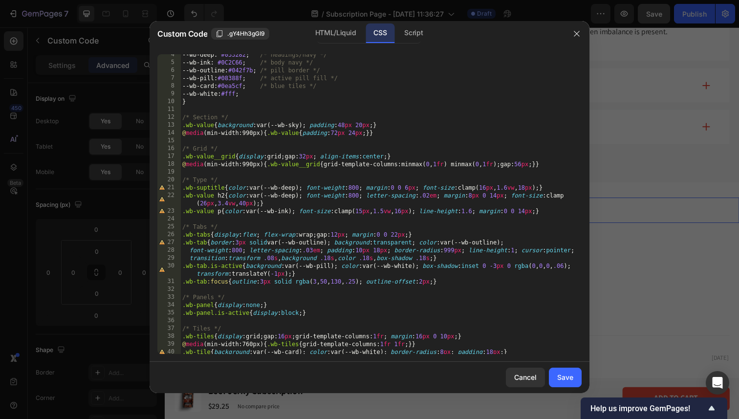
scroll to position [0, 0]
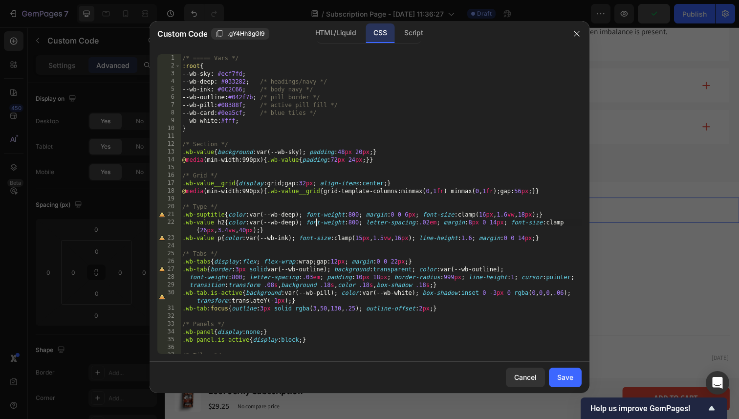
click at [315, 223] on div "/* ===== Vars */ :root { --wb-sky : #ecf7fd ; --wb-deep : #033282 ; /* headings…" at bounding box center [380, 211] width 401 height 315
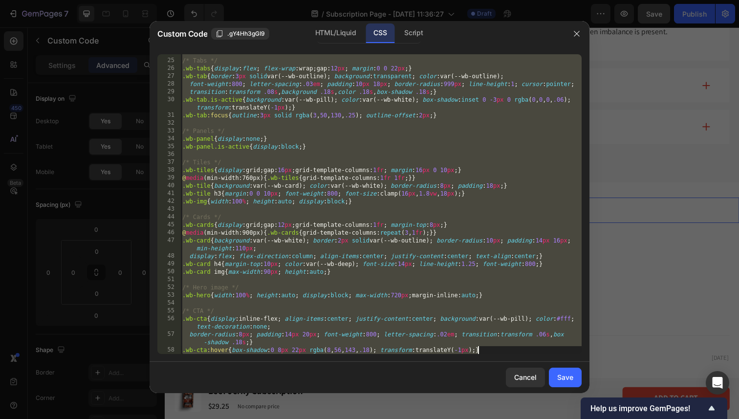
scroll to position [193, 0]
click at [339, 38] on div "HTML/Liquid" at bounding box center [335, 33] width 56 height 20
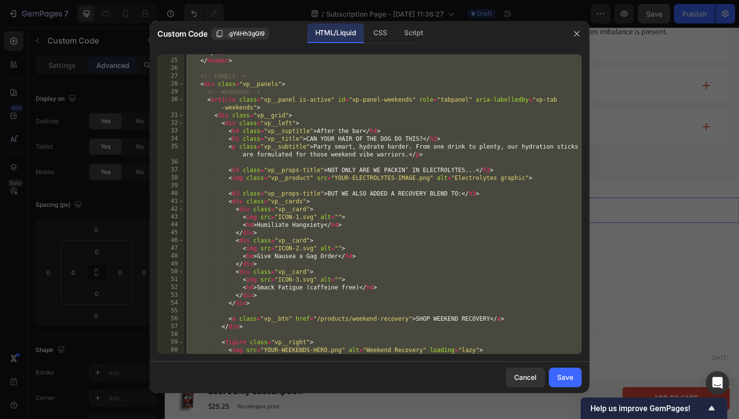
scroll to position [185, 0]
paste textarea "div>"
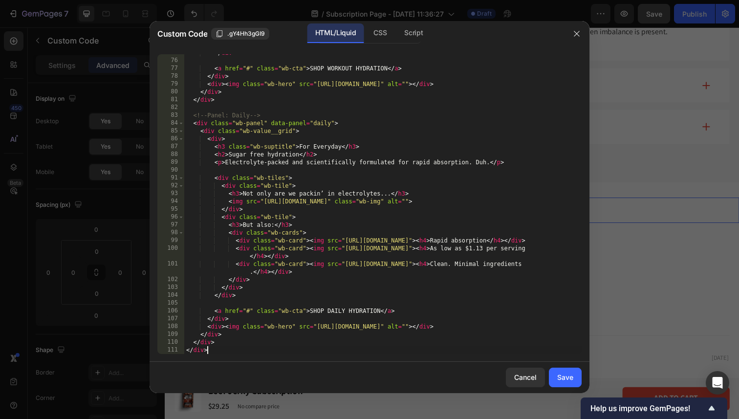
scroll to position [607, 0]
click at [411, 34] on div "Script" at bounding box center [413, 33] width 34 height 20
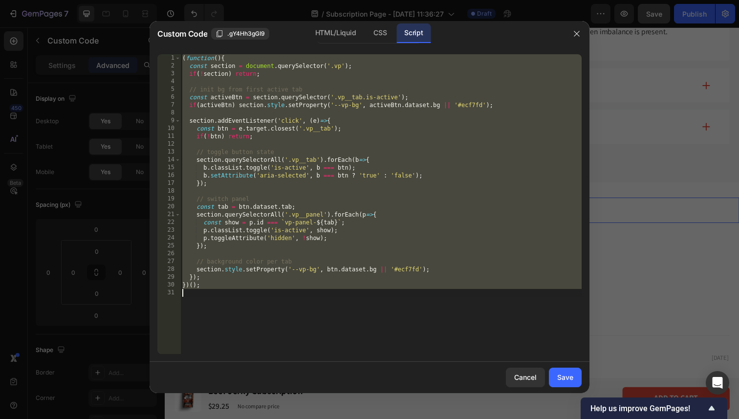
paste textarea ";"
type textarea "});"
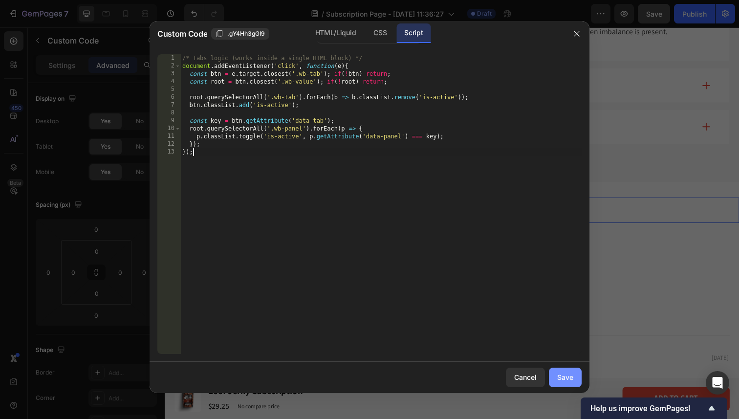
click at [563, 373] on div "Save" at bounding box center [565, 377] width 16 height 10
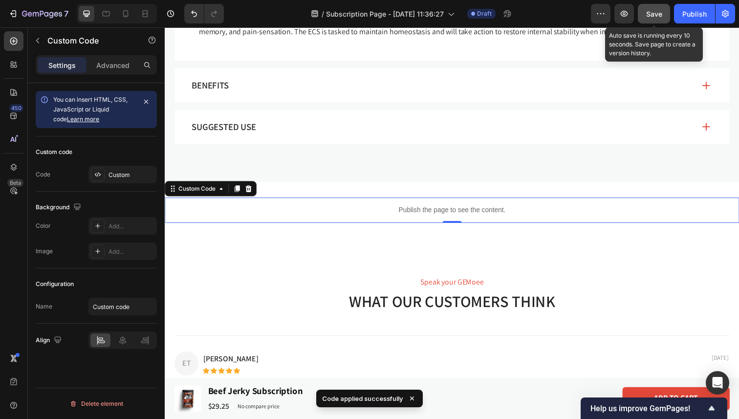
click at [659, 11] on span "Save" at bounding box center [654, 14] width 16 height 8
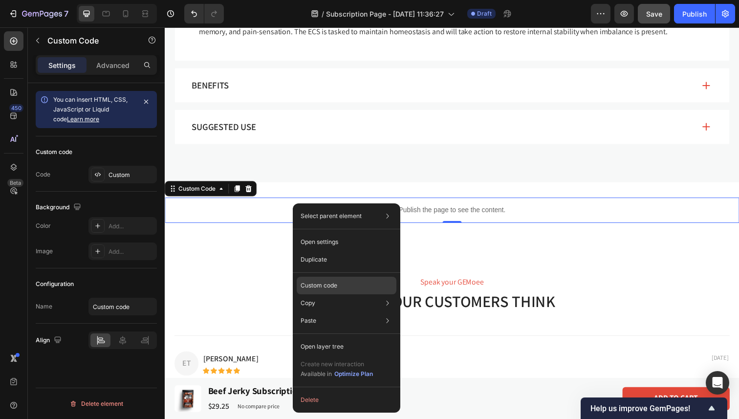
click at [309, 283] on p "Custom code" at bounding box center [319, 285] width 37 height 9
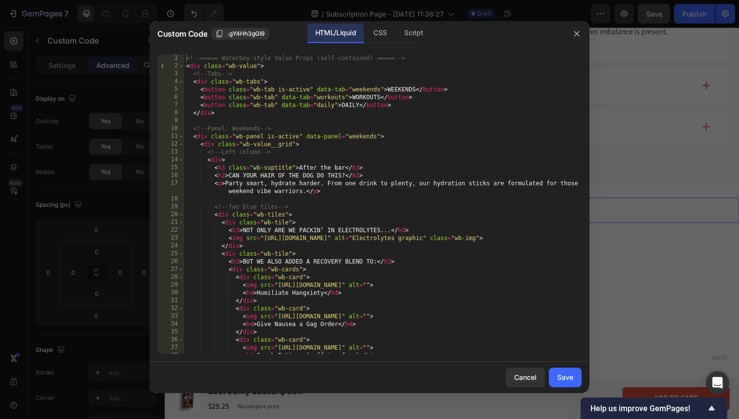
click at [362, 118] on div "<!-- ===== Waterboy-style Value Props (self-contained) ===== --> < div class = …" at bounding box center [382, 211] width 397 height 315
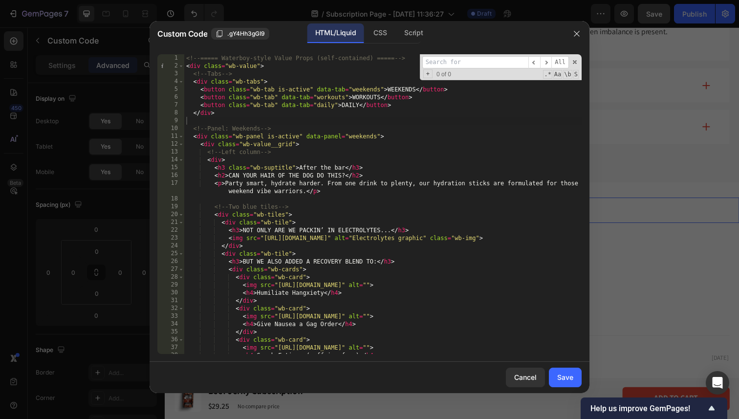
paste input "} catch(err){}"
drag, startPoint x: 432, startPoint y: 62, endPoint x: 397, endPoint y: 58, distance: 35.5
click at [397, 58] on div "<!-- ===== Waterboy-style Value Props (self-contained) ===== --> < div class = …" at bounding box center [382, 204] width 397 height 300
click at [480, 60] on input "catch(err){}" at bounding box center [475, 62] width 106 height 12
type input "catch"
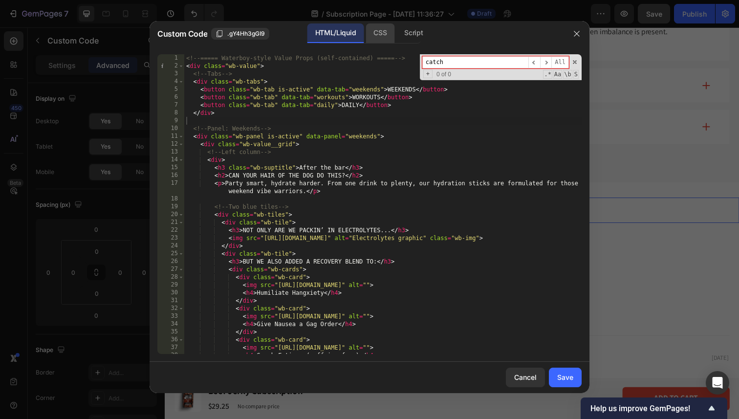
click at [387, 41] on div "CSS" at bounding box center [380, 33] width 29 height 20
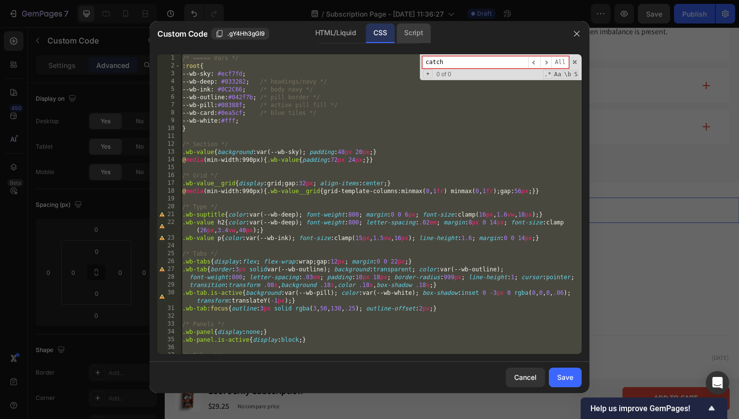
click at [401, 33] on div "Script" at bounding box center [413, 33] width 34 height 20
type textarea "}); });"
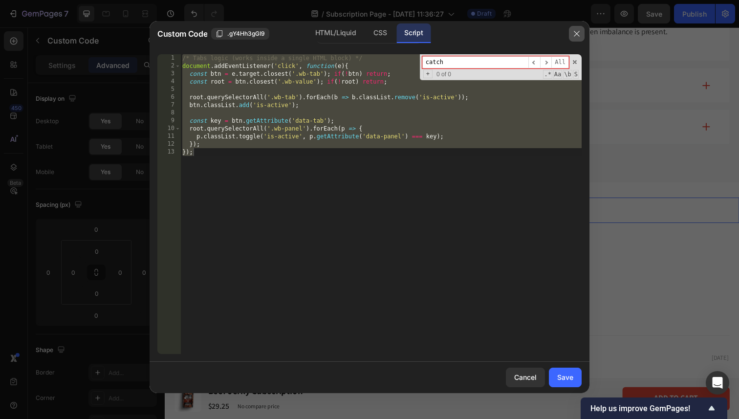
click at [579, 34] on icon "button" at bounding box center [577, 34] width 8 height 8
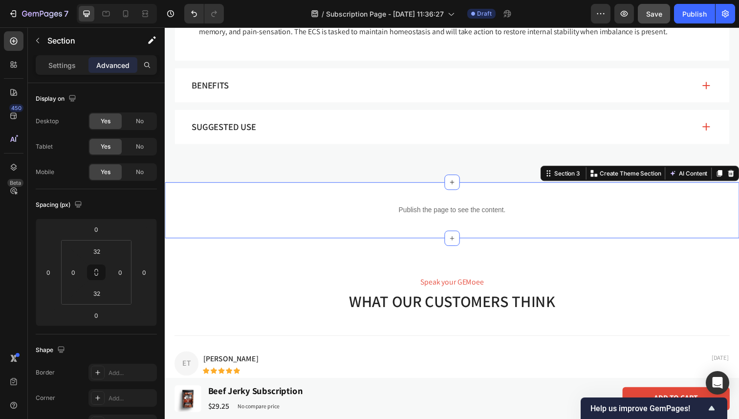
click at [395, 195] on div "Publish the page to see the content. Custom Code Section 3 You can create reusa…" at bounding box center [458, 214] width 586 height 57
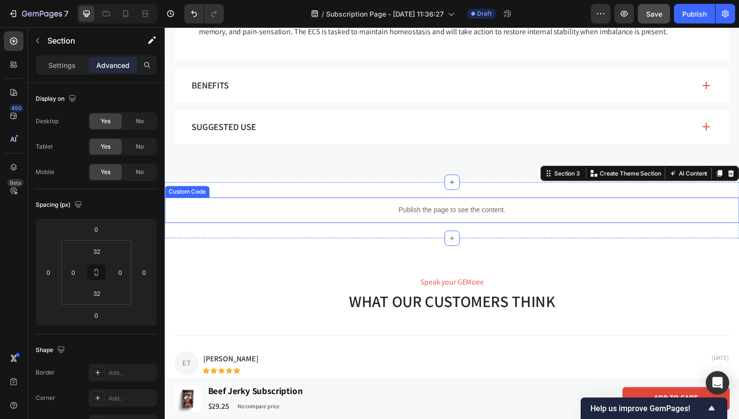
click at [567, 206] on div "Publish the page to see the content." at bounding box center [458, 214] width 586 height 26
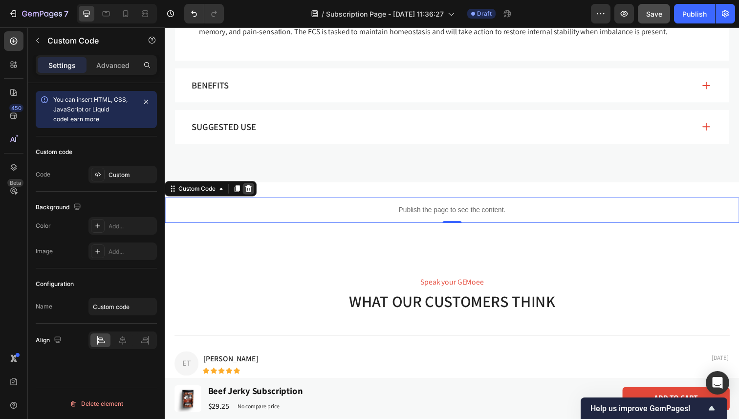
click at [251, 191] on icon at bounding box center [250, 192] width 6 height 7
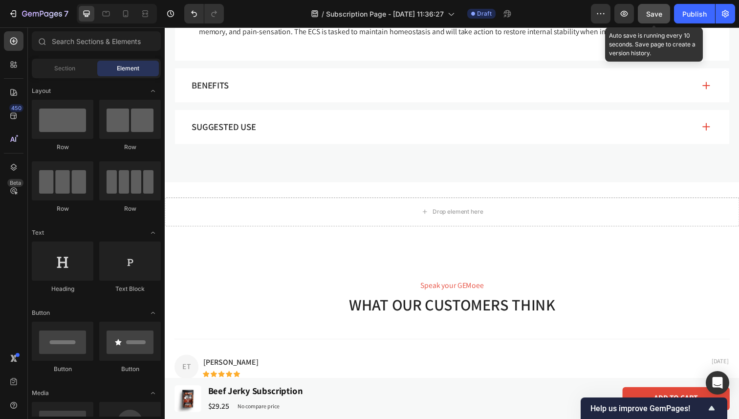
click at [652, 18] on div "Save" at bounding box center [654, 14] width 16 height 10
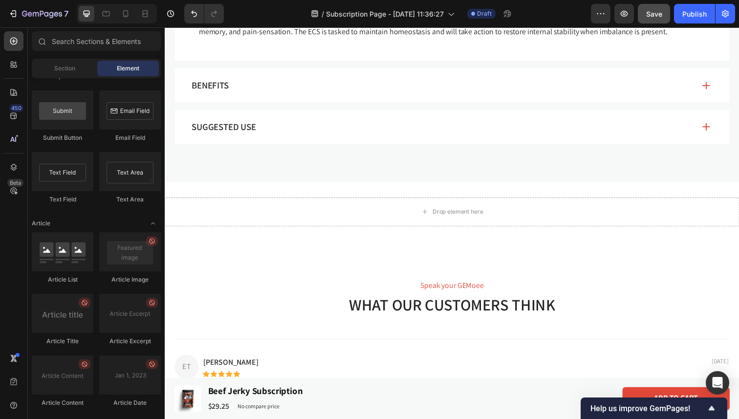
scroll to position [2558, 0]
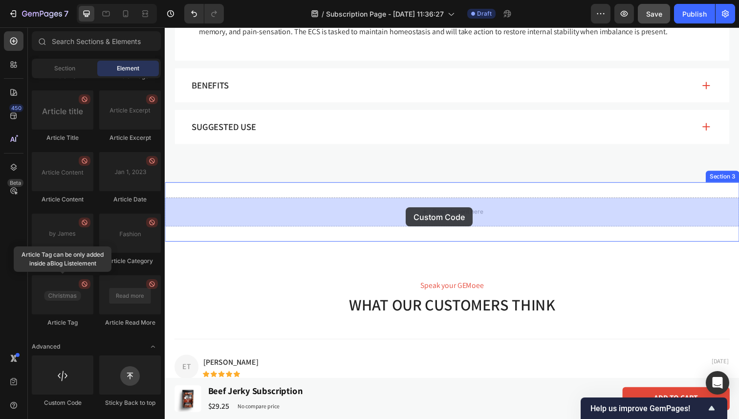
drag, startPoint x: 230, startPoint y: 407, endPoint x: 410, endPoint y: 211, distance: 266.3
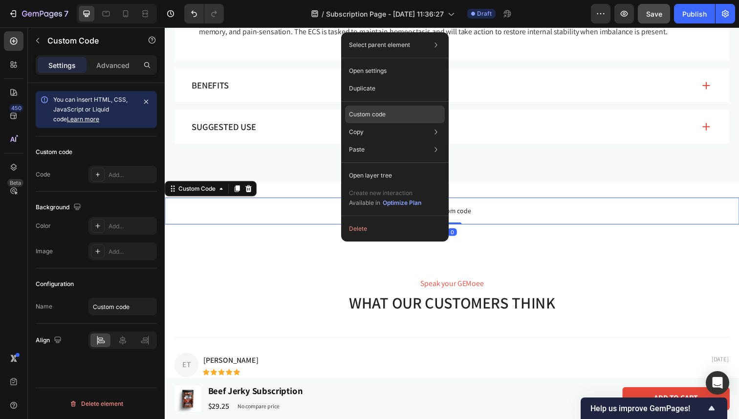
click at [381, 116] on p "Custom code" at bounding box center [367, 114] width 37 height 9
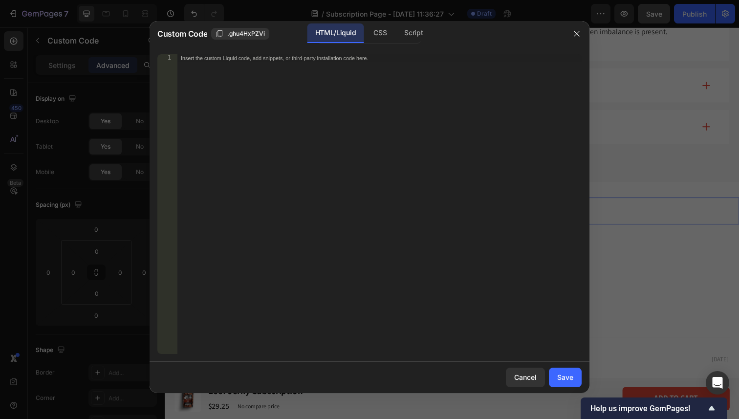
click at [293, 113] on div "Insert the custom Liquid code, add snippets, or third-party installation code h…" at bounding box center [379, 211] width 405 height 315
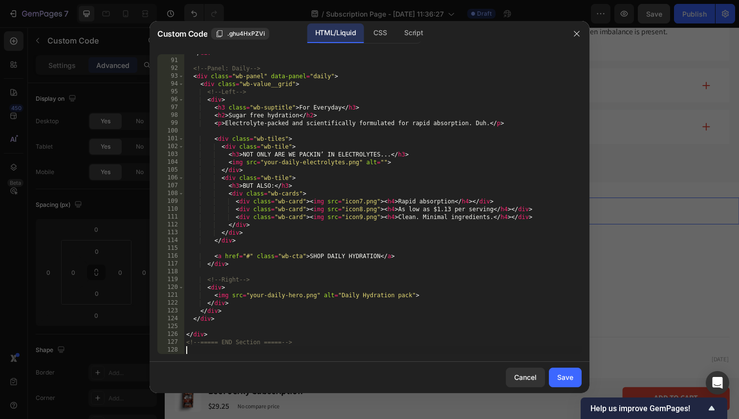
scroll to position [717, 0]
click at [384, 42] on div "CSS" at bounding box center [380, 33] width 29 height 20
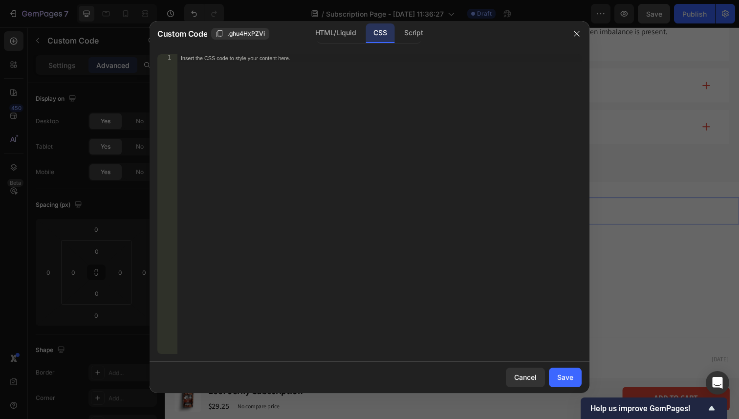
click at [284, 97] on div "Insert the CSS code to style your content here." at bounding box center [379, 211] width 405 height 315
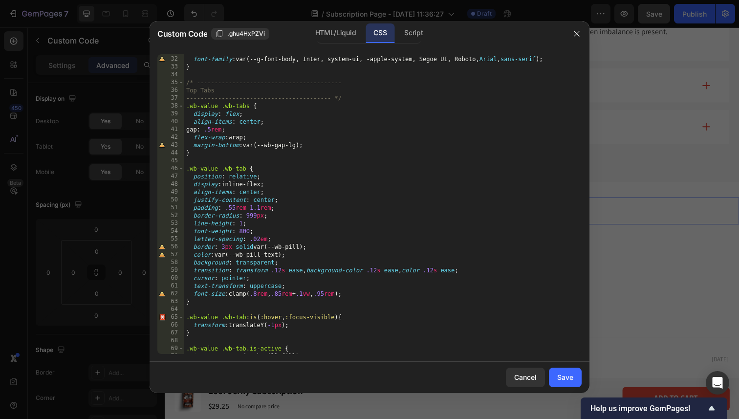
scroll to position [129, 0]
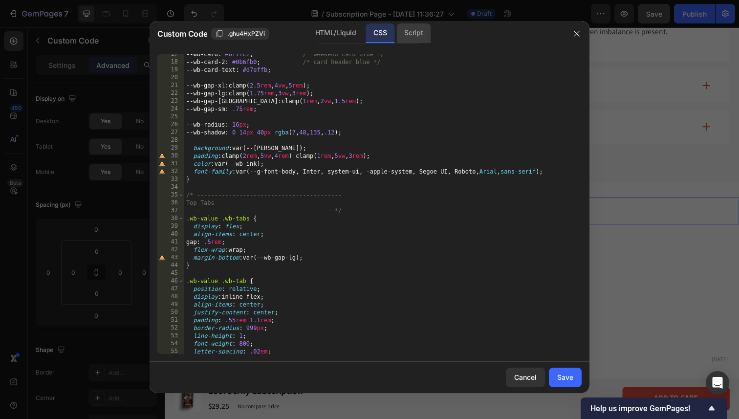
click at [415, 37] on div "Script" at bounding box center [413, 33] width 34 height 20
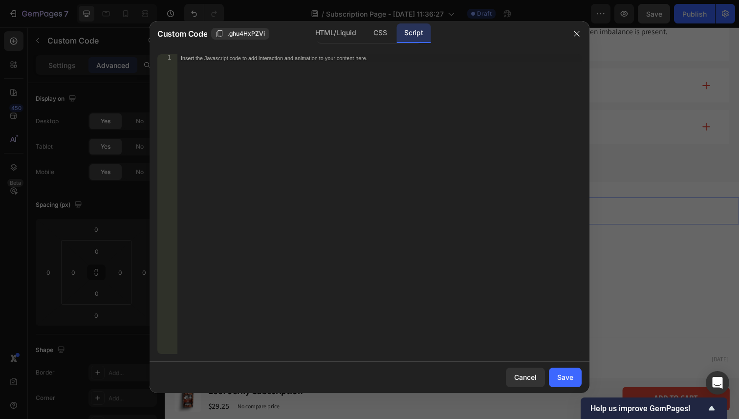
click at [354, 80] on div "Insert the Javascript code to add interaction and animation to your content her…" at bounding box center [379, 211] width 405 height 315
paste textarea "</script>"
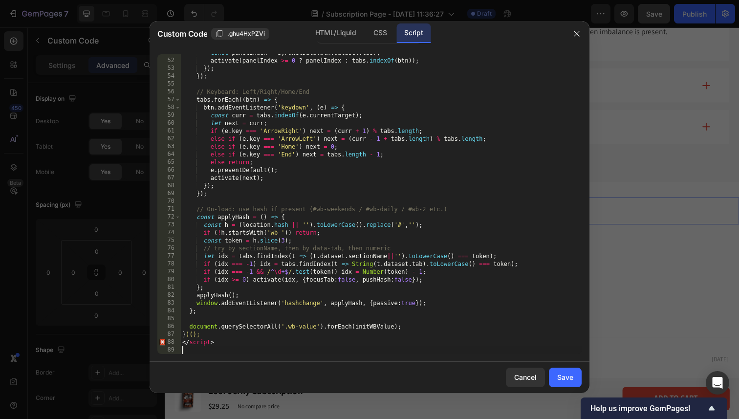
scroll to position [389, 0]
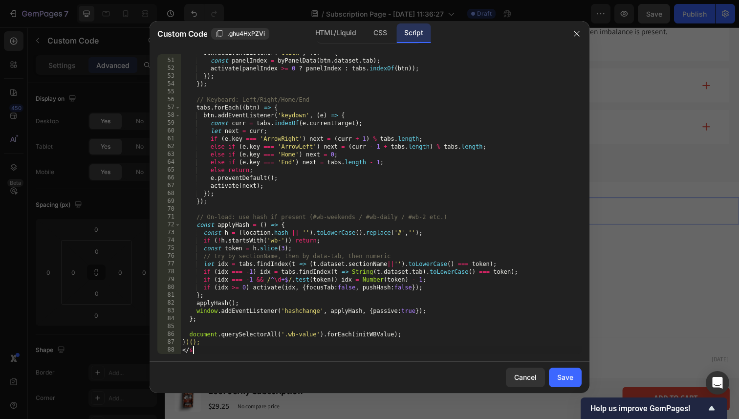
type textarea "<"
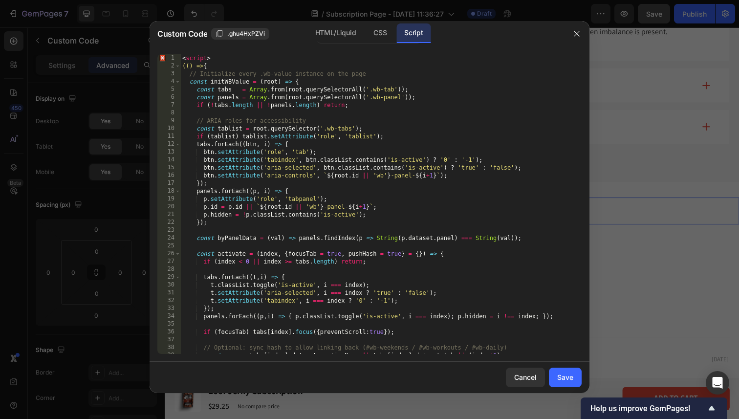
scroll to position [0, 0]
drag, startPoint x: 182, startPoint y: 66, endPoint x: 175, endPoint y: 57, distance: 11.5
click at [176, 58] on div "})(); 1 2 3 4 5 6 7 8 9 10 11 12 13 14 15 16 17 18 19 20 21 22 23 24 25 26 27 2…" at bounding box center [369, 204] width 424 height 300
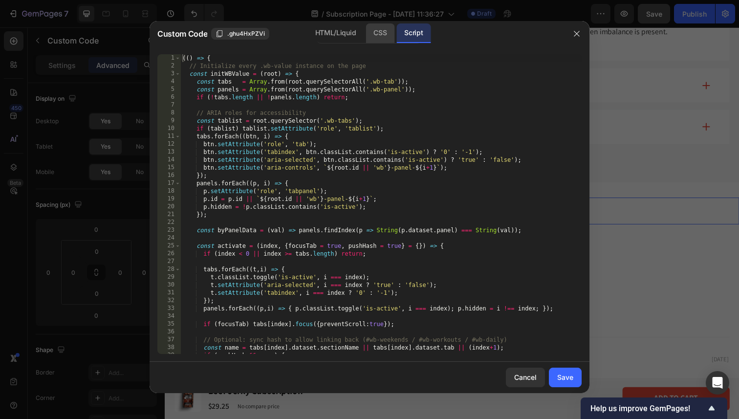
click at [375, 28] on div "CSS" at bounding box center [380, 33] width 29 height 20
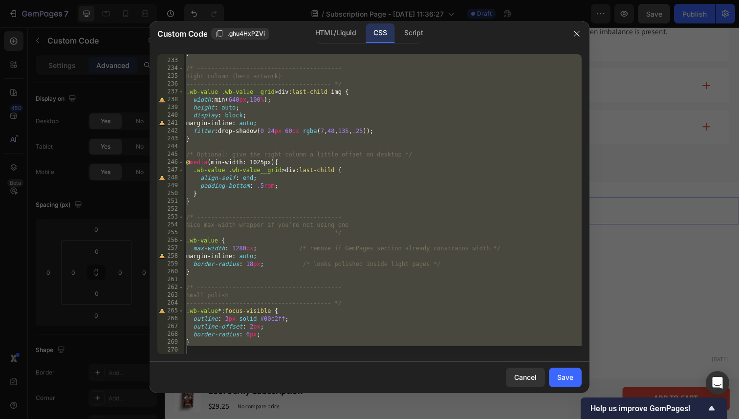
scroll to position [1812, 0]
click at [211, 244] on div "} /* ----------------------------------------- Right column (hero artwork) ----…" at bounding box center [382, 206] width 397 height 315
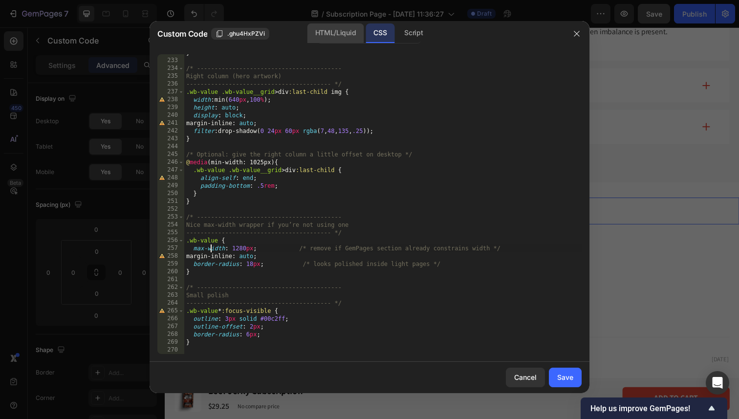
click at [327, 35] on div "HTML/Liquid" at bounding box center [335, 33] width 56 height 20
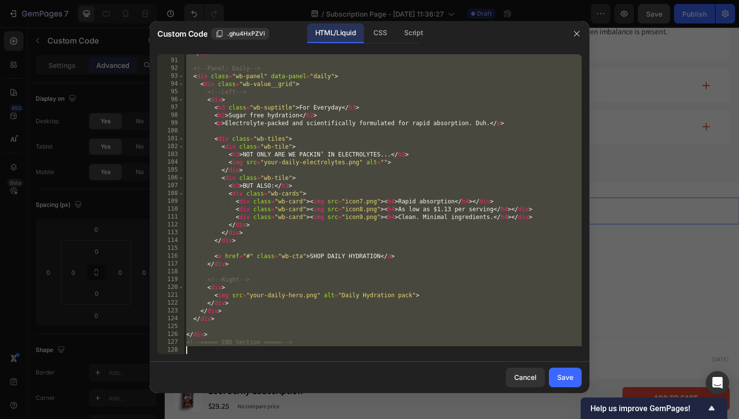
click at [345, 178] on div "</ div > <!-- Panel: Daily --> < div class = "wb-panel" data-panel = "daily" > …" at bounding box center [382, 206] width 397 height 315
type textarea "<div class="wb-tile">"
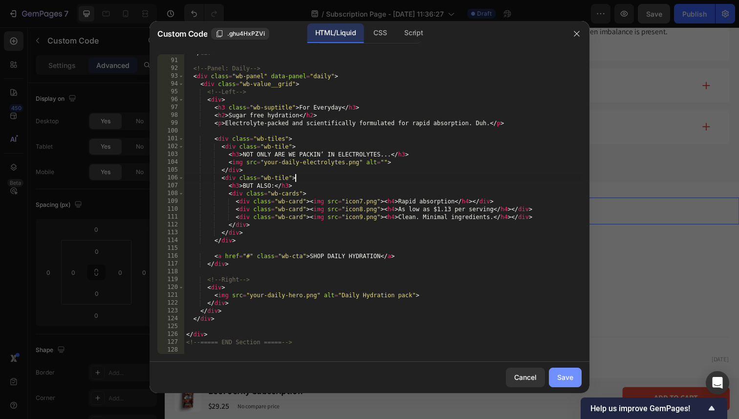
click at [565, 373] on div "Save" at bounding box center [565, 377] width 16 height 10
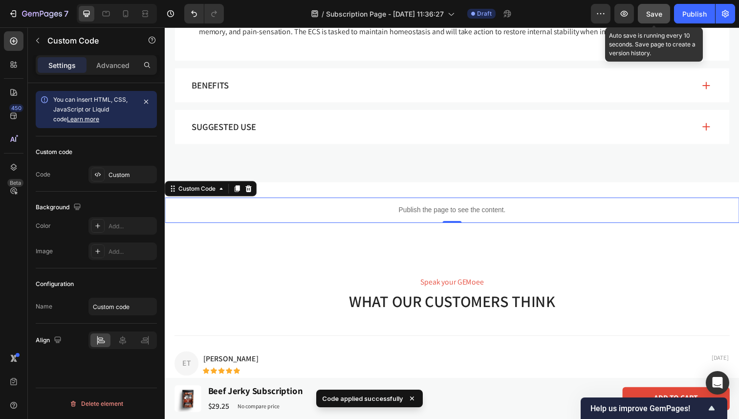
click at [658, 18] on div "Save" at bounding box center [654, 14] width 16 height 10
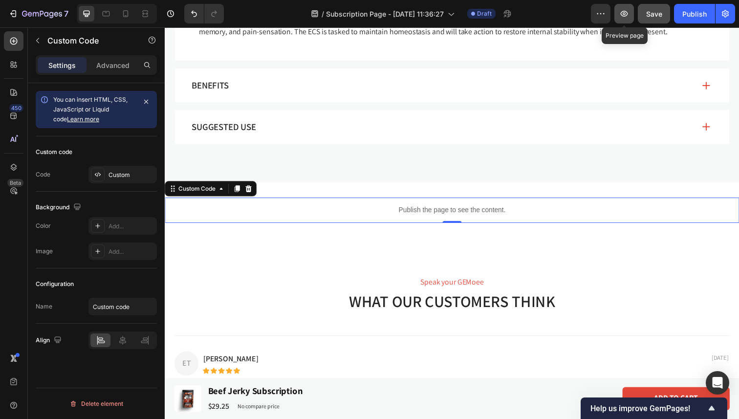
click at [629, 15] on button "button" at bounding box center [624, 14] width 20 height 20
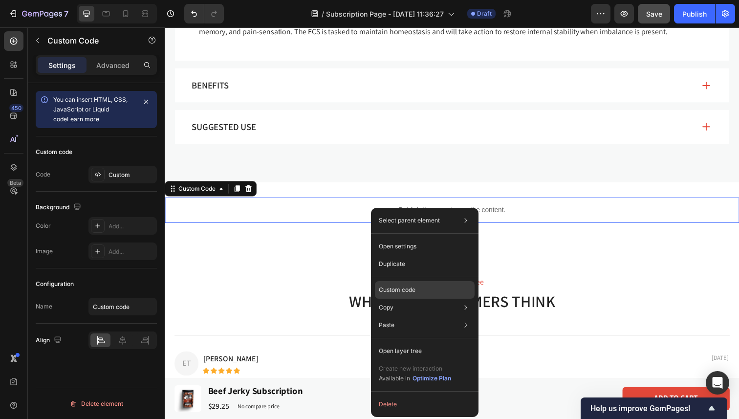
click at [394, 283] on div "Custom code" at bounding box center [425, 290] width 100 height 18
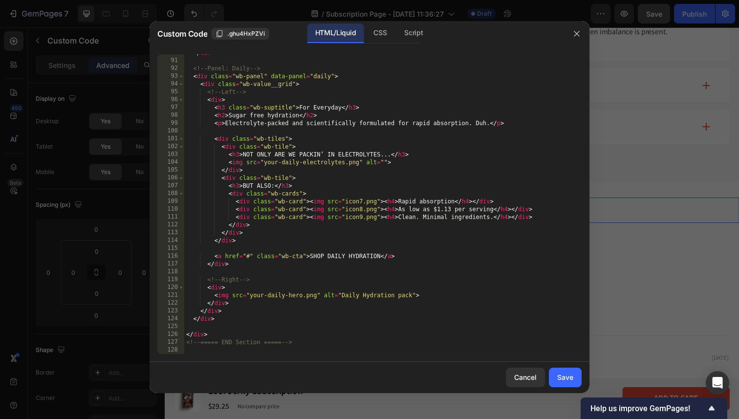
click at [201, 355] on div "90 91 92 93 94 95 96 97 98 99 100 101 102 103 104 105 106 107 108 109 110 111 1…" at bounding box center [370, 203] width 440 height 315
click at [206, 352] on div "</ div > <!-- Panel: Daily --> < div class = "wb-panel" data-panel = "daily" > …" at bounding box center [382, 206] width 397 height 315
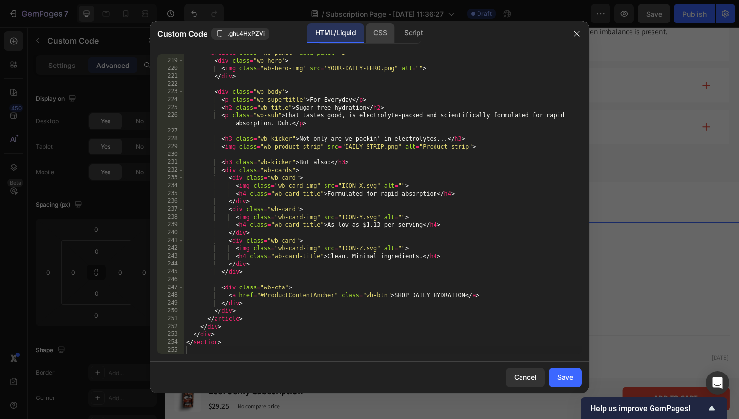
click at [385, 38] on div "CSS" at bounding box center [380, 33] width 29 height 20
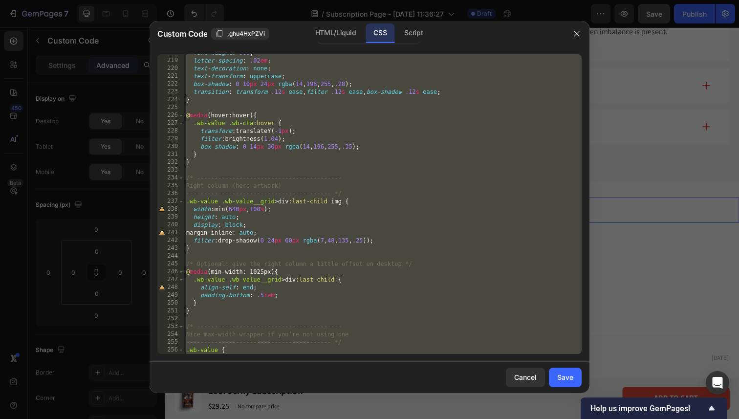
click at [243, 328] on div "font-weight : 900 ; letter-spacing : .02 em ; text-decoration : none ; text-tra…" at bounding box center [382, 206] width 397 height 315
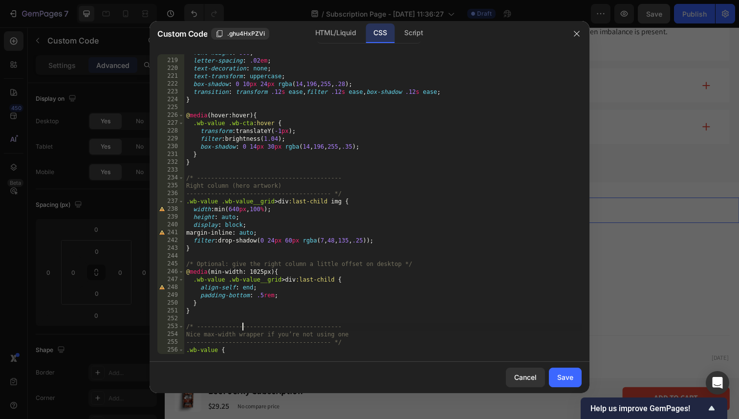
scroll to position [1812, 0]
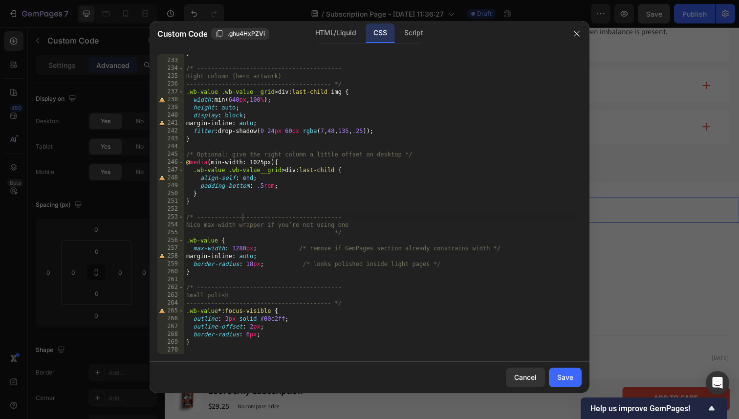
click at [213, 355] on div "/* ----------------------------------------- 232 233 234 235 236 237 238 239 24…" at bounding box center [370, 203] width 440 height 315
type textarea "}"
click at [207, 344] on div "} /* ----------------------------------------- Right column (hero artwork) ----…" at bounding box center [382, 206] width 397 height 315
click at [205, 346] on div "} /* ----------------------------------------- Right column (hero artwork) ----…" at bounding box center [382, 206] width 397 height 315
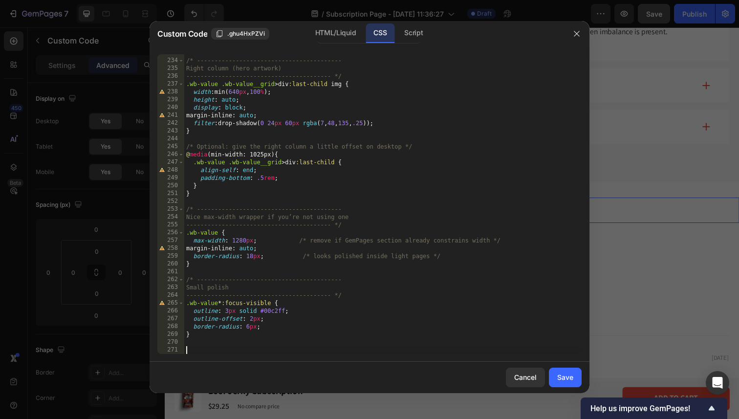
scroll to position [1819, 0]
click at [205, 346] on div "/* ----------------------------------------- Right column (hero artwork) ------…" at bounding box center [382, 206] width 397 height 315
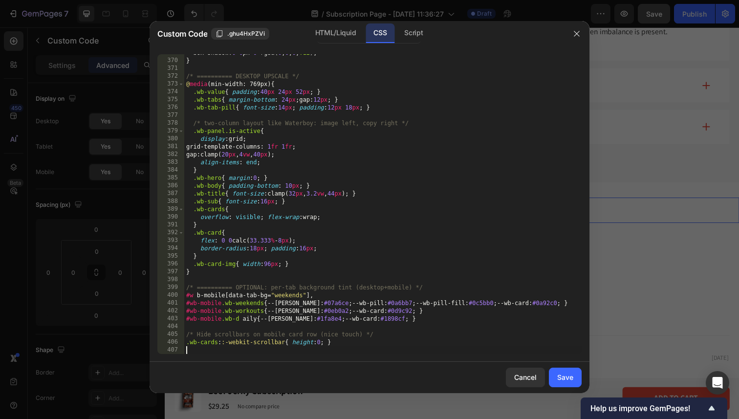
scroll to position [2883, 0]
click at [415, 38] on div "Script" at bounding box center [413, 33] width 34 height 20
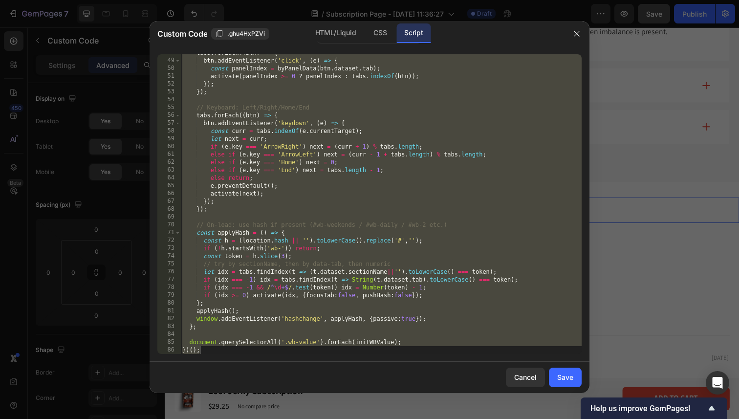
scroll to position [373, 0]
click at [224, 349] on div "tabs . forEach (( btn ) => { btn . addEventListener ( 'click' , ( e ) => { cons…" at bounding box center [380, 206] width 401 height 315
type textarea "})();"
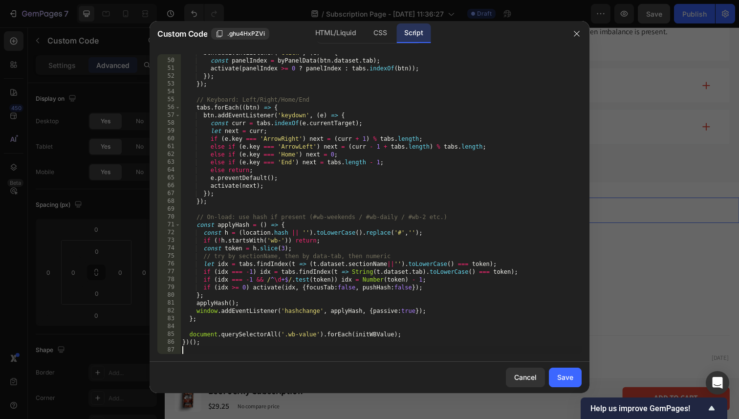
scroll to position [389, 0]
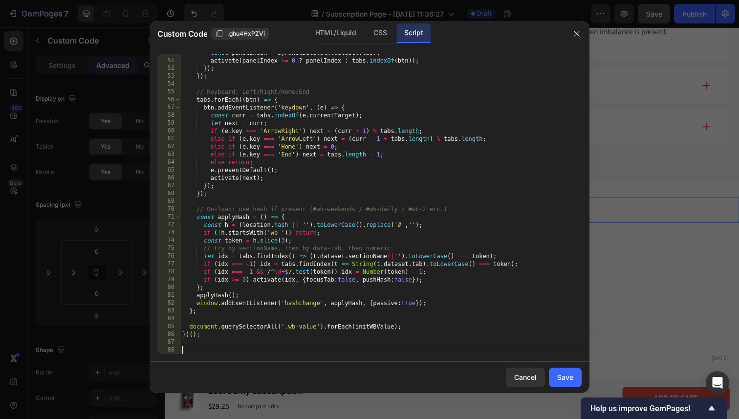
paste textarea "</script>"
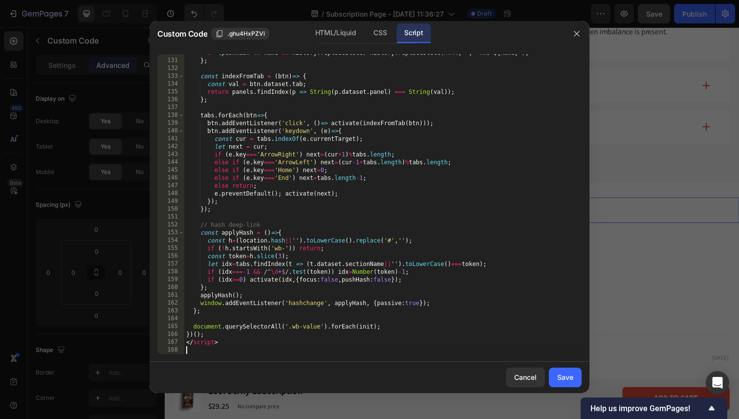
scroll to position [1014, 0]
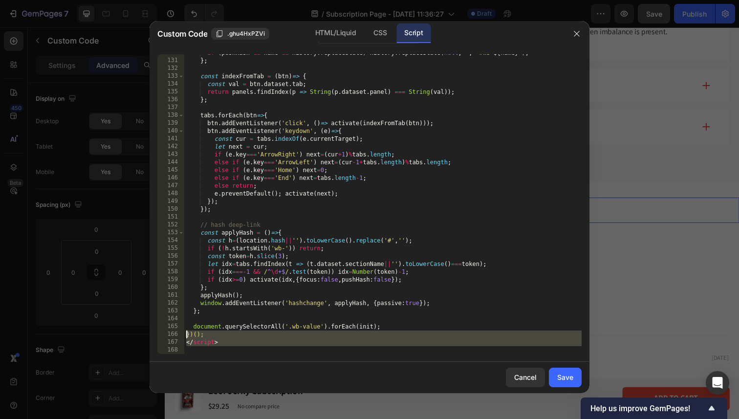
drag, startPoint x: 218, startPoint y: 348, endPoint x: 185, endPoint y: 338, distance: 34.9
click at [185, 339] on div "if ( pushHash && name && history . replaceState ) history . replaceState ( null…" at bounding box center [382, 206] width 397 height 315
type textarea "</script>"
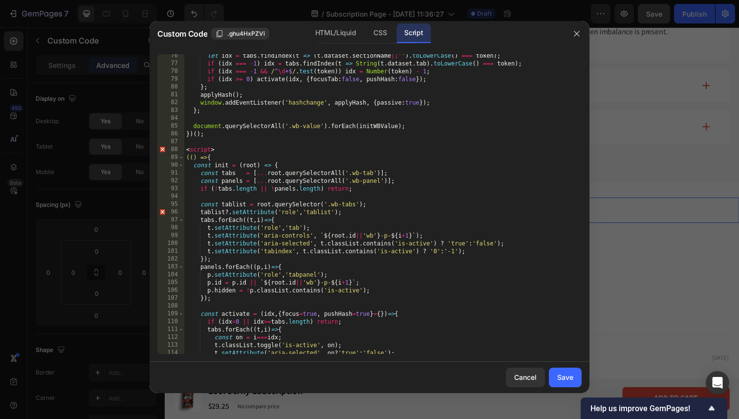
scroll to position [492, 0]
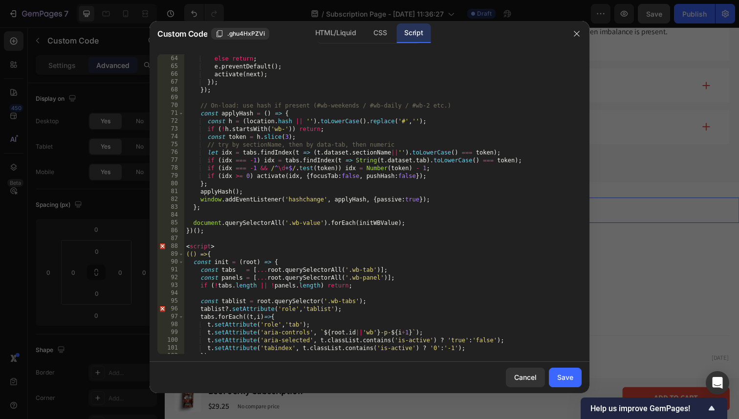
click at [217, 245] on div "else if ( e . key === 'End' ) next = tabs . length - 1 ; else return ; e . prev…" at bounding box center [382, 204] width 397 height 315
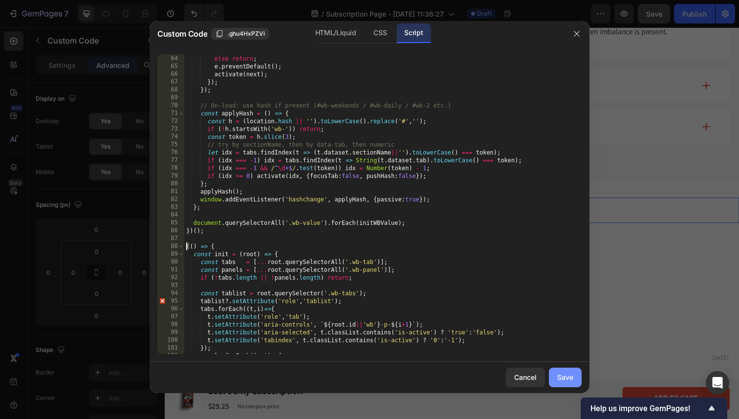
type textarea "(() => {"
click at [557, 377] on div "Save" at bounding box center [565, 377] width 16 height 10
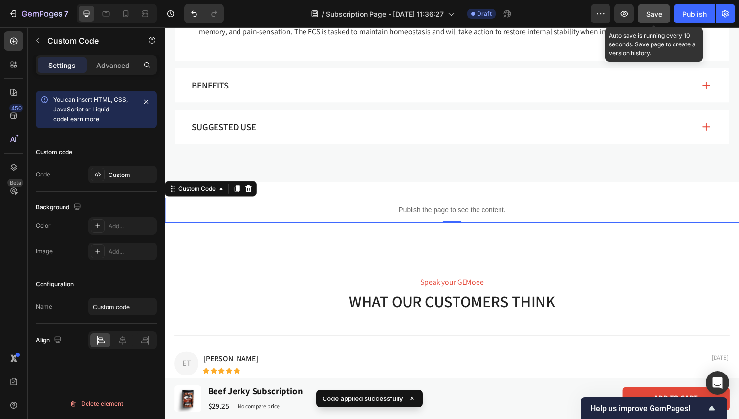
click at [658, 10] on span "Save" at bounding box center [654, 14] width 16 height 8
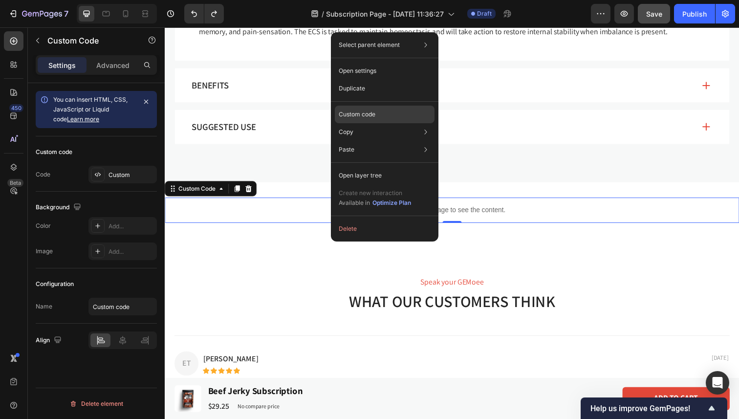
click at [381, 117] on div "Custom code" at bounding box center [385, 115] width 100 height 18
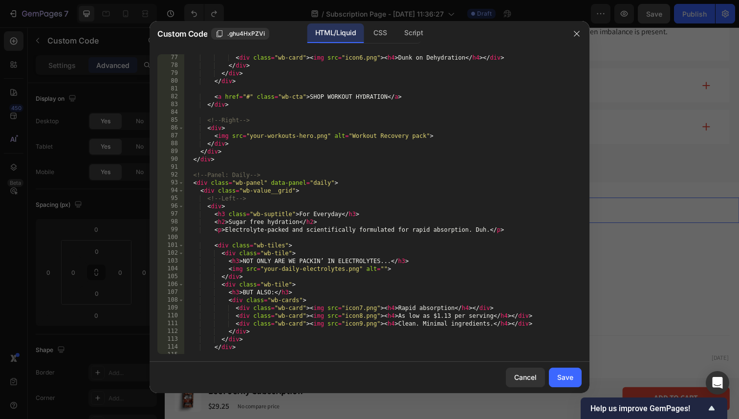
scroll to position [717, 0]
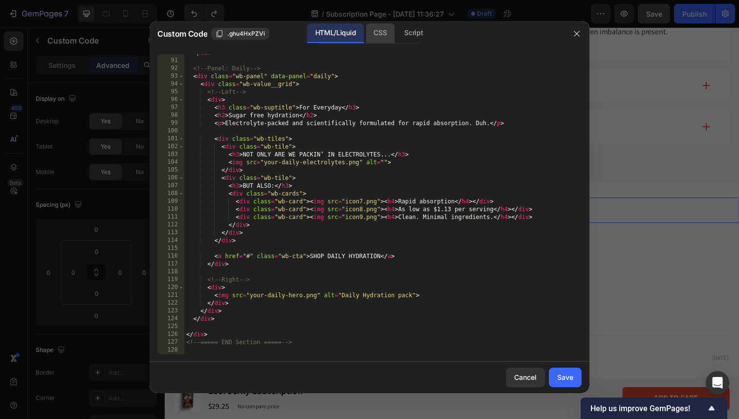
click at [380, 27] on div "CSS" at bounding box center [380, 33] width 29 height 20
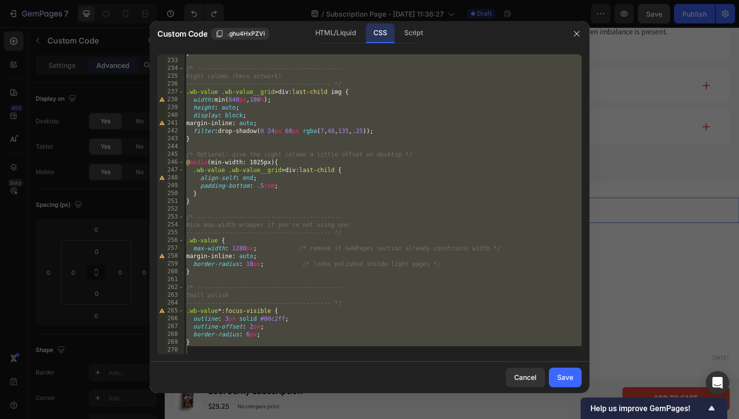
scroll to position [1812, 0]
click at [380, 194] on div "} /* ----------------------------------------- Right column (hero artwork) ----…" at bounding box center [382, 206] width 397 height 315
type textarea "}"
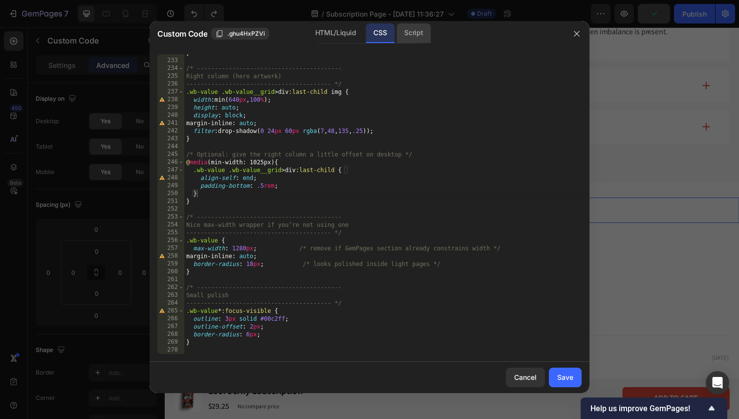
click at [411, 28] on div "Script" at bounding box center [413, 33] width 34 height 20
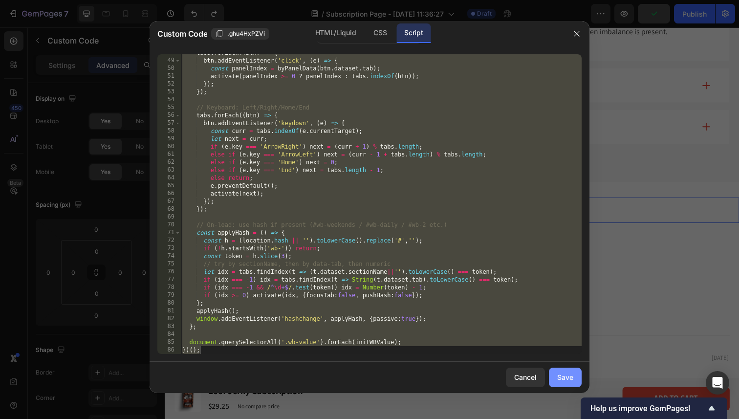
click at [576, 385] on button "Save" at bounding box center [565, 378] width 33 height 20
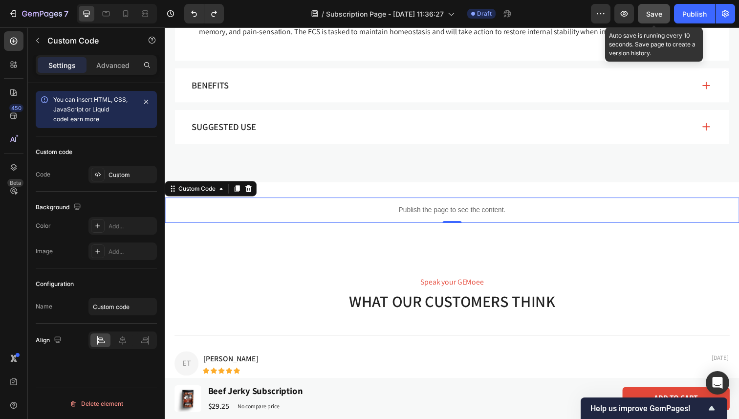
click at [656, 12] on span "Save" at bounding box center [654, 14] width 16 height 8
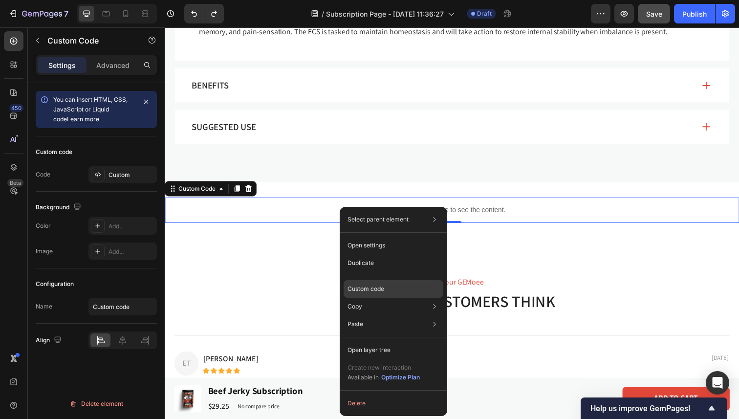
click at [383, 292] on p "Custom code" at bounding box center [365, 288] width 37 height 9
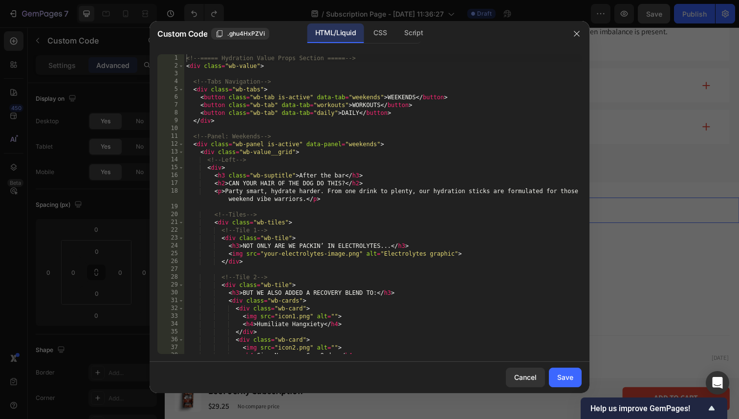
click at [340, 157] on div "<!-- ===== Hydration Value Props Section ===== --> < div class = "wb-value" > <…" at bounding box center [382, 211] width 397 height 315
type textarea "<!-- ===== END Section ===== -->"
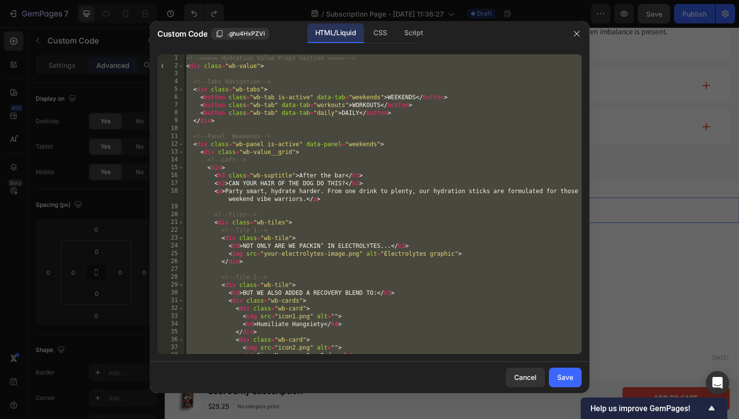
paste textarea
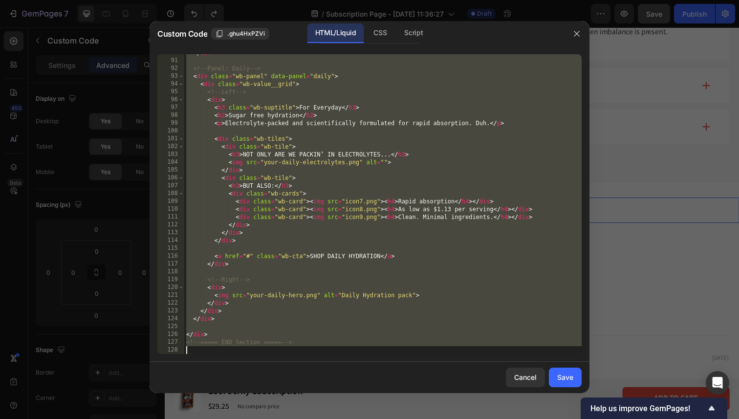
scroll to position [725, 0]
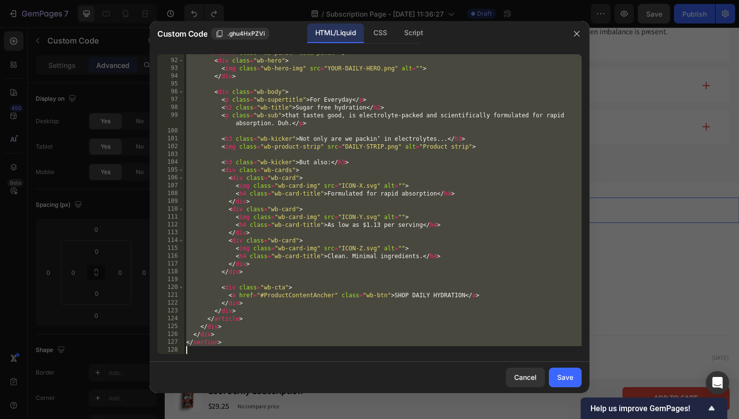
click at [363, 223] on div "< article class = "wb-panel" data-panel = "3" > < div class = "wb-hero" > < img…" at bounding box center [382, 206] width 397 height 315
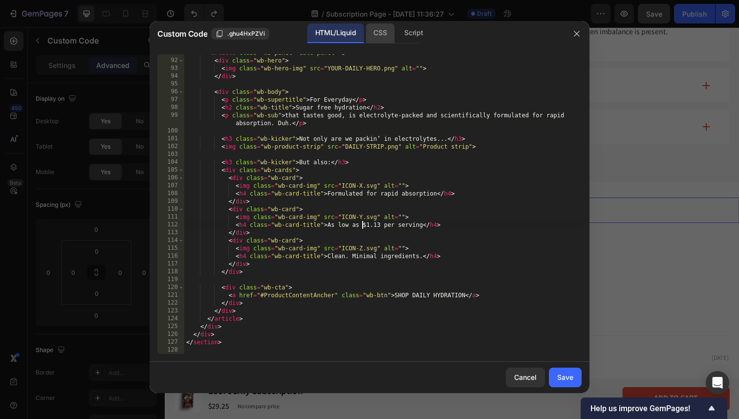
click at [382, 39] on div "CSS" at bounding box center [380, 33] width 29 height 20
type textarea "}"
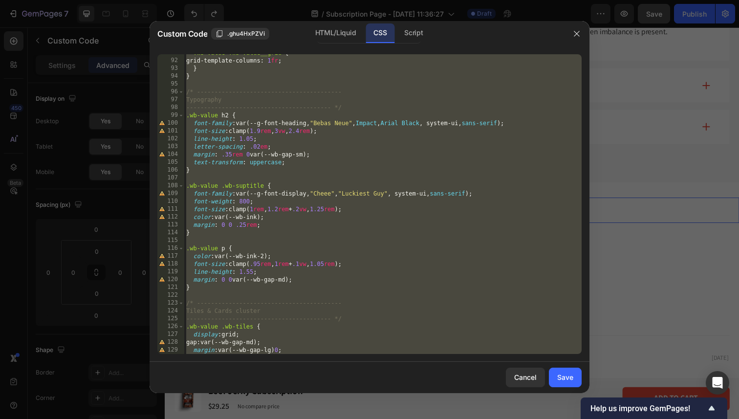
paste textarea
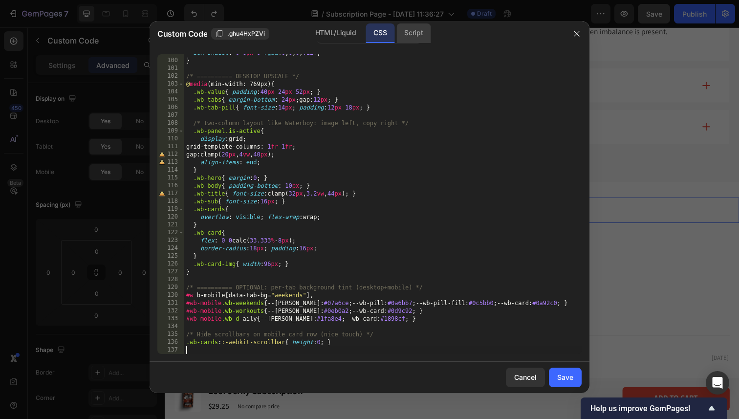
click at [422, 37] on div "Script" at bounding box center [413, 33] width 34 height 20
type textarea "document.querySelectorAll('.wb-value').forEach(initWBValue); })();"
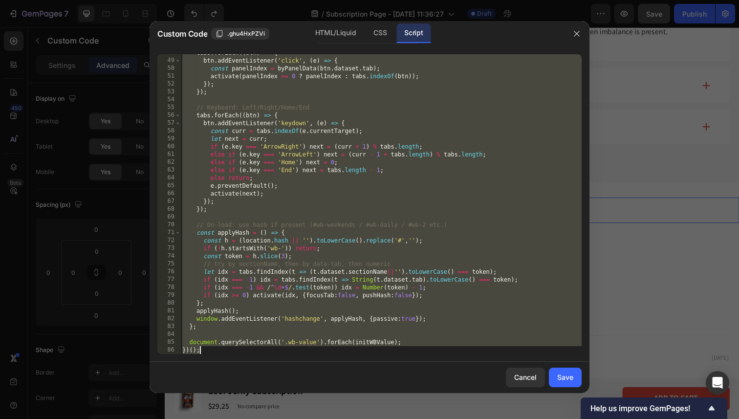
paste textarea
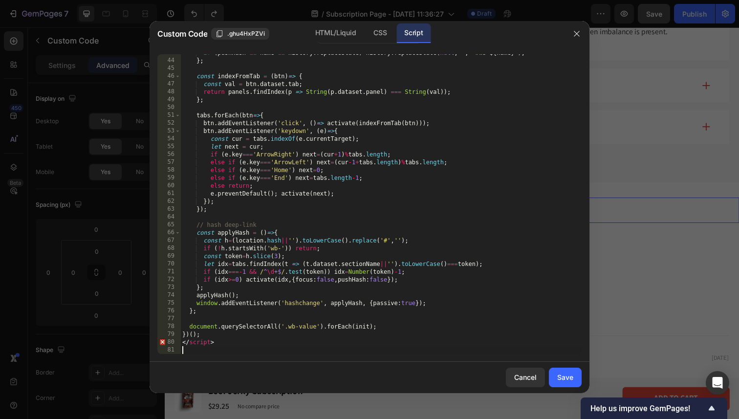
scroll to position [326, 0]
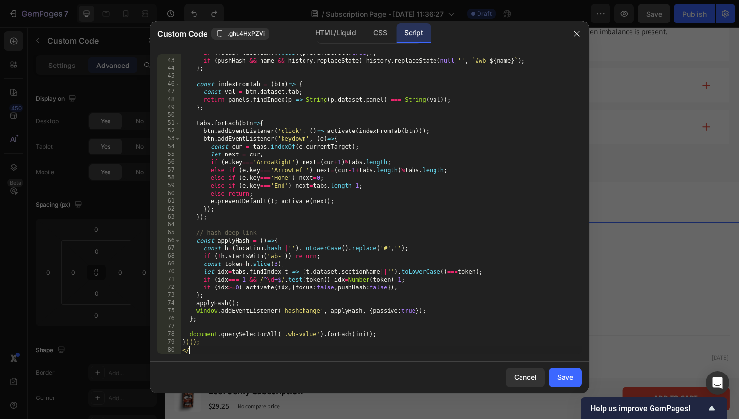
type textarea "<"
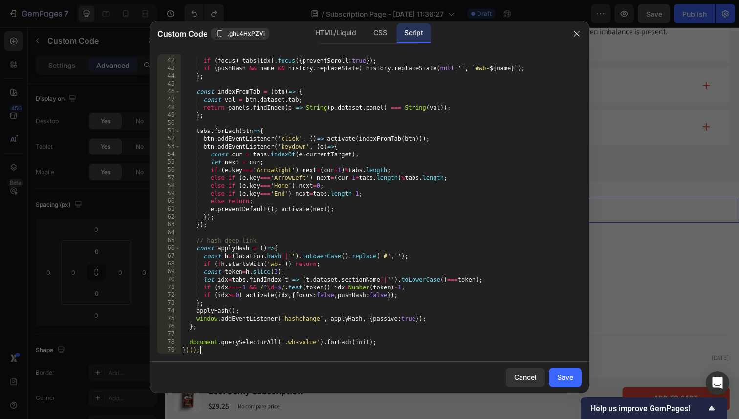
scroll to position [0, 0]
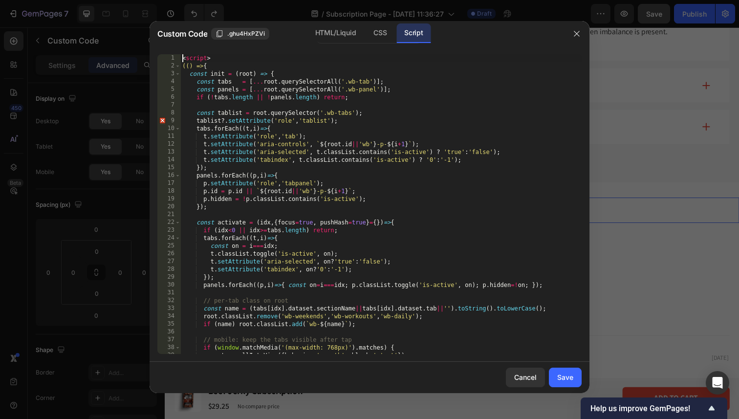
drag, startPoint x: 183, startPoint y: 62, endPoint x: 159, endPoint y: 48, distance: 27.2
click at [159, 48] on div "})(); 1 2 3 4 5 6 7 8 9 10 11 12 13 14 15 16 17 18 19 20 21 22 23 24 25 26 27 2…" at bounding box center [370, 203] width 440 height 315
drag, startPoint x: 182, startPoint y: 66, endPoint x: 168, endPoint y: 43, distance: 26.6
click at [168, 43] on div "Custom Code .ghu4HxPZVi HTML/Liquid CSS Script <script> 1 2 3 4 5 6 7 8 9 10 11…" at bounding box center [370, 207] width 440 height 372
type textarea "(() => {"
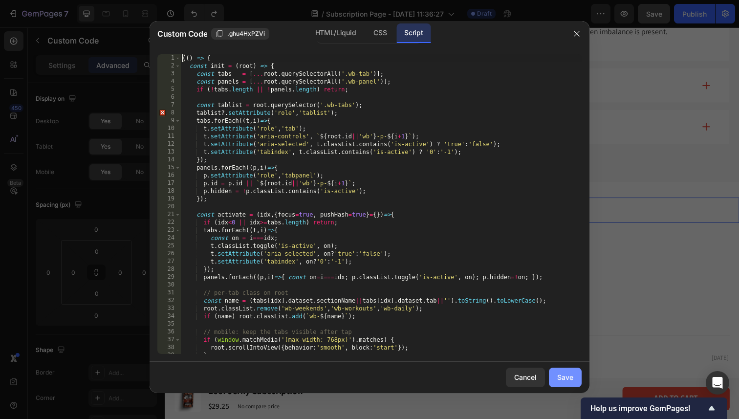
click at [568, 376] on div "Save" at bounding box center [565, 377] width 16 height 10
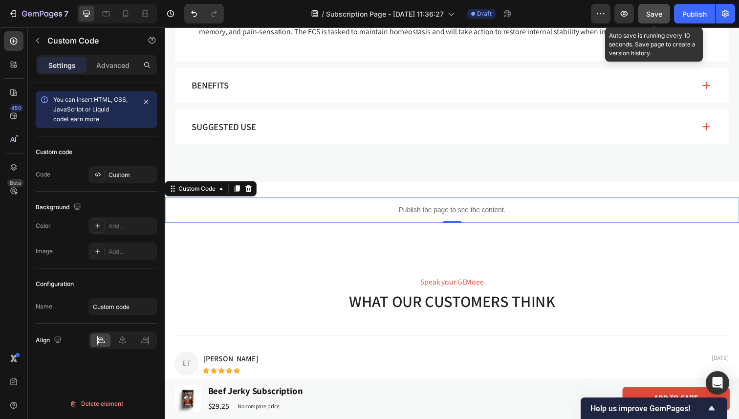
click at [657, 13] on span "Save" at bounding box center [654, 14] width 16 height 8
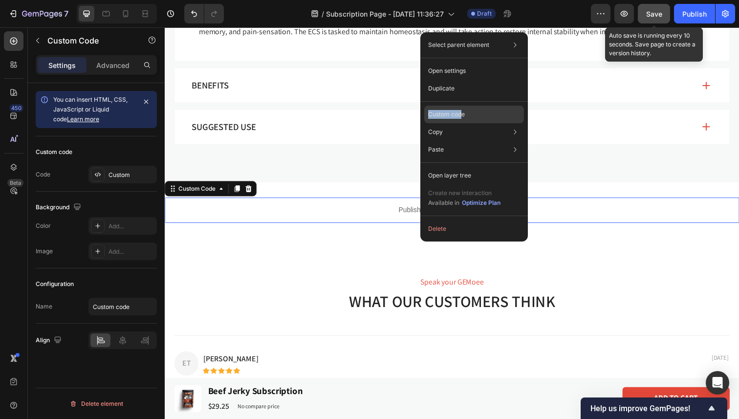
click at [462, 110] on p "Custom code" at bounding box center [446, 114] width 37 height 9
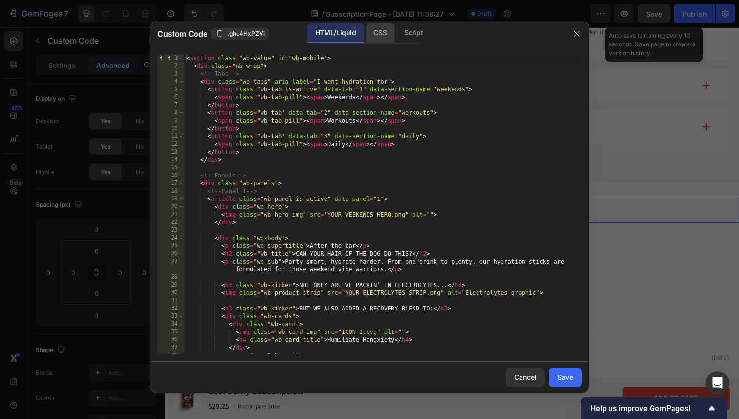
click at [387, 33] on div "CSS" at bounding box center [380, 33] width 29 height 20
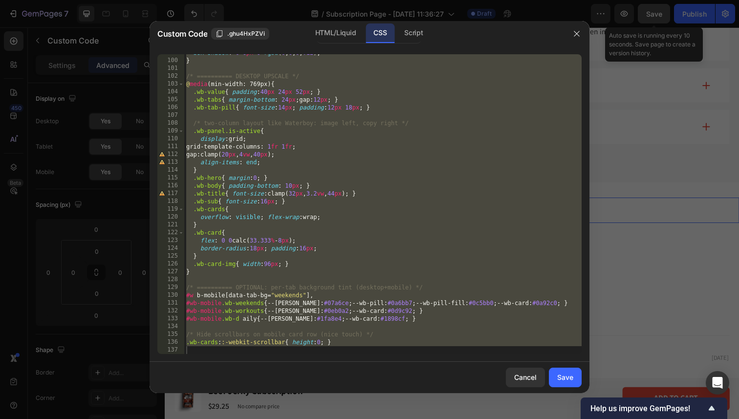
scroll to position [772, 0]
type textarea ".wb-cards::-webkit-scrollbar{ height:0; }"
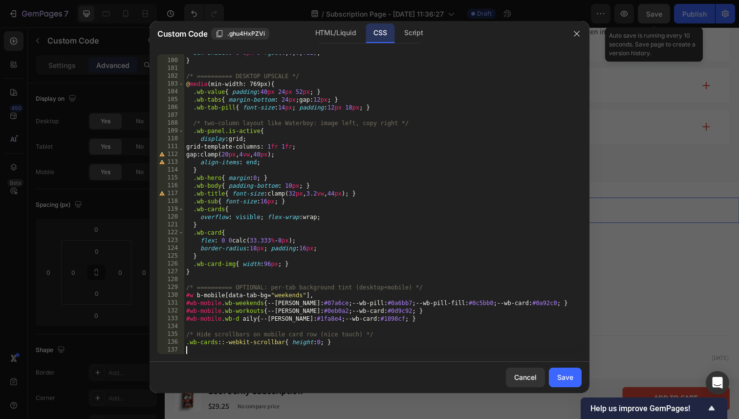
click at [281, 346] on div "box-shadow : 0 6 px 0 rgba ( 0 , 0 , 0 , .12 ) ; } /* ========== DESKTOP UPSCAL…" at bounding box center [382, 206] width 397 height 315
paste textarea "}"
type textarea "}"
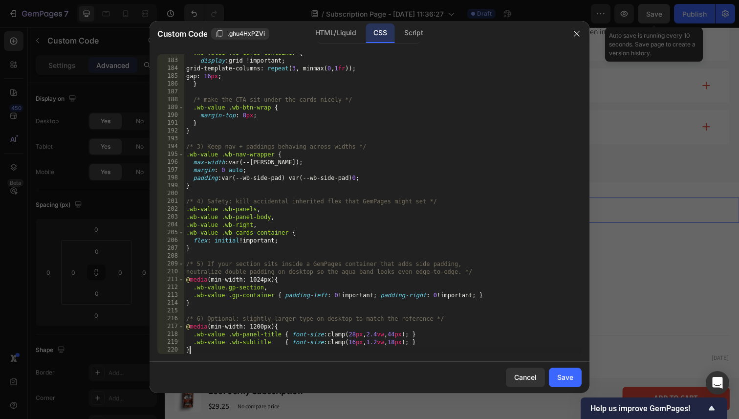
scroll to position [1421, 0]
click at [572, 376] on div "Save" at bounding box center [565, 377] width 16 height 10
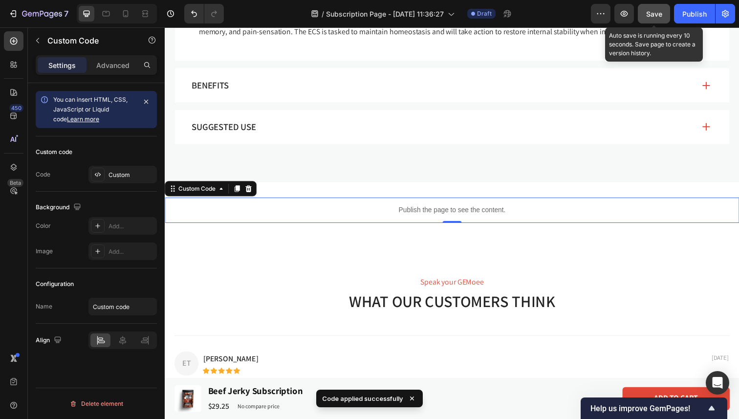
click at [650, 15] on span "Save" at bounding box center [654, 14] width 16 height 8
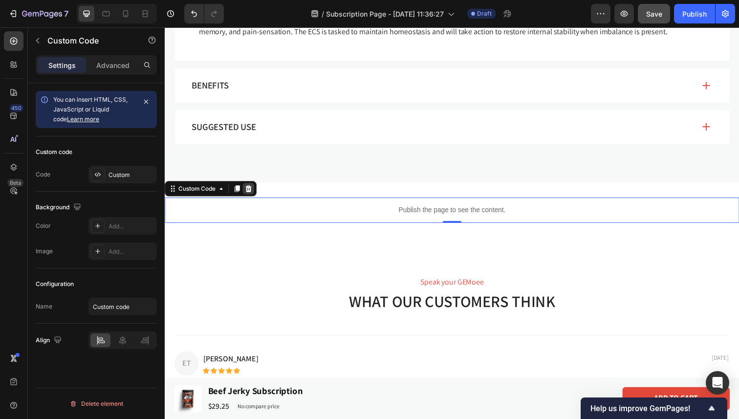
click at [251, 194] on icon at bounding box center [250, 192] width 6 height 7
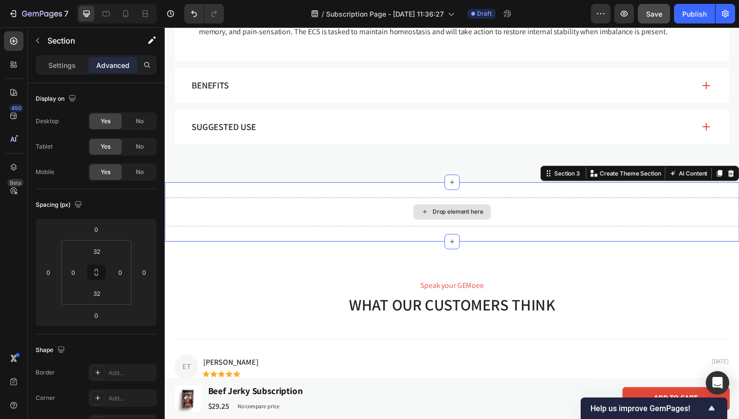
click at [280, 215] on div "Drop element here" at bounding box center [458, 215] width 586 height 29
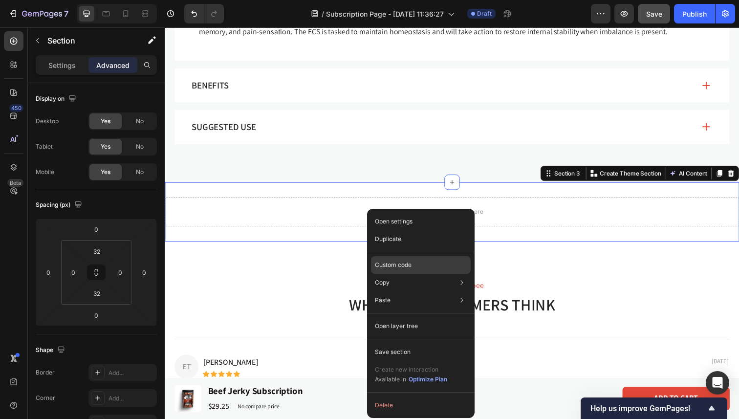
click at [405, 268] on p "Custom code" at bounding box center [393, 264] width 37 height 9
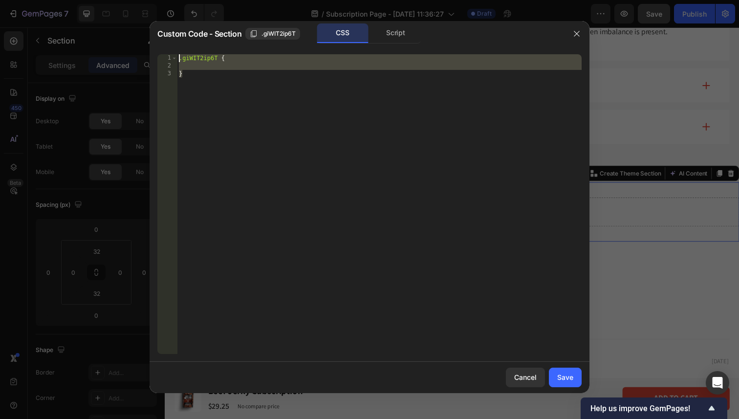
drag, startPoint x: 243, startPoint y: 116, endPoint x: 161, endPoint y: 40, distance: 111.7
click at [161, 40] on div "Custom Code - Section .giWIT2ip6T CSS Script } 1 2 3 .giWIT2ip6T { } הההההההההה…" at bounding box center [370, 207] width 440 height 372
type textarea ".giWIT2ip6T {"
click at [204, 65] on div ".giWIT2ip6T { }" at bounding box center [379, 211] width 405 height 315
drag, startPoint x: 195, startPoint y: 77, endPoint x: 170, endPoint y: 62, distance: 29.4
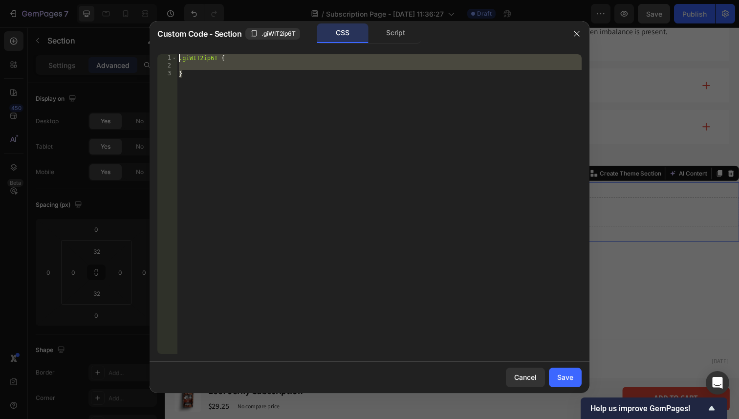
click at [170, 61] on div "1 2 3 .giWIT2ip6T { } ההההההההההההההההההההההההההההההההההההההההההההההההההההההההה…" at bounding box center [369, 204] width 424 height 300
type textarea ".giWIT2ip6T {"
paste textarea
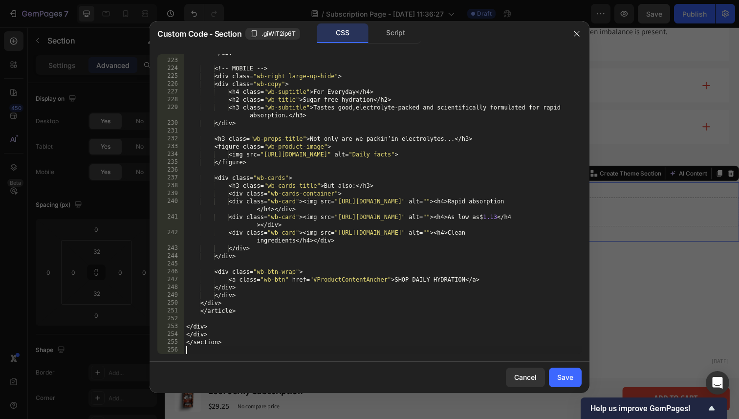
scroll to position [2007, 0]
click at [569, 373] on div "Save" at bounding box center [565, 377] width 16 height 10
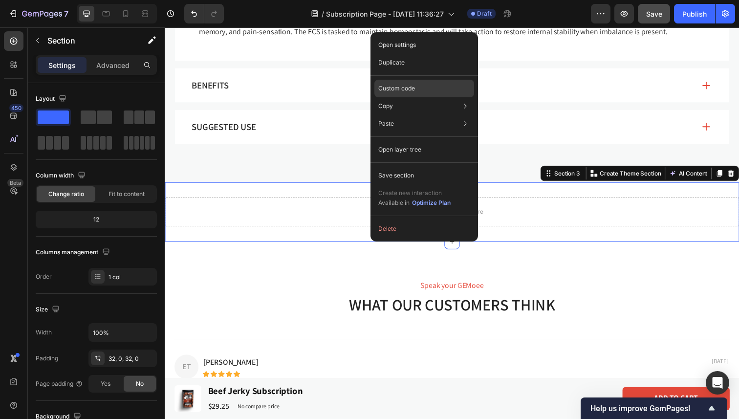
click at [428, 82] on div "Custom code" at bounding box center [424, 89] width 100 height 18
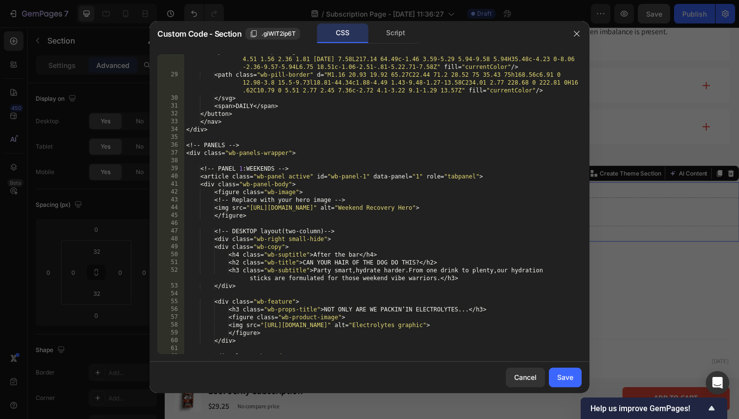
type textarea "<div class="wb-panel-body">"
click at [351, 186] on div "< path class = " wb-pill-bg " d = " M7.46 10.93C9.32 8.11 12.6 6.42 16.28 6.42h…" at bounding box center [382, 212] width 397 height 331
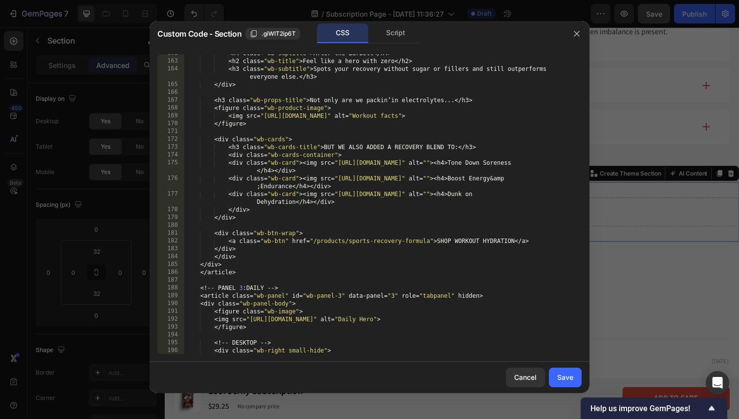
scroll to position [1475, 0]
click at [579, 34] on icon "button" at bounding box center [577, 34] width 8 height 8
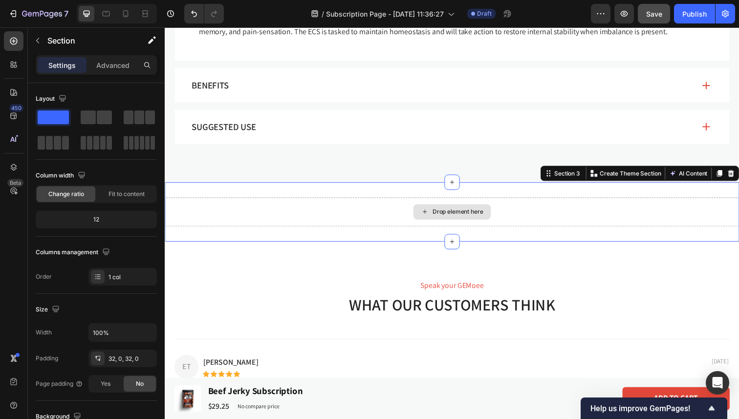
click at [356, 216] on div "Drop element here" at bounding box center [458, 215] width 586 height 29
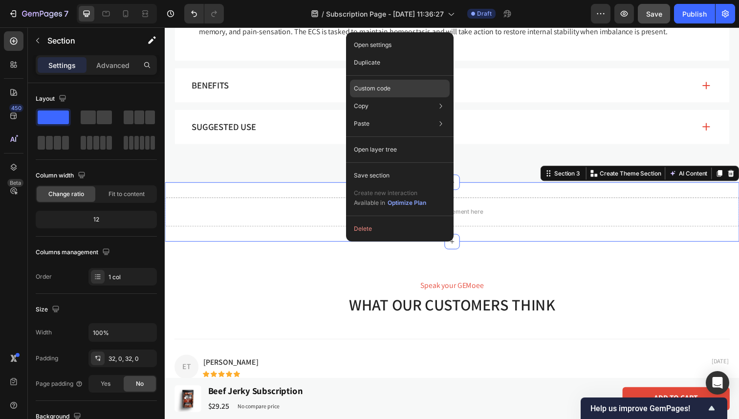
click at [405, 89] on div "Custom code" at bounding box center [400, 89] width 100 height 18
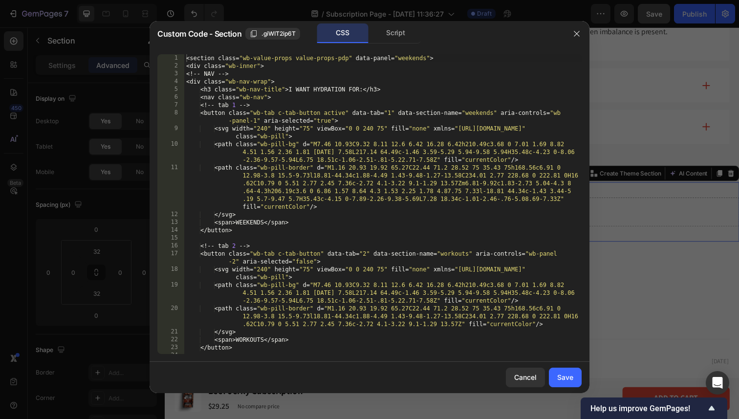
click at [388, 137] on div "< section class = " wb-value-props value-props-pdp " data-panel = " weekends " …" at bounding box center [382, 211] width 397 height 315
type textarea "</section>"
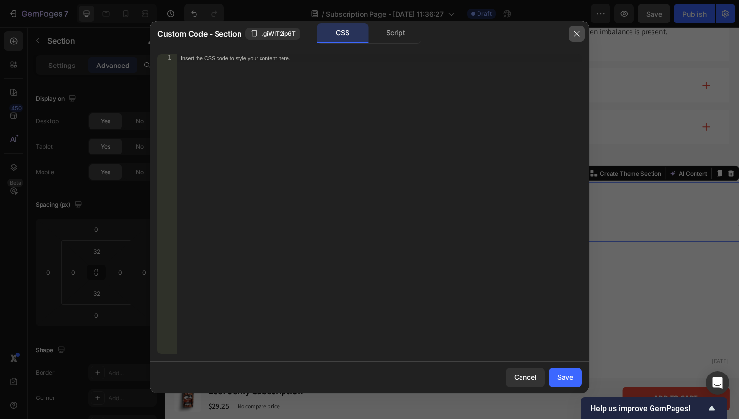
click at [579, 30] on icon "button" at bounding box center [577, 34] width 8 height 8
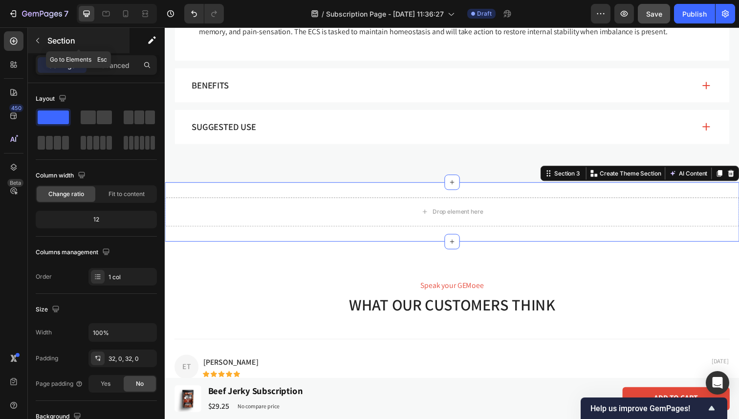
click at [42, 42] on button "button" at bounding box center [38, 41] width 16 height 16
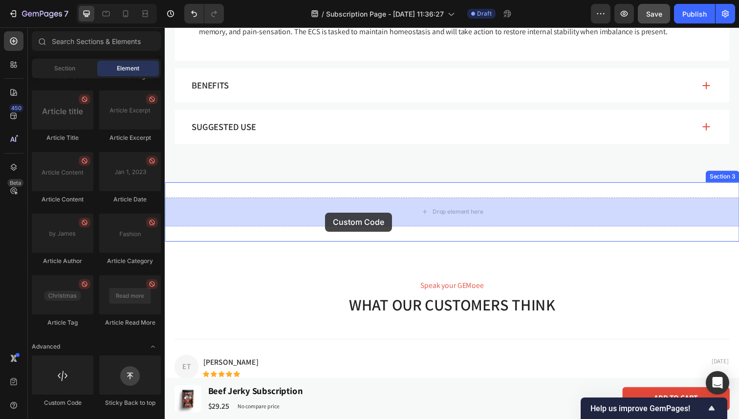
drag, startPoint x: 223, startPoint y: 402, endPoint x: 328, endPoint y: 216, distance: 213.4
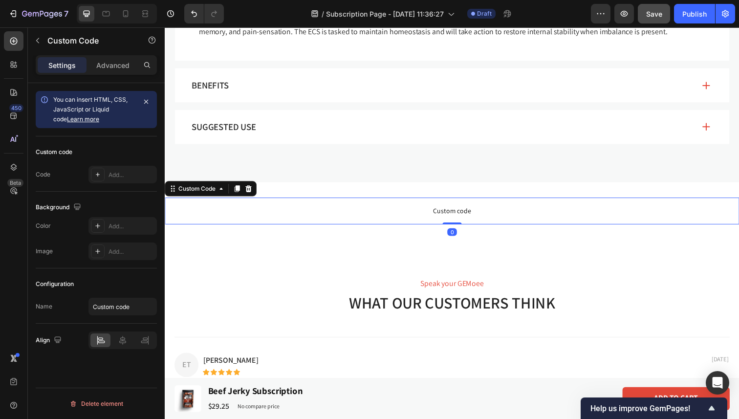
click at [331, 216] on span "Custom code" at bounding box center [458, 215] width 586 height 12
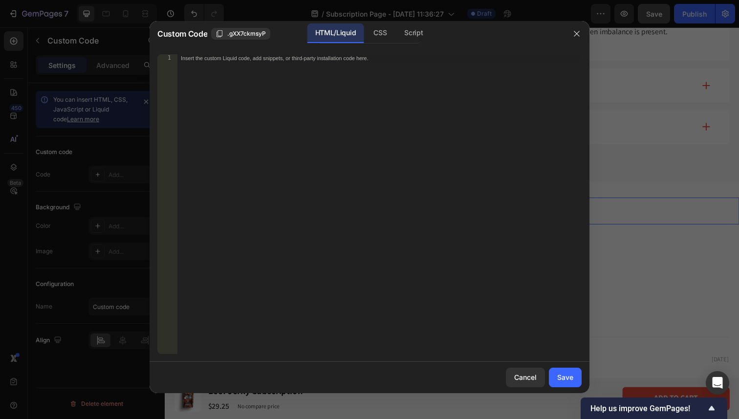
click at [281, 134] on div "Insert the custom Liquid code, add snippets, or third-party installation code h…" at bounding box center [379, 211] width 405 height 315
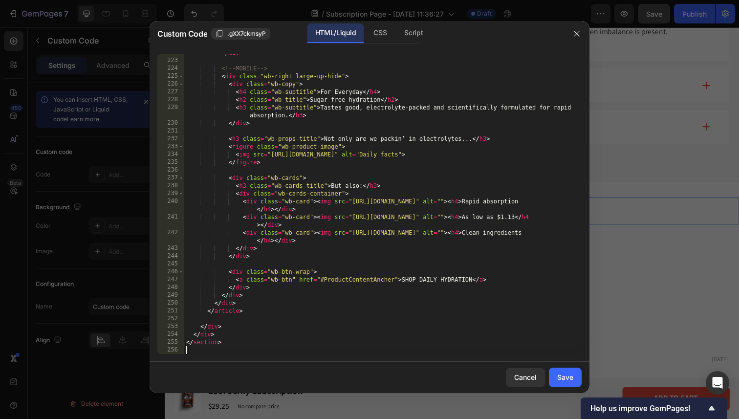
scroll to position [2007, 0]
click at [385, 35] on div "CSS" at bounding box center [380, 33] width 29 height 20
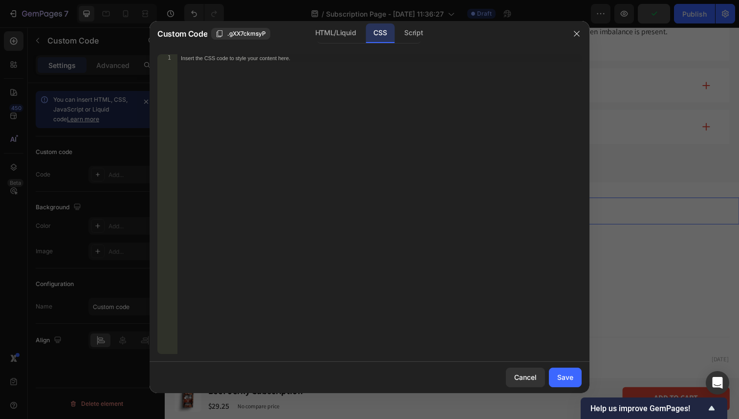
click at [340, 72] on div "Insert the CSS code to style your content here." at bounding box center [379, 211] width 405 height 315
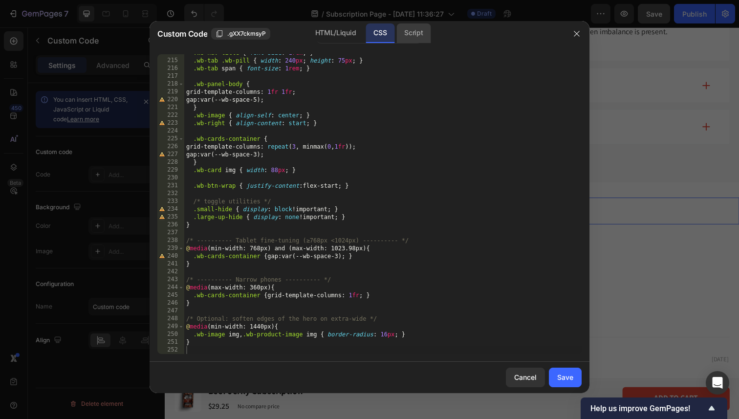
click at [404, 28] on div "Script" at bounding box center [413, 33] width 34 height 20
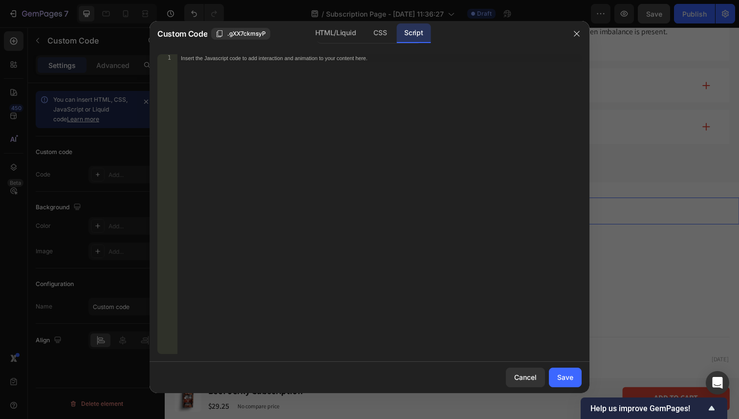
click at [344, 90] on div "Insert the Javascript code to add interaction and animation to your content her…" at bounding box center [379, 211] width 405 height 315
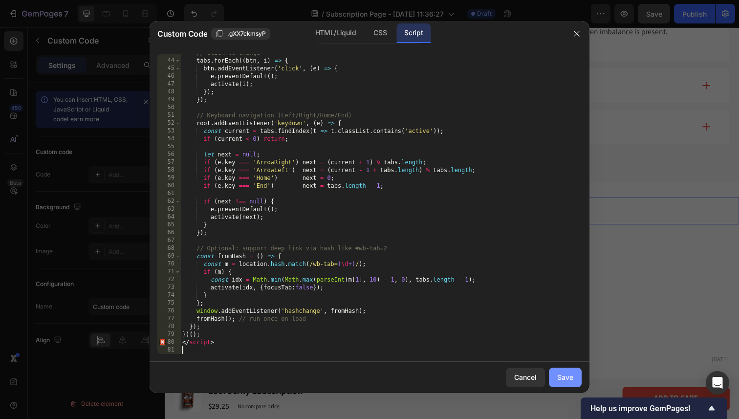
click at [563, 376] on div "Save" at bounding box center [565, 377] width 16 height 10
type textarea "</script>"
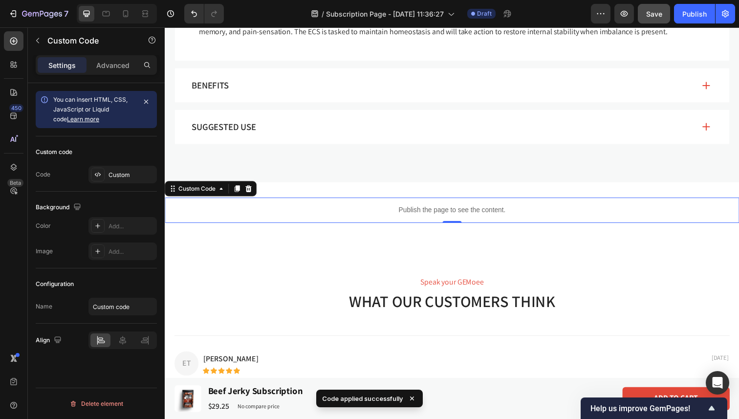
click at [340, 220] on div "Publish the page to see the content." at bounding box center [458, 214] width 586 height 26
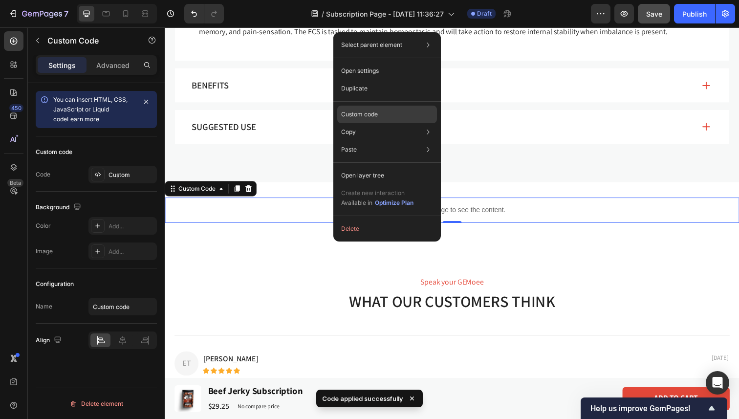
click at [376, 113] on p "Custom code" at bounding box center [359, 114] width 37 height 9
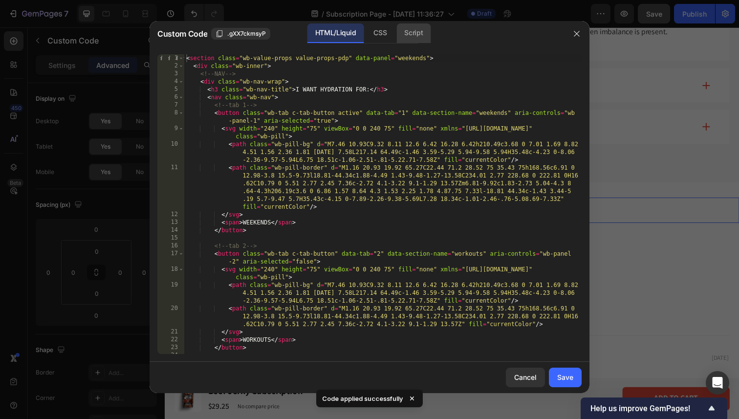
click at [410, 29] on div "Script" at bounding box center [413, 33] width 34 height 20
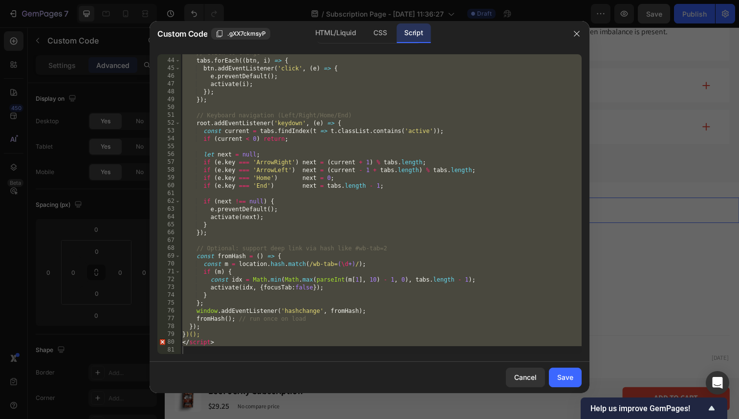
click at [202, 346] on div "// Click to change tabs . forEach (( btn , i ) => { btn . addEventListener ( 'c…" at bounding box center [380, 206] width 401 height 315
type textarea "</script>"
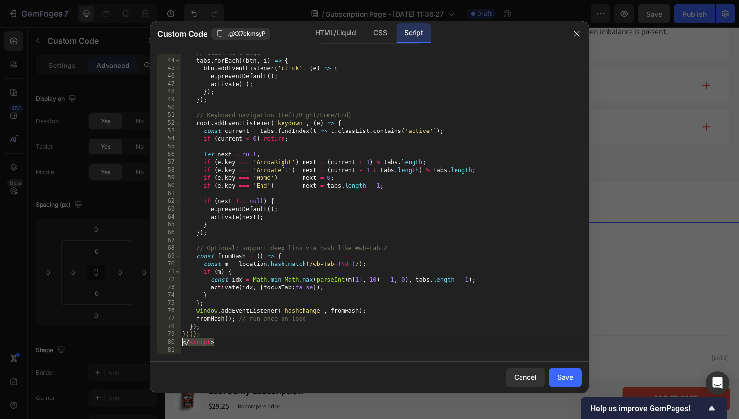
drag, startPoint x: 219, startPoint y: 345, endPoint x: 173, endPoint y: 343, distance: 46.0
click at [173, 343] on div "</script> 43 44 45 46 47 48 49 50 51 52 53 54 55 56 57 58 59 60 61 62 63 64 65 …" at bounding box center [369, 204] width 424 height 300
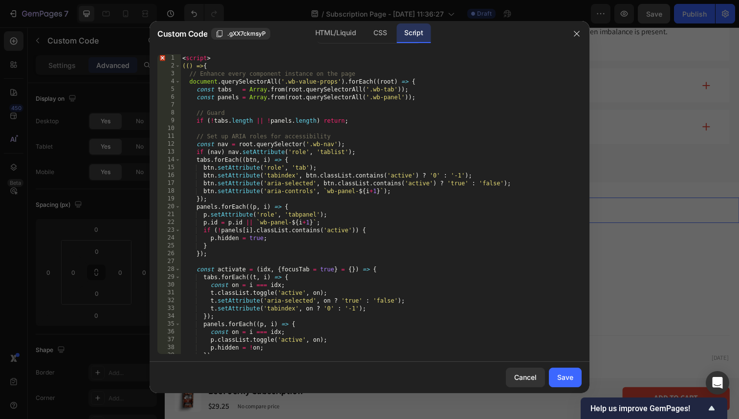
scroll to position [0, 0]
drag, startPoint x: 181, startPoint y: 64, endPoint x: 161, endPoint y: 47, distance: 26.7
click at [161, 47] on div "})(); 1 2 3 4 5 6 7 8 9 10 11 12 13 14 15 16 17 18 19 20 21 22 23 24 25 26 27 2…" at bounding box center [370, 203] width 440 height 315
type textarea "(() => {"
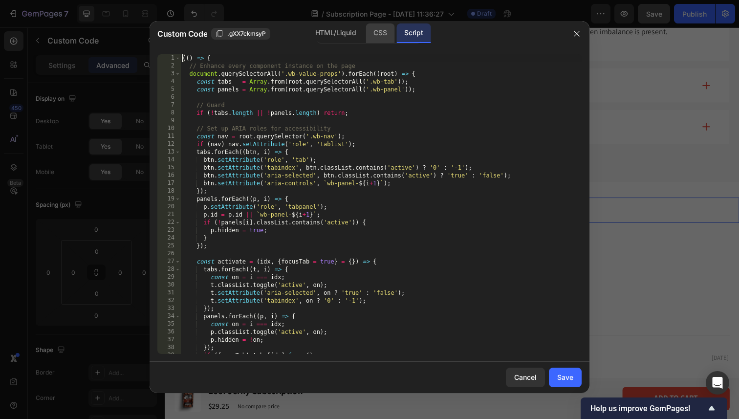
click at [385, 34] on div "CSS" at bounding box center [380, 33] width 29 height 20
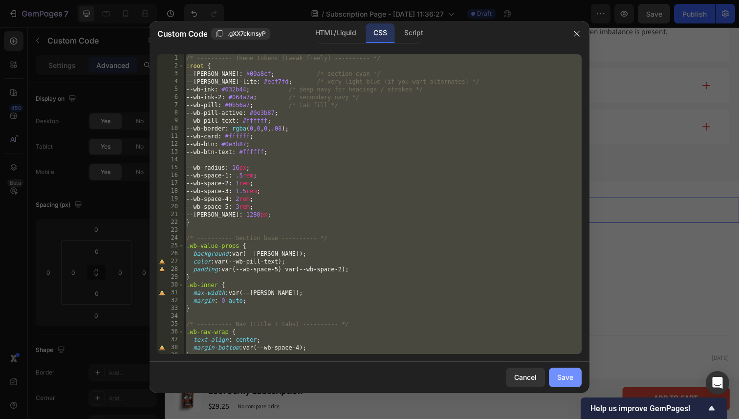
click at [562, 376] on div "Save" at bounding box center [565, 377] width 16 height 10
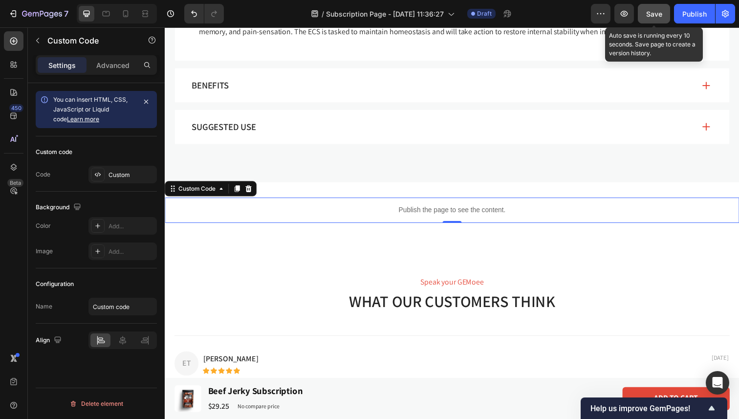
click at [654, 18] on span "Save" at bounding box center [654, 14] width 16 height 8
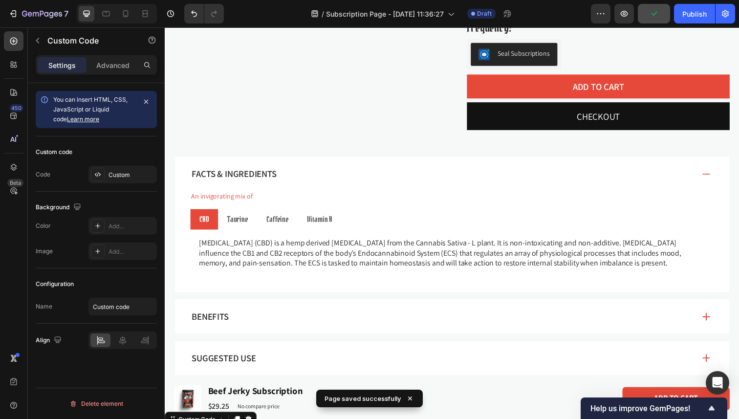
scroll to position [302, 0]
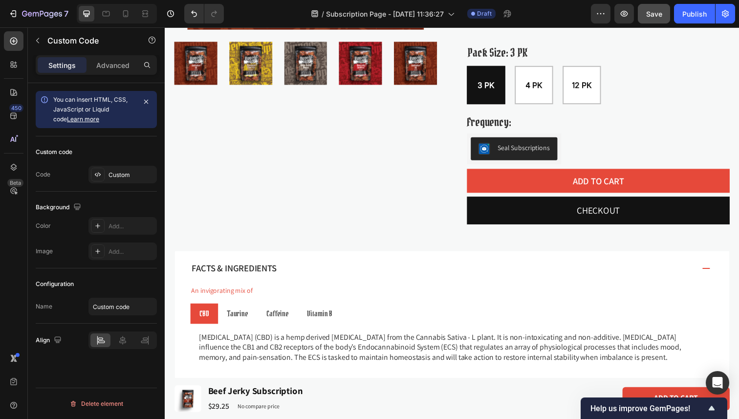
click at [649, 3] on div "7 Version history / Subscription Page - Sep 5, 11:36:27 Draft Preview Save Publ…" at bounding box center [369, 14] width 739 height 28
click at [653, 11] on span "Save" at bounding box center [654, 14] width 16 height 8
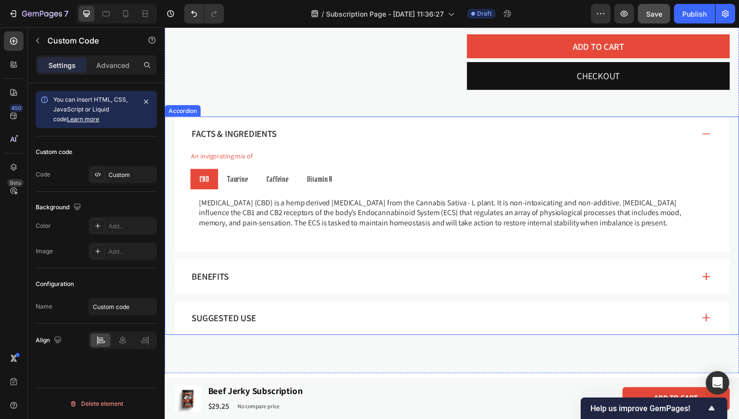
scroll to position [649, 0]
